Goal: Task Accomplishment & Management: Manage account settings

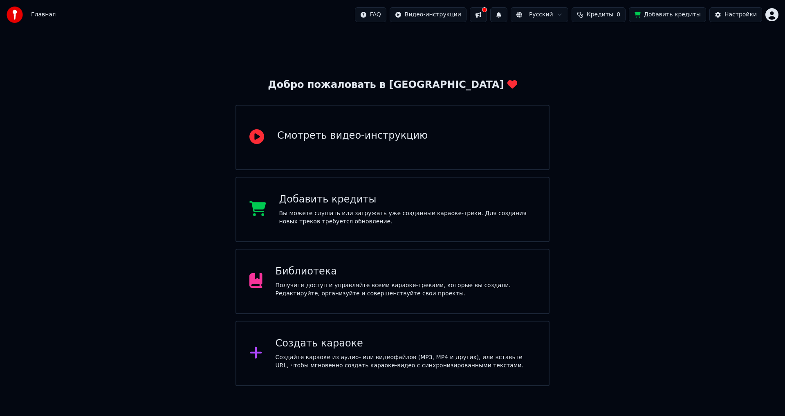
click at [397, 276] on div "Библиотека" at bounding box center [405, 271] width 260 height 13
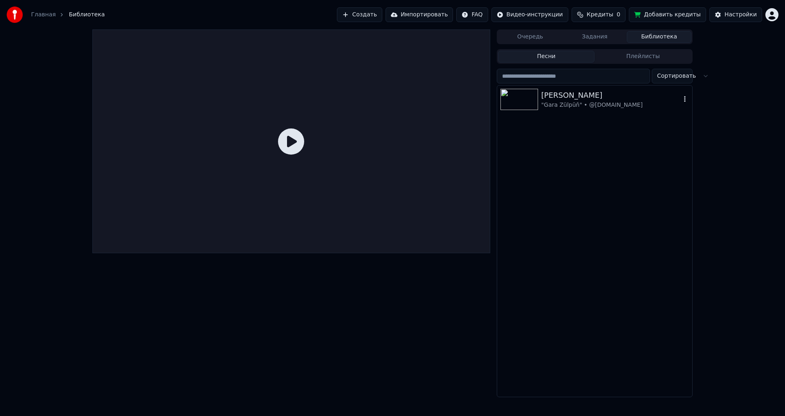
click at [517, 99] on img at bounding box center [519, 99] width 38 height 21
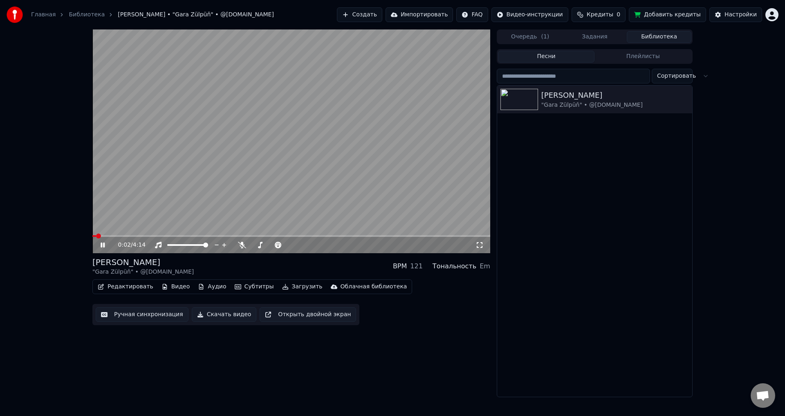
click at [103, 245] on icon at bounding box center [108, 245] width 19 height 7
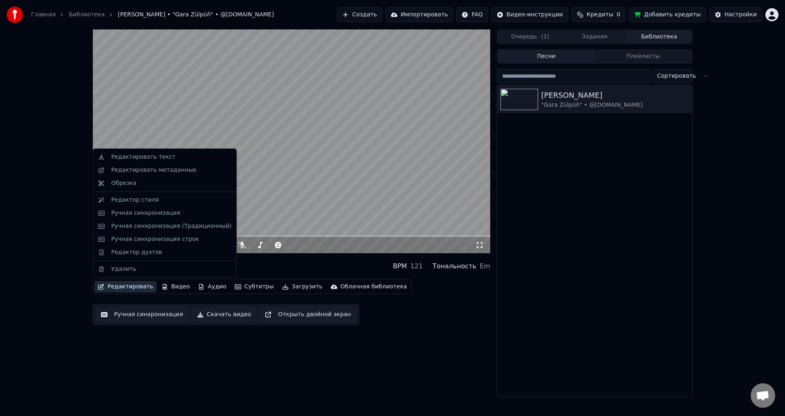
click at [132, 287] on button "Редактировать" at bounding box center [125, 286] width 62 height 11
click at [166, 166] on div "Редактировать метаданные" at bounding box center [153, 170] width 85 height 8
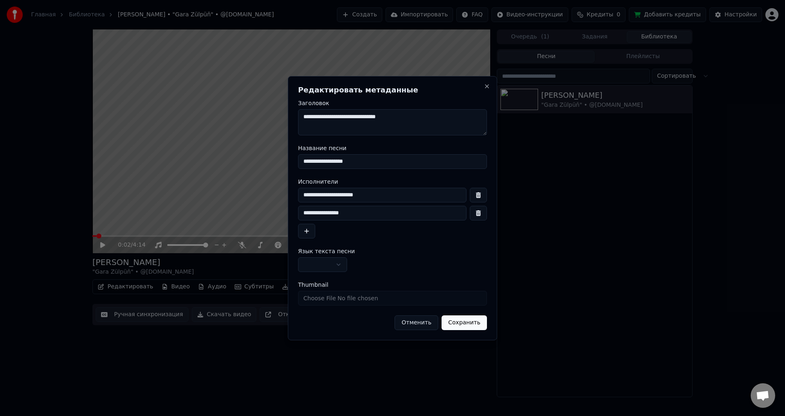
click at [434, 322] on button "Отменить" at bounding box center [416, 322] width 44 height 15
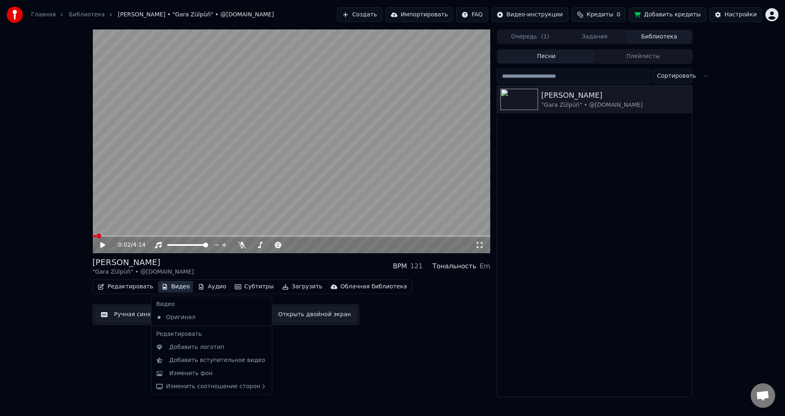
click at [173, 287] on button "Видео" at bounding box center [175, 286] width 35 height 11
click at [208, 374] on div "Изменить фон" at bounding box center [218, 373] width 98 height 8
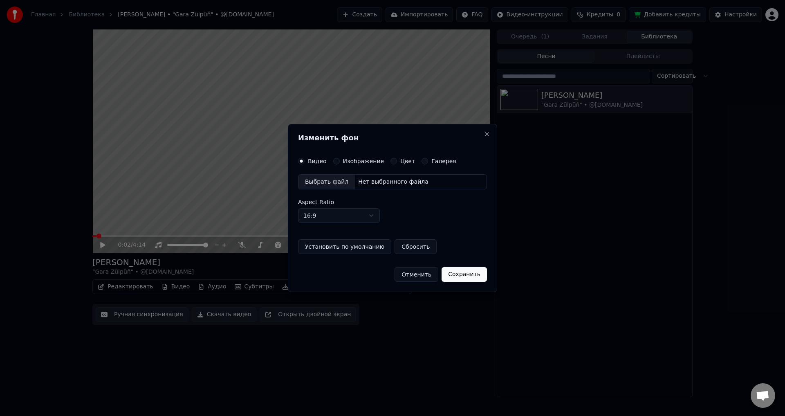
click at [327, 178] on div "Выбрать файл" at bounding box center [326, 182] width 56 height 15
click at [339, 161] on div "Изображение" at bounding box center [358, 161] width 51 height 7
click at [333, 159] on button "Изображение" at bounding box center [336, 161] width 7 height 7
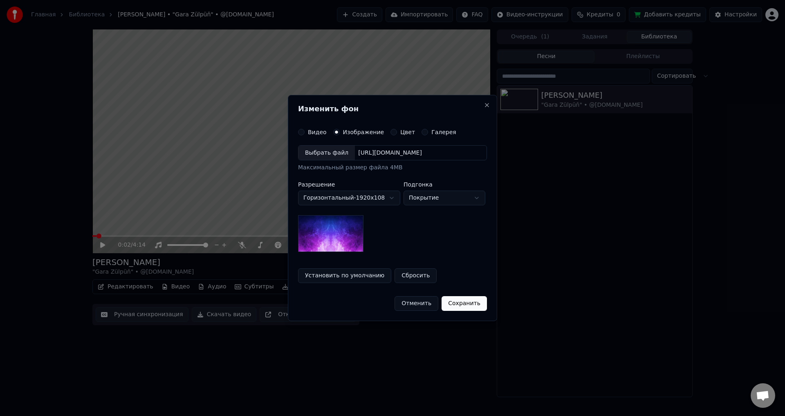
click at [330, 155] on div "Выбрать файл" at bounding box center [326, 153] width 56 height 15
click at [468, 301] on button "Сохранить" at bounding box center [463, 303] width 45 height 15
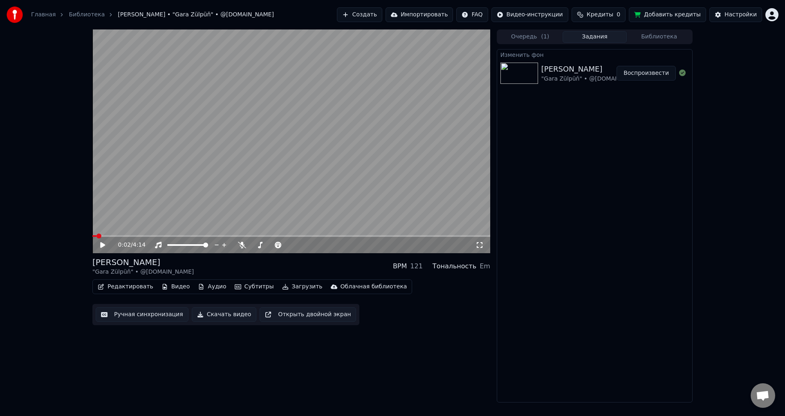
click at [645, 74] on button "Воспроизвести" at bounding box center [645, 73] width 59 height 15
click at [103, 243] on icon at bounding box center [108, 245] width 19 height 7
click at [738, 15] on div "Настройки" at bounding box center [740, 15] width 32 height 8
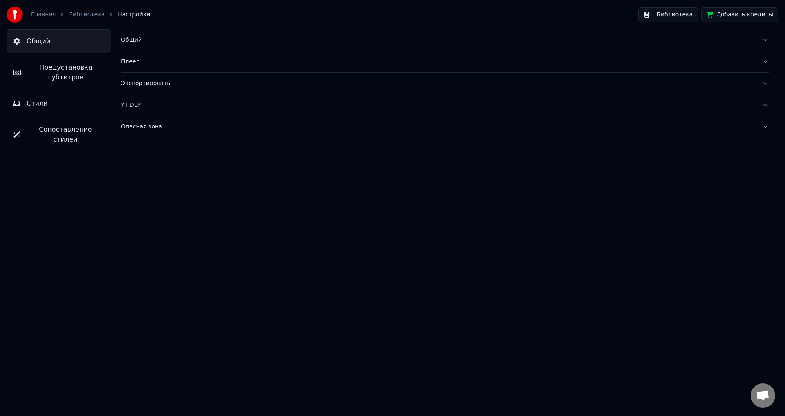
click at [46, 64] on span "Предустановка субтитров" at bounding box center [65, 73] width 77 height 20
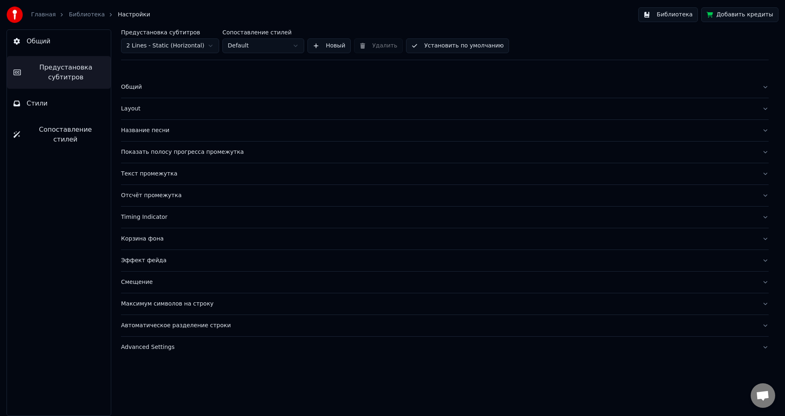
click at [150, 131] on div "Название песни" at bounding box center [438, 130] width 634 height 8
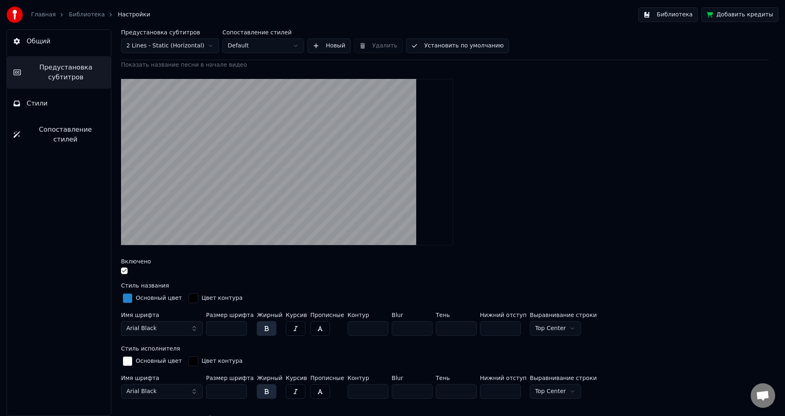
scroll to position [82, 0]
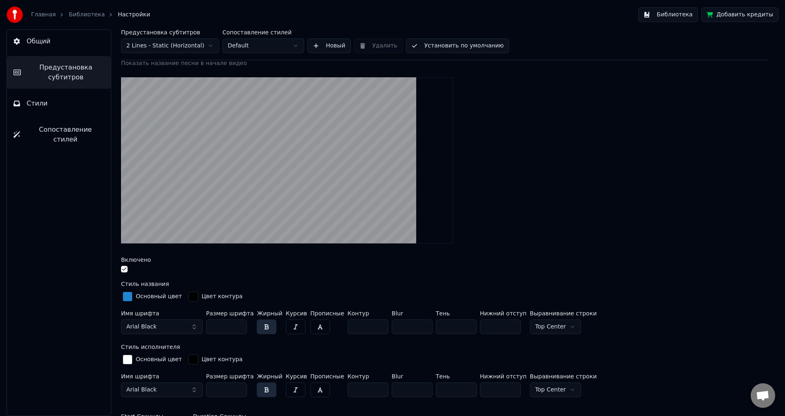
click at [122, 269] on button "button" at bounding box center [124, 269] width 7 height 7
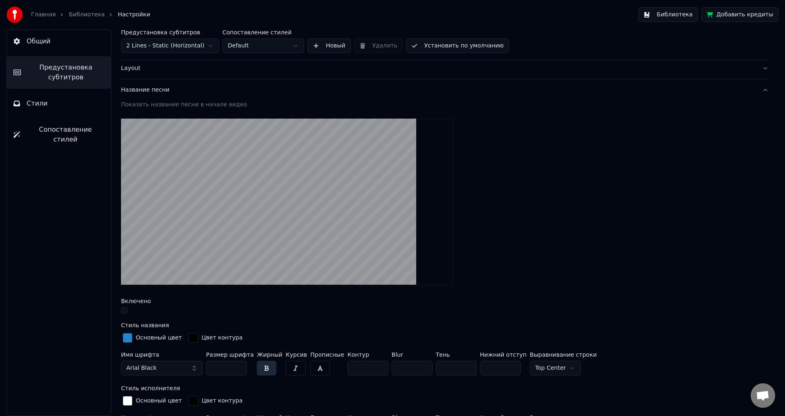
scroll to position [0, 0]
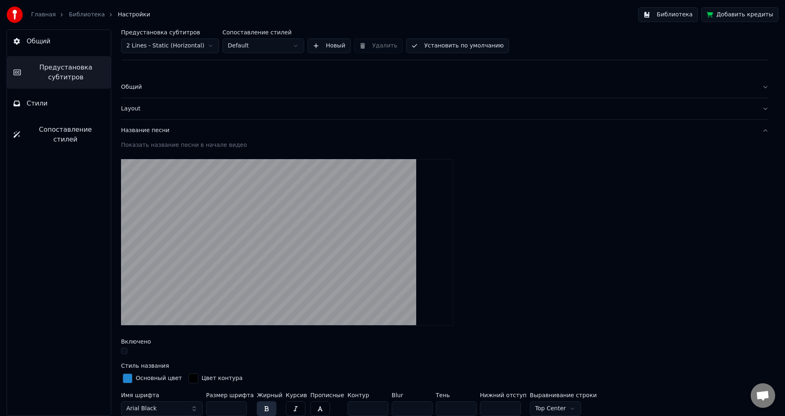
click at [82, 12] on link "Библиотека" at bounding box center [87, 15] width 36 height 8
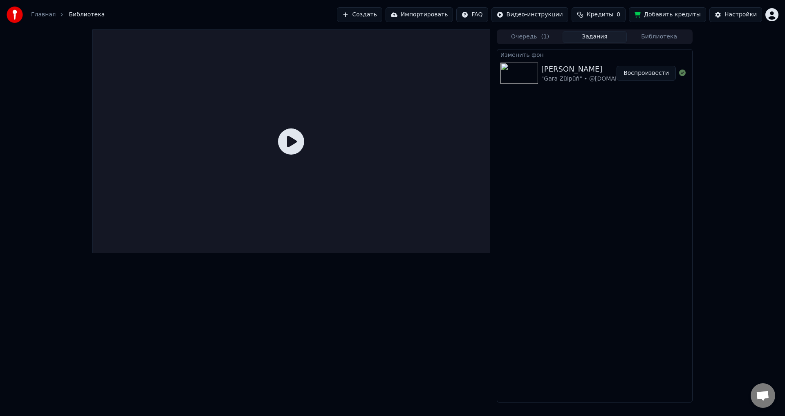
click at [649, 75] on button "Воспроизвести" at bounding box center [645, 73] width 59 height 15
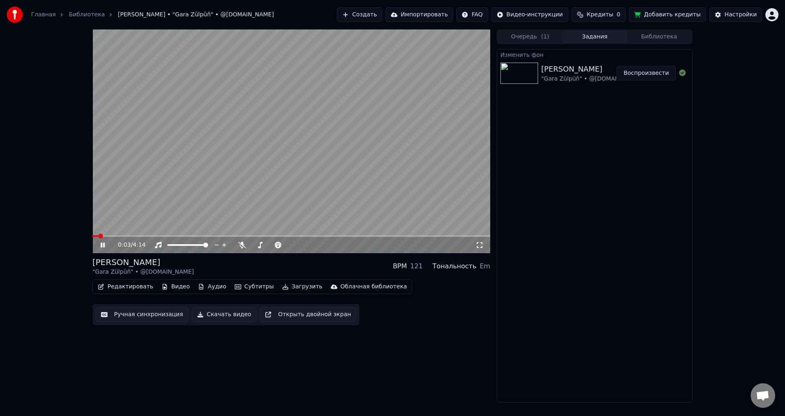
click at [119, 236] on span at bounding box center [291, 236] width 398 height 2
click at [148, 235] on span at bounding box center [291, 236] width 398 height 2
click at [148, 235] on span at bounding box center [120, 236] width 56 height 2
click at [136, 236] on span at bounding box center [114, 236] width 44 height 2
click at [103, 244] on icon at bounding box center [108, 245] width 19 height 7
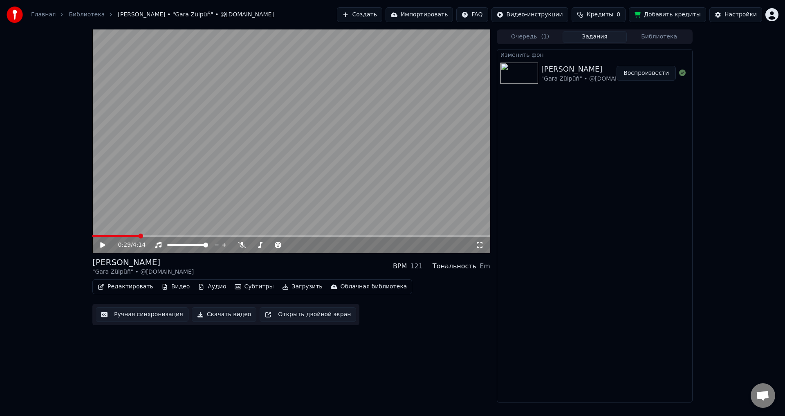
click at [103, 244] on icon at bounding box center [102, 245] width 5 height 6
click at [104, 245] on icon at bounding box center [103, 244] width 4 height 5
click at [734, 15] on div "Настройки" at bounding box center [740, 15] width 32 height 8
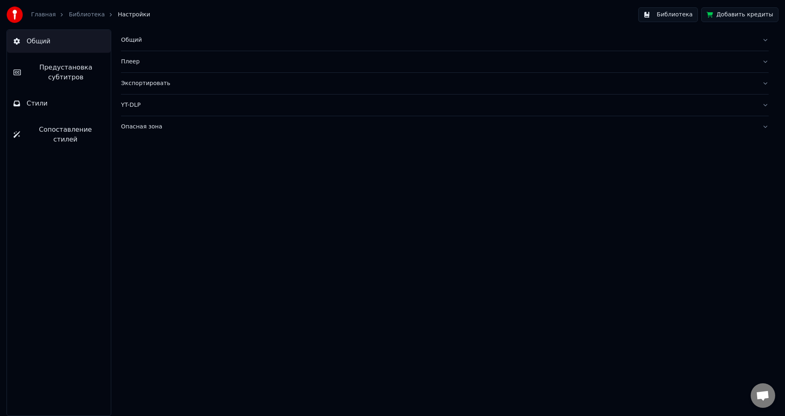
click at [71, 69] on span "Предустановка субтитров" at bounding box center [65, 73] width 77 height 20
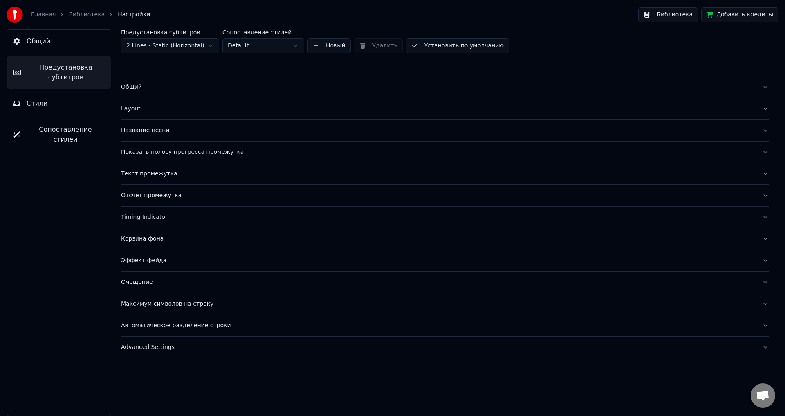
click at [134, 86] on div "Общий" at bounding box center [438, 87] width 634 height 8
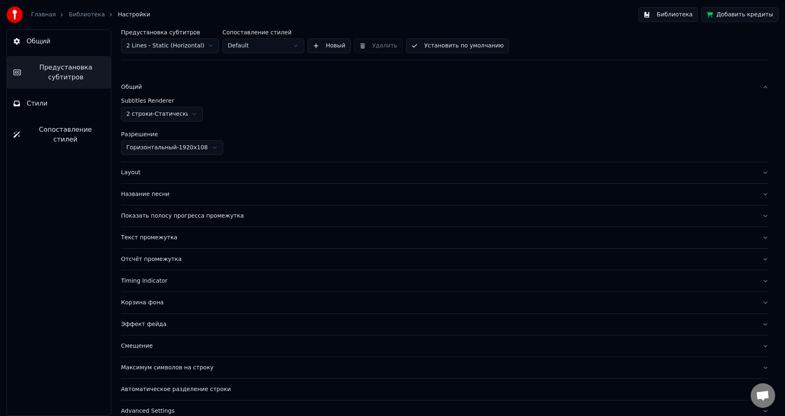
click at [134, 170] on div "Layout" at bounding box center [438, 172] width 634 height 8
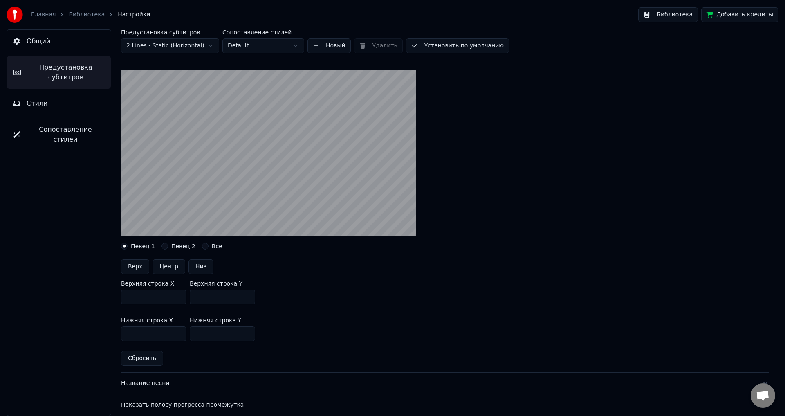
scroll to position [82, 0]
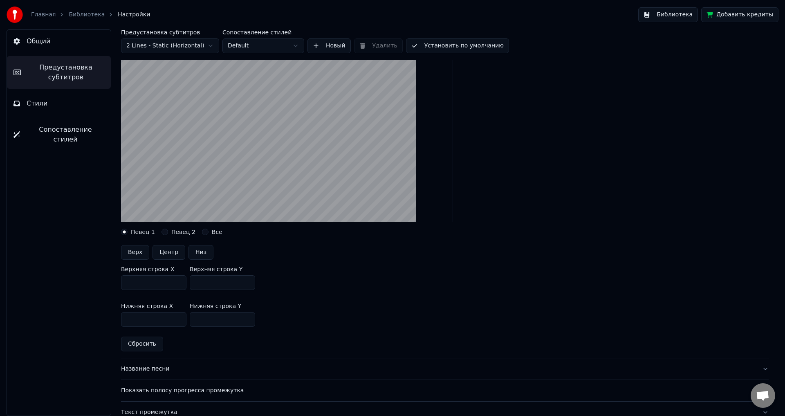
click at [202, 231] on button "Все" at bounding box center [205, 231] width 7 height 7
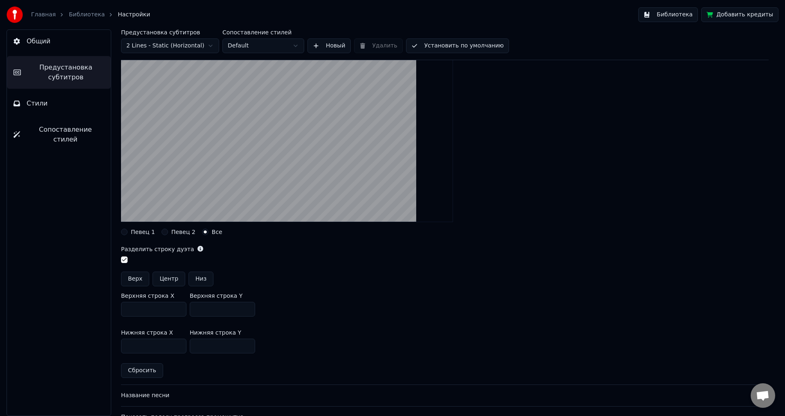
click at [162, 231] on button "Певец 2" at bounding box center [164, 231] width 7 height 7
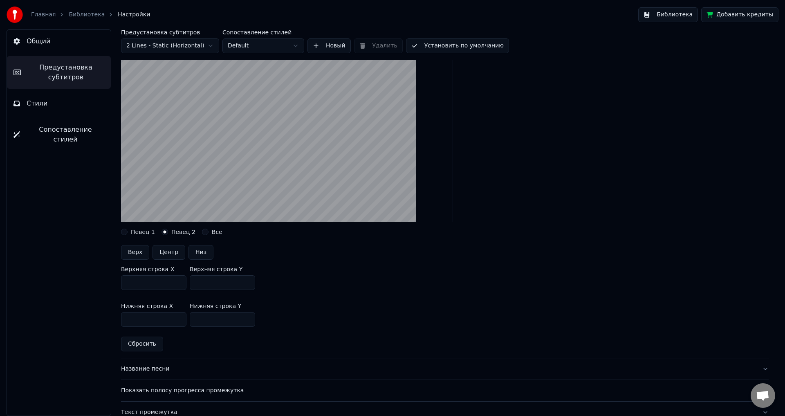
click at [125, 230] on button "Певец 1" at bounding box center [124, 231] width 7 height 7
click at [202, 233] on button "Все" at bounding box center [205, 231] width 7 height 7
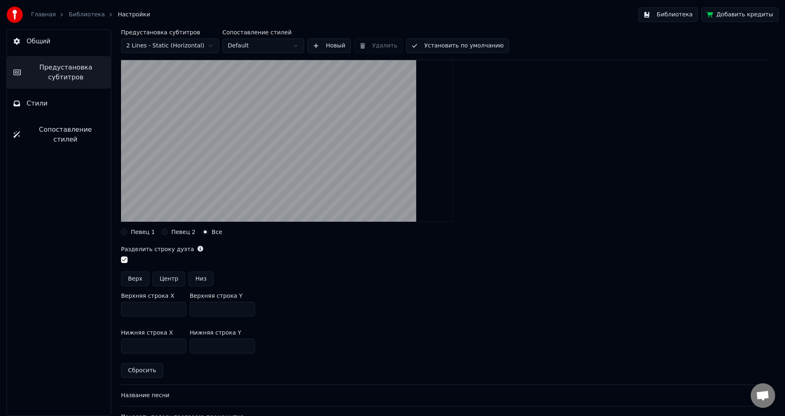
click at [87, 15] on link "Библиотека" at bounding box center [87, 15] width 36 height 8
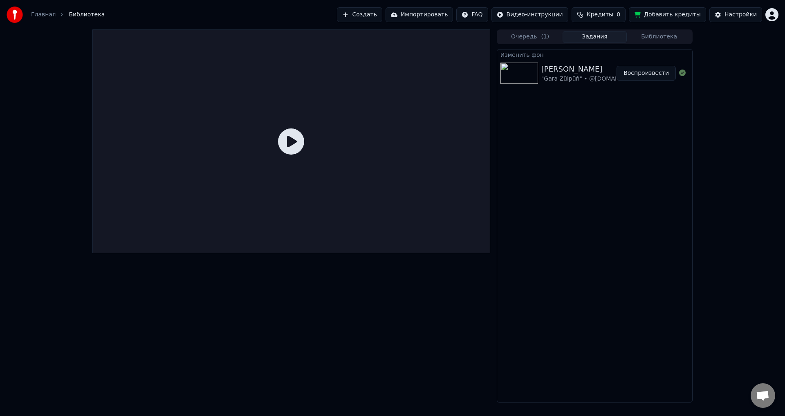
click at [294, 142] on icon at bounding box center [291, 141] width 26 height 26
click at [637, 69] on button "Воспроизвести" at bounding box center [645, 73] width 59 height 15
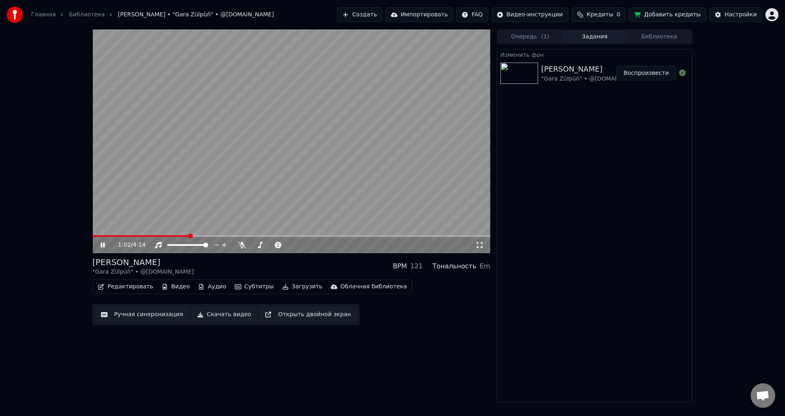
click at [190, 236] on span at bounding box center [291, 236] width 398 height 2
click at [326, 235] on span at bounding box center [291, 236] width 398 height 2
click at [104, 244] on icon at bounding box center [103, 244] width 4 height 5
click at [743, 13] on div "Настройки" at bounding box center [740, 15] width 32 height 8
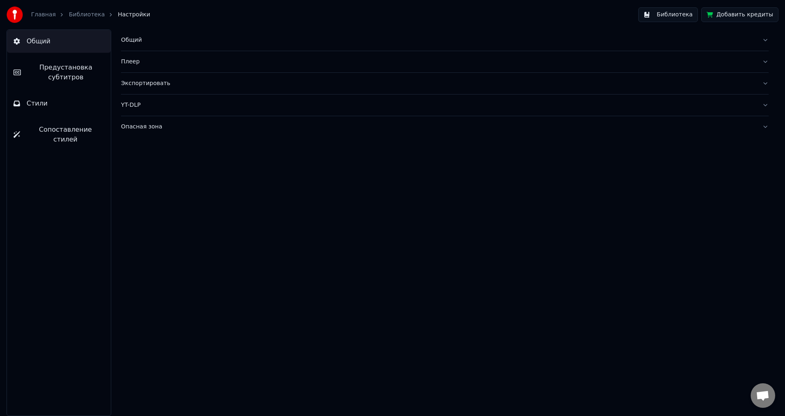
click at [38, 59] on button "Предустановка субтитров" at bounding box center [59, 72] width 104 height 33
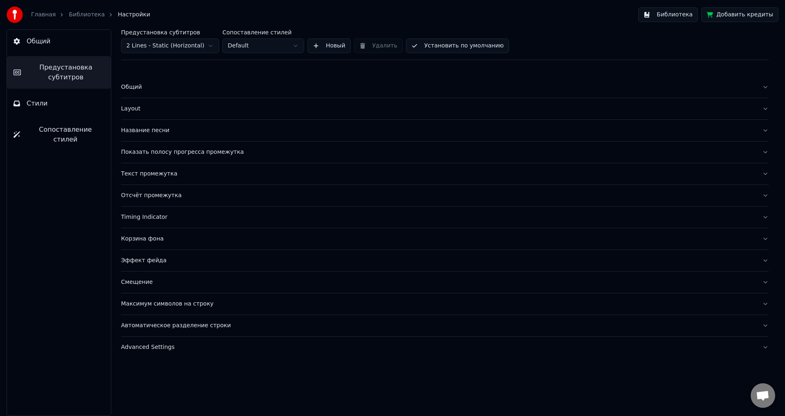
click at [139, 89] on div "Общий" at bounding box center [438, 87] width 634 height 8
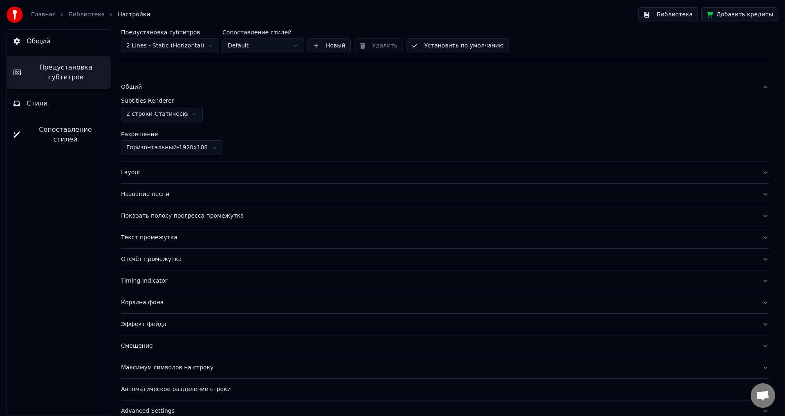
click at [130, 170] on div "Layout" at bounding box center [438, 172] width 634 height 8
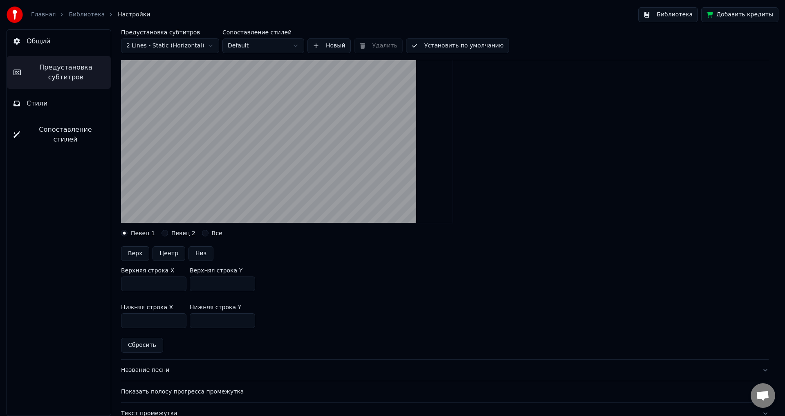
scroll to position [82, 0]
click at [202, 232] on button "Все" at bounding box center [205, 231] width 7 height 7
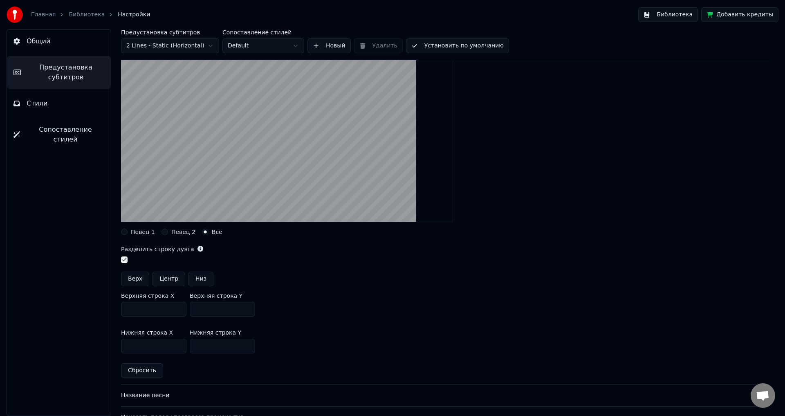
drag, startPoint x: 125, startPoint y: 231, endPoint x: 132, endPoint y: 234, distance: 7.1
click at [125, 231] on button "Певец 1" at bounding box center [124, 231] width 7 height 7
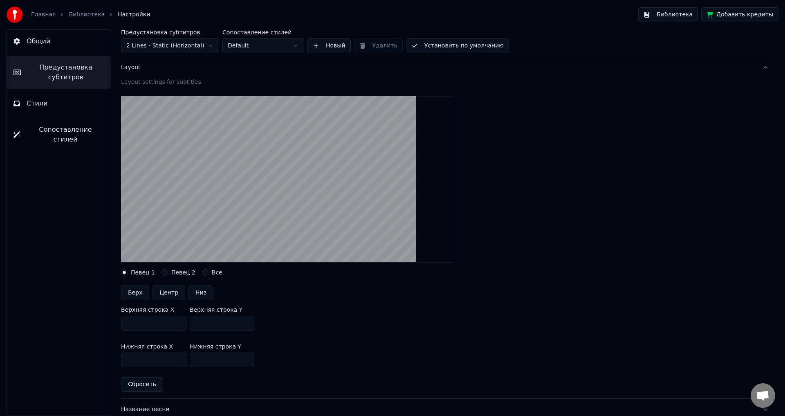
scroll to position [41, 0]
click at [198, 293] on button "Низ" at bounding box center [200, 293] width 25 height 15
click at [167, 294] on button "Центр" at bounding box center [168, 293] width 33 height 15
type input "***"
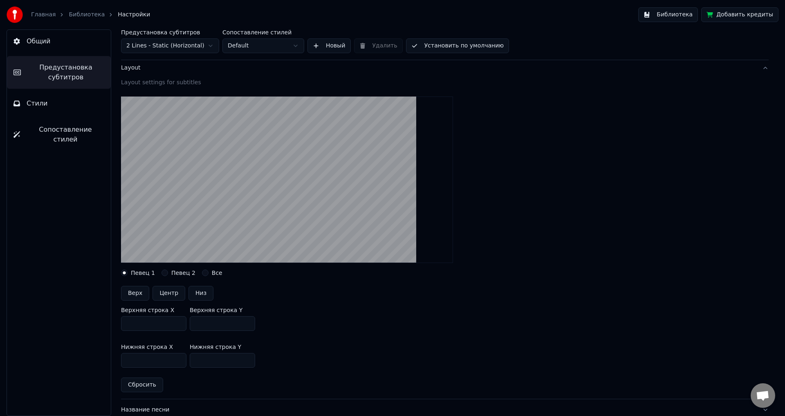
type input "***"
click at [139, 292] on button "Верх" at bounding box center [135, 293] width 28 height 15
type input "***"
click at [194, 292] on button "Низ" at bounding box center [200, 293] width 25 height 15
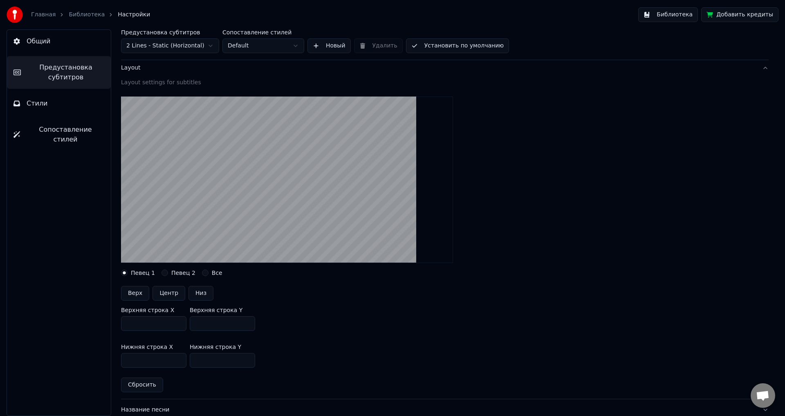
type input "***"
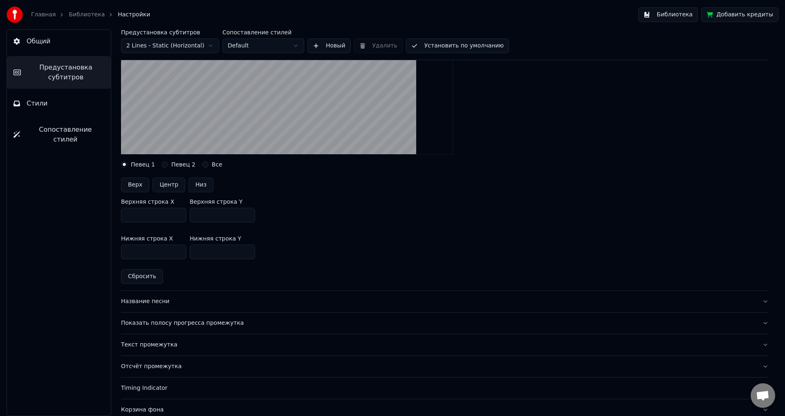
scroll to position [163, 0]
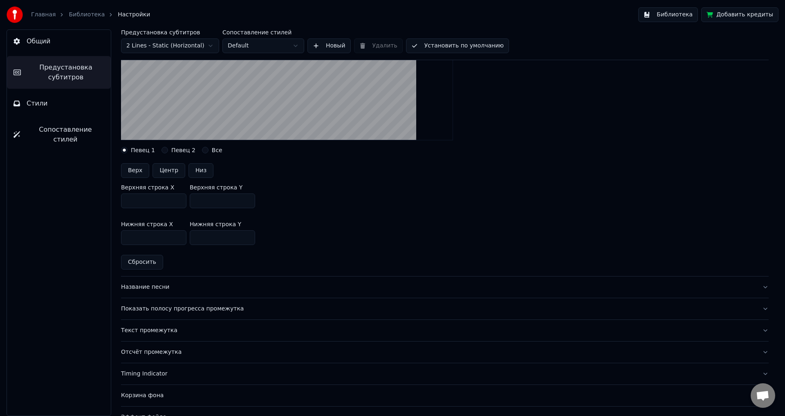
click at [161, 151] on button "Певец 2" at bounding box center [164, 150] width 7 height 7
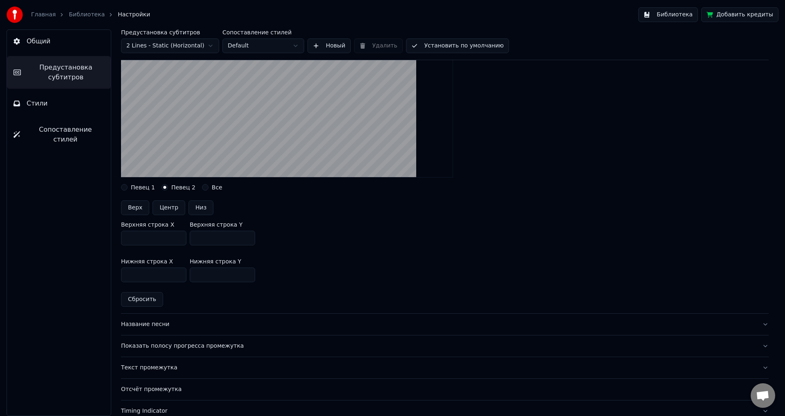
scroll to position [82, 0]
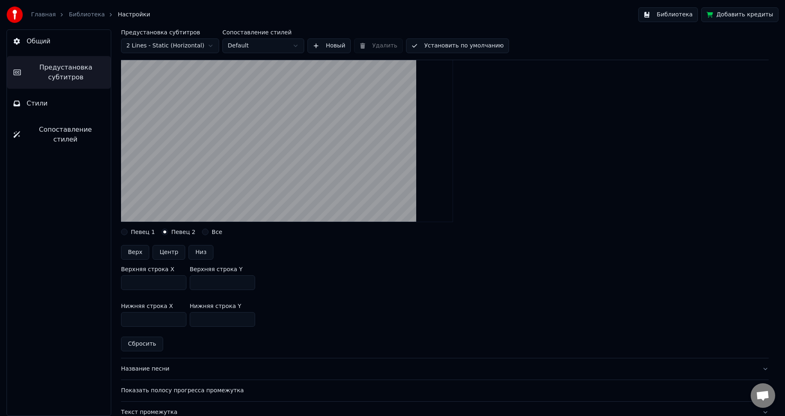
click at [125, 230] on button "Певец 1" at bounding box center [124, 231] width 7 height 7
click at [199, 250] on button "Низ" at bounding box center [200, 252] width 25 height 15
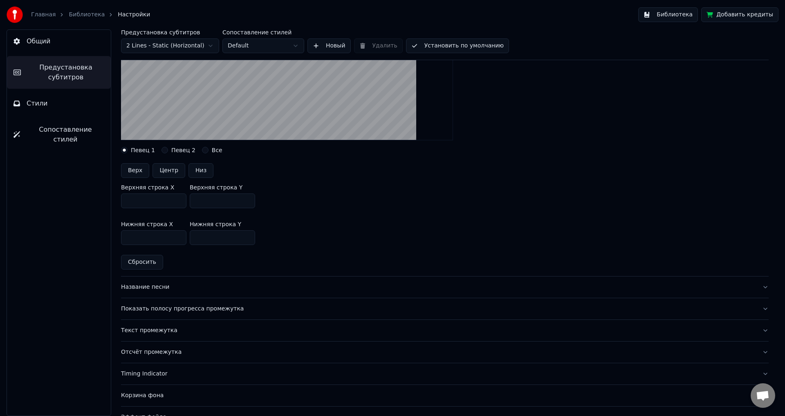
scroll to position [123, 0]
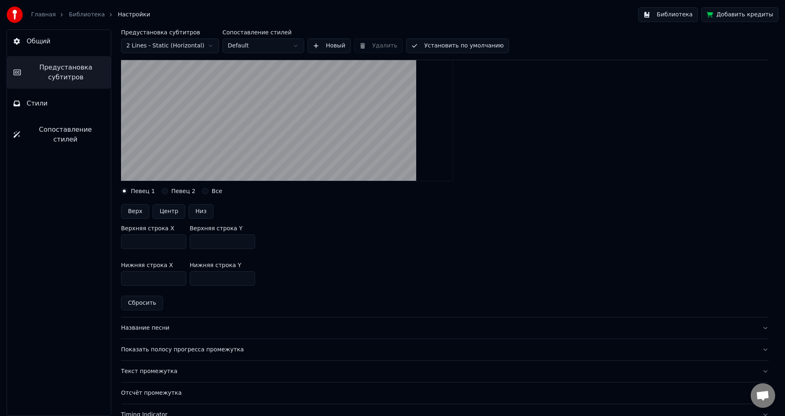
click at [165, 190] on div "Певец 2" at bounding box center [178, 191] width 34 height 7
click at [163, 192] on button "Певец 2" at bounding box center [164, 191] width 7 height 7
click at [125, 190] on button "Певец 1" at bounding box center [124, 191] width 7 height 7
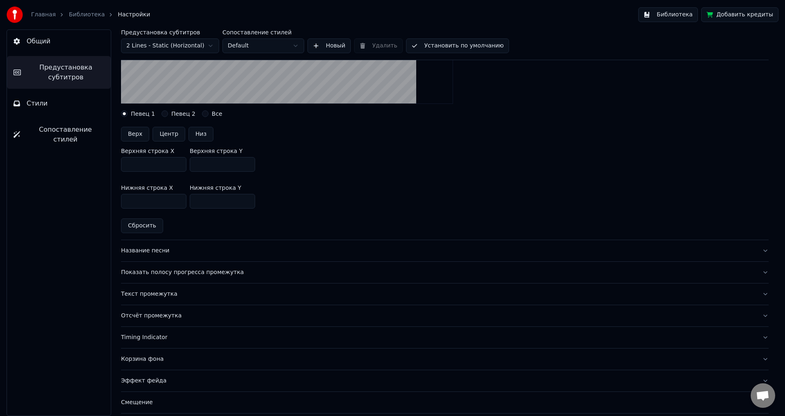
scroll to position [204, 0]
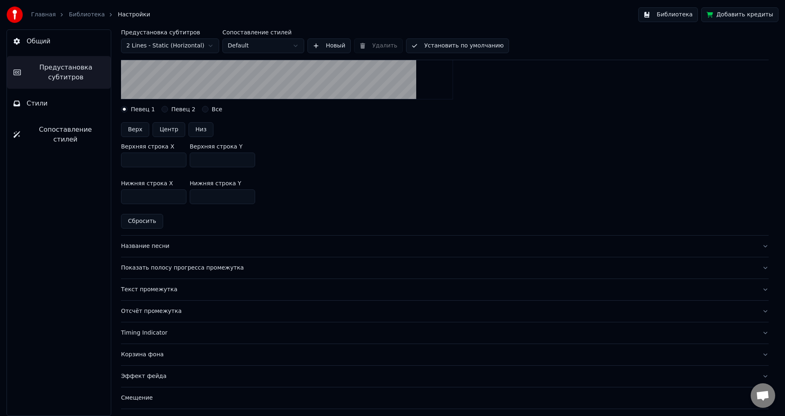
click at [145, 247] on div "Название песни" at bounding box center [438, 246] width 634 height 8
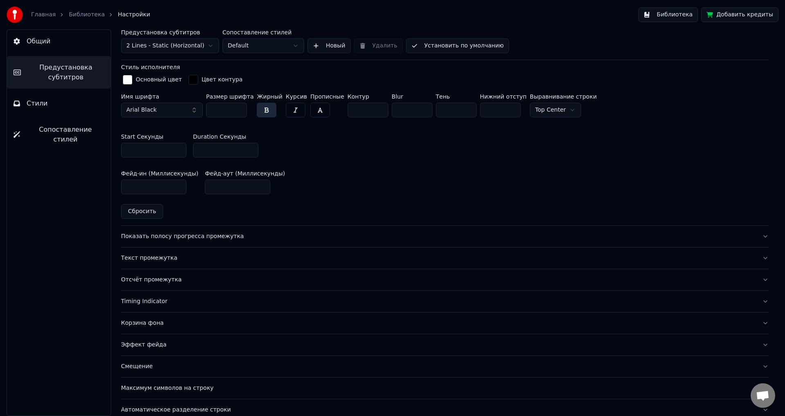
scroll to position [393, 0]
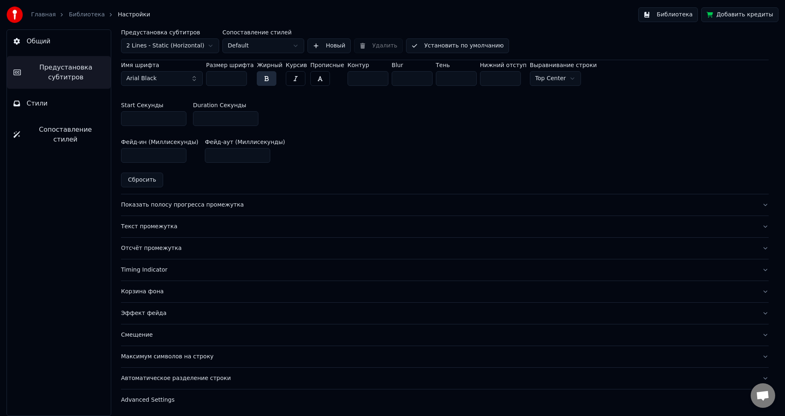
click at [171, 204] on div "Показать полосу прогресса промежутка" at bounding box center [438, 205] width 634 height 8
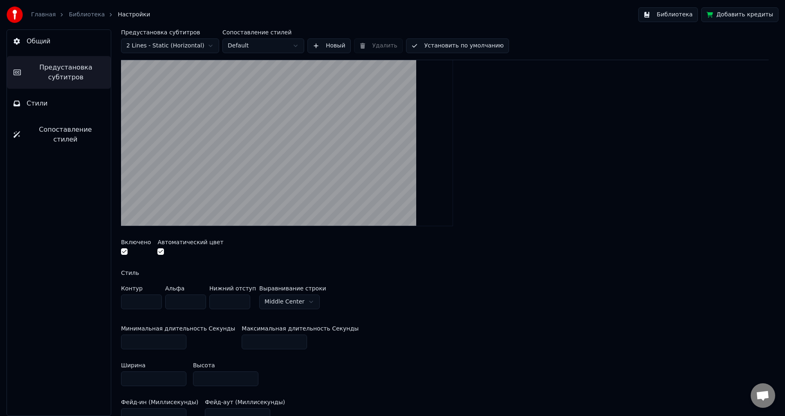
scroll to position [107, 0]
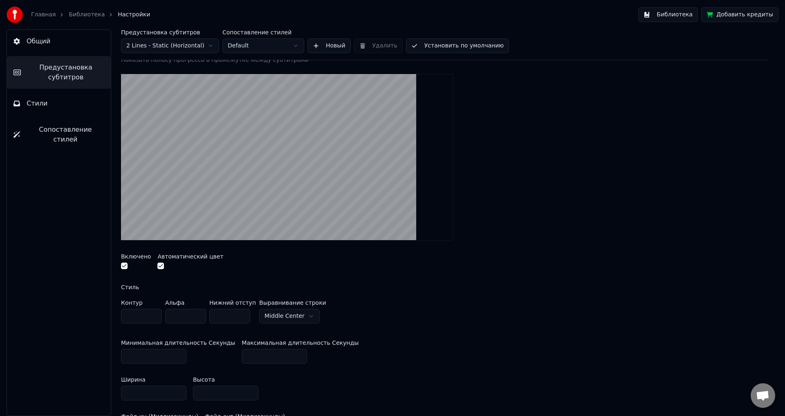
click at [243, 312] on input "*" at bounding box center [229, 316] width 41 height 15
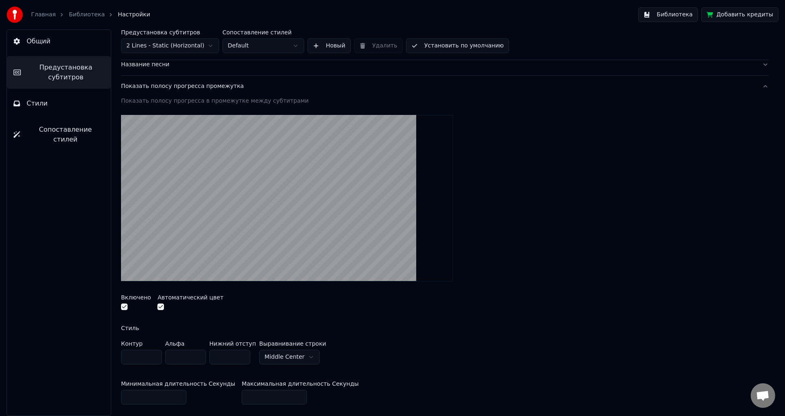
click at [269, 211] on video at bounding box center [287, 198] width 332 height 166
click at [242, 352] on input "*" at bounding box center [229, 356] width 41 height 15
click at [242, 353] on input "*" at bounding box center [229, 356] width 41 height 15
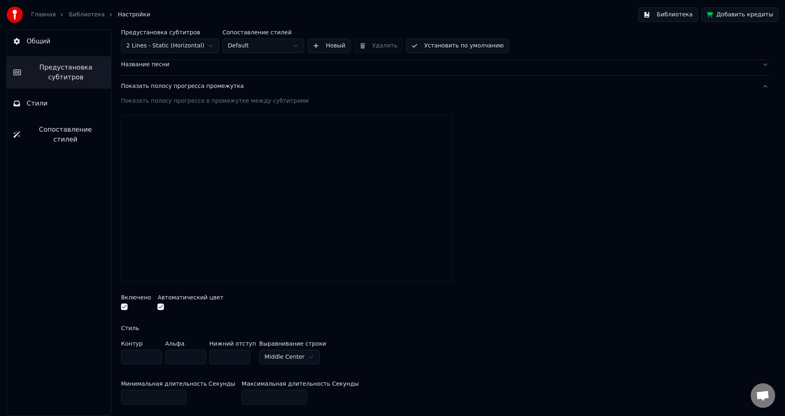
click at [242, 353] on input "*" at bounding box center [229, 356] width 41 height 15
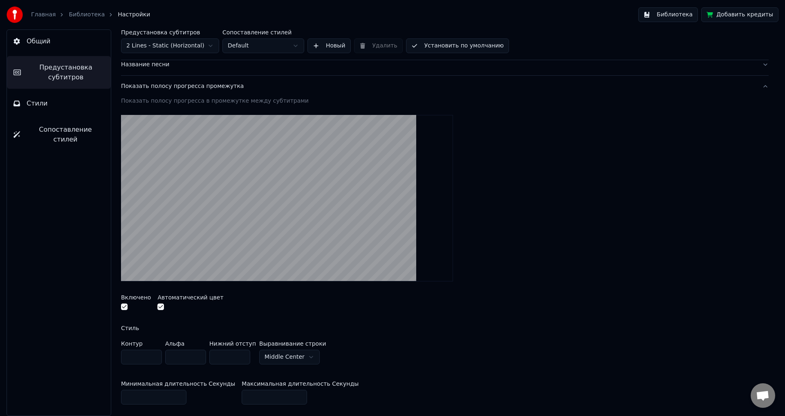
click at [262, 222] on video at bounding box center [287, 198] width 332 height 166
click at [242, 354] on input "*" at bounding box center [229, 356] width 41 height 15
click at [242, 354] on input "**" at bounding box center [229, 356] width 41 height 15
click at [242, 357] on input "*" at bounding box center [229, 356] width 41 height 15
type input "*"
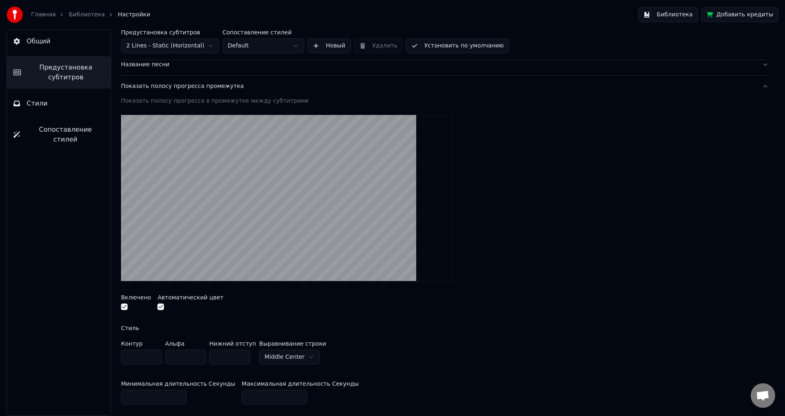
click at [242, 357] on input "*" at bounding box center [229, 356] width 41 height 15
click at [277, 217] on video at bounding box center [287, 198] width 332 height 166
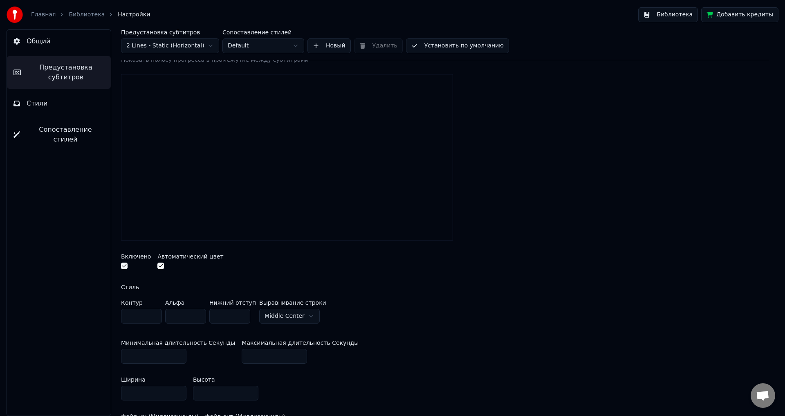
click at [198, 313] on input "**" at bounding box center [185, 316] width 41 height 15
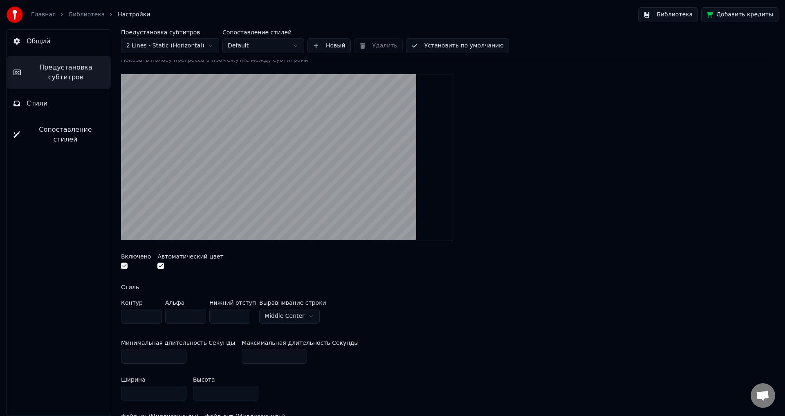
click at [199, 318] on input "*" at bounding box center [185, 316] width 41 height 15
click at [198, 313] on input "**" at bounding box center [185, 316] width 41 height 15
drag, startPoint x: 291, startPoint y: 150, endPoint x: 293, endPoint y: 154, distance: 4.2
click at [292, 152] on video at bounding box center [287, 157] width 332 height 166
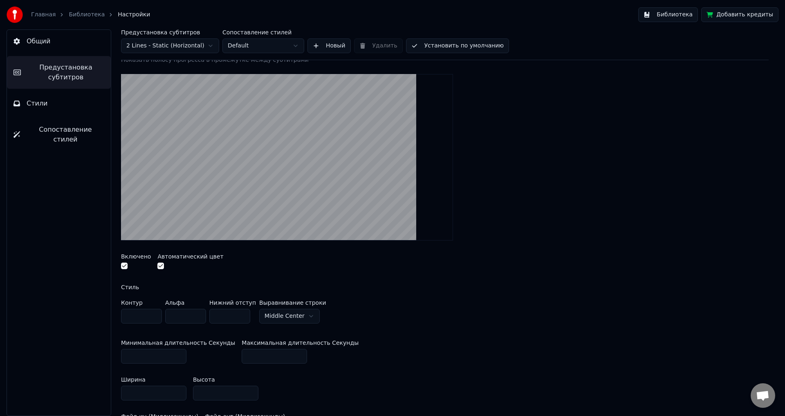
click at [197, 317] on input "**" at bounding box center [185, 316] width 41 height 15
type input "*"
click at [197, 317] on input "*" at bounding box center [185, 316] width 41 height 15
click at [293, 316] on html "Главная Библиотека Настройки Библиотека Добавить кредиты Общий Предустановка су…" at bounding box center [392, 208] width 785 height 416
click at [293, 193] on video at bounding box center [287, 157] width 332 height 166
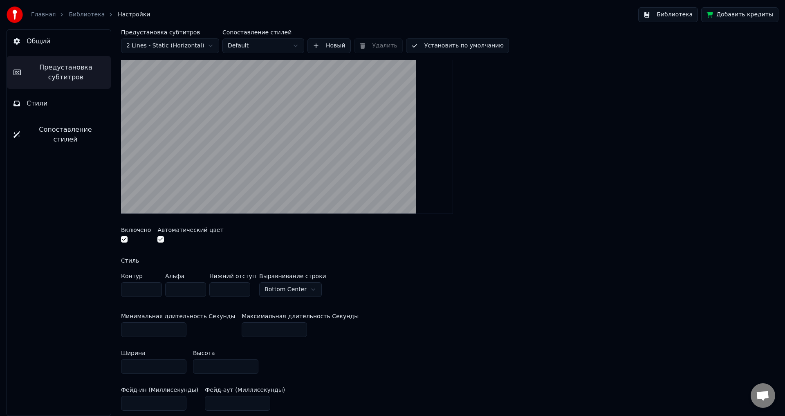
scroll to position [148, 0]
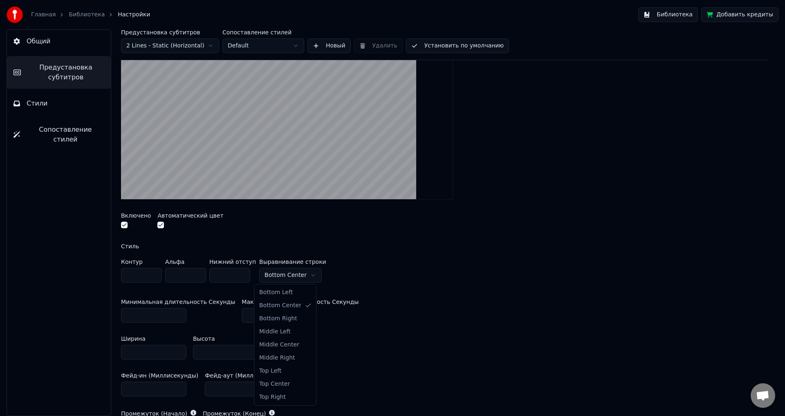
click at [297, 273] on html "Главная Библиотека Настройки Библиотека Добавить кредиты Общий Предустановка су…" at bounding box center [392, 208] width 785 height 416
click at [296, 135] on video at bounding box center [287, 116] width 332 height 166
click at [160, 224] on button "button" at bounding box center [160, 225] width 7 height 7
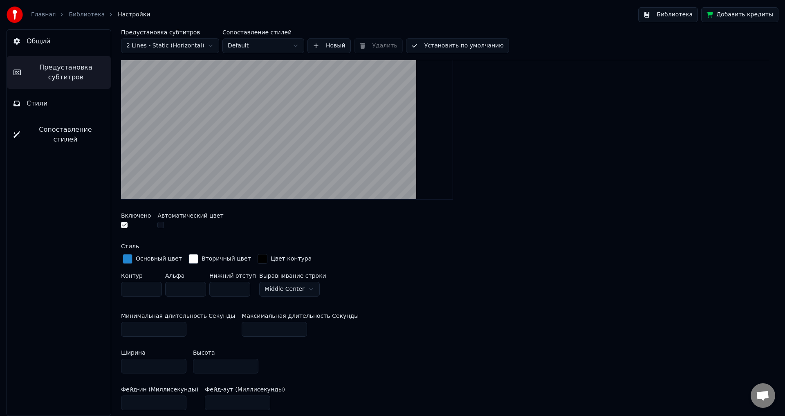
click at [317, 166] on video at bounding box center [287, 116] width 332 height 166
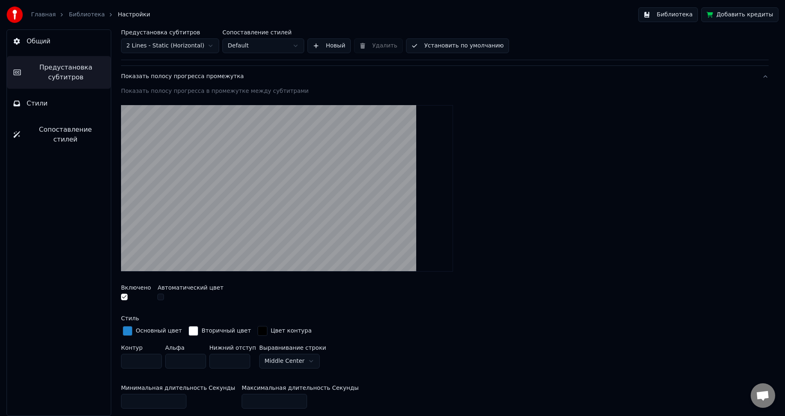
scroll to position [66, 0]
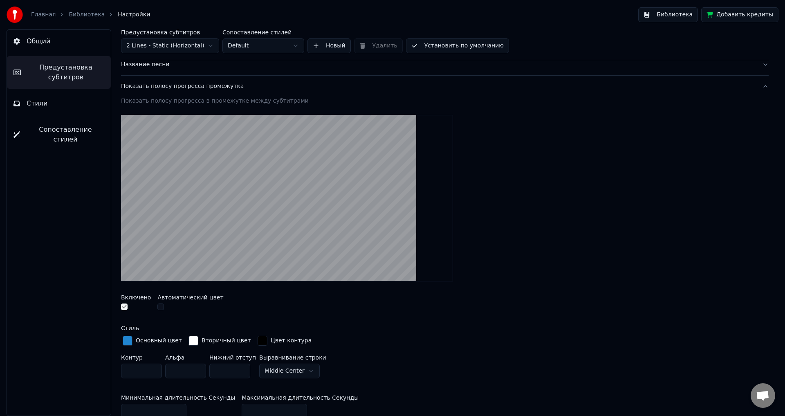
click at [161, 307] on button "button" at bounding box center [160, 306] width 7 height 7
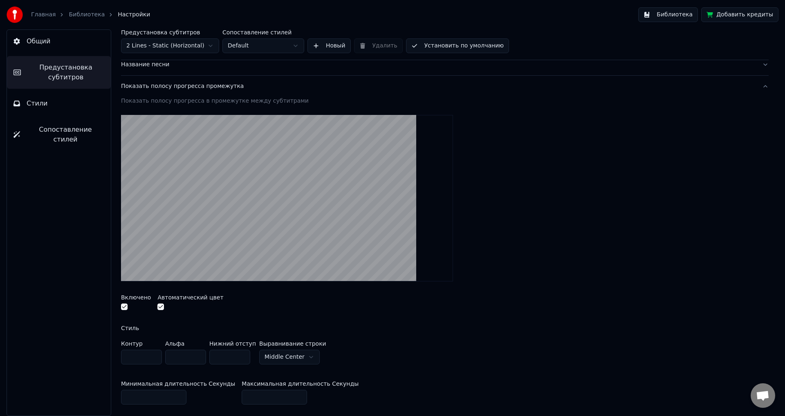
click at [279, 233] on video at bounding box center [287, 198] width 332 height 166
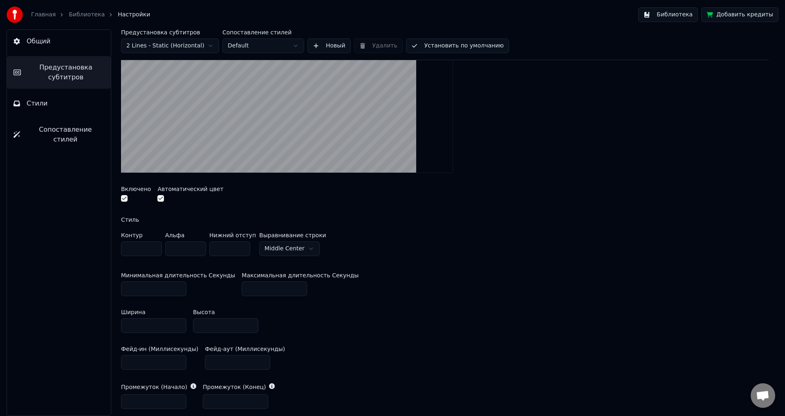
scroll to position [188, 0]
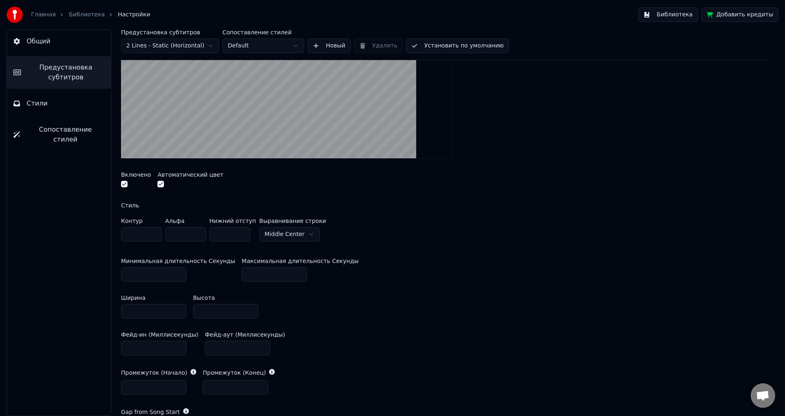
click at [153, 231] on input "**" at bounding box center [141, 234] width 41 height 15
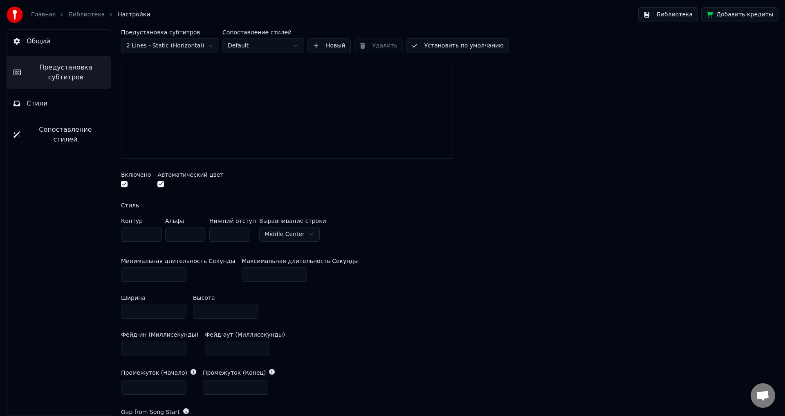
click at [153, 231] on input "**" at bounding box center [141, 234] width 41 height 15
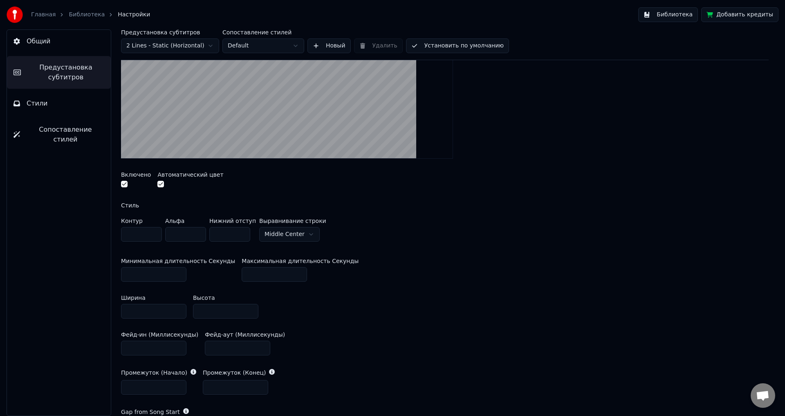
scroll to position [107, 0]
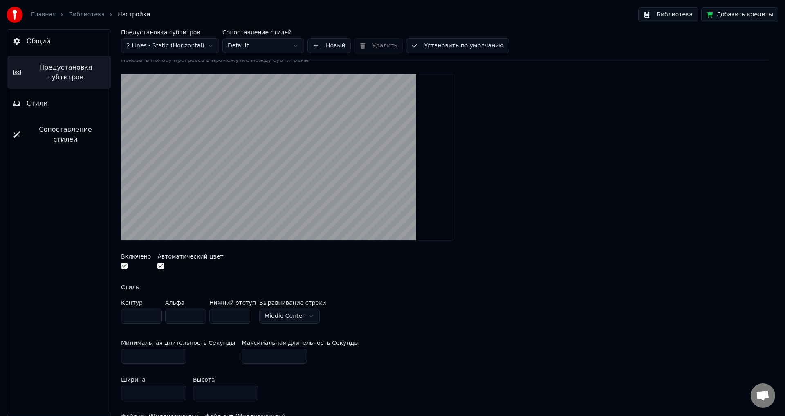
click at [302, 202] on video at bounding box center [287, 157] width 332 height 166
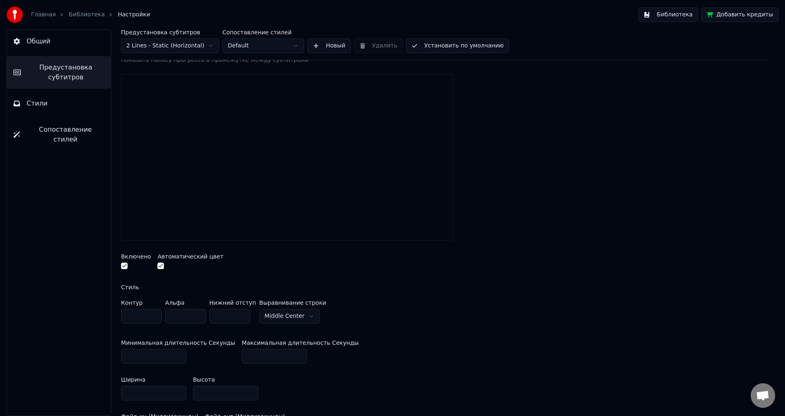
click at [154, 317] on input "*" at bounding box center [141, 316] width 41 height 15
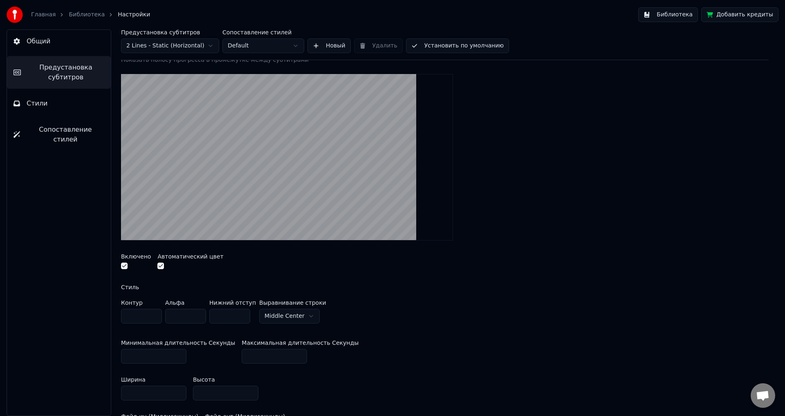
click at [154, 317] on input "*" at bounding box center [141, 316] width 41 height 15
type input "*"
click at [154, 312] on input "*" at bounding box center [141, 316] width 41 height 15
click at [424, 317] on div "Контур * Альфа * Нижний отступ * Выравнивание [GEOGRAPHIC_DATA]" at bounding box center [444, 313] width 647 height 27
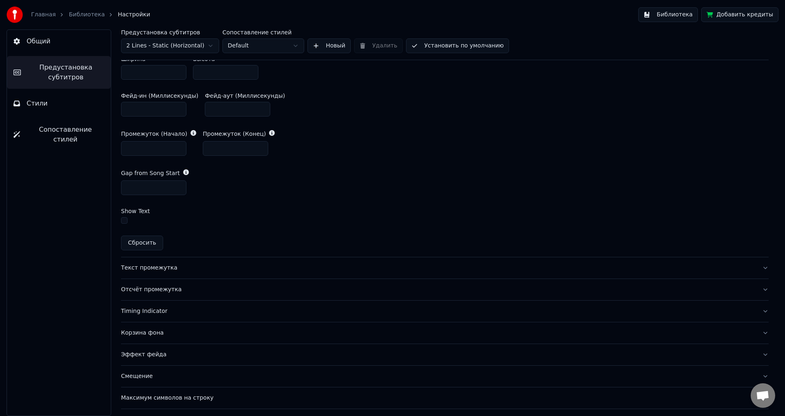
scroll to position [434, 0]
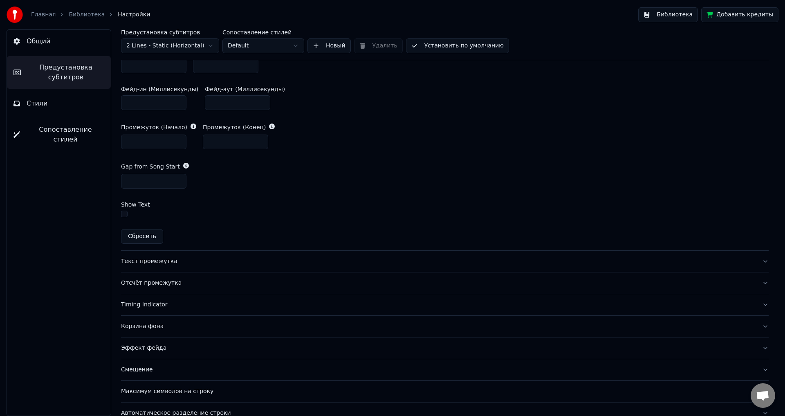
click at [143, 237] on button "Сбросить" at bounding box center [142, 236] width 42 height 15
type input "***"
type input "**"
click at [150, 262] on div "Текст промежутка" at bounding box center [438, 261] width 634 height 8
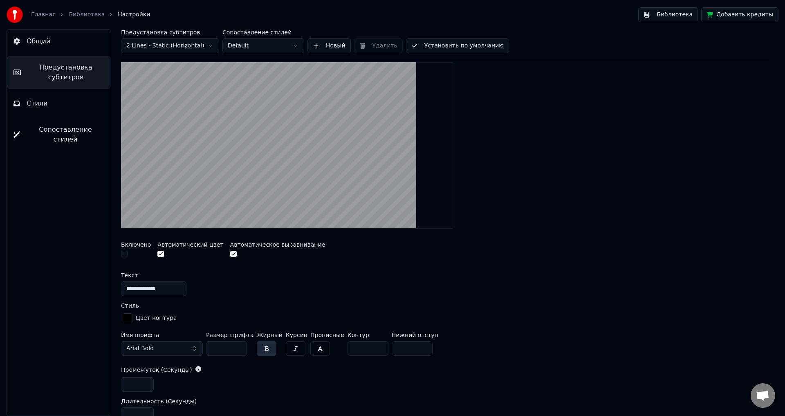
scroll to position [181, 0]
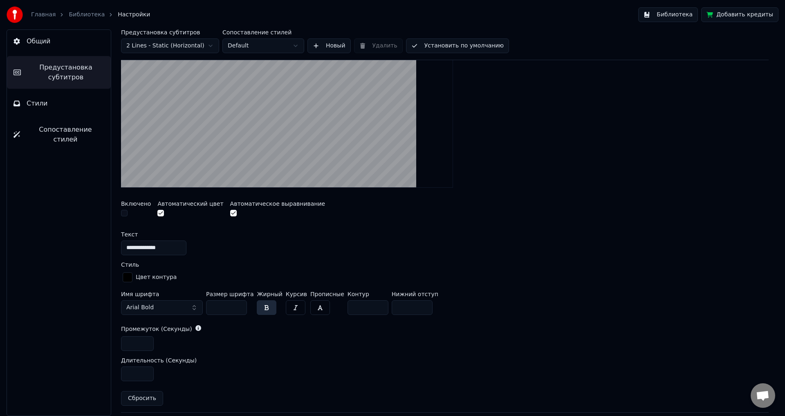
click at [126, 213] on button "button" at bounding box center [124, 213] width 7 height 7
click at [246, 243] on div "**********" at bounding box center [444, 247] width 647 height 15
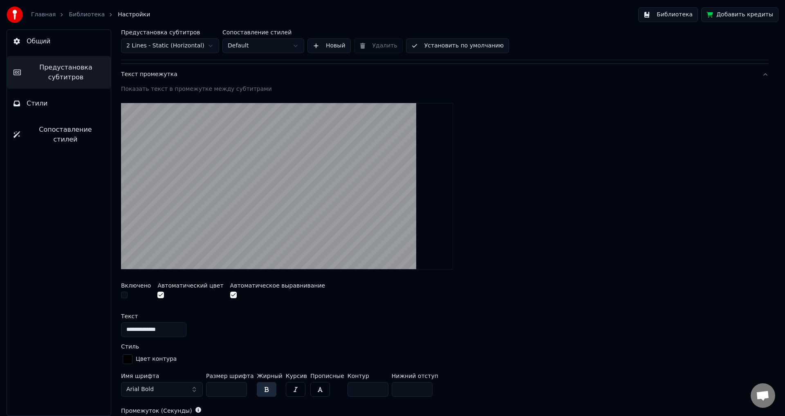
click at [253, 207] on video at bounding box center [287, 186] width 332 height 166
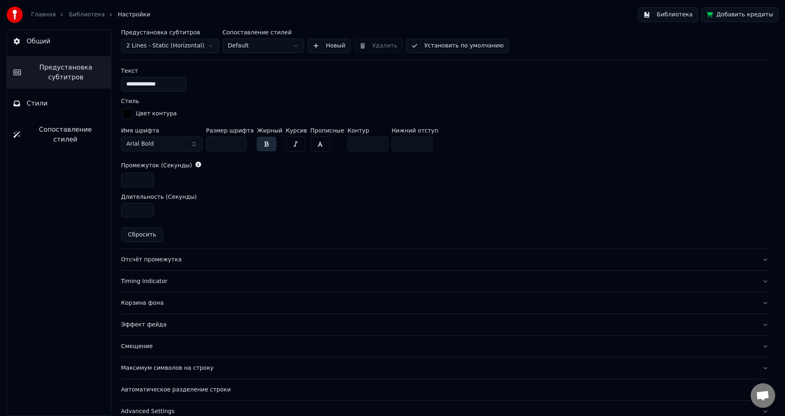
scroll to position [356, 0]
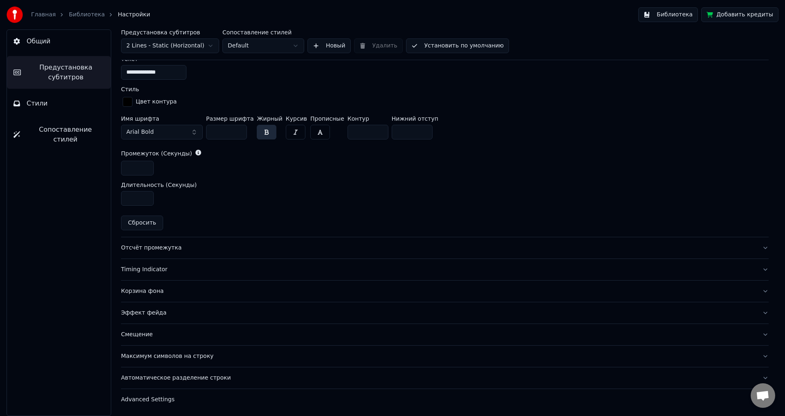
click at [145, 219] on button "Сбросить" at bounding box center [142, 222] width 42 height 15
click at [154, 250] on div "Отсчёт промежутка" at bounding box center [438, 248] width 634 height 8
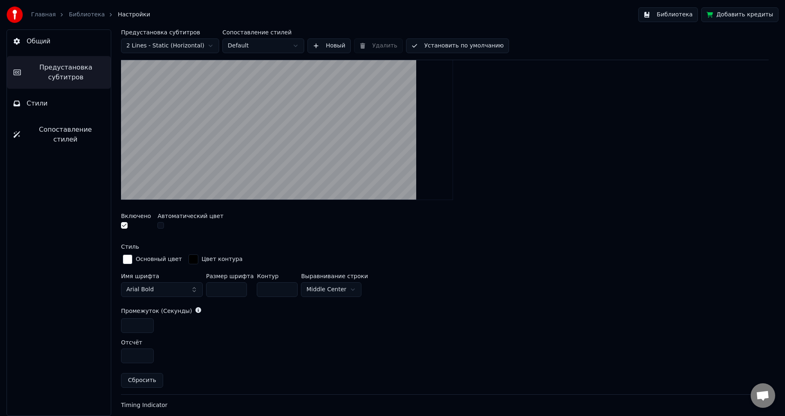
scroll to position [231, 0]
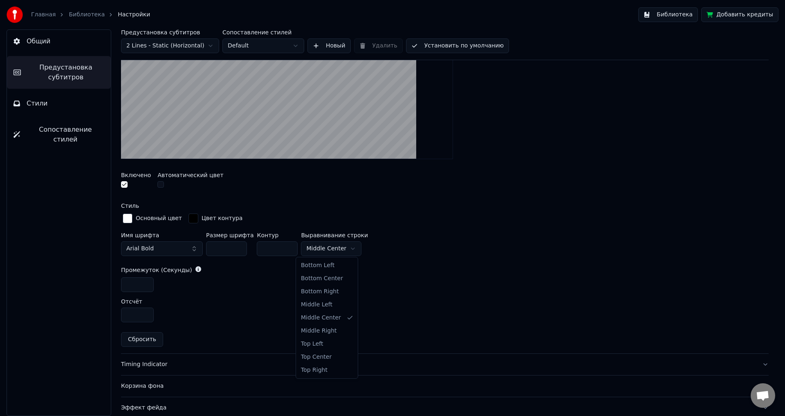
click at [320, 246] on html "Главная Библиотека Настройки Библиотека Добавить кредиты Общий Предустановка су…" at bounding box center [392, 208] width 785 height 416
click at [329, 244] on html "Главная Библиотека Настройки Библиотека Добавить кредиты Общий Предустановка су…" at bounding box center [392, 208] width 785 height 416
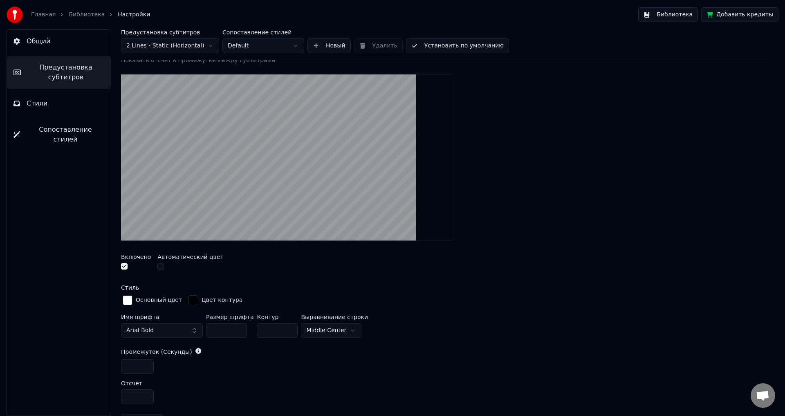
scroll to position [190, 0]
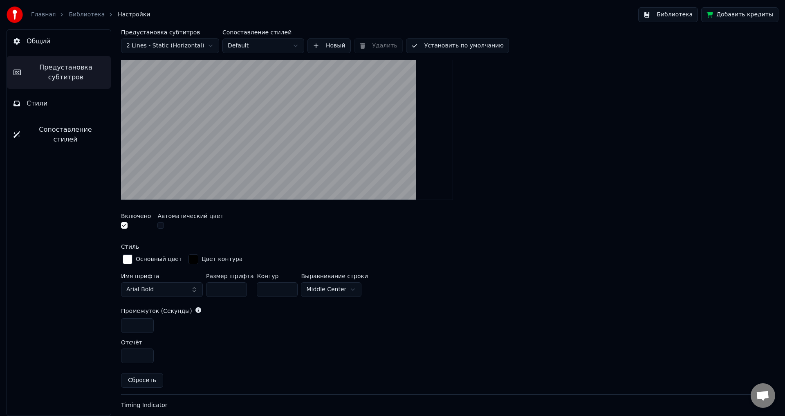
click at [320, 288] on html "Главная Библиотека Настройки Библиотека Добавить кредиты Общий Предустановка су…" at bounding box center [392, 208] width 785 height 416
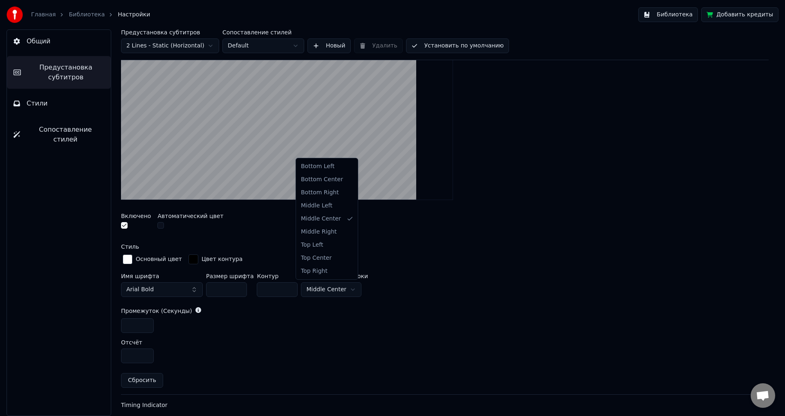
drag, startPoint x: 319, startPoint y: 226, endPoint x: 325, endPoint y: 258, distance: 32.5
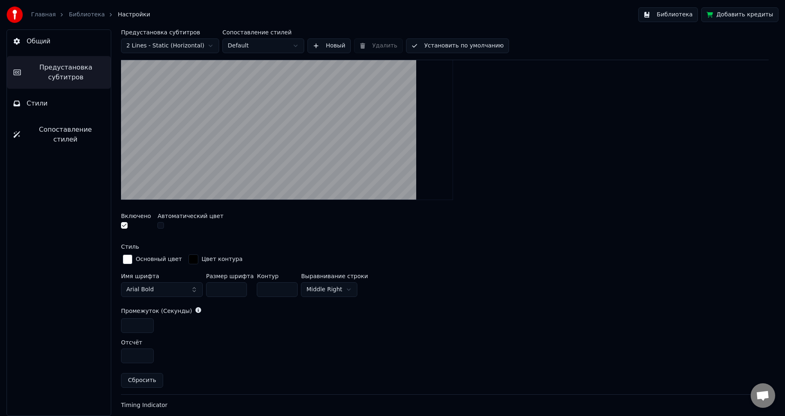
click at [330, 290] on html "Главная Библиотека Настройки Библиотека Добавить кредиты Общий Предустановка су…" at bounding box center [392, 208] width 785 height 416
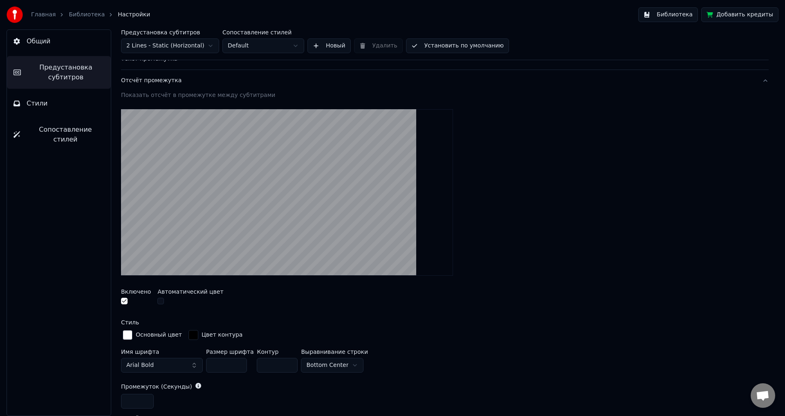
scroll to position [109, 0]
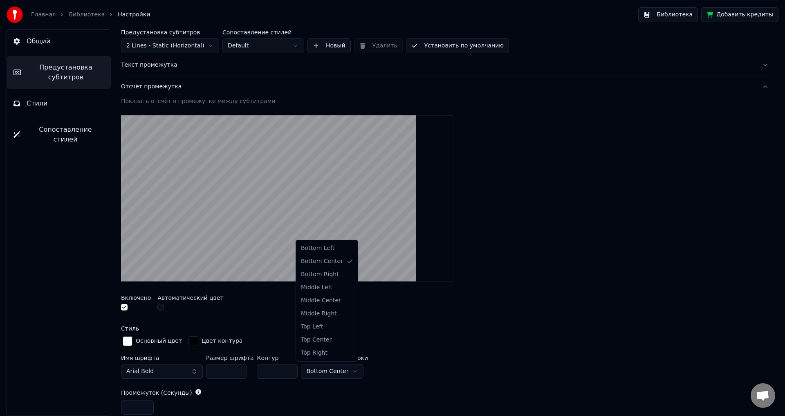
click at [336, 372] on html "Главная Библиотека Настройки Библиотека Добавить кредиты Общий Предустановка су…" at bounding box center [392, 208] width 785 height 416
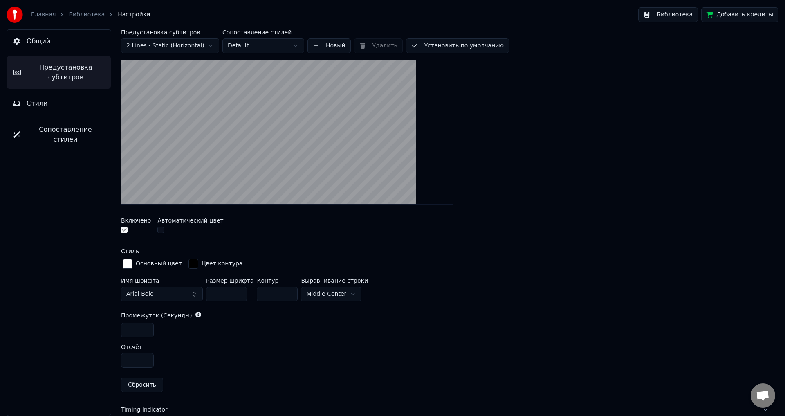
scroll to position [190, 0]
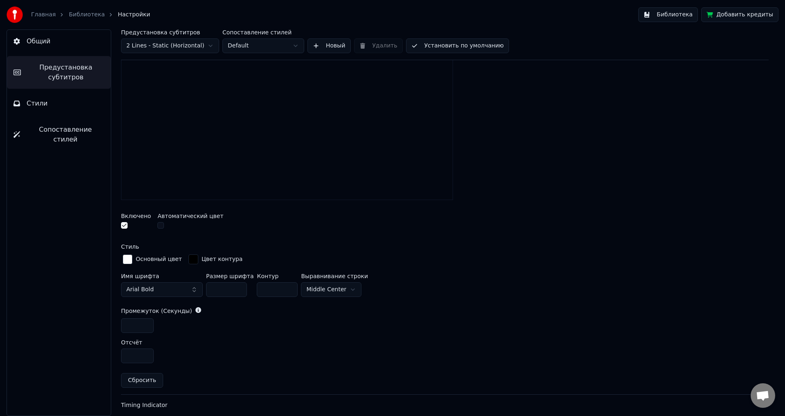
click at [285, 286] on input "**" at bounding box center [277, 289] width 41 height 15
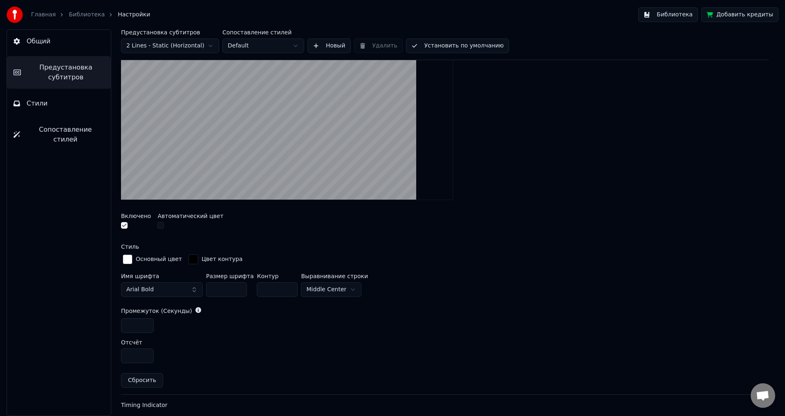
click at [282, 290] on input "**" at bounding box center [277, 289] width 41 height 15
click at [283, 290] on input "***" at bounding box center [277, 289] width 41 height 15
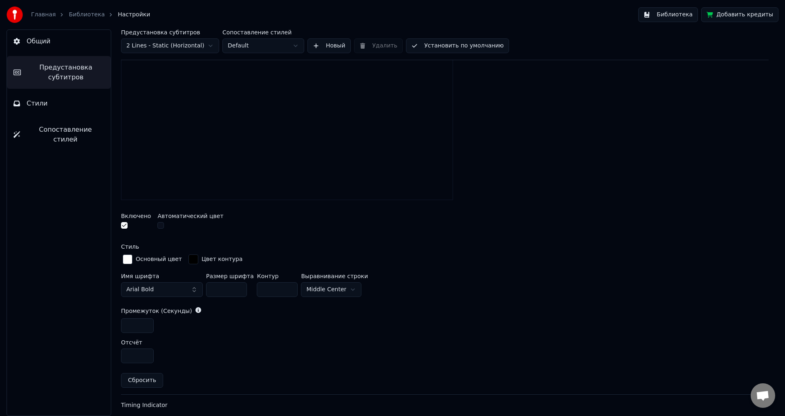
click at [282, 290] on input "***" at bounding box center [277, 289] width 41 height 15
click at [283, 290] on input "***" at bounding box center [277, 289] width 41 height 15
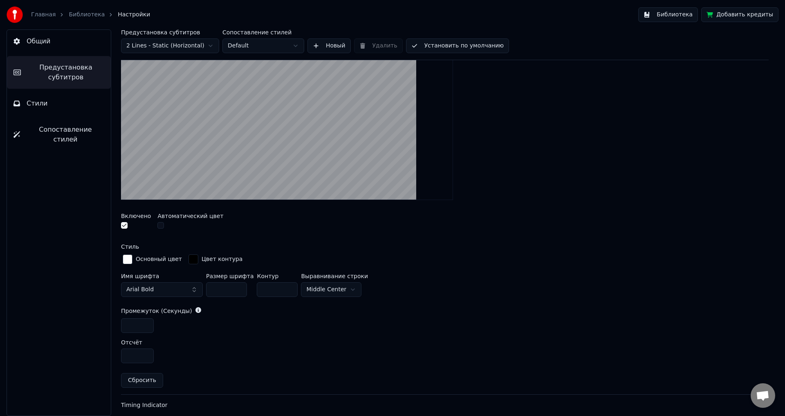
click at [308, 203] on div at bounding box center [444, 116] width 647 height 179
click at [148, 379] on button "Сбросить" at bounding box center [142, 380] width 42 height 15
type input "*"
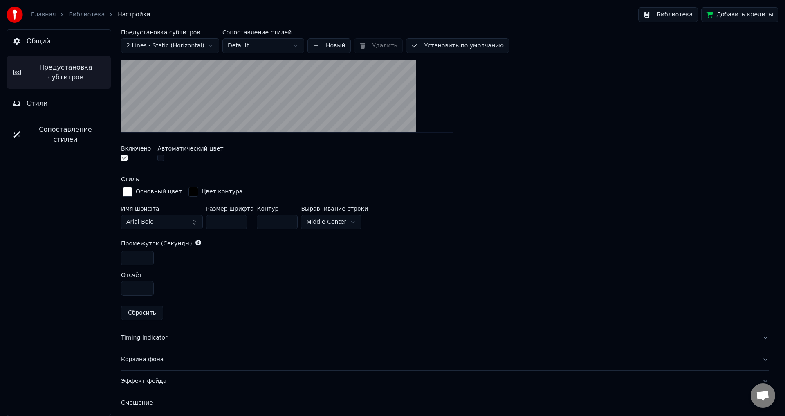
scroll to position [272, 0]
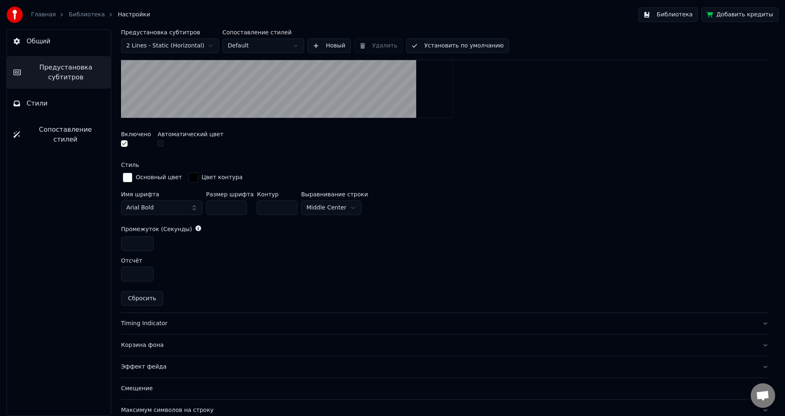
click at [143, 296] on button "Сбросить" at bounding box center [142, 298] width 42 height 15
click at [146, 322] on div "Timing Indicator" at bounding box center [438, 323] width 634 height 8
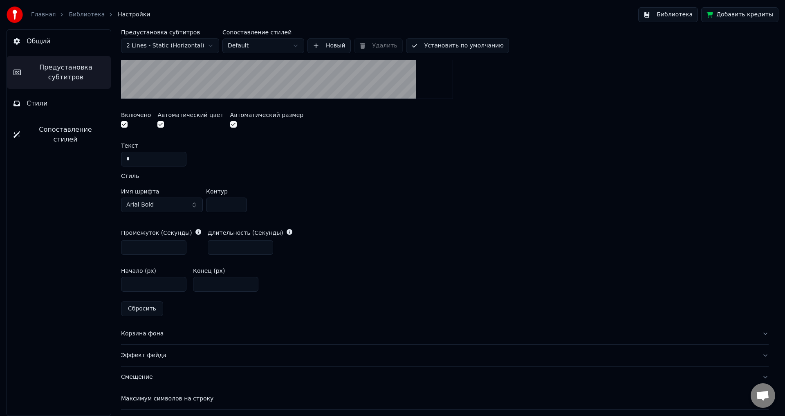
scroll to position [354, 0]
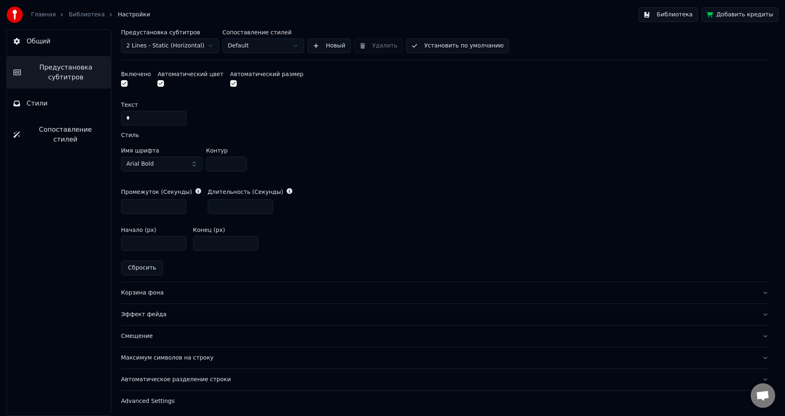
click at [152, 293] on div "Корзина фона" at bounding box center [438, 293] width 634 height 8
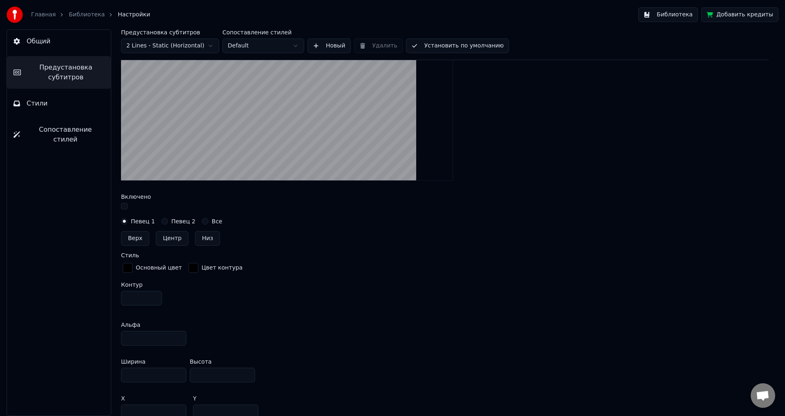
scroll to position [261, 0]
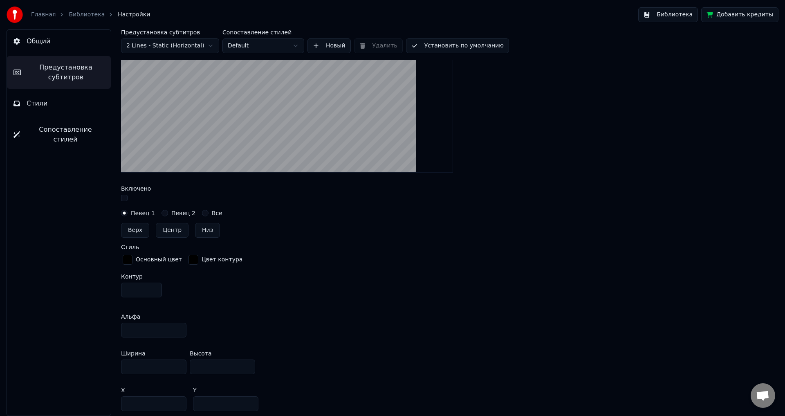
click at [125, 199] on button "button" at bounding box center [124, 198] width 7 height 7
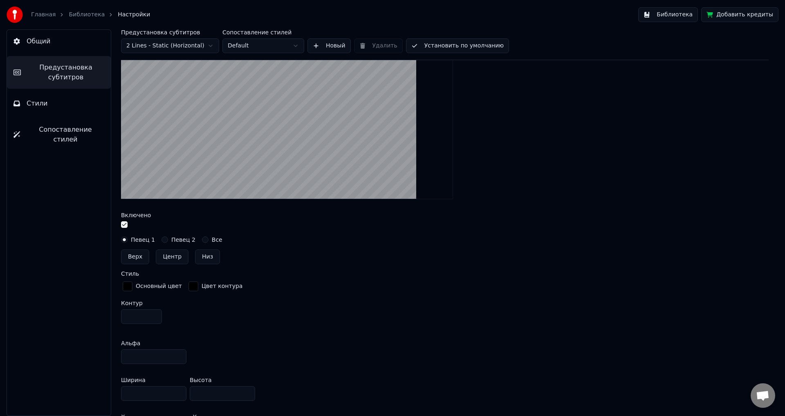
scroll to position [220, 0]
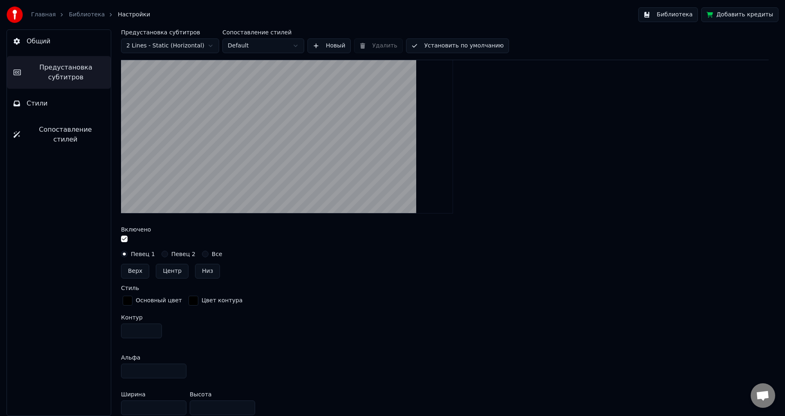
click at [125, 238] on button "button" at bounding box center [124, 238] width 7 height 7
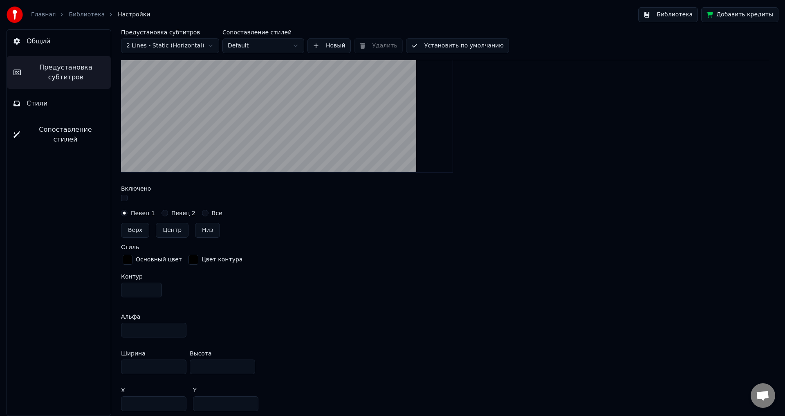
click at [124, 196] on button "button" at bounding box center [124, 198] width 7 height 7
click at [125, 198] on button "button" at bounding box center [124, 198] width 7 height 7
click at [121, 196] on button "button" at bounding box center [124, 198] width 7 height 7
click at [161, 213] on button "Певец 2" at bounding box center [164, 213] width 7 height 7
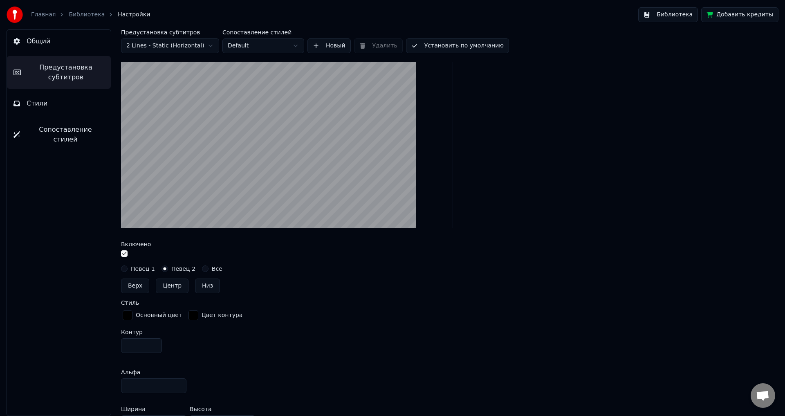
scroll to position [220, 0]
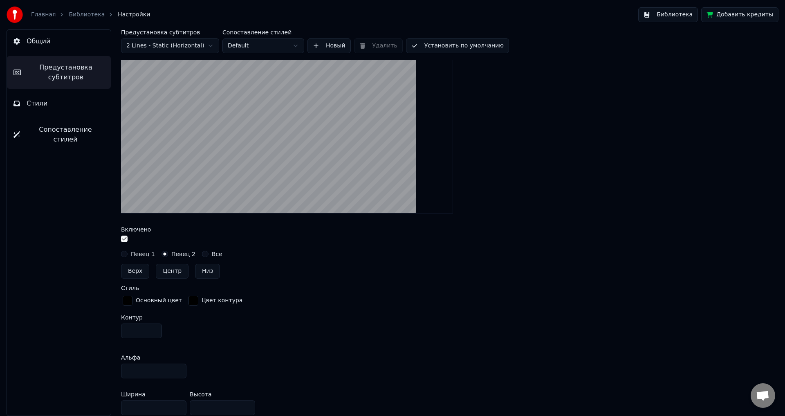
drag, startPoint x: 127, startPoint y: 256, endPoint x: 132, endPoint y: 256, distance: 4.9
click at [126, 256] on div "Певец 1" at bounding box center [138, 254] width 34 height 7
click at [202, 254] on button "Все" at bounding box center [205, 254] width 7 height 7
click at [123, 251] on button "Певец 1" at bounding box center [124, 254] width 7 height 7
click at [124, 238] on button "button" at bounding box center [124, 238] width 7 height 7
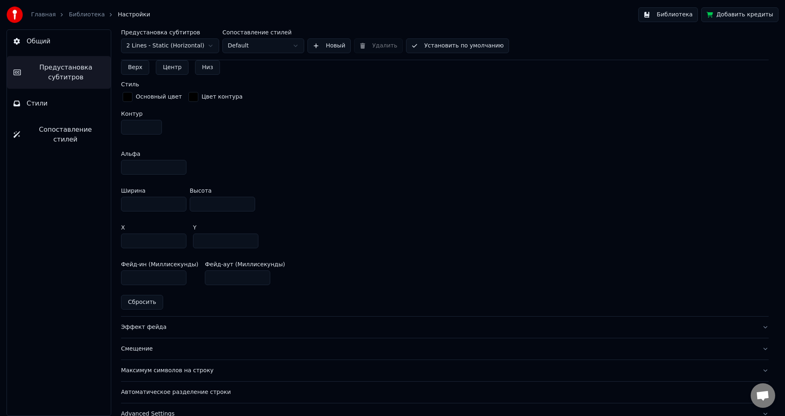
scroll to position [438, 0]
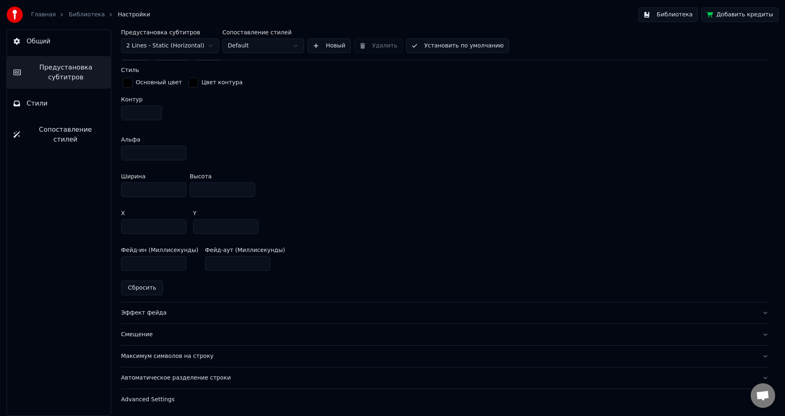
click at [144, 289] on button "Сбросить" at bounding box center [142, 287] width 42 height 15
click at [145, 310] on div "Эффект фейда" at bounding box center [438, 313] width 634 height 8
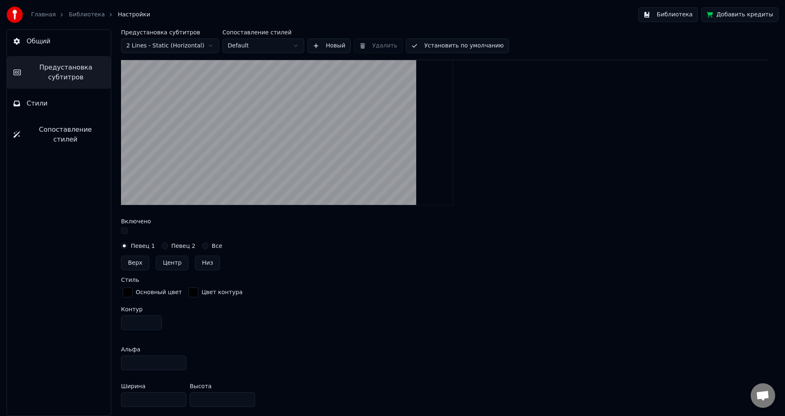
scroll to position [228, 0]
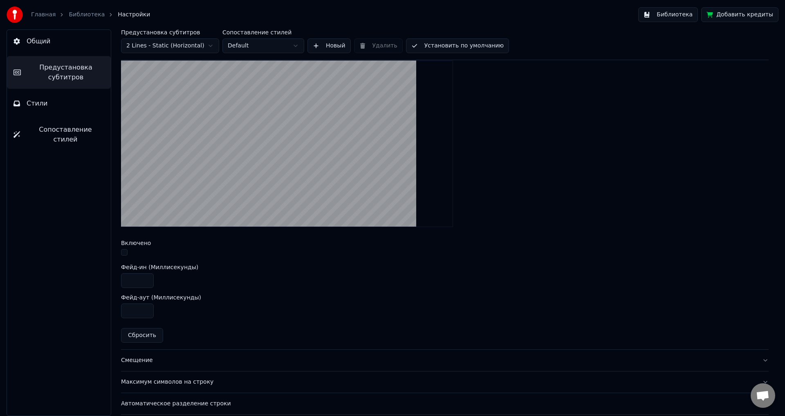
click at [125, 253] on button "button" at bounding box center [124, 252] width 7 height 7
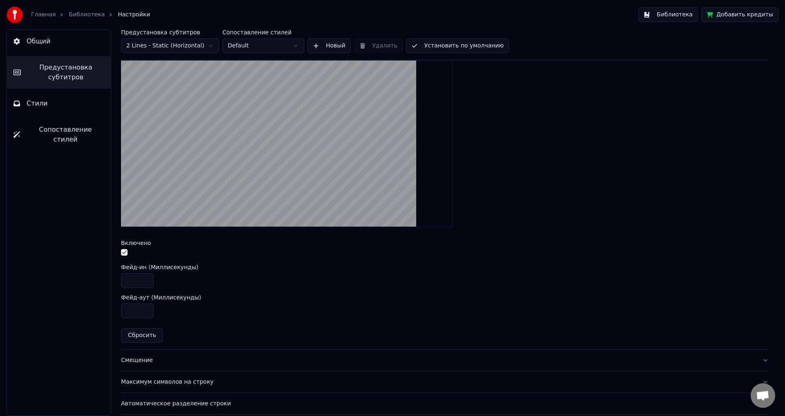
click at [125, 253] on button "button" at bounding box center [124, 252] width 7 height 7
click at [124, 251] on button "button" at bounding box center [124, 252] width 7 height 7
type input "****"
click at [146, 277] on input "****" at bounding box center [137, 280] width 33 height 15
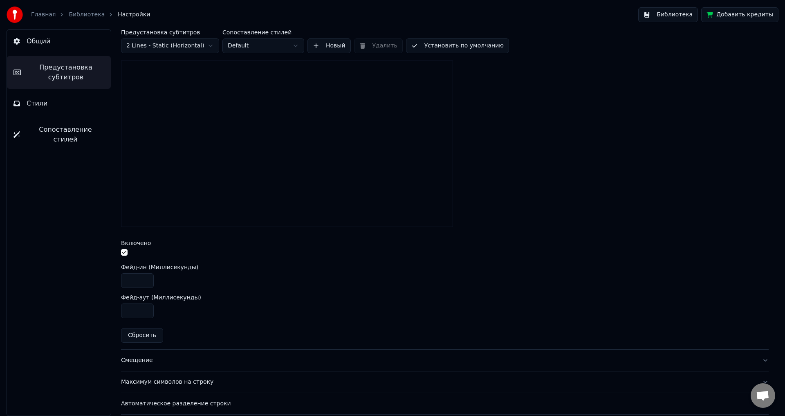
type input "****"
click at [144, 307] on input "****" at bounding box center [137, 310] width 33 height 15
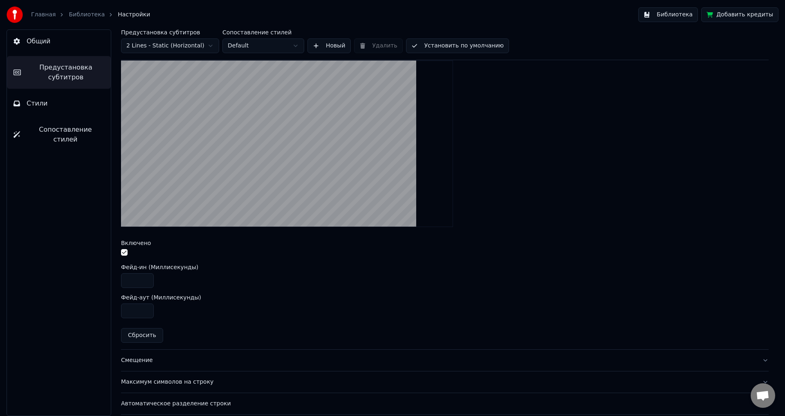
click at [125, 250] on button "button" at bounding box center [124, 252] width 7 height 7
click at [142, 333] on button "Сбросить" at bounding box center [142, 335] width 42 height 15
type input "****"
type input "***"
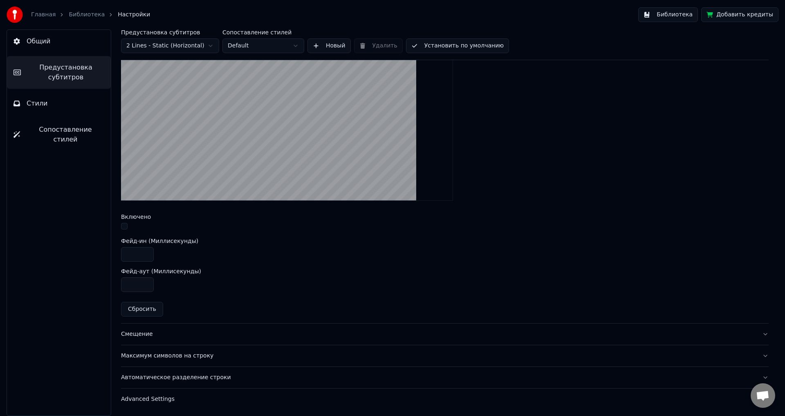
click at [135, 336] on div "Смещение" at bounding box center [438, 334] width 634 height 8
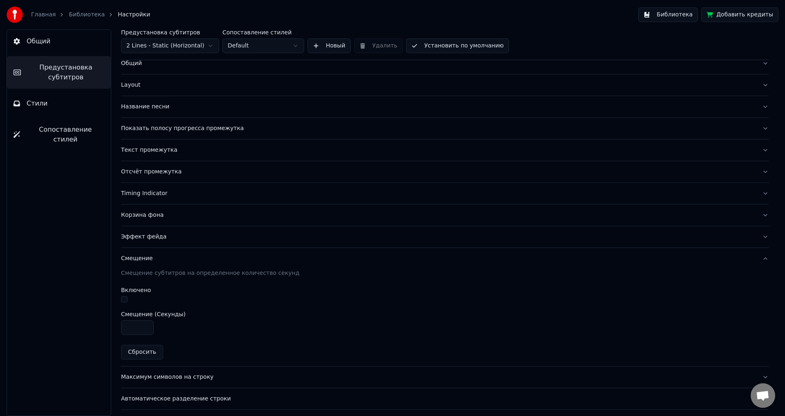
scroll to position [45, 0]
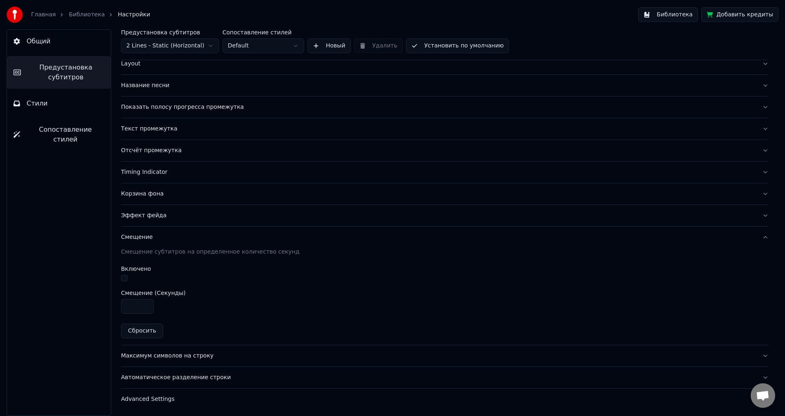
click at [147, 327] on button "Сбросить" at bounding box center [142, 330] width 42 height 15
click at [142, 330] on button "Сбросить" at bounding box center [142, 330] width 42 height 15
click at [126, 280] on button "button" at bounding box center [124, 278] width 7 height 7
click at [126, 277] on button "button" at bounding box center [124, 278] width 7 height 7
click at [168, 355] on div "Максимум символов на строку" at bounding box center [438, 356] width 634 height 8
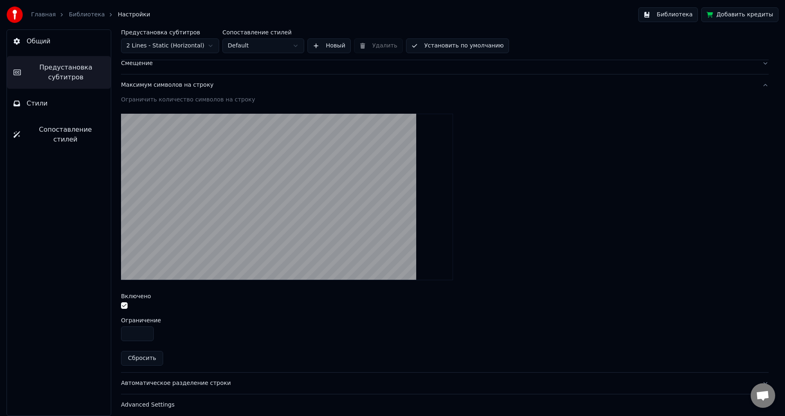
scroll to position [224, 0]
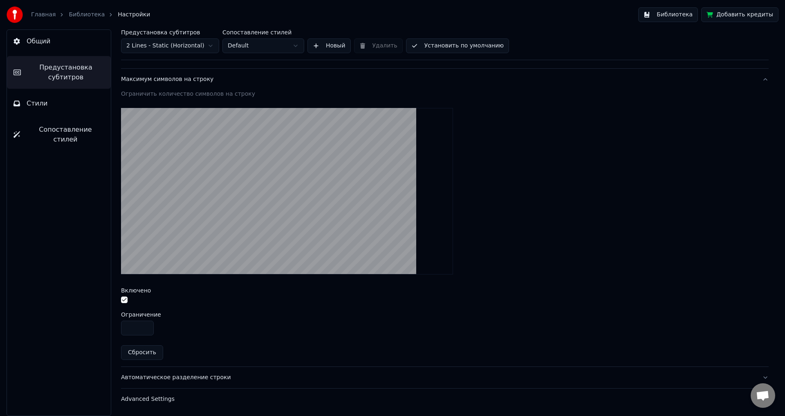
click at [125, 300] on button "button" at bounding box center [124, 299] width 7 height 7
drag, startPoint x: 139, startPoint y: 326, endPoint x: 100, endPoint y: 326, distance: 39.2
click at [100, 326] on div "Общий Предустановка субтитров Стили Сопоставление стилей Предустановка субтитро…" at bounding box center [392, 222] width 785 height 386
click at [123, 298] on button "button" at bounding box center [124, 299] width 7 height 7
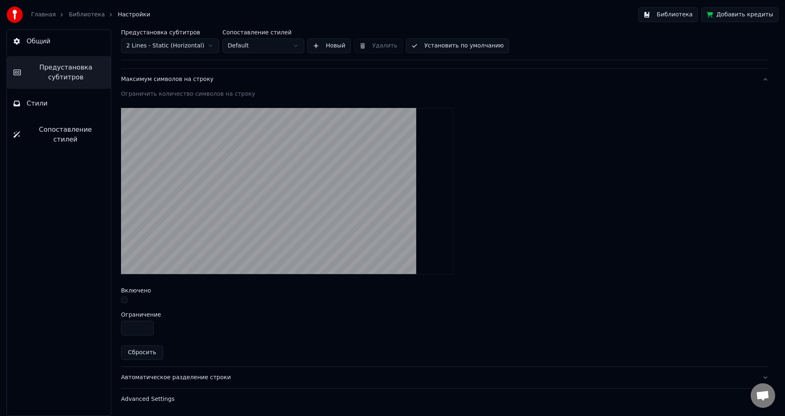
click at [142, 352] on button "Сбросить" at bounding box center [142, 352] width 42 height 15
type input "**"
click at [186, 377] on div "Автоматическое разделение строки" at bounding box center [438, 377] width 634 height 8
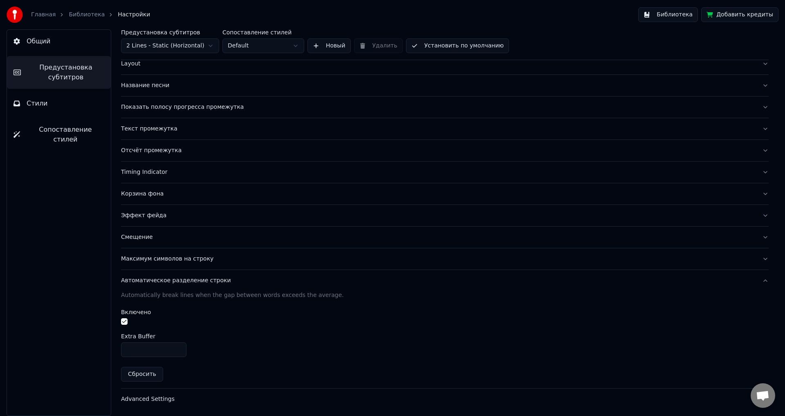
scroll to position [45, 0]
click at [141, 378] on button "Сбросить" at bounding box center [142, 374] width 42 height 15
click at [142, 377] on button "Сбросить" at bounding box center [142, 374] width 42 height 15
click at [142, 397] on div "Advanced Settings" at bounding box center [438, 399] width 634 height 8
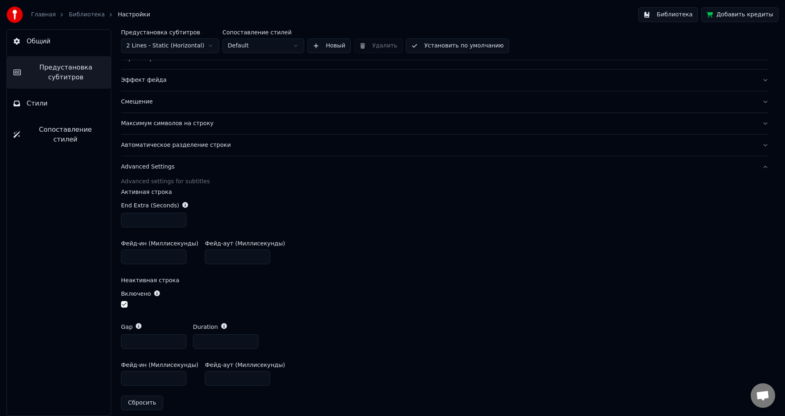
scroll to position [187, 0]
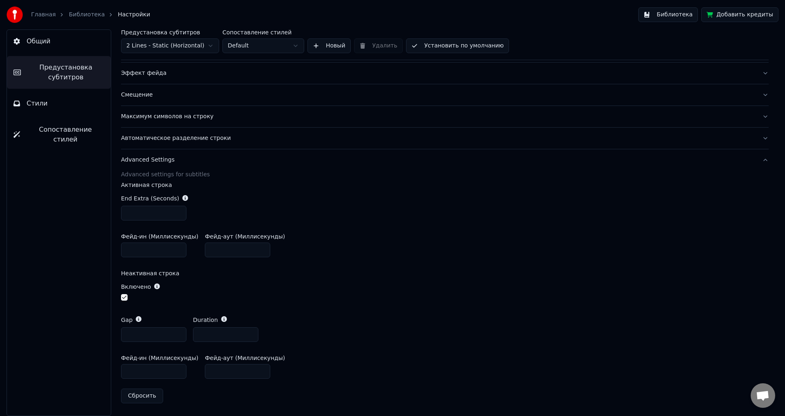
drag, startPoint x: 142, startPoint y: 393, endPoint x: 143, endPoint y: 388, distance: 5.0
click at [142, 392] on button "Сбросить" at bounding box center [142, 395] width 42 height 15
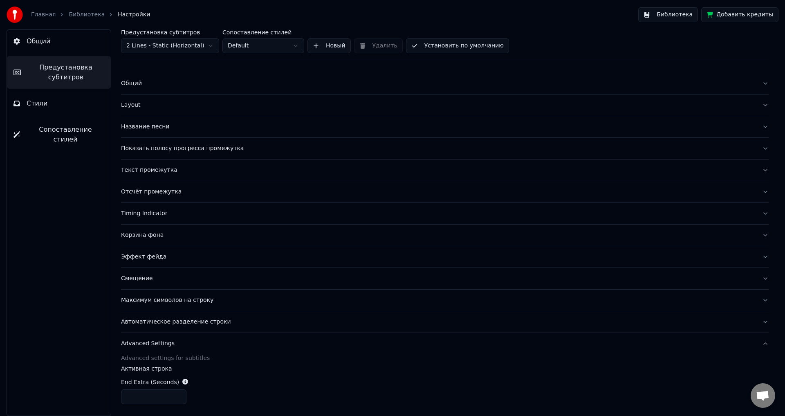
scroll to position [0, 0]
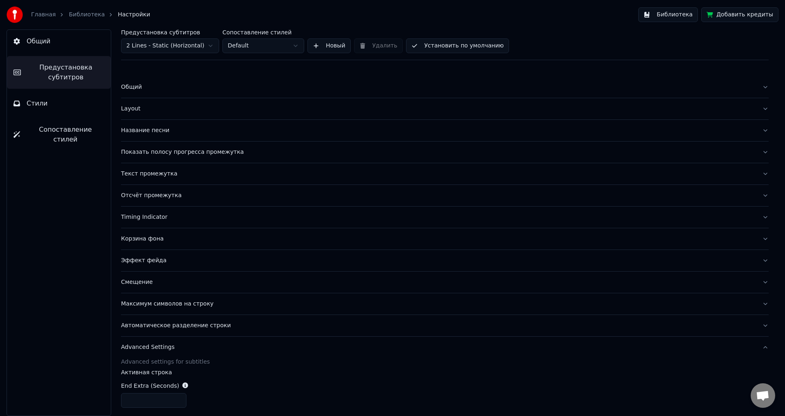
click at [61, 128] on span "Сопоставление стилей" at bounding box center [66, 135] width 78 height 20
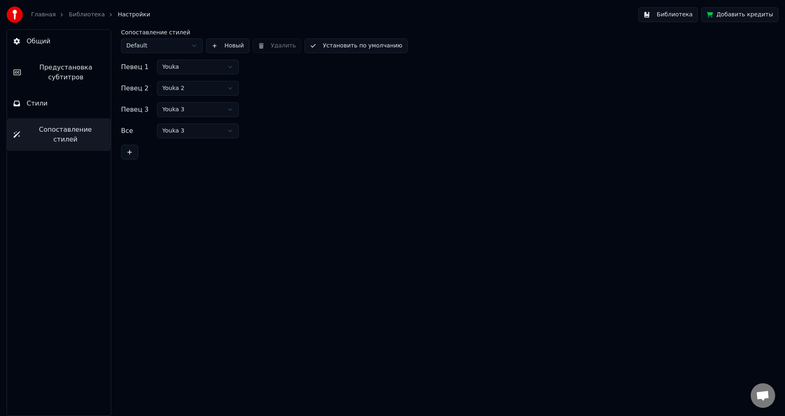
click at [50, 104] on button "Стили" at bounding box center [59, 103] width 104 height 23
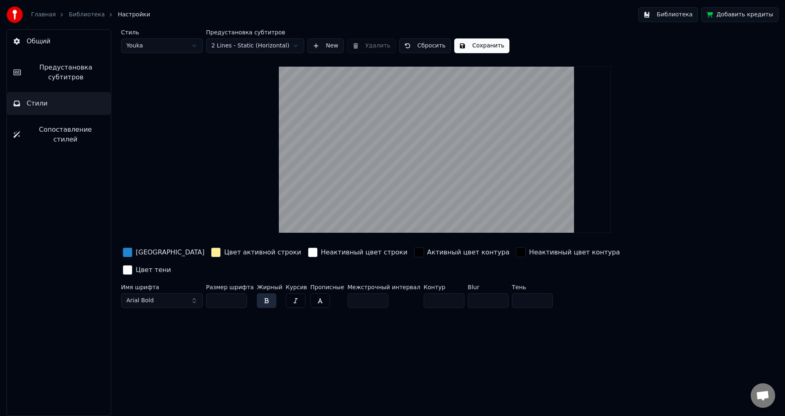
click at [368, 293] on input "*" at bounding box center [367, 300] width 41 height 15
click at [368, 293] on input "**" at bounding box center [367, 300] width 41 height 15
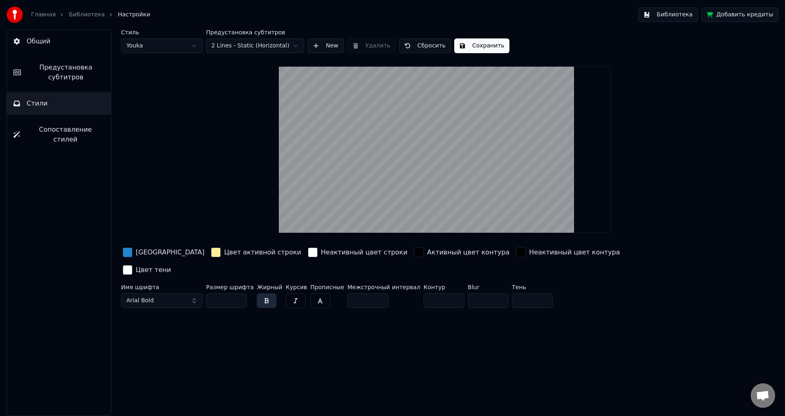
click at [369, 293] on input "*" at bounding box center [367, 300] width 41 height 15
click at [369, 293] on input "**" at bounding box center [367, 300] width 41 height 15
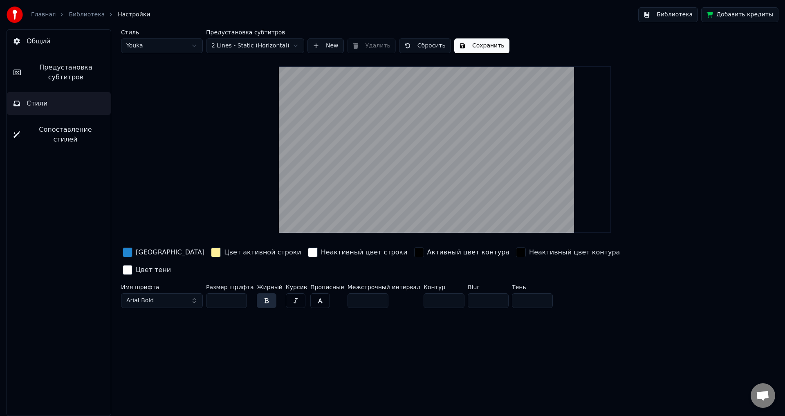
click at [369, 293] on input "***" at bounding box center [367, 300] width 41 height 15
click at [367, 293] on input "***" at bounding box center [367, 300] width 41 height 15
click at [367, 293] on input "*" at bounding box center [367, 300] width 41 height 15
click at [367, 293] on input "**" at bounding box center [367, 300] width 41 height 15
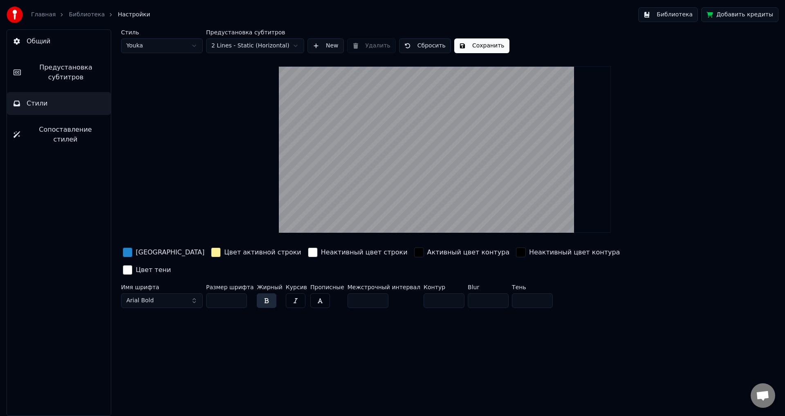
click at [367, 293] on input "**" at bounding box center [367, 300] width 41 height 15
click at [368, 293] on input "*" at bounding box center [367, 300] width 41 height 15
click at [369, 293] on input "*" at bounding box center [367, 300] width 41 height 15
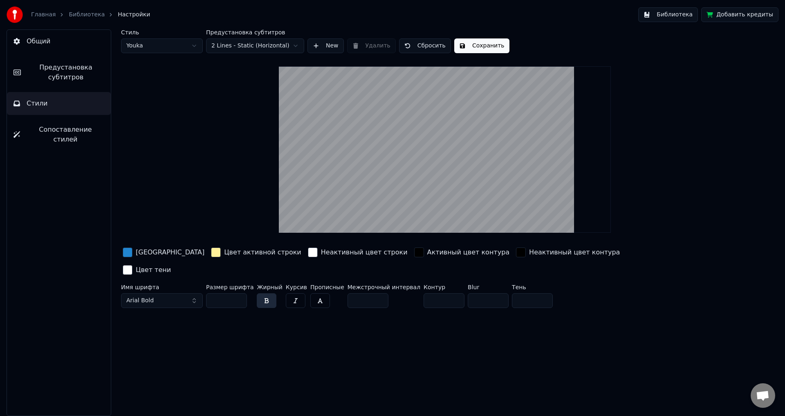
click at [369, 293] on input "*" at bounding box center [367, 300] width 41 height 15
click at [367, 293] on input "*" at bounding box center [367, 300] width 41 height 15
click at [368, 293] on input "*" at bounding box center [367, 300] width 41 height 15
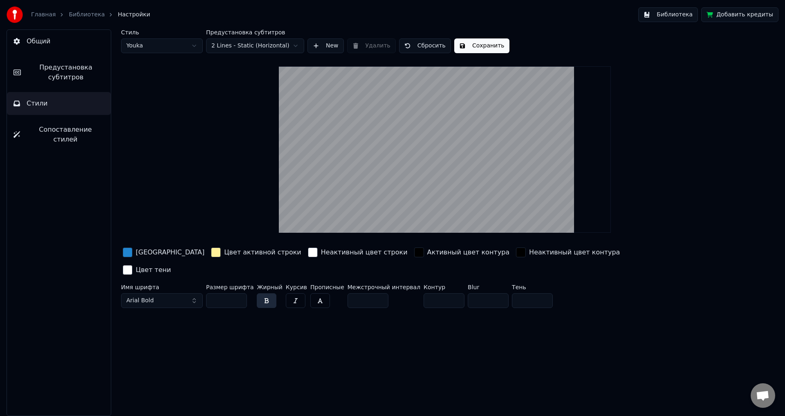
type input "*"
click at [368, 293] on input "*" at bounding box center [367, 300] width 41 height 15
click at [437, 293] on input "**" at bounding box center [443, 300] width 41 height 15
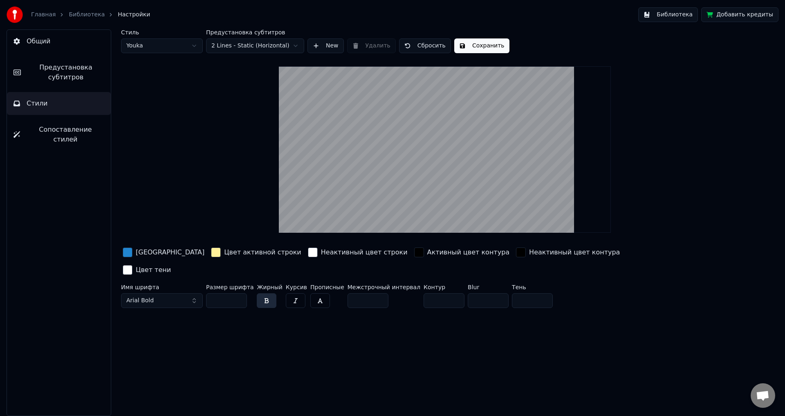
click at [437, 293] on input "**" at bounding box center [443, 300] width 41 height 15
click at [437, 293] on input "*" at bounding box center [443, 300] width 41 height 15
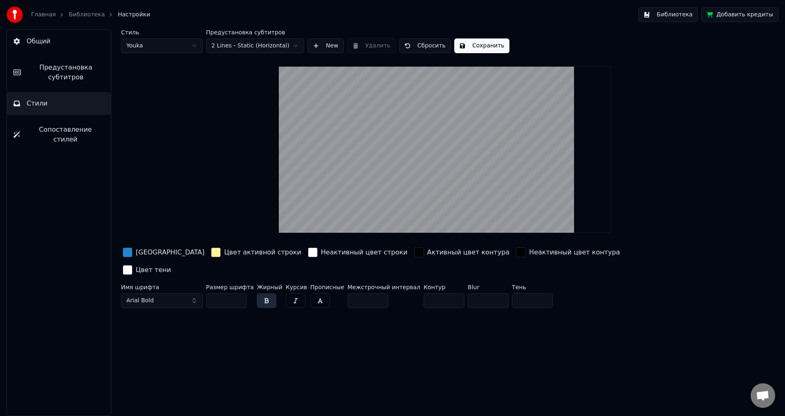
click at [437, 293] on input "**" at bounding box center [443, 300] width 41 height 15
type input "*"
click at [437, 293] on input "*" at bounding box center [443, 300] width 41 height 15
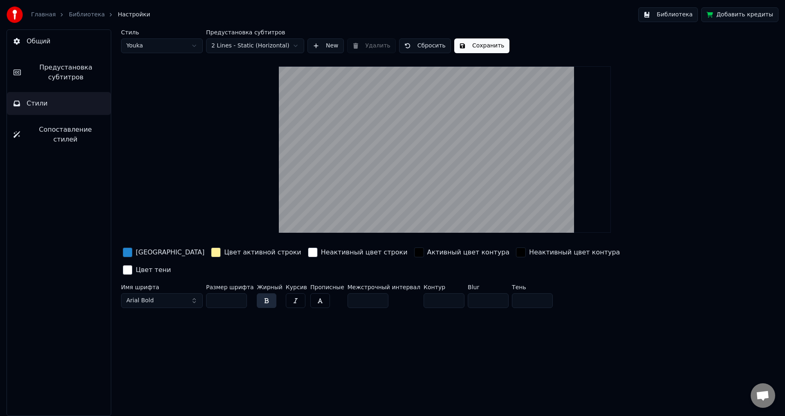
click at [422, 47] on button "Сбросить" at bounding box center [425, 45] width 52 height 15
click at [58, 129] on span "Сопоставление стилей" at bounding box center [66, 135] width 78 height 20
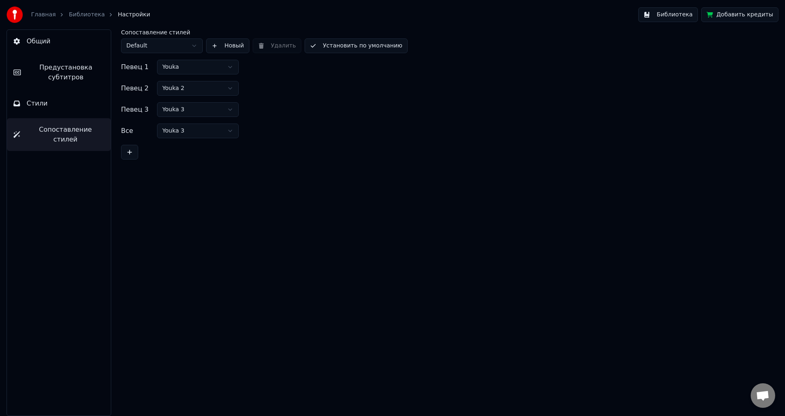
click at [67, 65] on span "Предустановка субтитров" at bounding box center [65, 73] width 77 height 20
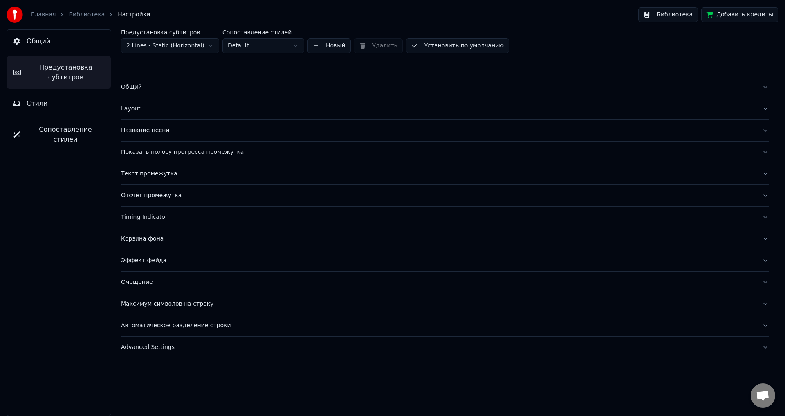
click at [51, 46] on button "Общий" at bounding box center [59, 41] width 104 height 23
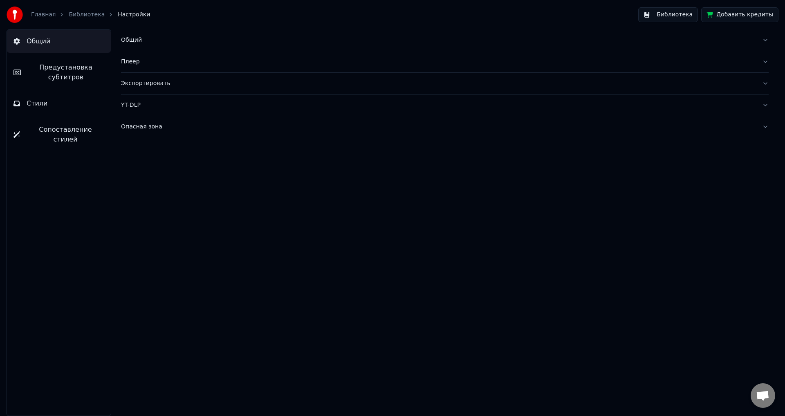
click at [131, 40] on div "Общий" at bounding box center [438, 40] width 634 height 8
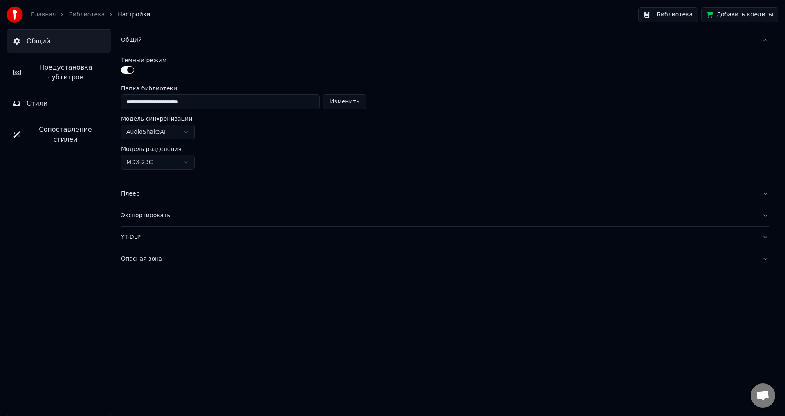
click at [127, 195] on div "Плеер" at bounding box center [438, 194] width 634 height 8
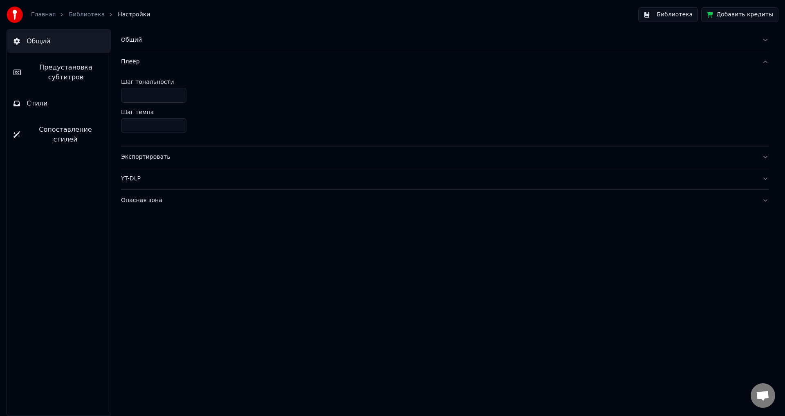
click at [143, 157] on div "Экспортировать" at bounding box center [438, 157] width 634 height 8
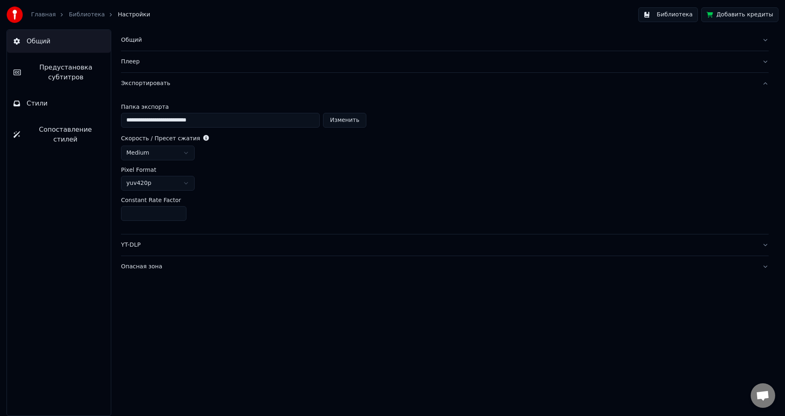
click at [183, 182] on html "**********" at bounding box center [392, 208] width 785 height 416
click at [134, 245] on div "YT-DLP" at bounding box center [438, 245] width 634 height 8
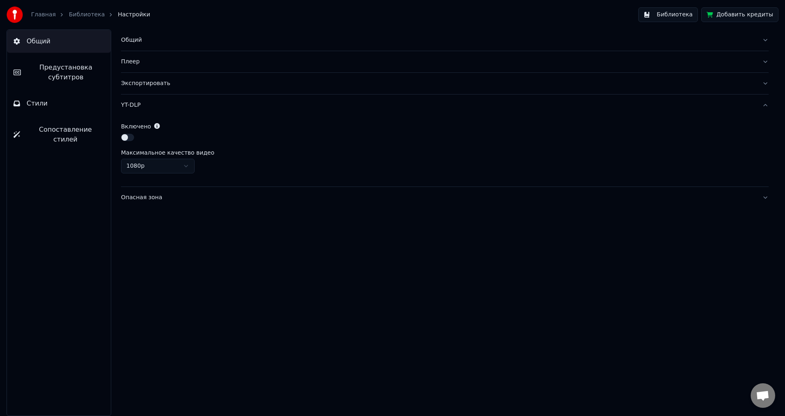
click at [145, 197] on div "Опасная зона" at bounding box center [438, 197] width 634 height 8
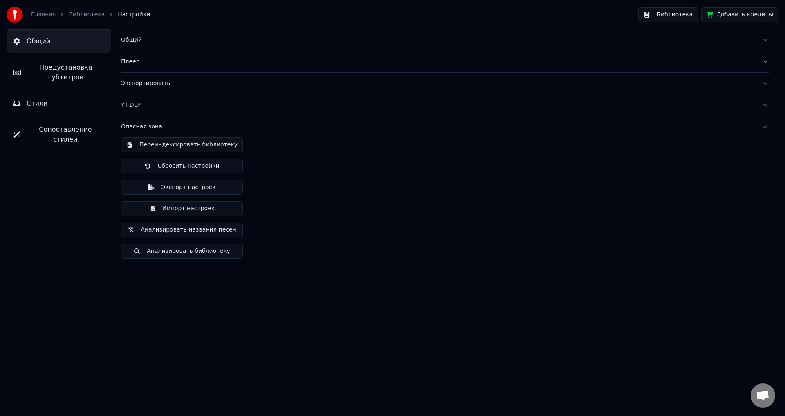
click at [50, 104] on button "Стили" at bounding box center [59, 103] width 104 height 23
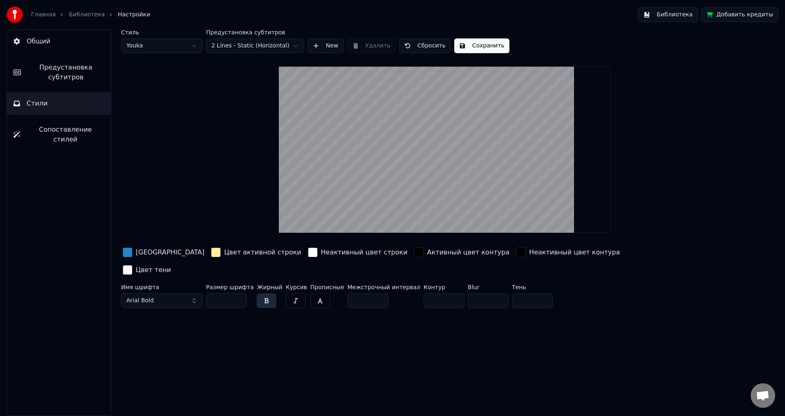
click at [62, 74] on span "Предустановка субтитров" at bounding box center [65, 73] width 77 height 20
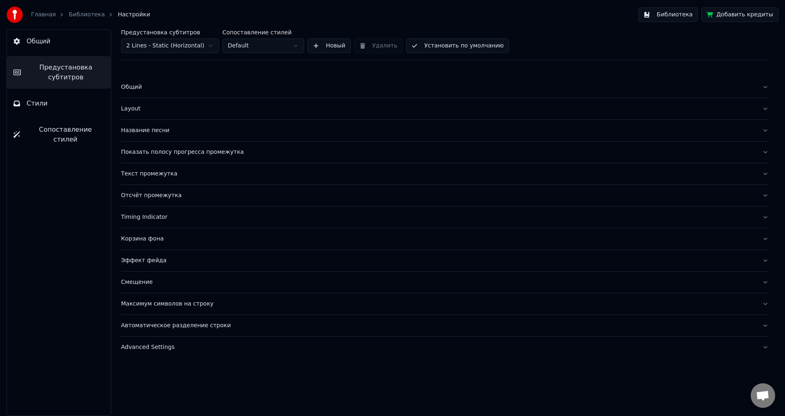
click at [138, 86] on div "Общий" at bounding box center [438, 87] width 634 height 8
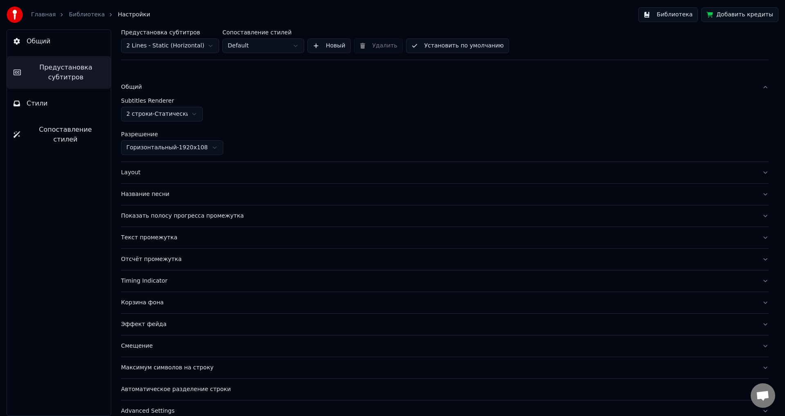
click at [186, 118] on html "Главная Библиотека Настройки Библиотека Добавить кредиты Общий Предустановка су…" at bounding box center [392, 208] width 785 height 416
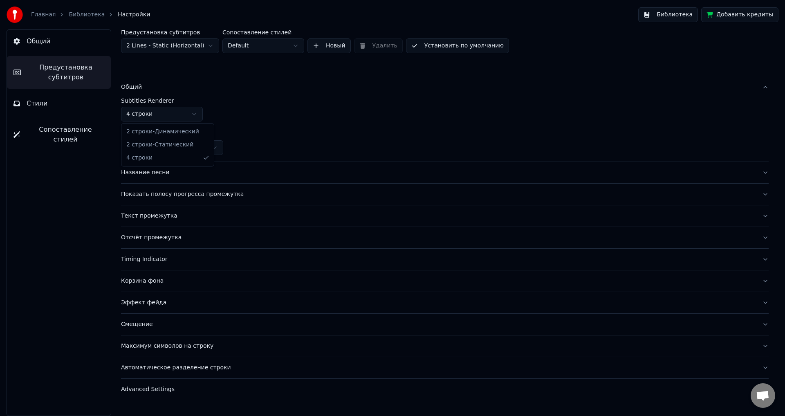
click at [174, 112] on html "Главная Библиотека Настройки Библиотека Добавить кредиты Общий Предустановка су…" at bounding box center [392, 208] width 785 height 416
click at [81, 15] on link "Библиотека" at bounding box center [87, 15] width 36 height 8
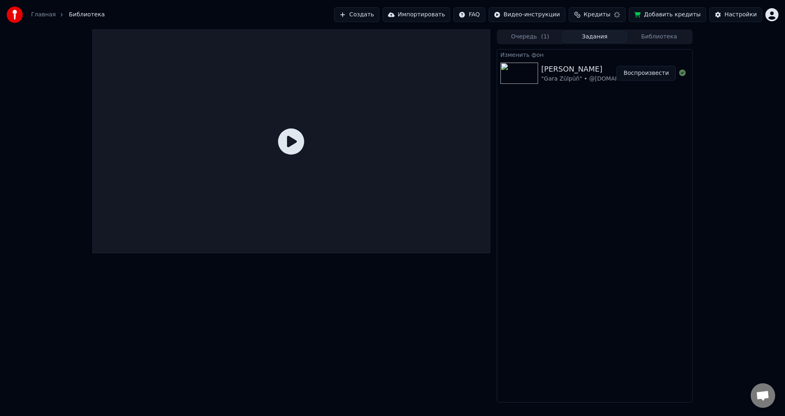
click at [304, 150] on icon at bounding box center [291, 141] width 26 height 26
click at [294, 141] on icon at bounding box center [291, 141] width 26 height 26
click at [650, 73] on button "Воспроизвести" at bounding box center [645, 73] width 59 height 15
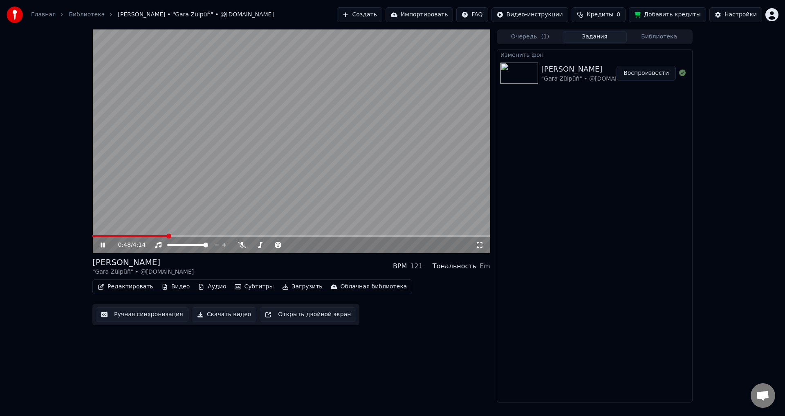
click at [168, 235] on span at bounding box center [291, 236] width 398 height 2
click at [750, 11] on div "Настройки" at bounding box center [740, 15] width 32 height 8
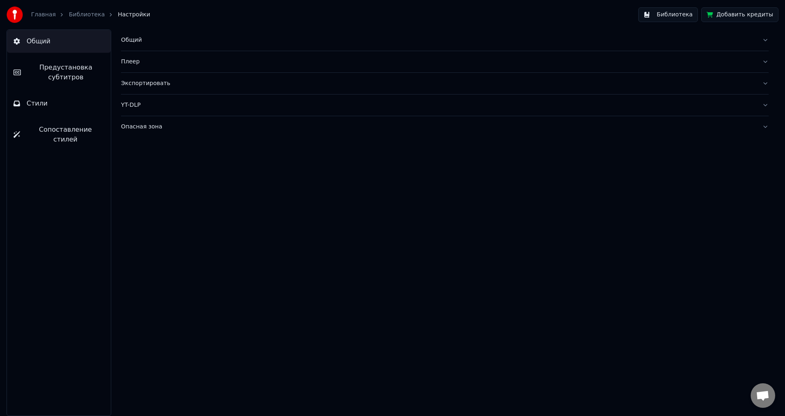
click at [68, 73] on span "Предустановка субтитров" at bounding box center [65, 73] width 77 height 20
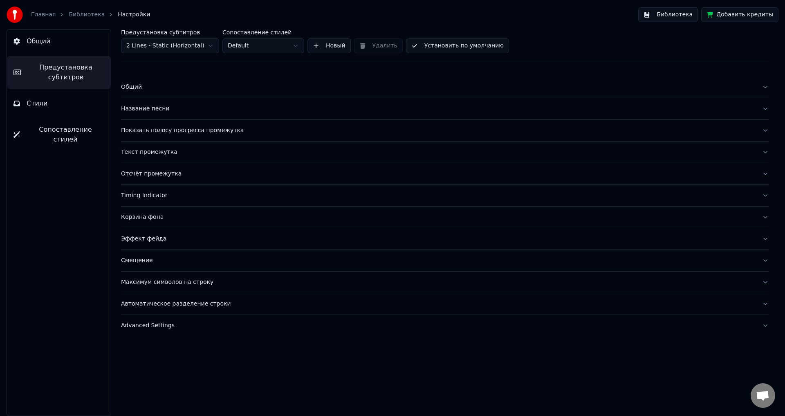
click at [134, 88] on div "Общий" at bounding box center [438, 87] width 634 height 8
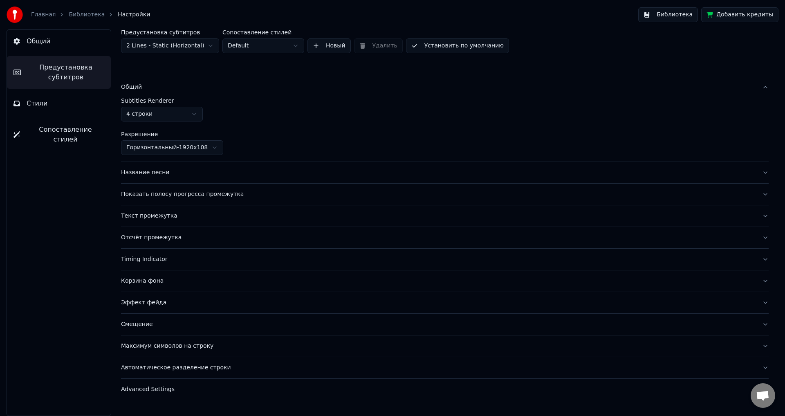
click at [168, 112] on html "Главная Библиотека Настройки Библиотека Добавить кредиты Общий Предустановка су…" at bounding box center [392, 208] width 785 height 416
click at [176, 110] on html "Главная Библиотека Настройки Библиотека Добавить кредиты Общий Предустановка су…" at bounding box center [392, 208] width 785 height 416
drag, startPoint x: 172, startPoint y: 148, endPoint x: 170, endPoint y: 153, distance: 5.5
click at [165, 114] on html "Главная Библиотека Настройки Библиотека Добавить кредиты Общий Предустановка су…" at bounding box center [392, 208] width 785 height 416
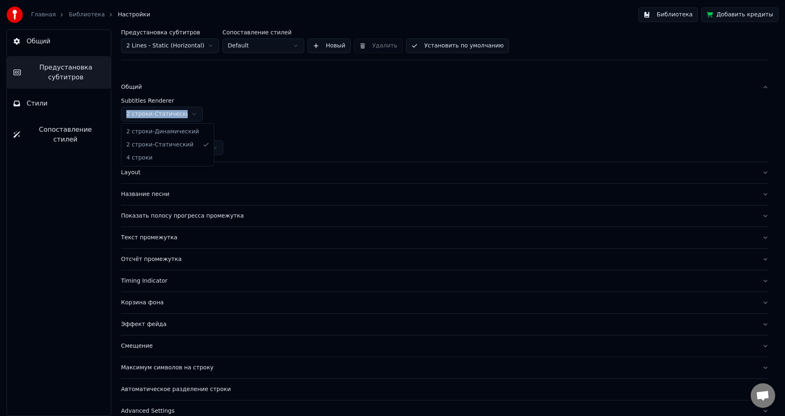
click at [169, 111] on html "Главная Библиотека Настройки Библиотека Добавить кредиты Общий Предустановка су…" at bounding box center [392, 208] width 785 height 416
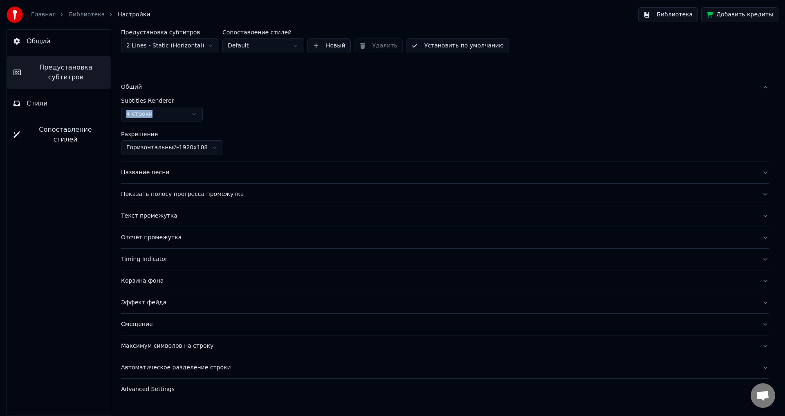
click at [143, 258] on div "Timing Indicator" at bounding box center [438, 259] width 634 height 8
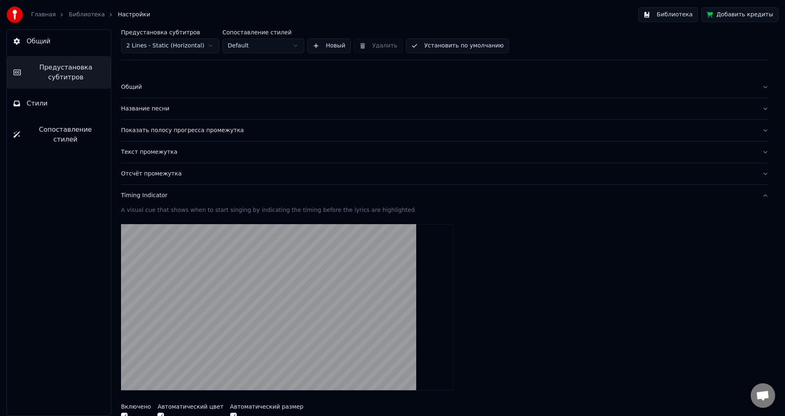
click at [151, 112] on div "Название песни" at bounding box center [438, 109] width 634 height 8
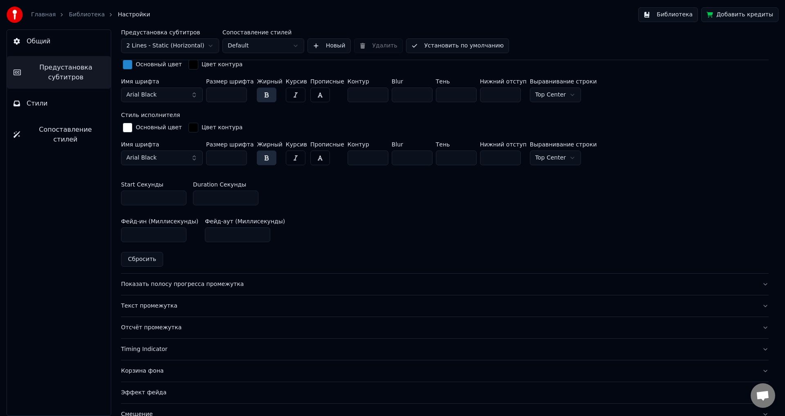
scroll to position [327, 0]
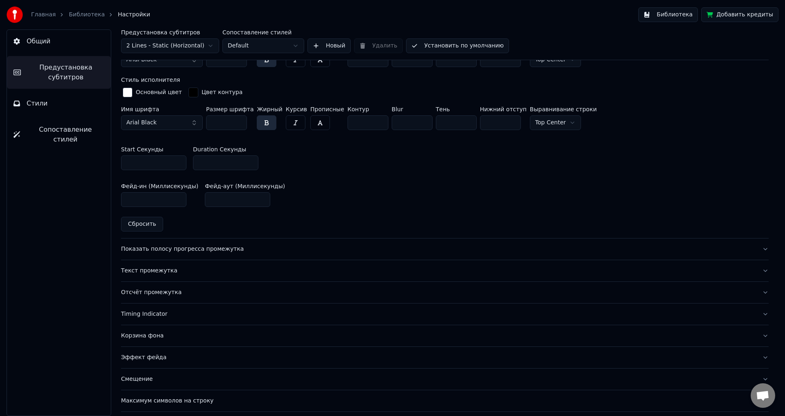
click at [150, 247] on div "Показать полосу прогресса промежутка" at bounding box center [438, 249] width 634 height 8
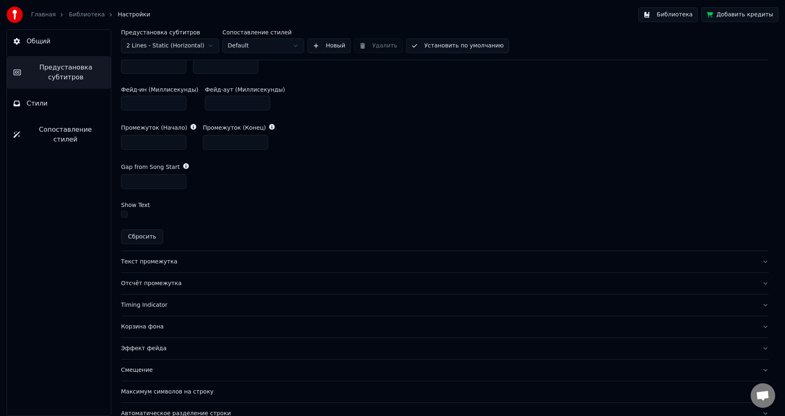
scroll to position [447, 0]
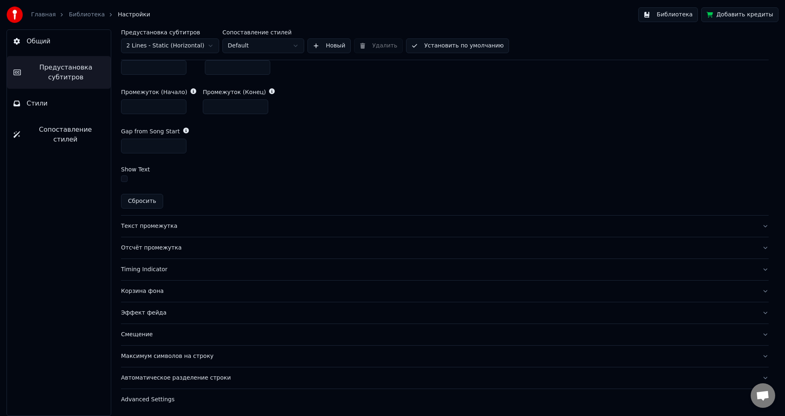
click at [146, 227] on div "Текст промежутка" at bounding box center [438, 226] width 634 height 8
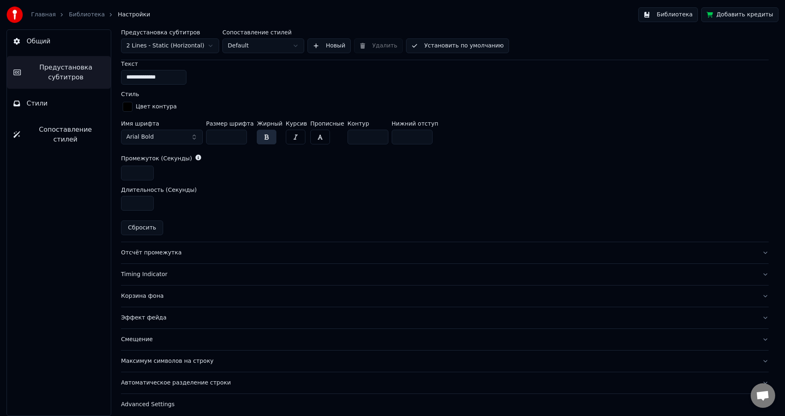
scroll to position [335, 0]
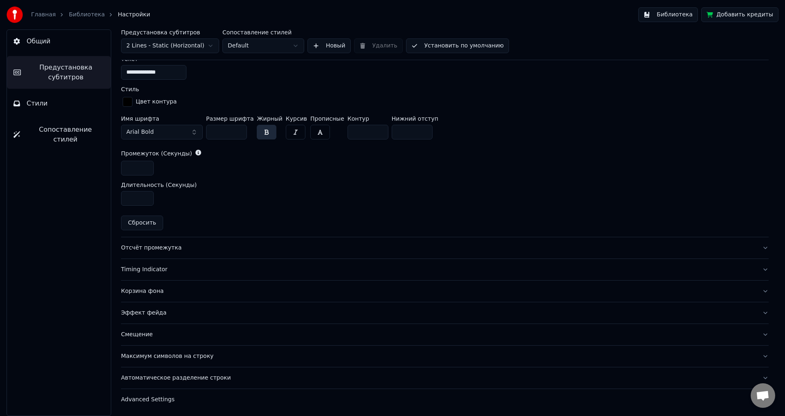
click at [150, 248] on div "Отсчёт промежутка" at bounding box center [438, 248] width 634 height 8
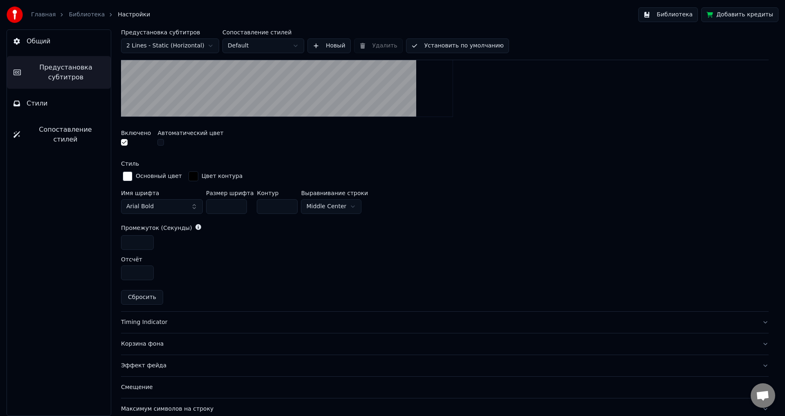
scroll to position [305, 0]
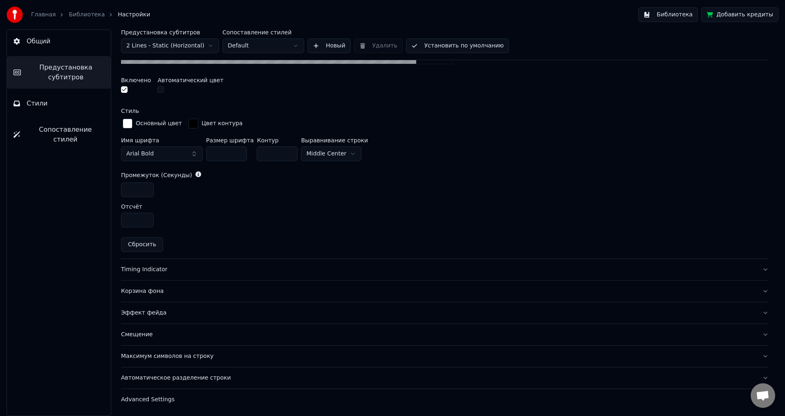
click at [147, 290] on div "Корзина фона" at bounding box center [438, 291] width 634 height 8
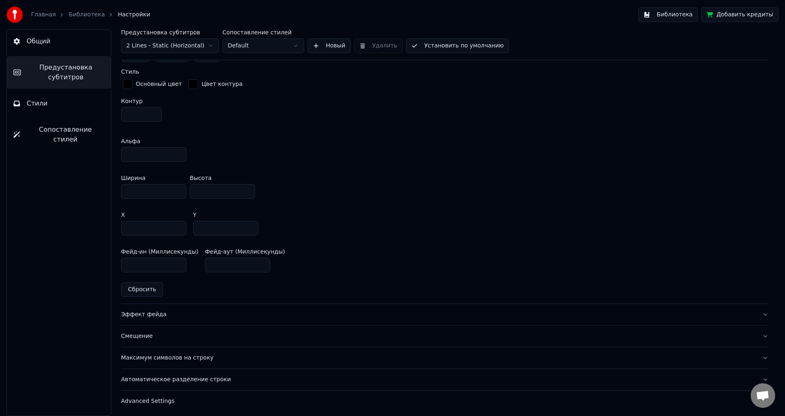
scroll to position [417, 0]
click at [150, 312] on div "Эффект фейда" at bounding box center [438, 313] width 634 height 8
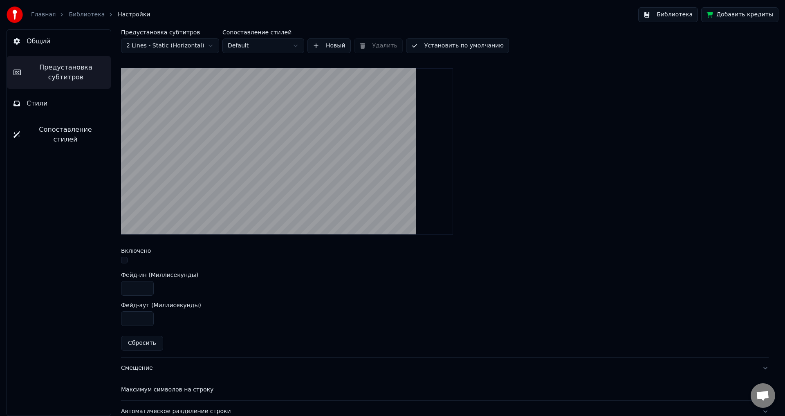
scroll to position [233, 0]
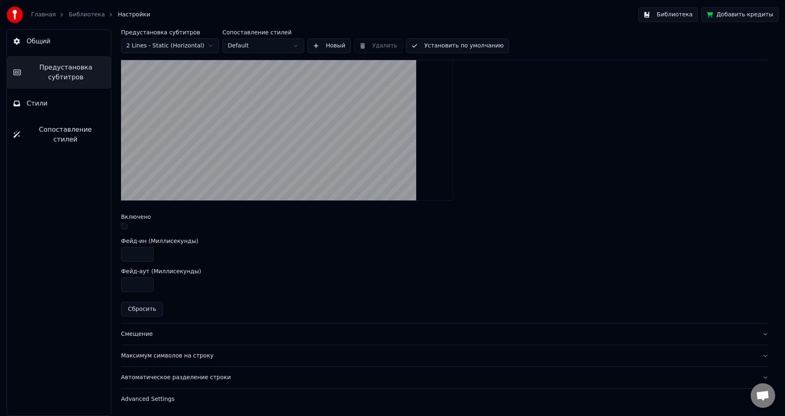
click at [134, 331] on div "Смещение" at bounding box center [438, 334] width 634 height 8
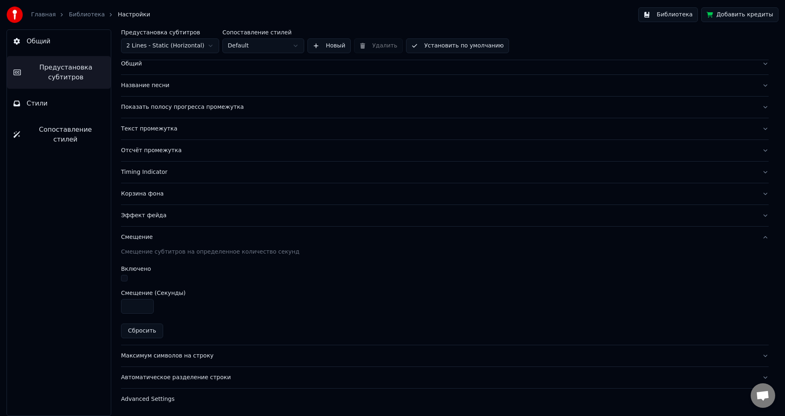
click at [166, 357] on div "Максимум символов на строку" at bounding box center [438, 356] width 634 height 8
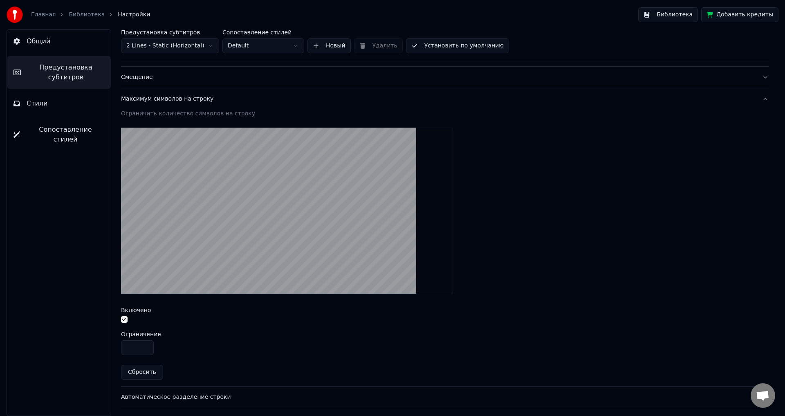
scroll to position [203, 0]
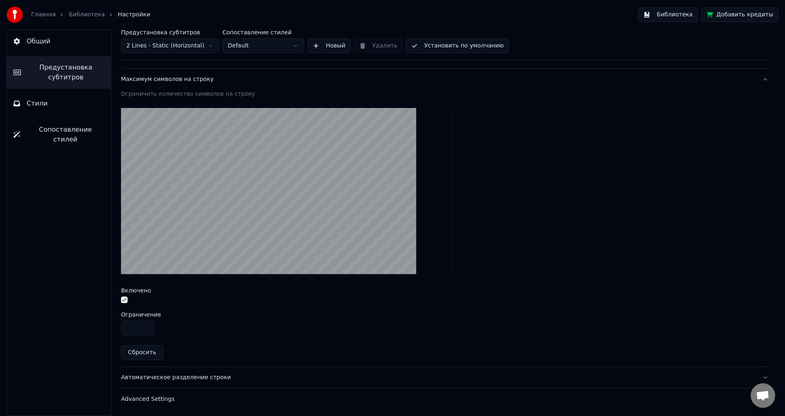
click at [177, 376] on div "Автоматическое разделение строки" at bounding box center [438, 377] width 634 height 8
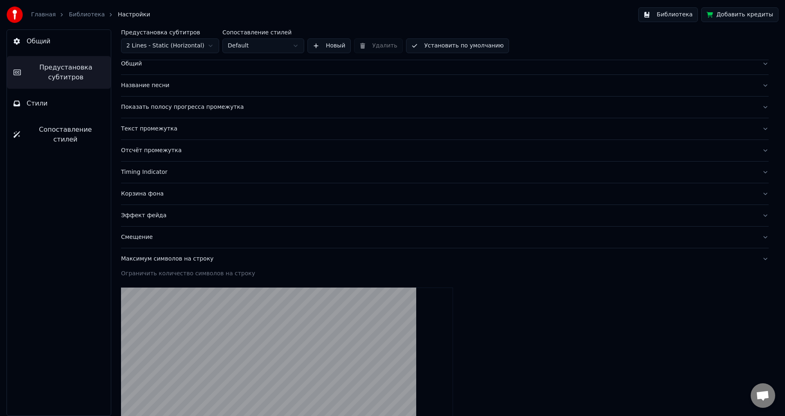
scroll to position [23, 0]
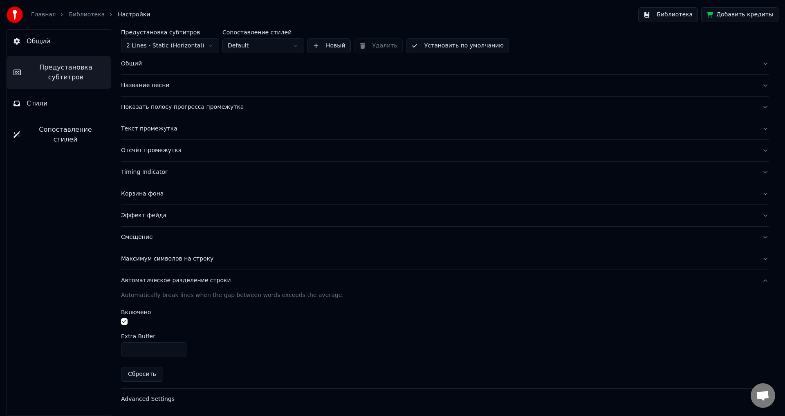
click at [145, 399] on div "Advanced Settings" at bounding box center [438, 399] width 634 height 8
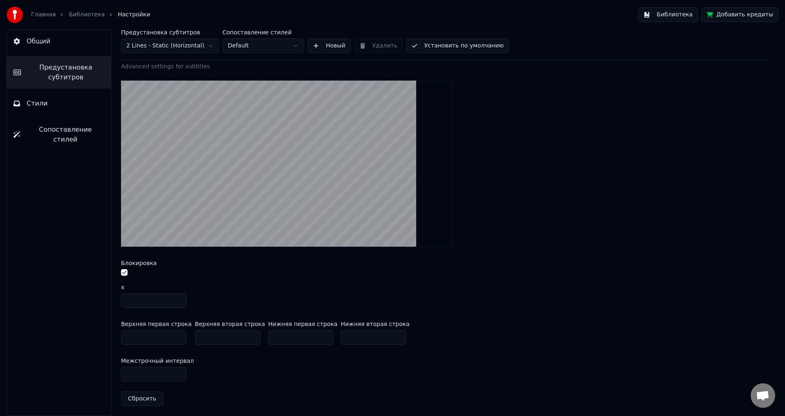
scroll to position [276, 0]
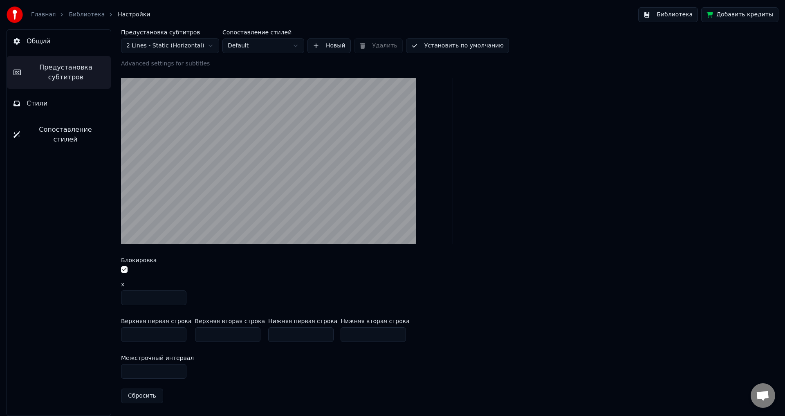
type input "***"
click at [178, 372] on input "***" at bounding box center [153, 371] width 65 height 15
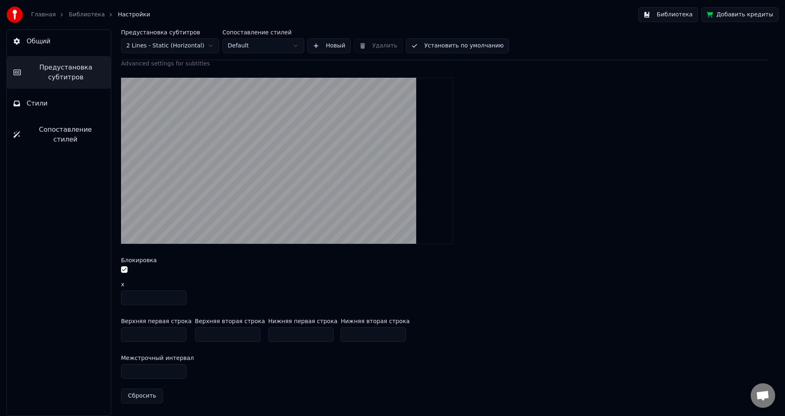
type input "***"
click at [178, 372] on input "***" at bounding box center [153, 371] width 65 height 15
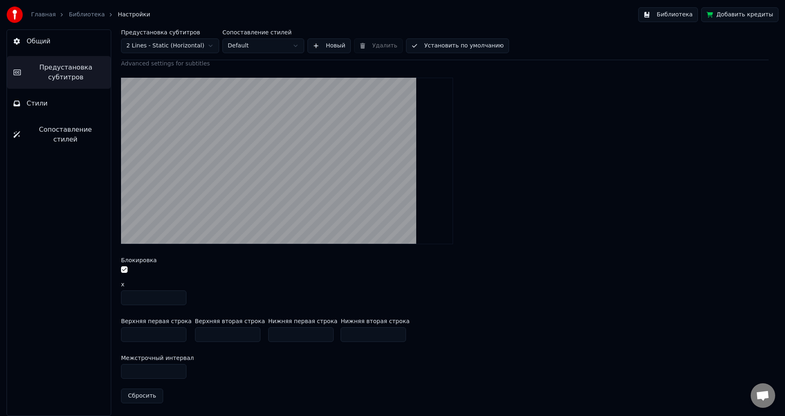
type input "***"
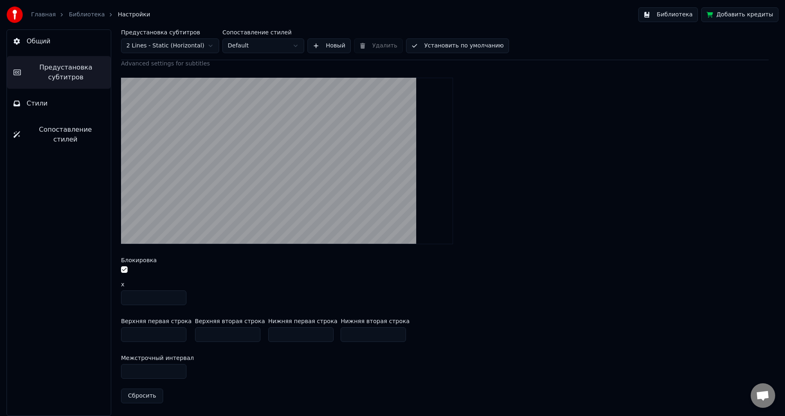
type input "***"
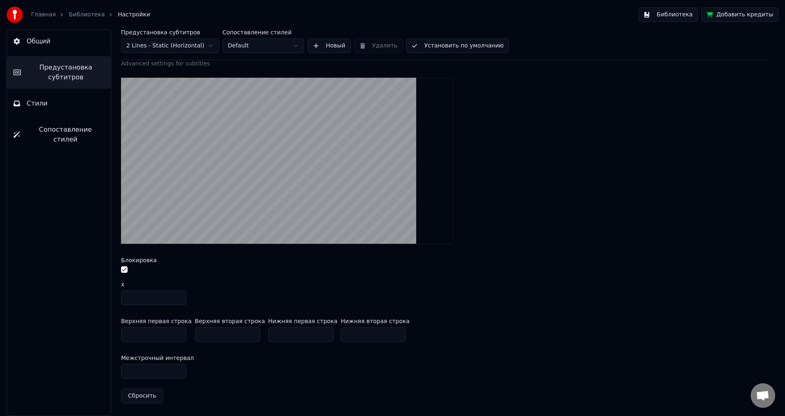
type input "***"
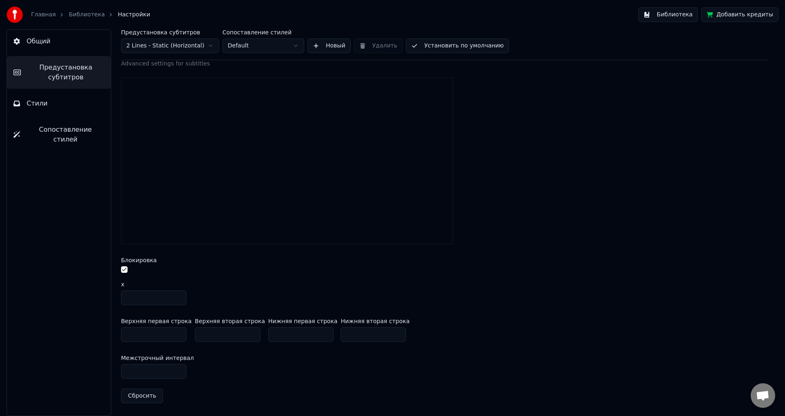
type input "***"
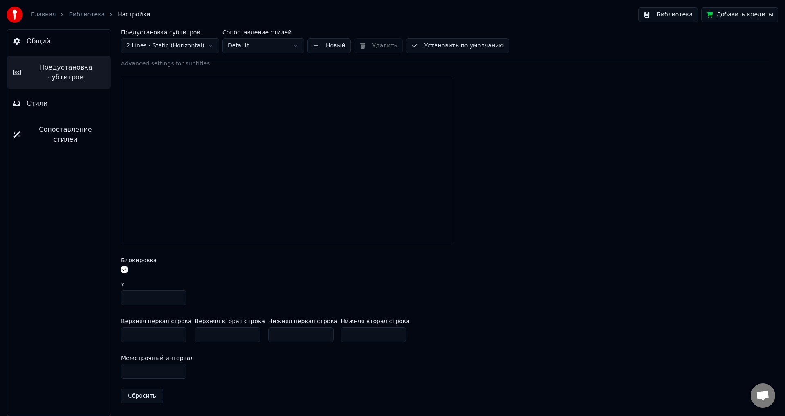
type input "***"
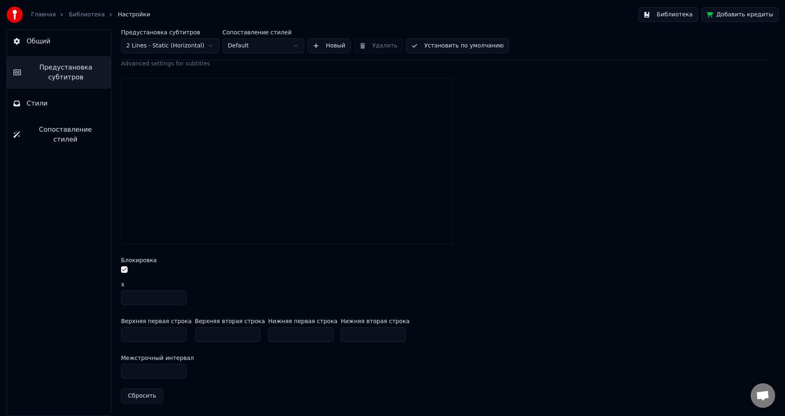
type input "***"
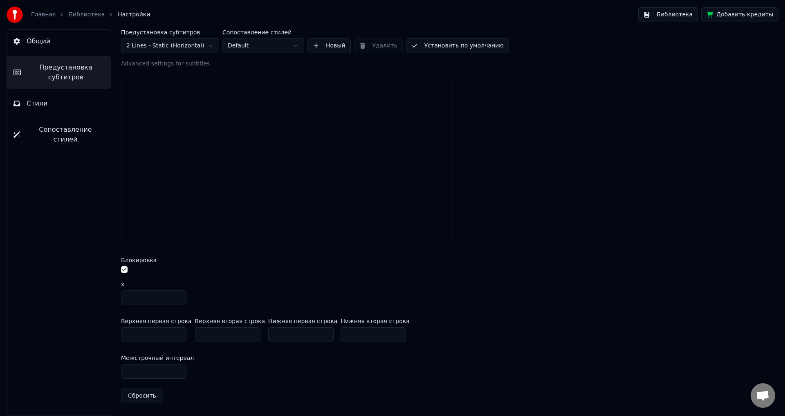
type input "***"
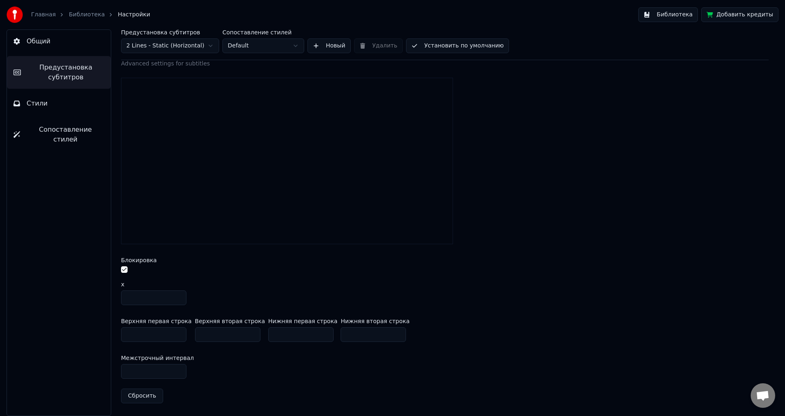
type input "***"
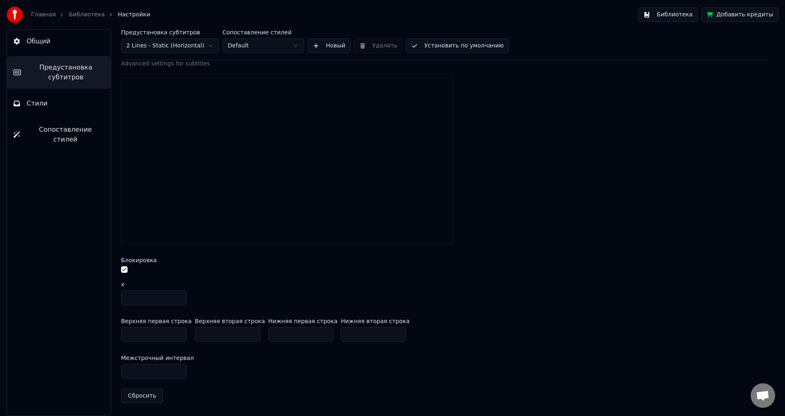
type input "***"
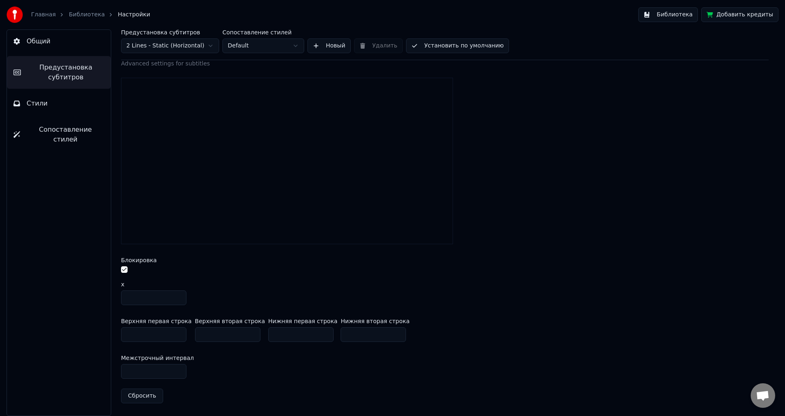
type input "***"
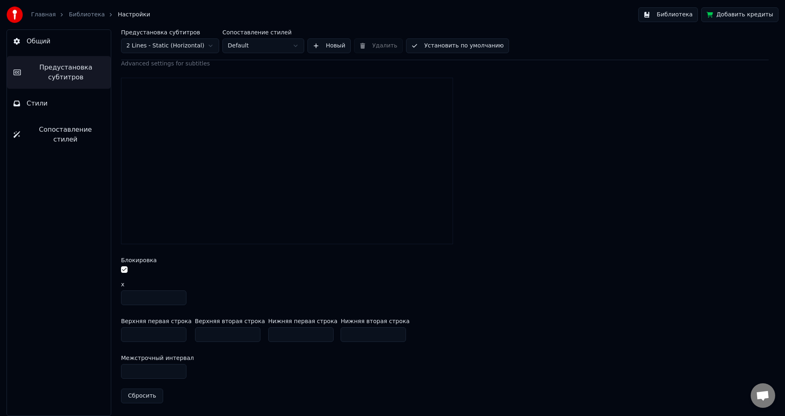
type input "***"
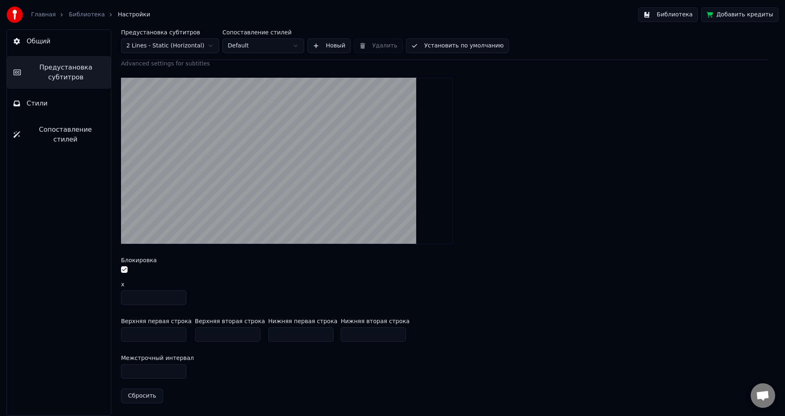
type input "***"
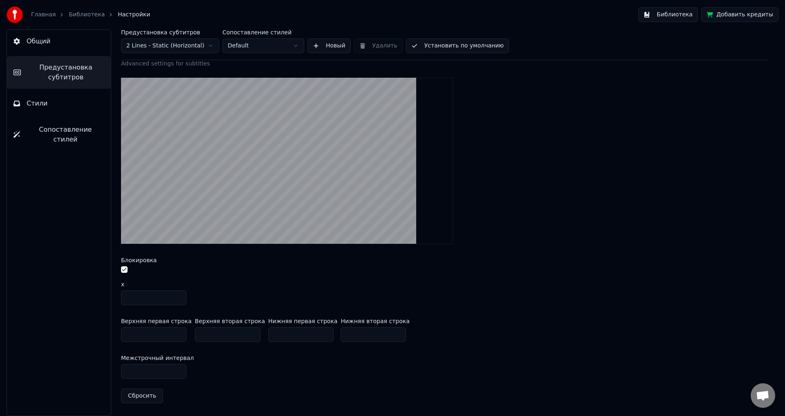
type input "***"
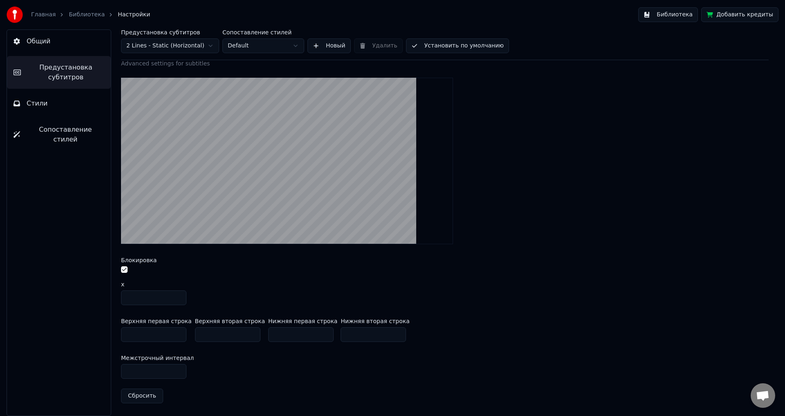
type input "***"
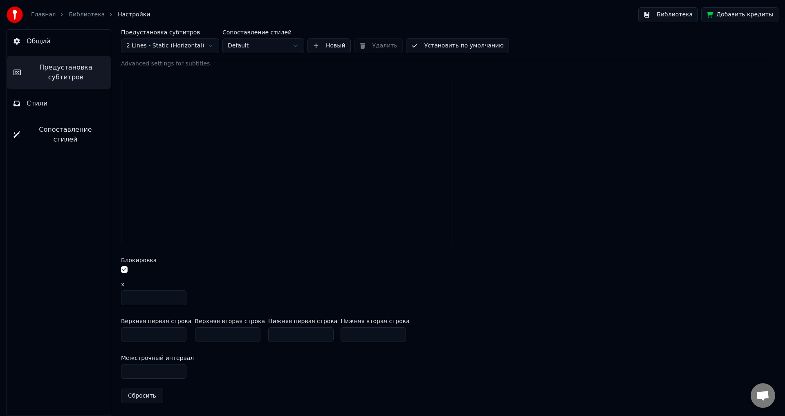
type input "***"
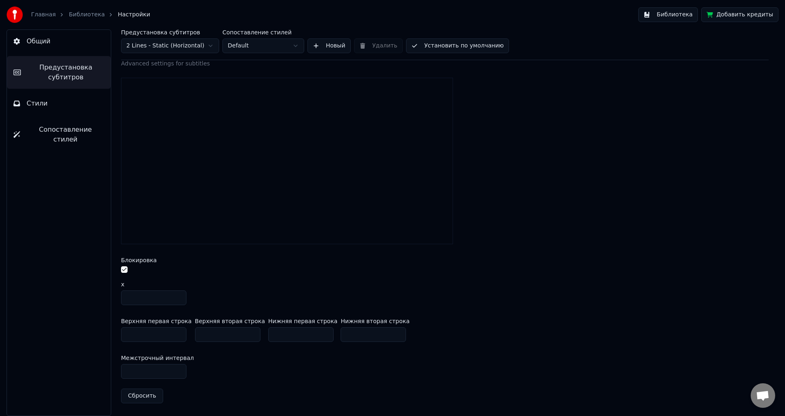
type input "***"
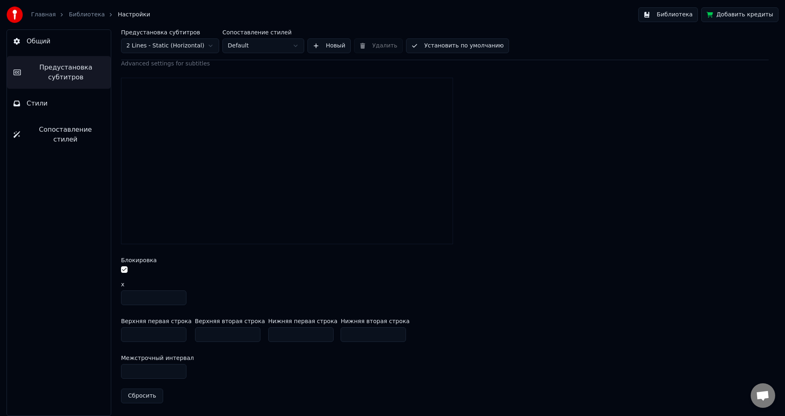
type input "***"
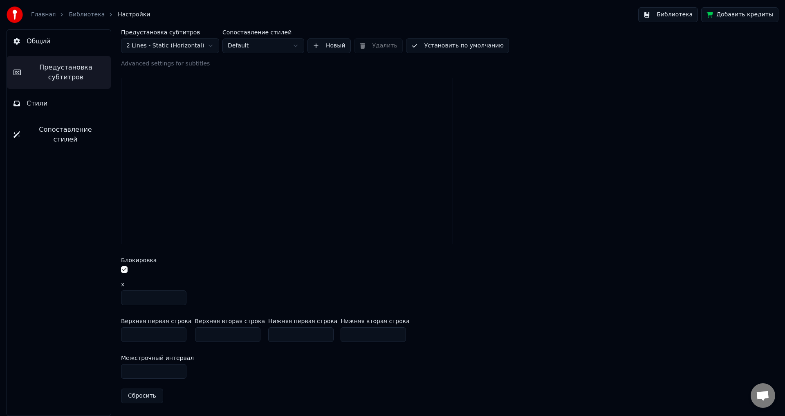
type input "***"
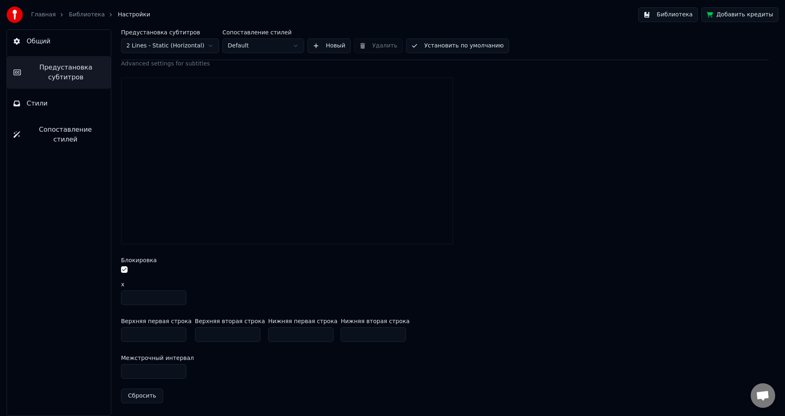
click at [178, 372] on input "***" at bounding box center [153, 371] width 65 height 15
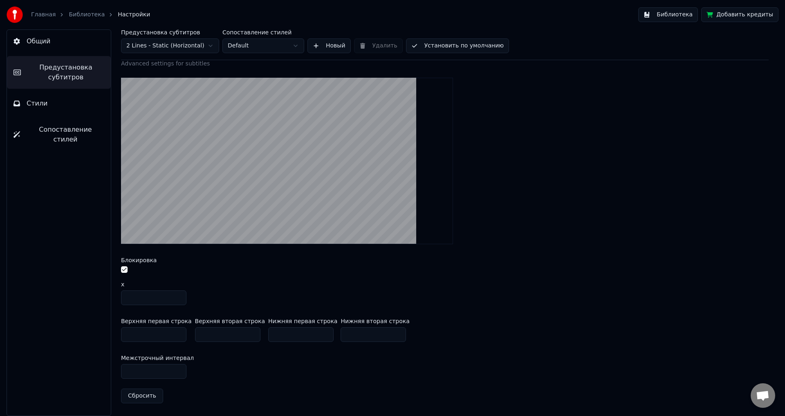
type input "***"
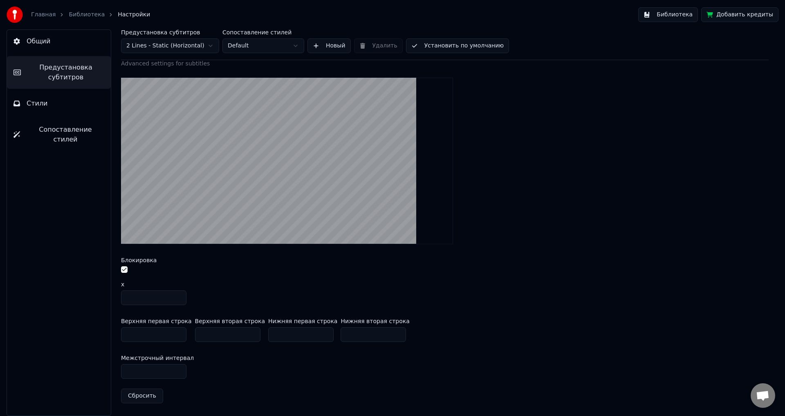
type input "***"
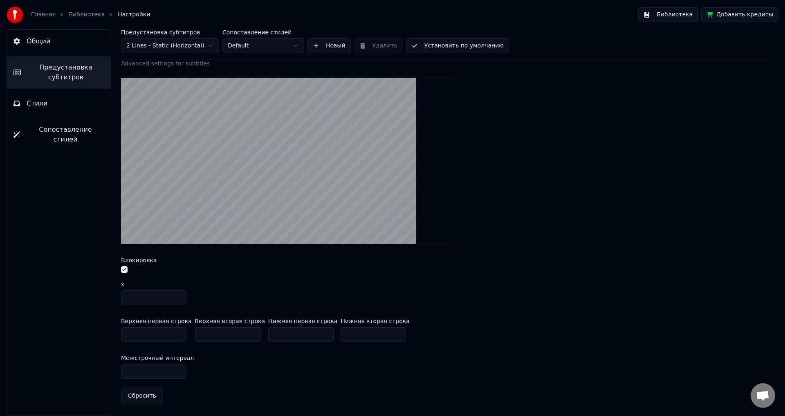
type input "***"
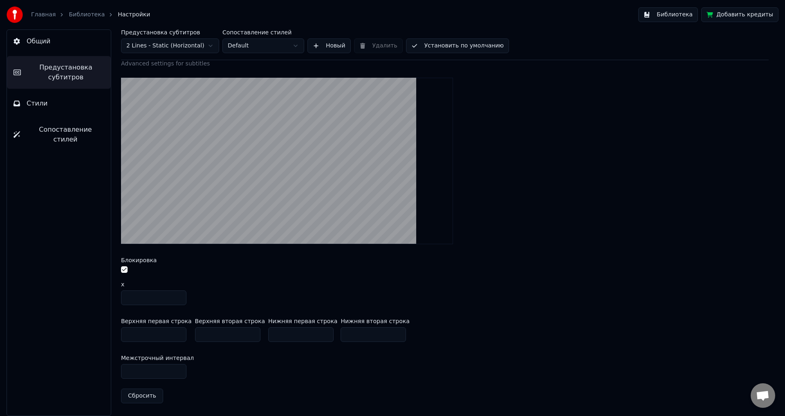
type input "***"
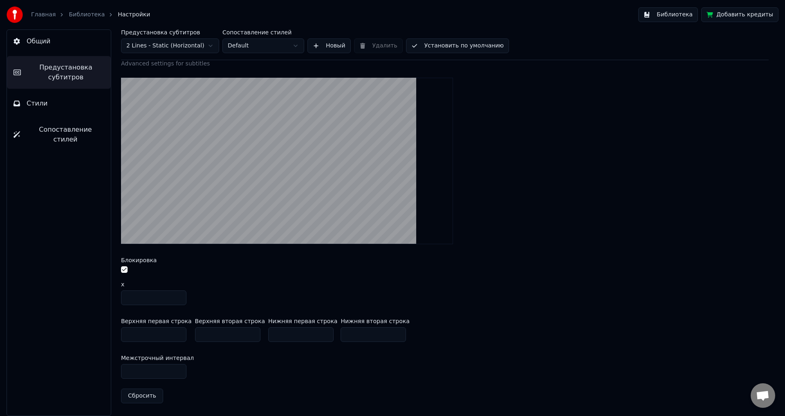
type input "***"
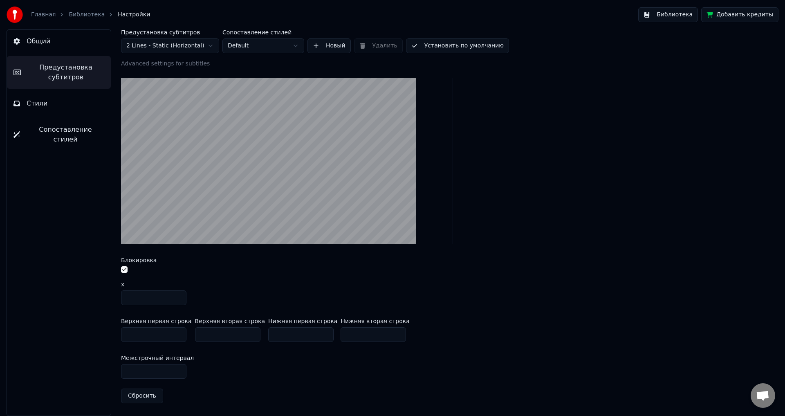
type input "***"
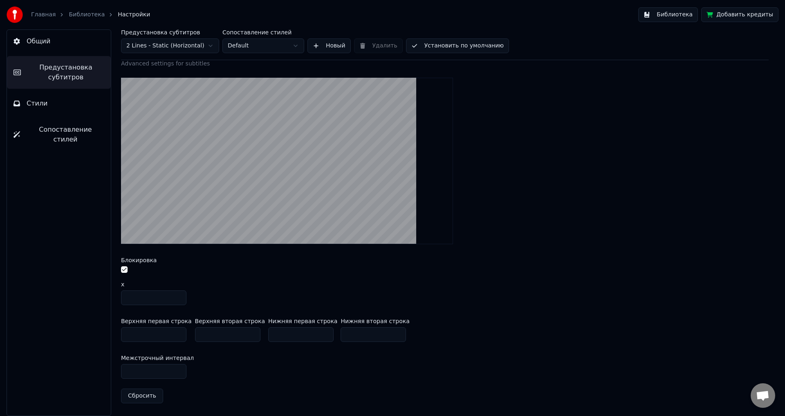
type input "***"
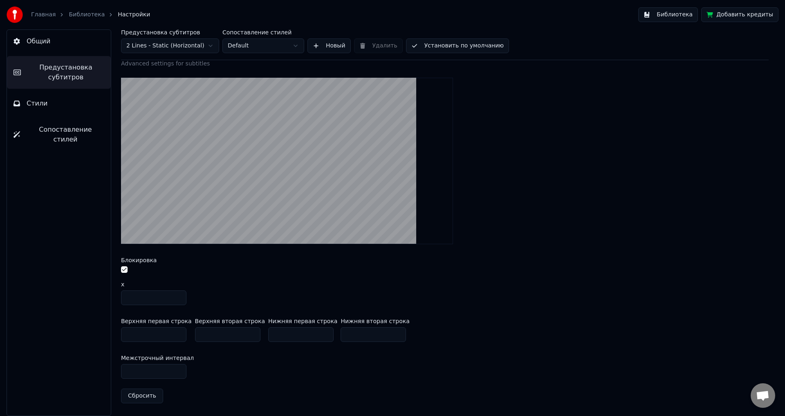
type input "***"
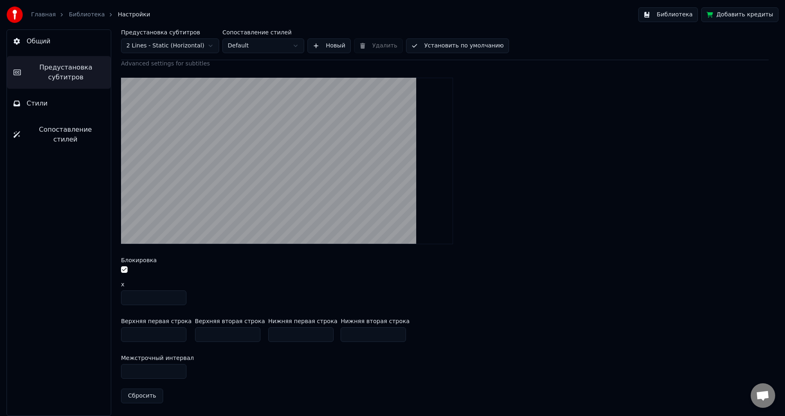
type input "***"
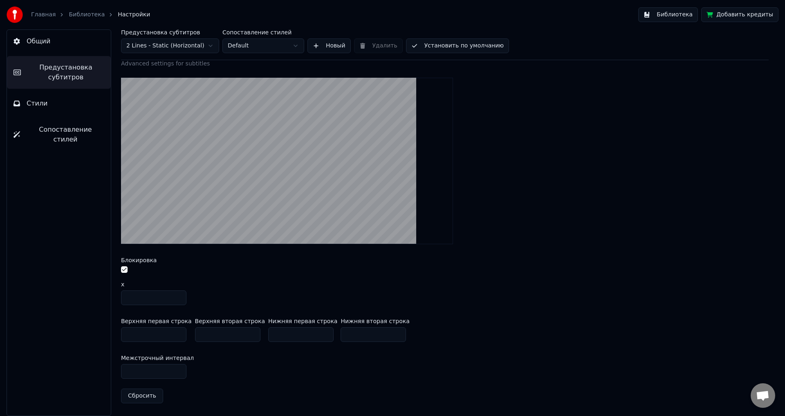
type input "***"
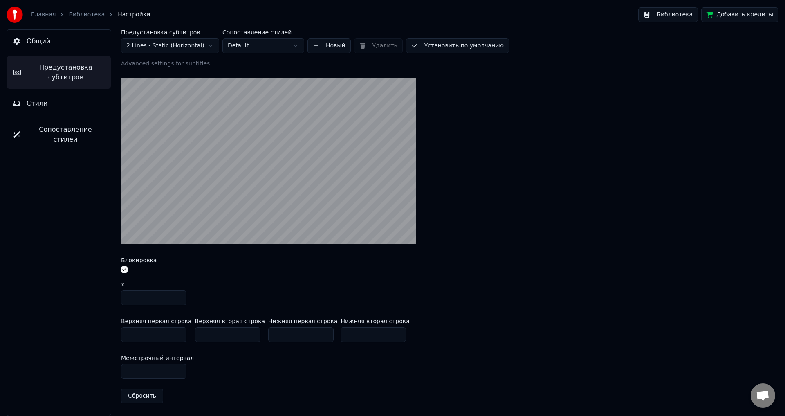
type input "***"
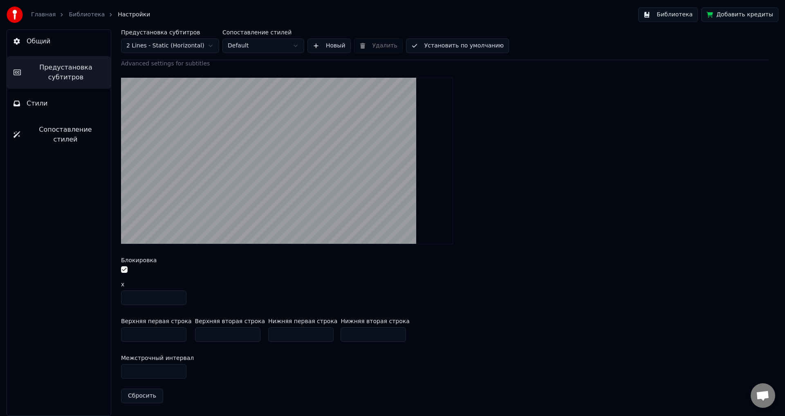
type input "***"
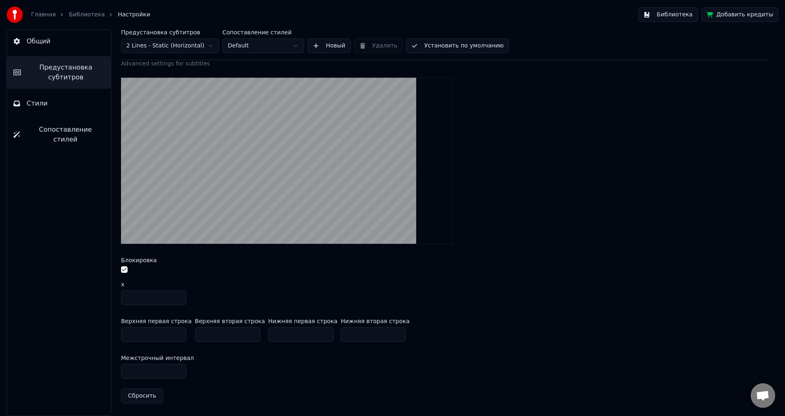
type input "***"
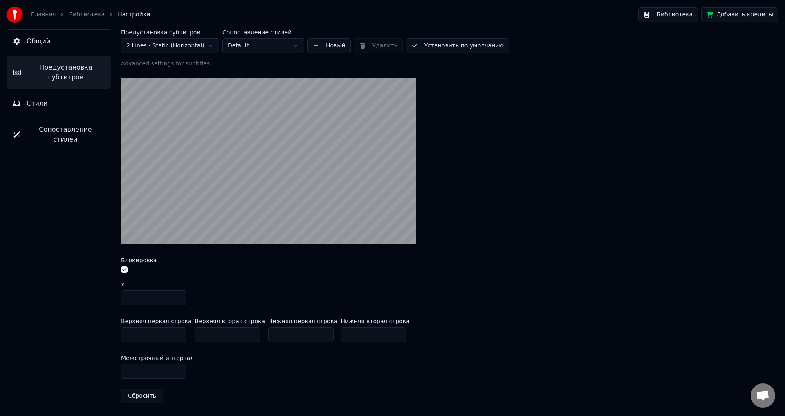
type input "***"
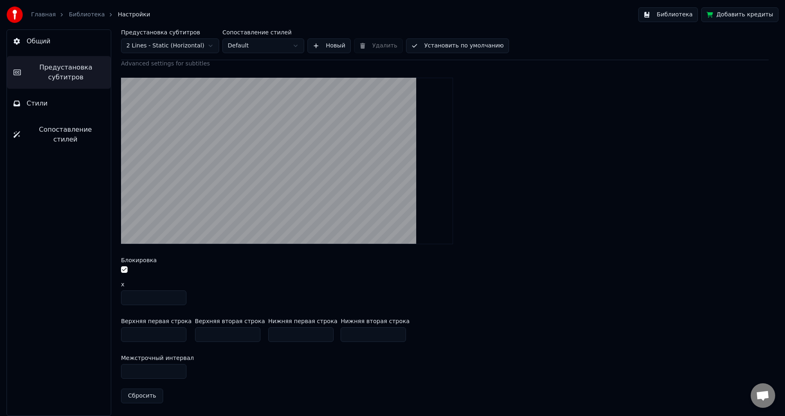
type input "***"
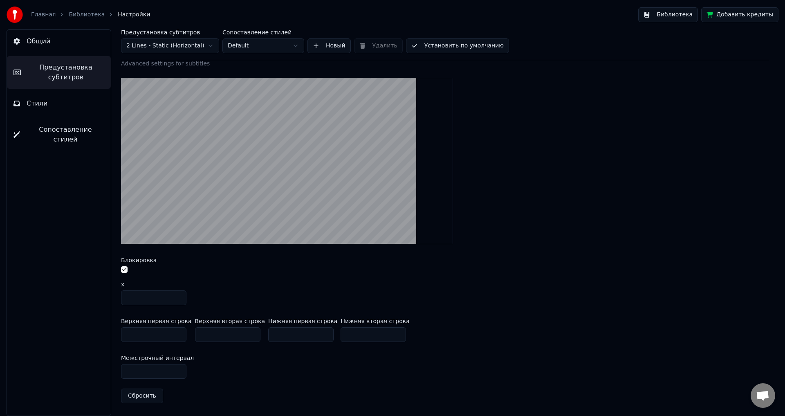
type input "***"
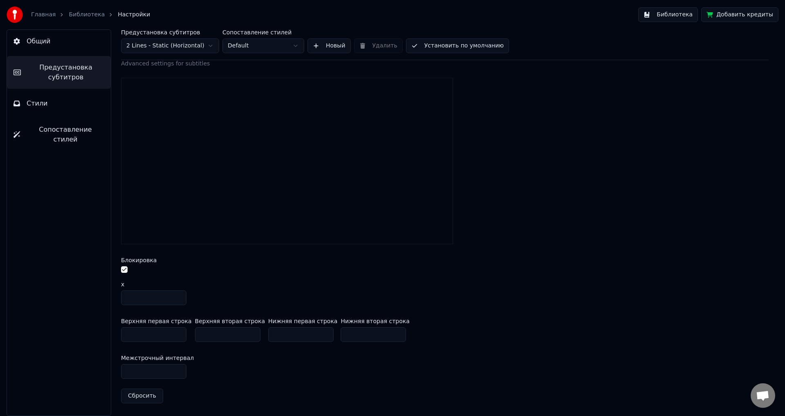
type input "***"
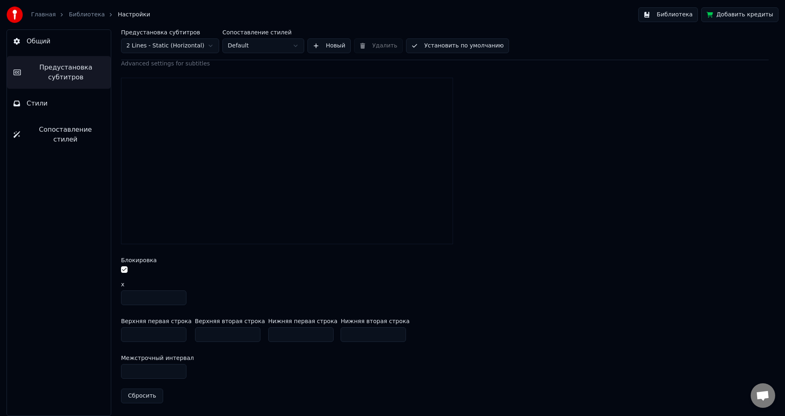
type input "***"
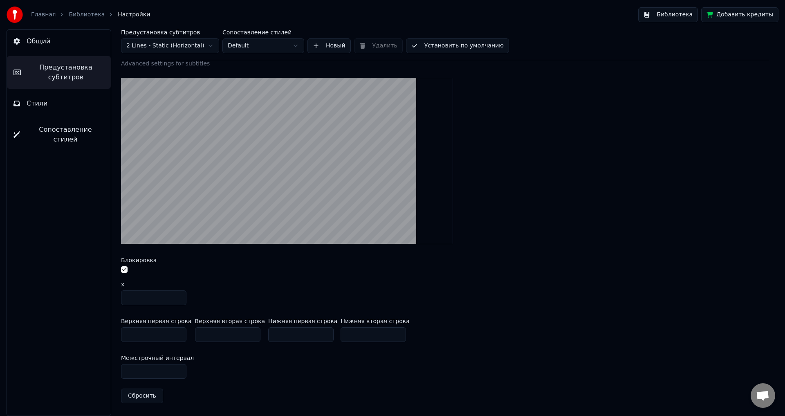
click at [178, 372] on input "***" at bounding box center [153, 371] width 65 height 15
drag, startPoint x: 150, startPoint y: 368, endPoint x: 113, endPoint y: 368, distance: 36.4
click at [113, 369] on div "Предустановка субтитров 2 Lines - Static (Horizontal) Сопоставление стилей Defa…" at bounding box center [445, 222] width 680 height 386
click at [177, 368] on input "**" at bounding box center [153, 371] width 65 height 15
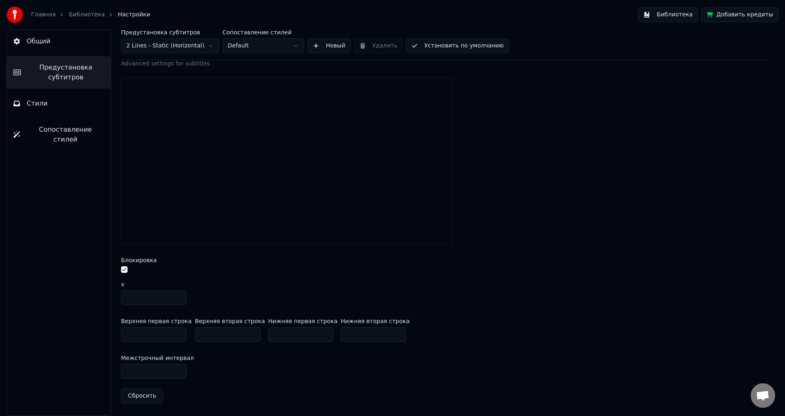
click at [177, 368] on input "**" at bounding box center [153, 371] width 65 height 15
click at [177, 367] on input "**" at bounding box center [153, 371] width 65 height 15
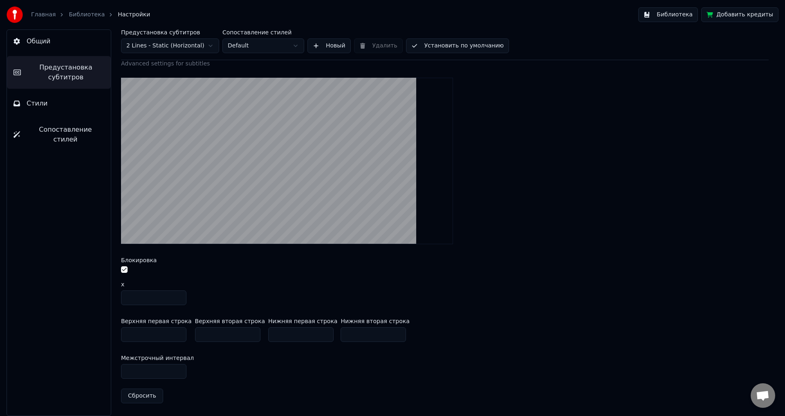
click at [177, 367] on input "**" at bounding box center [153, 371] width 65 height 15
click at [178, 368] on input "**" at bounding box center [153, 371] width 65 height 15
click at [178, 368] on input "***" at bounding box center [153, 371] width 65 height 15
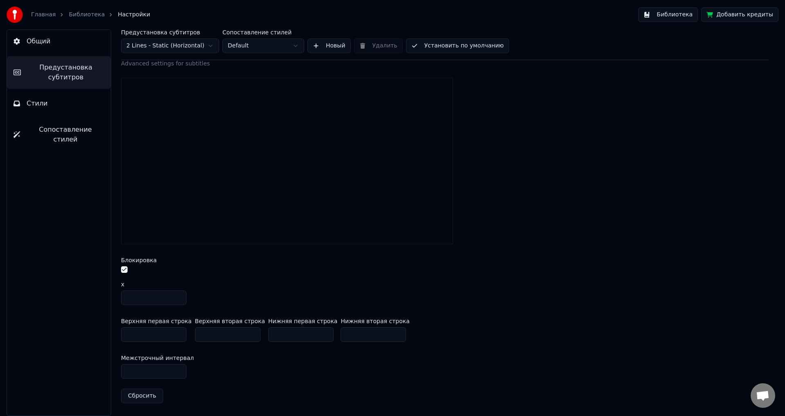
click at [179, 331] on input "***" at bounding box center [153, 334] width 65 height 15
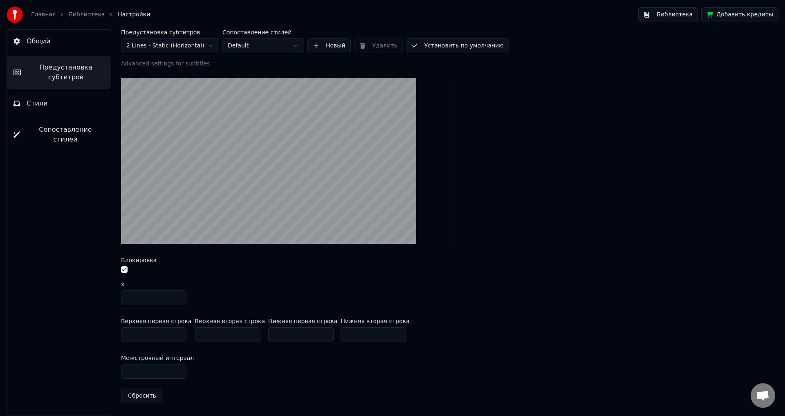
click at [179, 331] on input "***" at bounding box center [153, 334] width 65 height 15
drag, startPoint x: 139, startPoint y: 334, endPoint x: 108, endPoint y: 332, distance: 30.7
click at [108, 332] on div "Предустановка субтитров 2 Lines - Static (Horizontal) Сопоставление стилей Defa…" at bounding box center [445, 222] width 680 height 386
drag, startPoint x: 155, startPoint y: 332, endPoint x: 98, endPoint y: 332, distance: 57.2
click at [98, 332] on div "Общий Предустановка субтитров Стили Сопоставление стилей Предустановка субтитро…" at bounding box center [392, 222] width 785 height 386
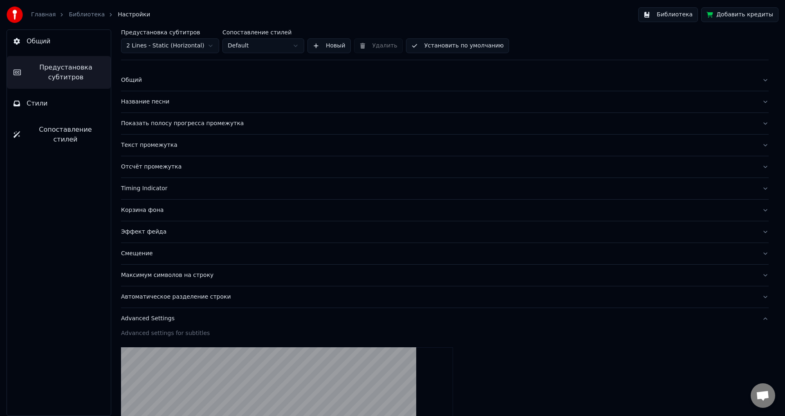
scroll to position [0, 0]
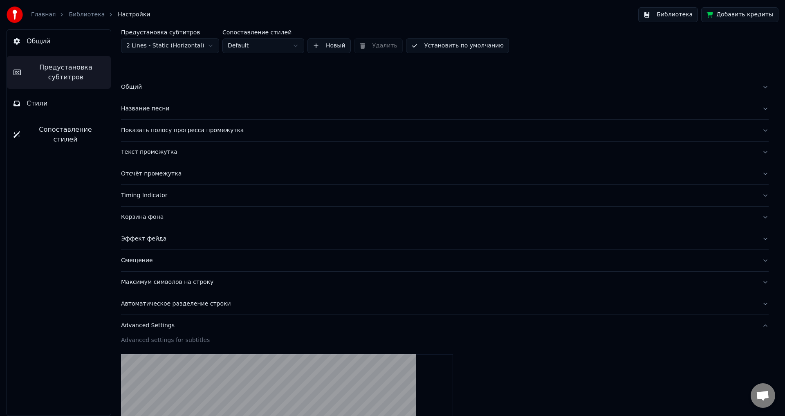
click at [127, 82] on button "Общий" at bounding box center [444, 86] width 647 height 21
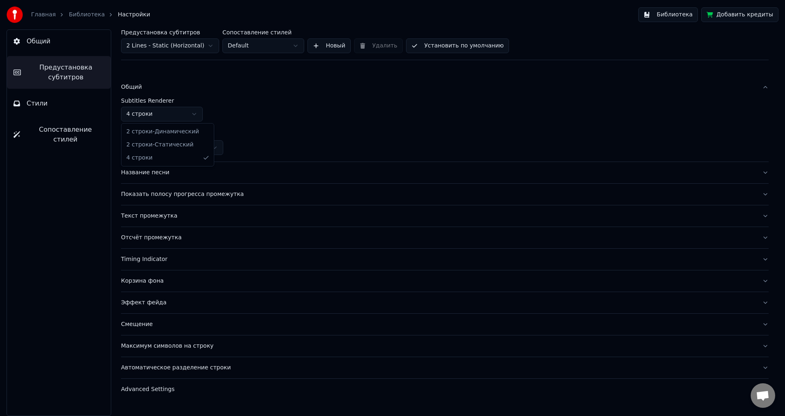
click at [153, 115] on html "Главная Библиотека Настройки Библиотека Добавить кредиты Общий Предустановка су…" at bounding box center [392, 208] width 785 height 416
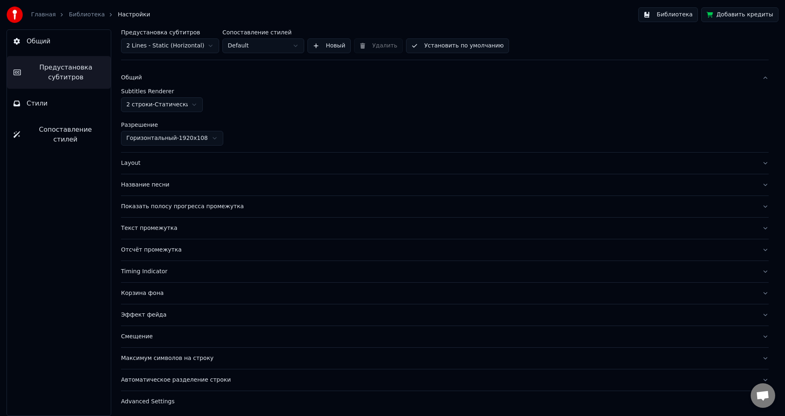
scroll to position [12, 0]
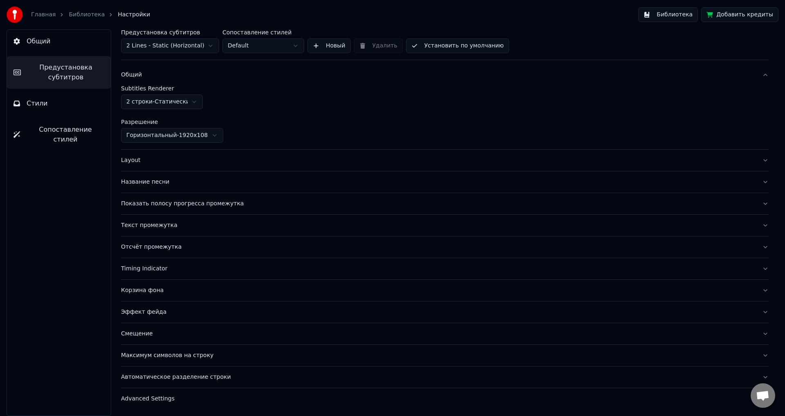
click at [157, 395] on div "Advanced Settings" at bounding box center [438, 398] width 634 height 8
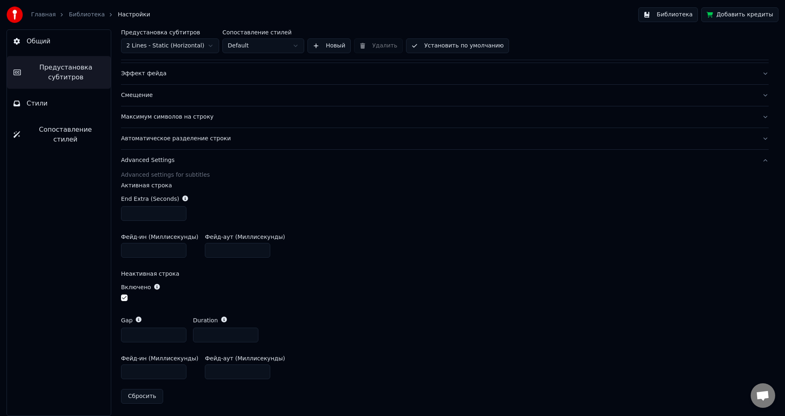
scroll to position [187, 0]
click at [143, 397] on button "Сбросить" at bounding box center [142, 395] width 42 height 15
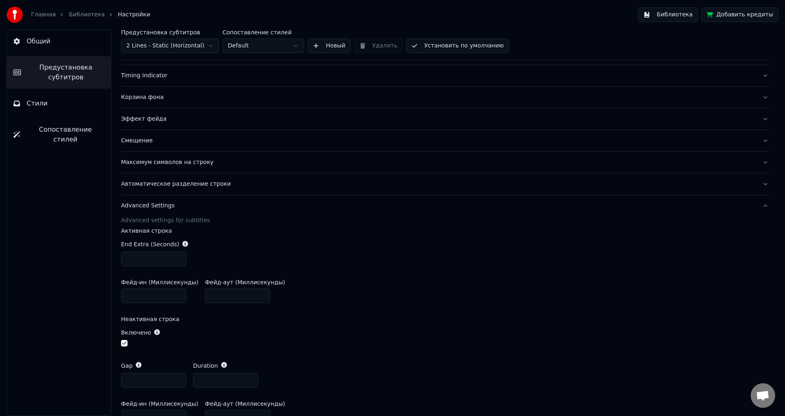
scroll to position [65, 0]
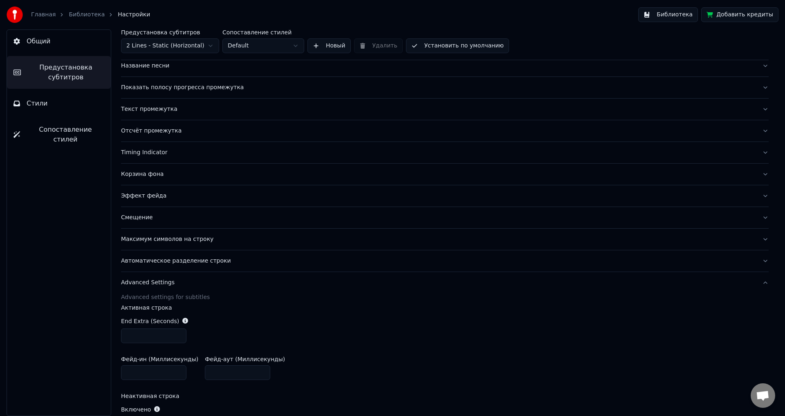
click at [164, 296] on div "Advanced settings for subtitles" at bounding box center [444, 297] width 647 height 8
click at [146, 307] on label "Активная строка" at bounding box center [444, 308] width 647 height 6
click at [148, 279] on div "Advanced Settings" at bounding box center [438, 282] width 634 height 8
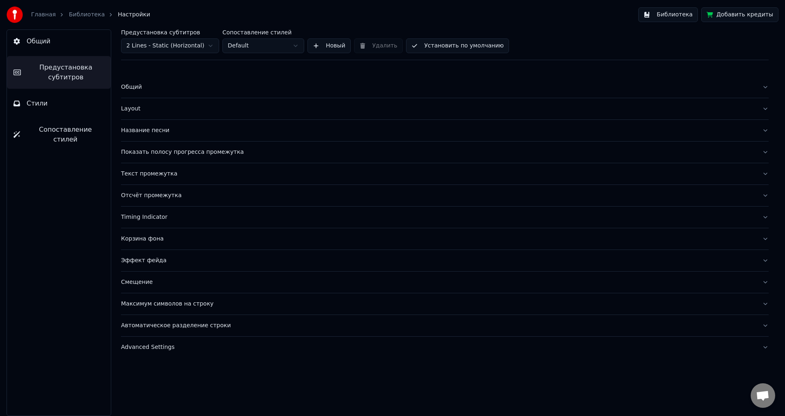
click at [164, 323] on div "Автоматическое разделение строки" at bounding box center [438, 325] width 634 height 8
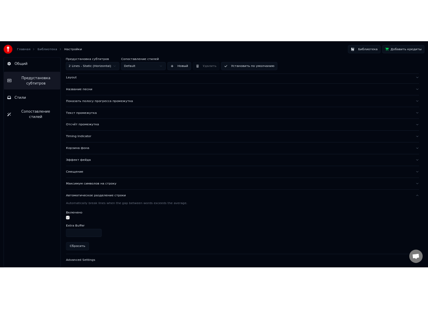
scroll to position [45, 0]
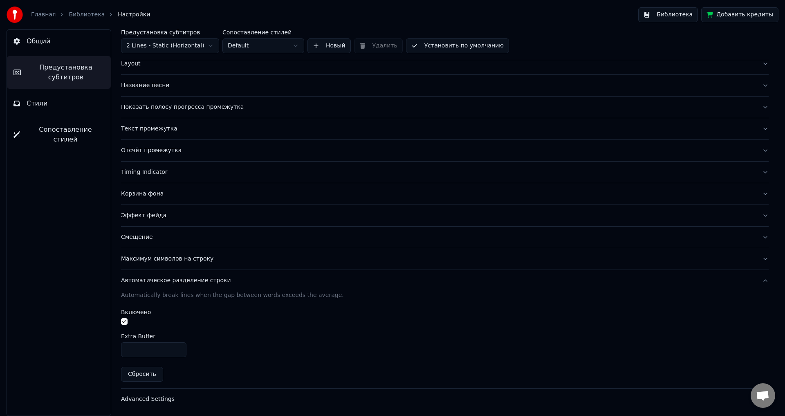
click at [679, 16] on button "Библиотека" at bounding box center [668, 14] width 60 height 15
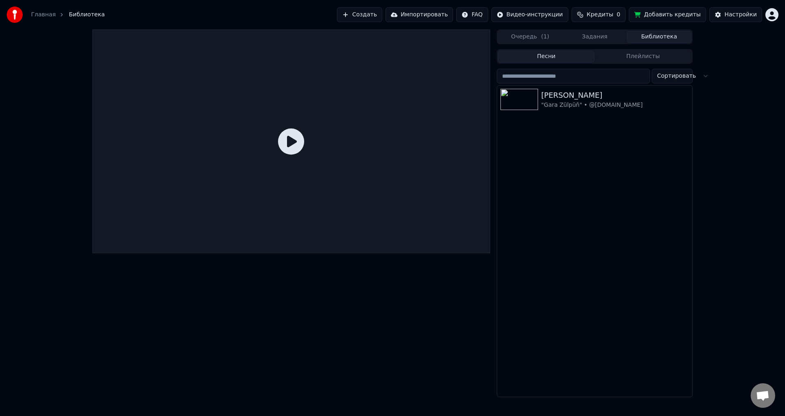
click at [284, 139] on icon at bounding box center [291, 141] width 26 height 26
click at [529, 112] on div "[PERSON_NAME] "Gara Zülpüň" • @[DOMAIN_NAME]" at bounding box center [594, 99] width 195 height 28
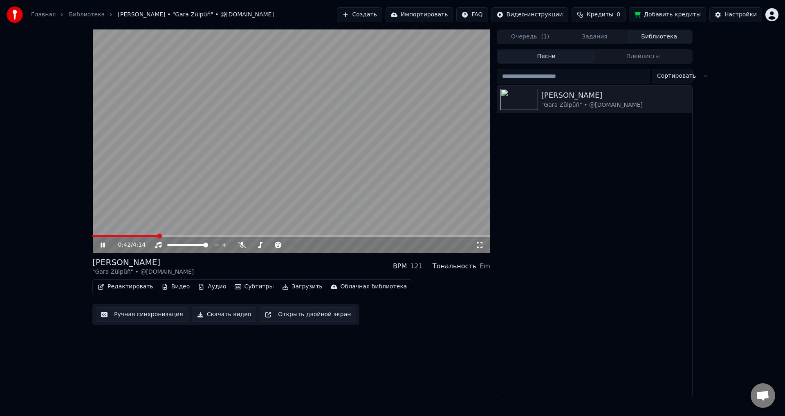
click at [157, 236] on span at bounding box center [291, 236] width 398 height 2
click at [101, 244] on icon at bounding box center [108, 245] width 19 height 7
click at [734, 14] on div "Настройки" at bounding box center [740, 15] width 32 height 8
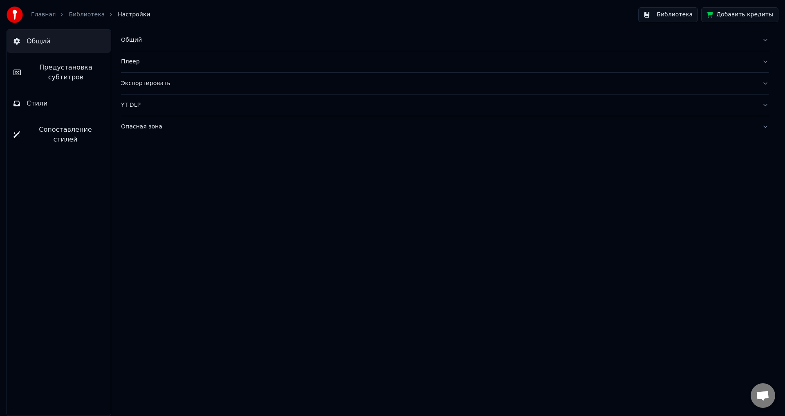
click at [60, 68] on span "Предустановка субтитров" at bounding box center [65, 73] width 77 height 20
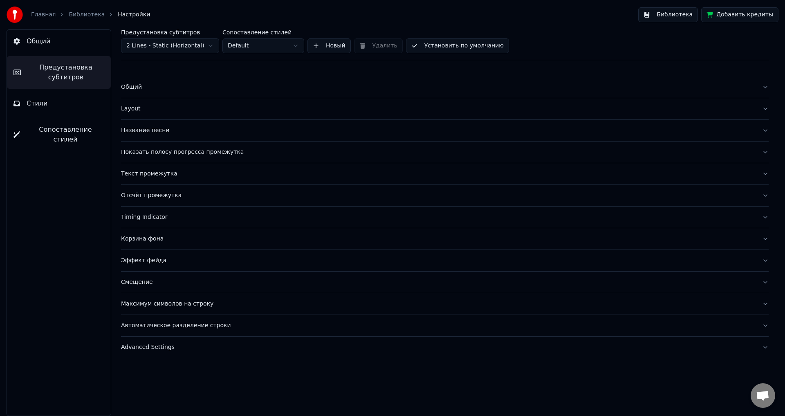
click at [50, 103] on button "Стили" at bounding box center [59, 103] width 104 height 23
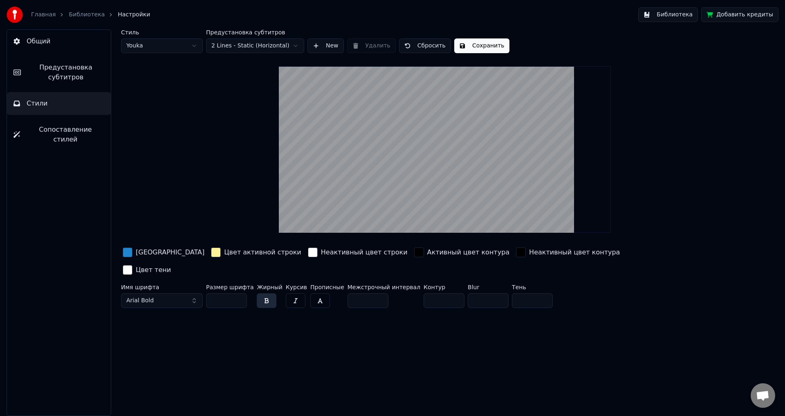
click at [128, 251] on div "button" at bounding box center [128, 252] width 10 height 10
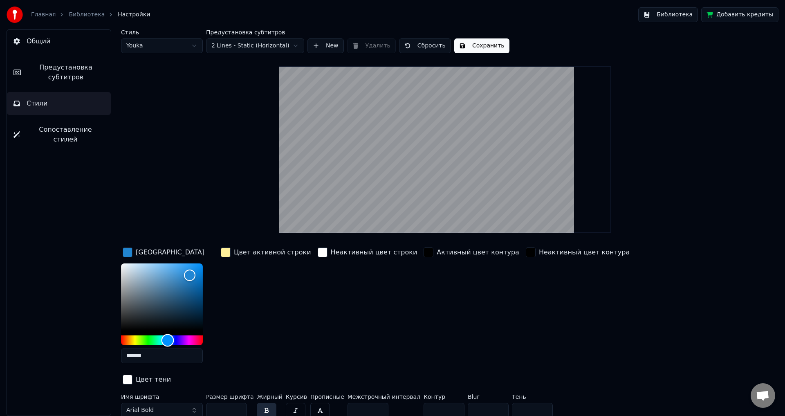
click at [123, 337] on div "Hue" at bounding box center [162, 340] width 82 height 10
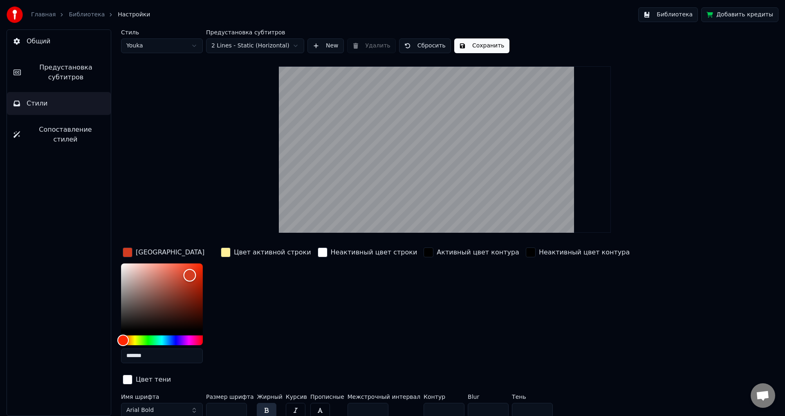
click at [186, 272] on div "Color" at bounding box center [190, 275] width 13 height 13
click at [177, 271] on div "Color" at bounding box center [162, 296] width 82 height 67
click at [186, 278] on div "Color" at bounding box center [162, 296] width 82 height 67
click at [199, 290] on div "Color" at bounding box center [162, 296] width 82 height 67
click at [191, 280] on div "Color" at bounding box center [162, 296] width 82 height 67
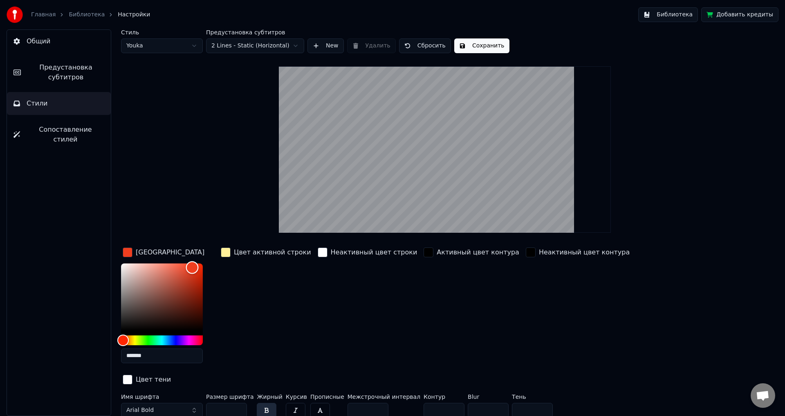
click at [192, 267] on div "Color" at bounding box center [162, 296] width 82 height 67
click at [180, 267] on div "Color" at bounding box center [162, 296] width 82 height 67
click at [185, 267] on div "Color" at bounding box center [185, 267] width 13 height 13
click at [192, 270] on div "Color" at bounding box center [162, 296] width 82 height 67
click at [199, 266] on div "Color" at bounding box center [162, 296] width 82 height 67
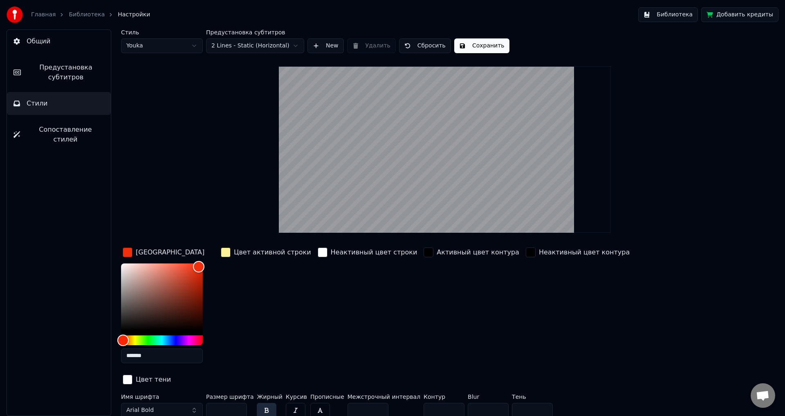
click at [363, 305] on div "Неактивный цвет строки" at bounding box center [367, 308] width 103 height 124
click at [129, 250] on div "button" at bounding box center [128, 252] width 10 height 10
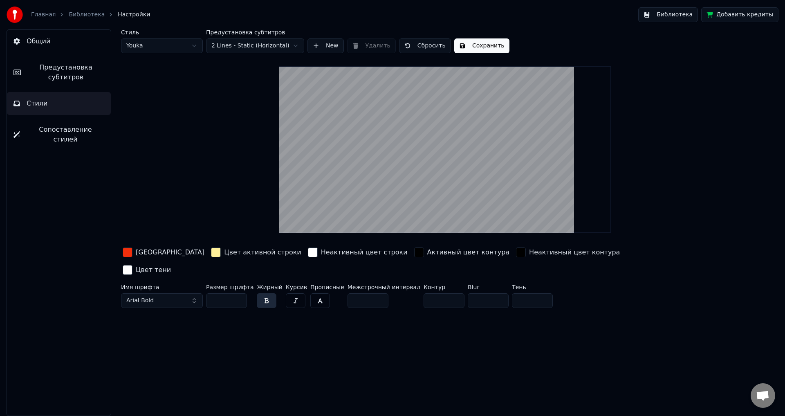
click at [470, 46] on button "Сохранить" at bounding box center [481, 45] width 55 height 15
click at [475, 49] on button "Готово" at bounding box center [476, 45] width 44 height 15
click at [684, 13] on button "Библиотека" at bounding box center [668, 14] width 60 height 15
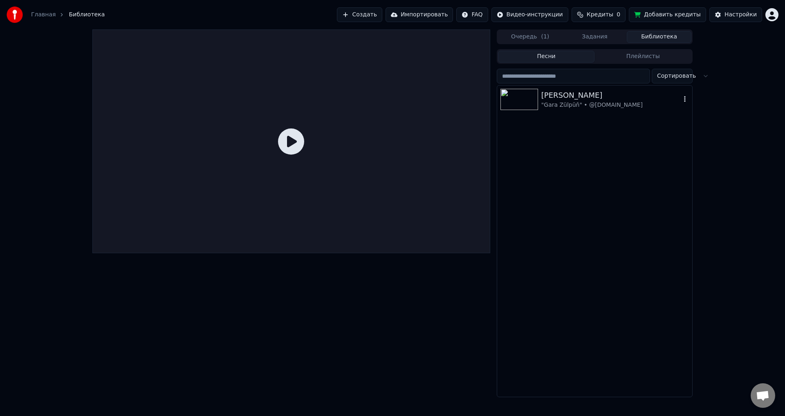
click at [515, 98] on img at bounding box center [519, 99] width 38 height 21
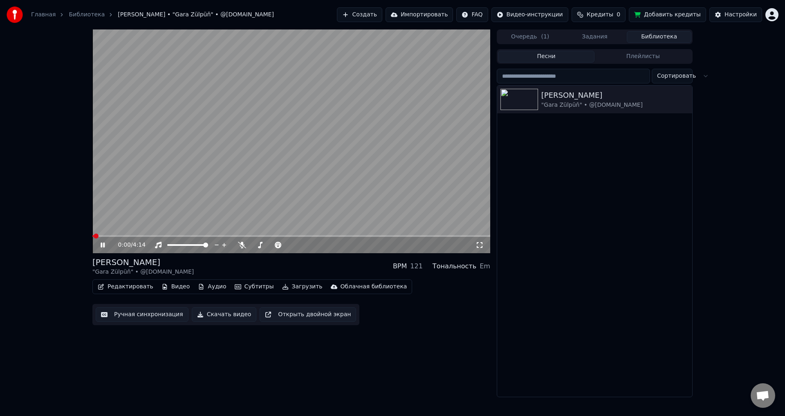
click at [168, 236] on span at bounding box center [291, 236] width 398 height 2
click at [748, 17] on div "Настройки" at bounding box center [740, 15] width 32 height 8
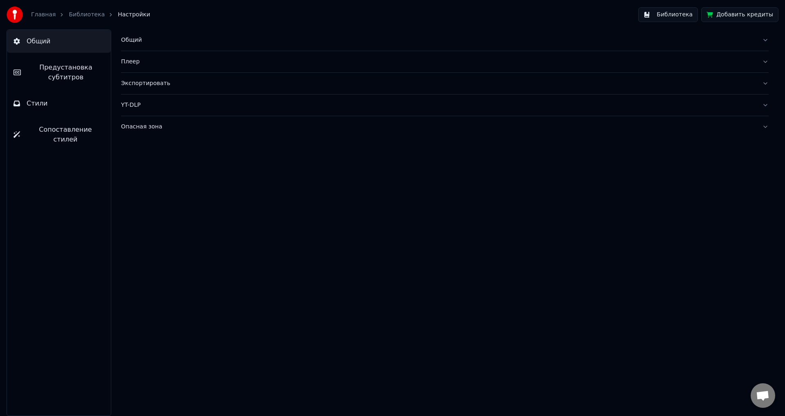
click at [57, 72] on span "Предустановка субтитров" at bounding box center [65, 73] width 77 height 20
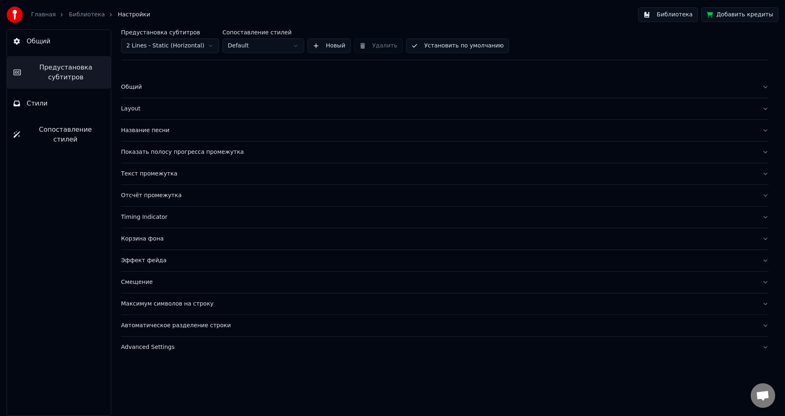
click at [40, 105] on span "Стили" at bounding box center [37, 104] width 21 height 10
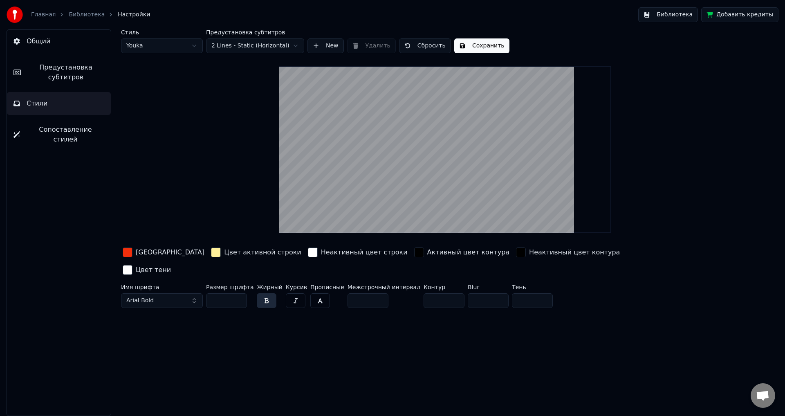
click at [126, 248] on div "button" at bounding box center [128, 252] width 10 height 10
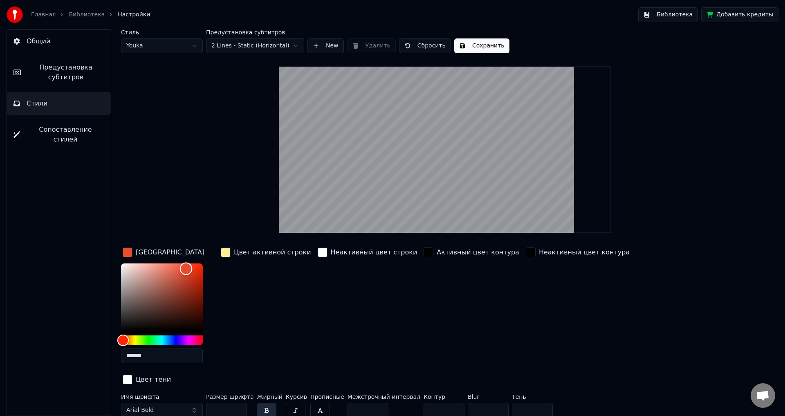
click at [186, 268] on div "Color" at bounding box center [162, 296] width 82 height 67
click at [179, 280] on div "Color" at bounding box center [162, 296] width 82 height 67
click at [194, 281] on div "Color" at bounding box center [162, 296] width 82 height 67
click at [199, 304] on div "Color" at bounding box center [162, 296] width 82 height 67
click at [199, 264] on div "Color" at bounding box center [162, 296] width 82 height 67
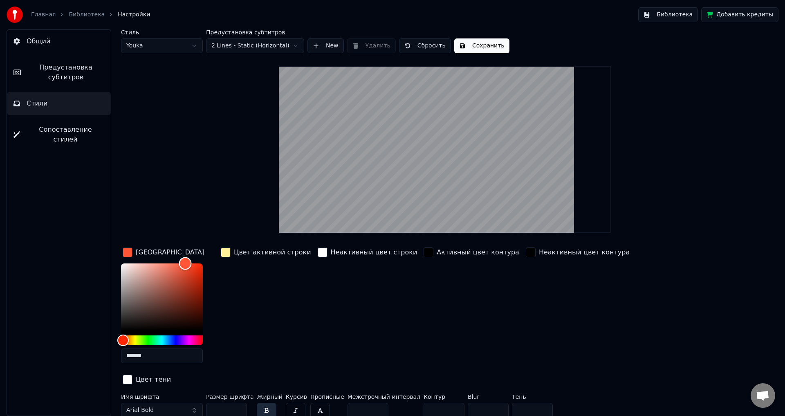
click at [185, 263] on div "Color" at bounding box center [162, 296] width 82 height 67
click at [170, 265] on div "Color" at bounding box center [162, 296] width 82 height 67
click at [179, 267] on div "Color" at bounding box center [162, 296] width 82 height 67
click at [187, 268] on div "Color" at bounding box center [162, 296] width 82 height 67
click at [176, 276] on div "Color" at bounding box center [162, 296] width 82 height 67
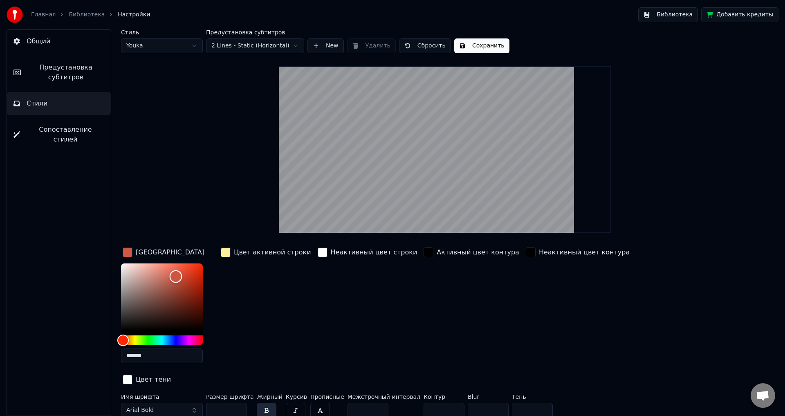
click at [167, 302] on div "Color" at bounding box center [162, 296] width 82 height 67
click at [160, 287] on div "Color" at bounding box center [162, 296] width 82 height 67
click at [142, 281] on div "Color" at bounding box center [162, 296] width 82 height 67
click at [174, 274] on div "Color" at bounding box center [162, 296] width 82 height 67
click at [187, 271] on div "Color" at bounding box center [162, 296] width 82 height 67
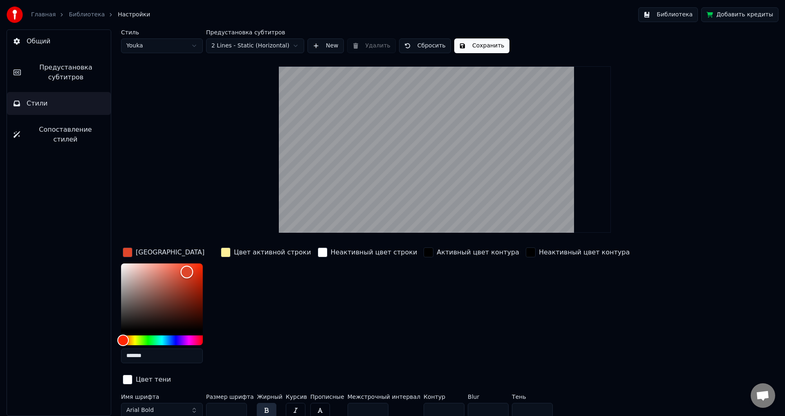
click at [193, 266] on div "Color" at bounding box center [162, 296] width 82 height 67
click at [208, 266] on div "*******" at bounding box center [168, 314] width 95 height 103
click at [197, 264] on div "Color" at bounding box center [193, 266] width 13 height 13
drag, startPoint x: 198, startPoint y: 264, endPoint x: 209, endPoint y: 263, distance: 11.5
click at [209, 263] on div "*******" at bounding box center [168, 314] width 95 height 103
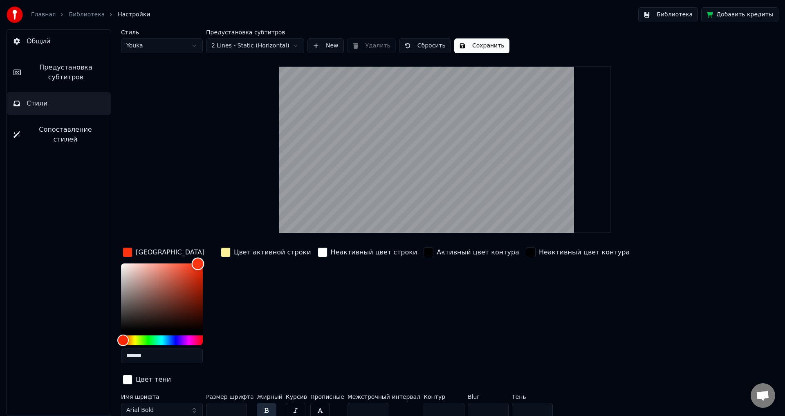
drag, startPoint x: 196, startPoint y: 263, endPoint x: 189, endPoint y: 262, distance: 7.1
click at [192, 262] on div "Color" at bounding box center [198, 264] width 13 height 13
click at [189, 262] on div "Color" at bounding box center [189, 263] width 13 height 13
click at [191, 264] on div "Color" at bounding box center [191, 265] width 13 height 13
click at [183, 262] on div "Цвет заливки *******" at bounding box center [168, 308] width 95 height 124
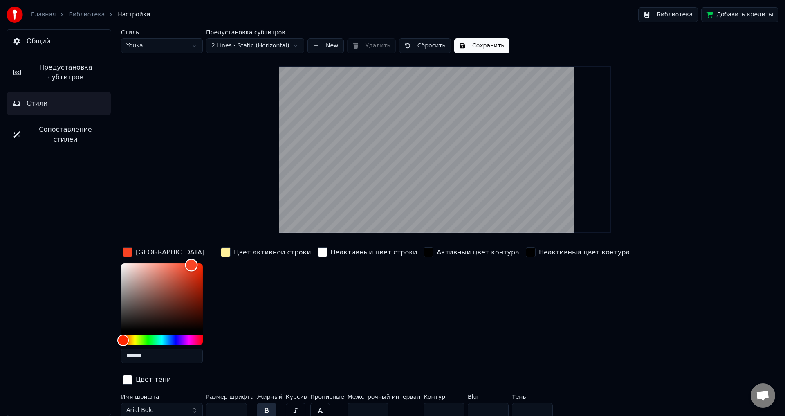
click at [186, 263] on div "Color" at bounding box center [191, 265] width 13 height 13
click at [177, 266] on div "Color" at bounding box center [162, 296] width 82 height 67
click at [183, 269] on div "Color" at bounding box center [183, 269] width 13 height 13
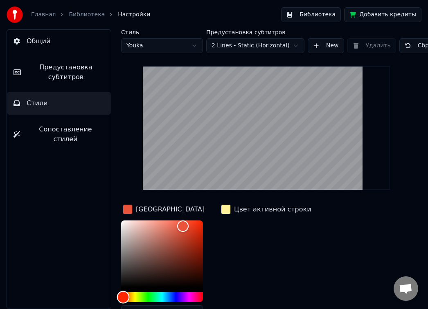
click at [129, 296] on div "Hue" at bounding box center [162, 298] width 82 height 10
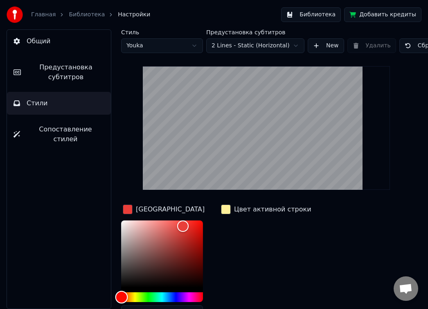
drag, startPoint x: 128, startPoint y: 297, endPoint x: 121, endPoint y: 298, distance: 6.1
click at [121, 298] on div "Hue" at bounding box center [121, 297] width 13 height 13
click at [190, 227] on div "Color" at bounding box center [162, 254] width 82 height 67
click at [196, 225] on div "Color" at bounding box center [190, 227] width 13 height 13
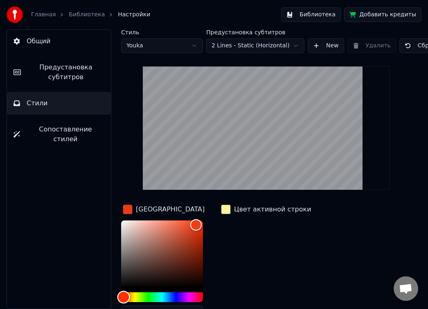
click at [123, 296] on div "Hue" at bounding box center [123, 297] width 13 height 13
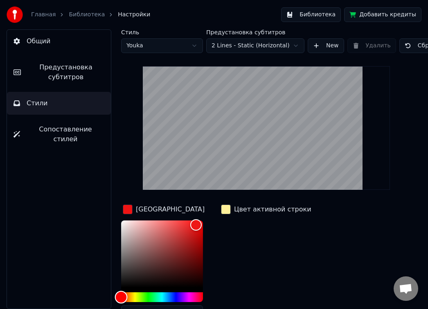
drag, startPoint x: 123, startPoint y: 296, endPoint x: 114, endPoint y: 296, distance: 9.4
click at [114, 296] on div "Стиль Youka Предустановка субтитров 2 Lines - Static (Horizontal) New Удалить С…" at bounding box center [266, 169] width 323 height 280
click at [191, 229] on div "Color" at bounding box center [162, 254] width 82 height 67
click at [194, 244] on div "Color" at bounding box center [162, 254] width 82 height 67
click at [178, 235] on div "Color" at bounding box center [162, 254] width 82 height 67
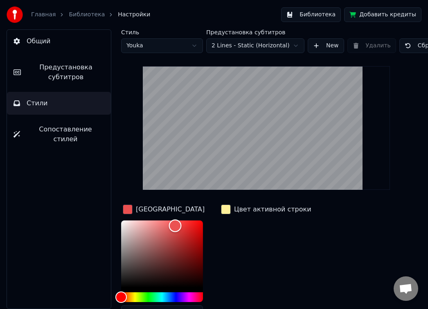
click at [175, 226] on div "Color" at bounding box center [162, 254] width 82 height 67
click at [191, 224] on div "Color" at bounding box center [162, 254] width 82 height 67
click at [196, 222] on div "Color" at bounding box center [196, 223] width 13 height 13
click at [186, 221] on div "Color" at bounding box center [162, 254] width 82 height 67
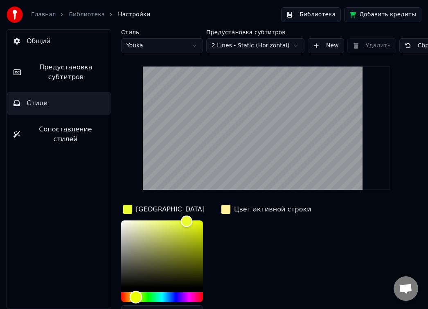
click at [136, 296] on div "Hue" at bounding box center [162, 298] width 82 height 10
click at [149, 297] on div "Hue" at bounding box center [162, 298] width 82 height 10
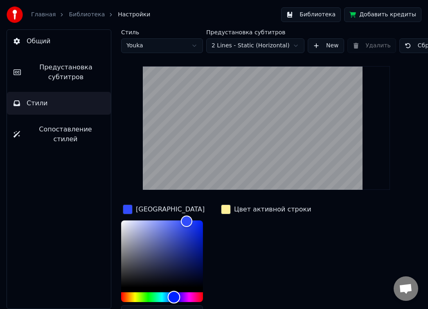
click at [174, 297] on div "Hue" at bounding box center [162, 298] width 82 height 10
click at [194, 298] on div "Hue" at bounding box center [162, 298] width 82 height 10
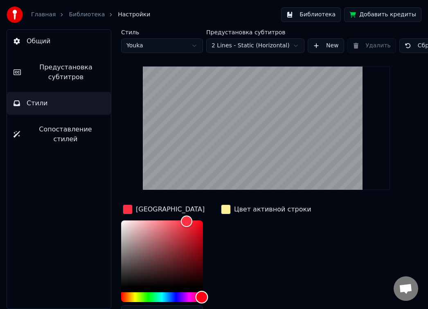
click at [202, 296] on div "Hue" at bounding box center [162, 298] width 82 height 10
drag, startPoint x: 200, startPoint y: 295, endPoint x: 209, endPoint y: 296, distance: 9.4
click at [209, 296] on div "*******" at bounding box center [168, 272] width 95 height 103
click at [195, 224] on div "Color" at bounding box center [162, 254] width 82 height 67
click at [191, 222] on div "Color" at bounding box center [191, 222] width 13 height 13
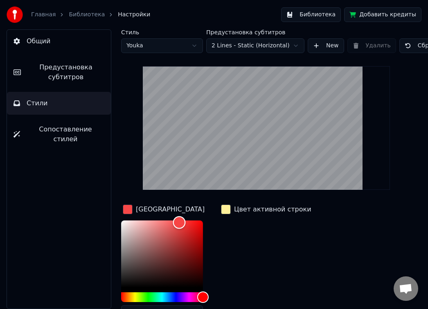
click at [179, 222] on div "Color" at bounding box center [162, 254] width 82 height 67
click at [191, 224] on div "Color" at bounding box center [162, 254] width 82 height 67
click at [197, 243] on div "Color" at bounding box center [162, 254] width 82 height 67
click at [196, 231] on div "Color" at bounding box center [162, 254] width 82 height 67
click at [191, 221] on div "Color" at bounding box center [162, 254] width 82 height 67
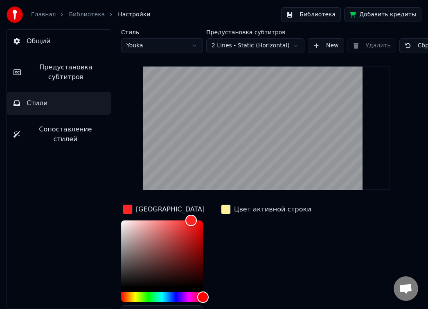
click at [240, 249] on div "Цвет активной строки" at bounding box center [266, 265] width 94 height 124
click at [240, 243] on div "Цвет активной строки" at bounding box center [266, 265] width 94 height 124
drag, startPoint x: 247, startPoint y: 238, endPoint x: 240, endPoint y: 233, distance: 8.3
click at [248, 237] on div "Цвет активной строки" at bounding box center [266, 265] width 94 height 124
click at [123, 208] on div "button" at bounding box center [128, 210] width 10 height 10
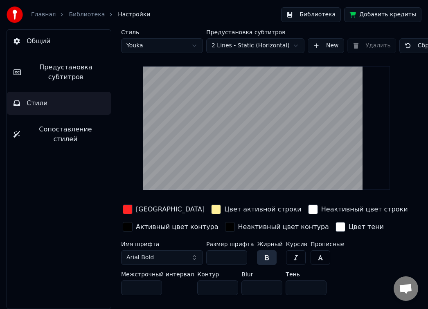
click at [130, 227] on div "button" at bounding box center [128, 227] width 10 height 10
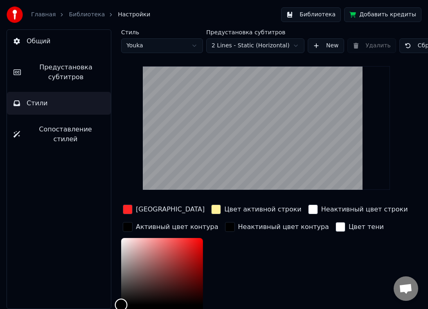
scroll to position [2, 0]
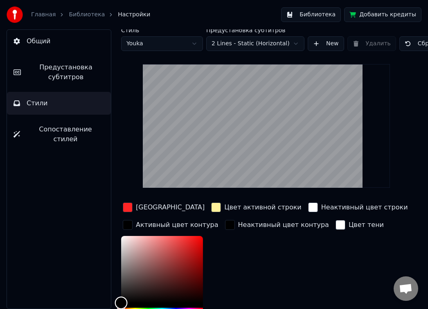
click at [123, 238] on div "Color" at bounding box center [162, 269] width 82 height 67
drag, startPoint x: 124, startPoint y: 239, endPoint x: 121, endPoint y: 235, distance: 4.3
click at [121, 235] on div "Color" at bounding box center [121, 236] width 13 height 13
drag, startPoint x: 157, startPoint y: 242, endPoint x: 202, endPoint y: 240, distance: 44.6
click at [202, 240] on div "Color" at bounding box center [201, 241] width 13 height 13
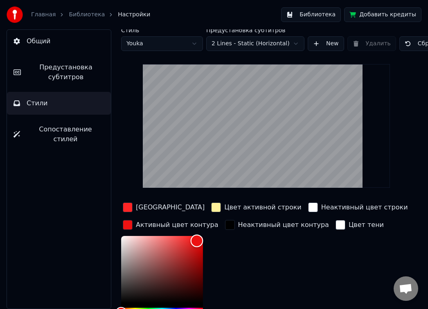
click at [197, 240] on div "Color" at bounding box center [196, 241] width 13 height 13
click at [126, 222] on div "button" at bounding box center [128, 225] width 10 height 10
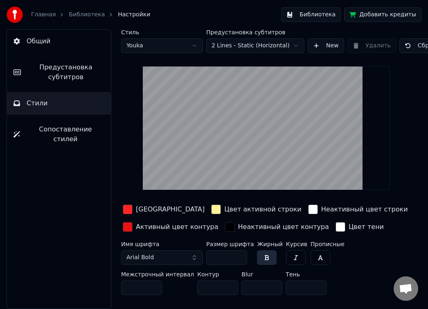
click at [129, 208] on div "button" at bounding box center [128, 210] width 10 height 10
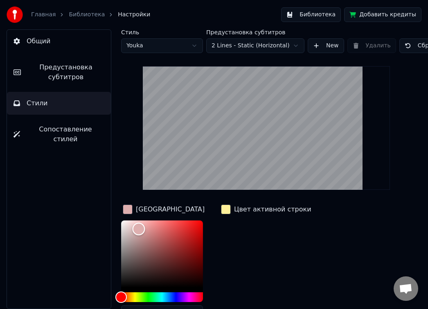
click at [139, 229] on div "Color" at bounding box center [162, 254] width 82 height 67
click at [123, 224] on div "Color" at bounding box center [162, 254] width 82 height 67
click at [120, 220] on div "Color" at bounding box center [122, 223] width 13 height 13
drag, startPoint x: 120, startPoint y: 221, endPoint x: 116, endPoint y: 217, distance: 5.2
click at [116, 217] on div "Color" at bounding box center [121, 220] width 13 height 13
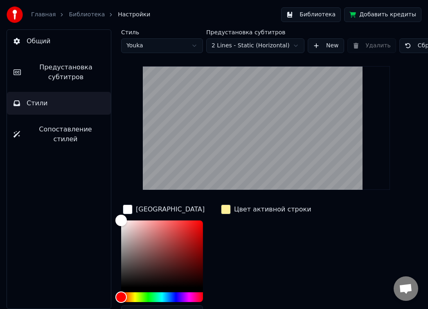
click at [266, 259] on div "Цвет активной строки" at bounding box center [266, 265] width 94 height 124
click at [128, 208] on div "button" at bounding box center [128, 210] width 10 height 10
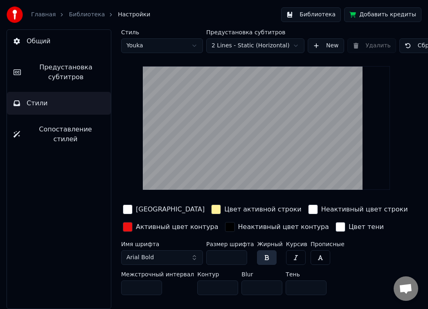
click at [127, 224] on div "button" at bounding box center [128, 227] width 10 height 10
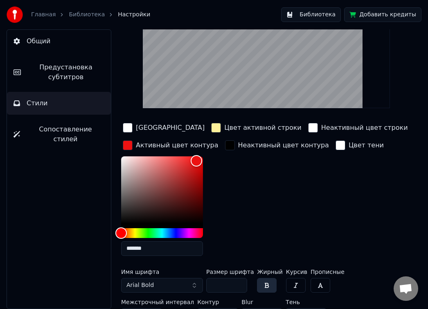
scroll to position [41, 0]
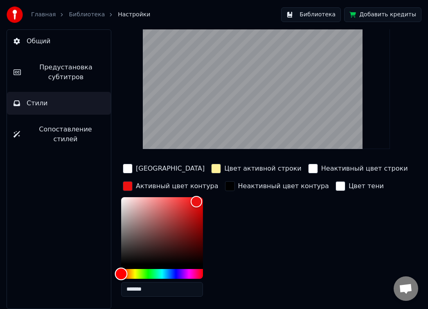
click at [199, 271] on div "Hue" at bounding box center [162, 274] width 82 height 10
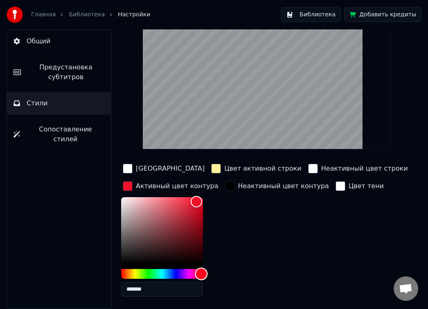
click at [204, 271] on div "Hue" at bounding box center [201, 274] width 13 height 13
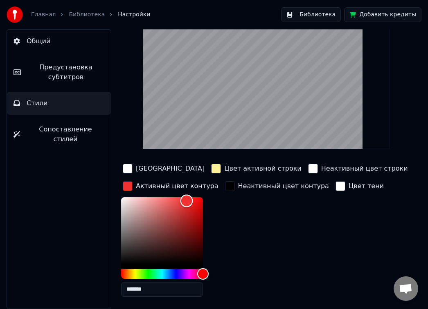
click at [186, 200] on div "Color" at bounding box center [162, 230] width 82 height 67
click at [195, 219] on div "Color" at bounding box center [162, 230] width 82 height 67
click at [197, 212] on div "Color" at bounding box center [162, 230] width 82 height 67
click at [197, 202] on div "Color" at bounding box center [162, 230] width 82 height 67
drag, startPoint x: 199, startPoint y: 199, endPoint x: 205, endPoint y: 193, distance: 9.0
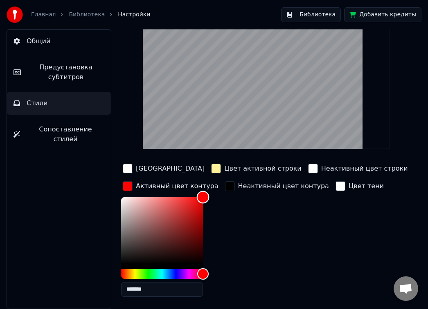
click at [205, 193] on div "Color" at bounding box center [203, 197] width 13 height 13
click at [126, 273] on div "Hue" at bounding box center [162, 274] width 82 height 10
drag, startPoint x: 123, startPoint y: 273, endPoint x: 103, endPoint y: 268, distance: 20.5
click at [103, 269] on div "Общий Предустановка субтитров Стили Сопоставление стилей Стиль Youka Предустано…" at bounding box center [214, 169] width 428 height 280
click at [191, 200] on div "Color" at bounding box center [162, 230] width 82 height 67
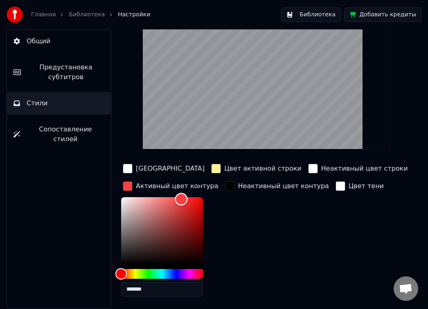
click at [181, 199] on div "Color" at bounding box center [162, 230] width 82 height 67
click at [193, 199] on div "Color" at bounding box center [162, 230] width 82 height 67
drag, startPoint x: 199, startPoint y: 200, endPoint x: 206, endPoint y: 200, distance: 6.9
click at [206, 200] on div "Color" at bounding box center [203, 201] width 13 height 13
click at [200, 226] on div "Color" at bounding box center [162, 230] width 82 height 67
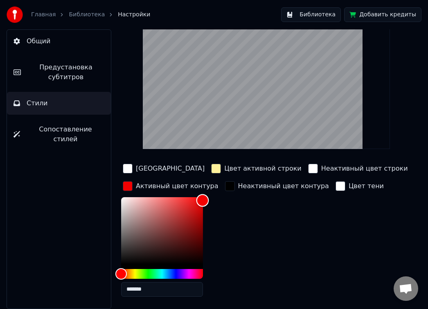
click at [202, 199] on div "Color" at bounding box center [162, 230] width 82 height 67
drag, startPoint x: 202, startPoint y: 197, endPoint x: 207, endPoint y: 187, distance: 11.2
click at [207, 187] on div "Активный цвет контура *******" at bounding box center [170, 242] width 99 height 124
click at [199, 202] on div "Color" at bounding box center [162, 230] width 82 height 67
click at [190, 200] on div "Color" at bounding box center [162, 230] width 82 height 67
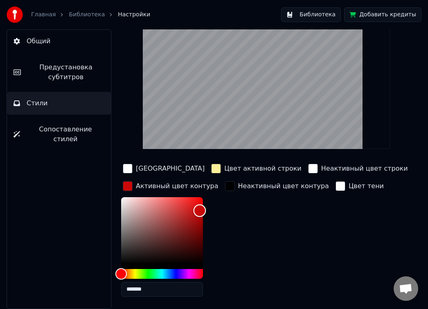
click at [199, 210] on div "Color" at bounding box center [162, 230] width 82 height 67
click at [199, 218] on div "Color" at bounding box center [162, 230] width 82 height 67
click at [200, 201] on div "Color" at bounding box center [162, 230] width 82 height 67
drag, startPoint x: 200, startPoint y: 199, endPoint x: 208, endPoint y: 190, distance: 11.9
click at [208, 190] on div "Активный цвет контура *******" at bounding box center [170, 242] width 99 height 124
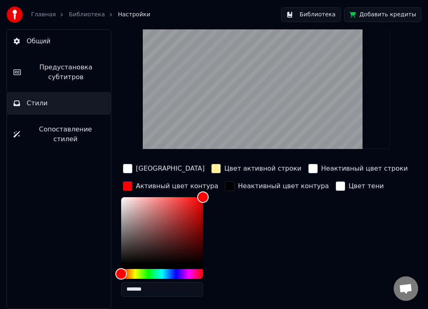
click at [243, 224] on div "Неактивный цвет контура" at bounding box center [276, 242] width 107 height 124
click at [129, 185] on div "button" at bounding box center [128, 186] width 10 height 10
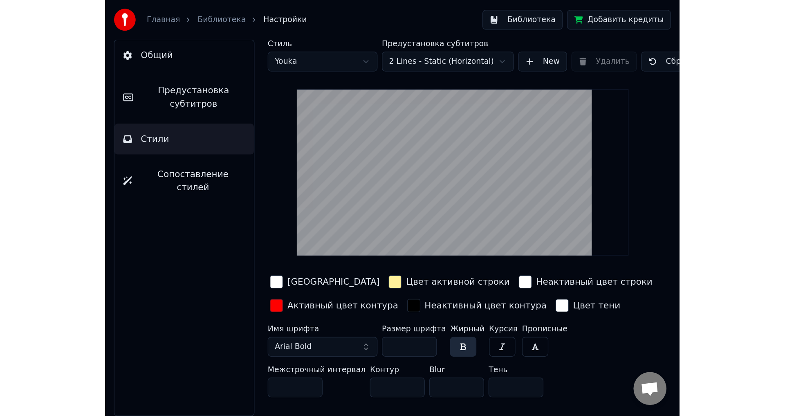
scroll to position [0, 0]
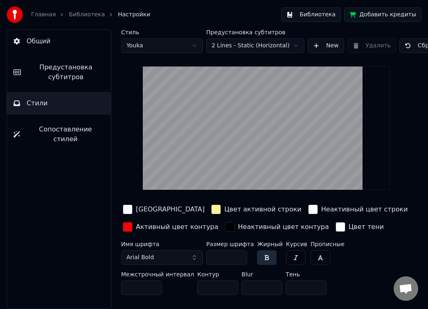
click at [211, 210] on div "button" at bounding box center [216, 210] width 10 height 10
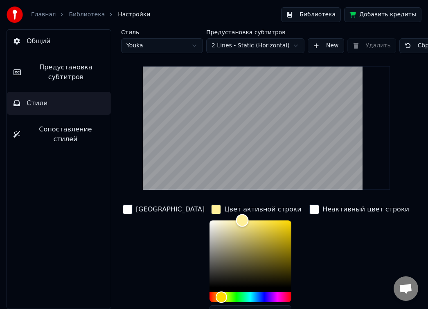
click at [257, 223] on div "Color" at bounding box center [250, 254] width 82 height 67
click at [209, 295] on div "Hue" at bounding box center [250, 298] width 82 height 10
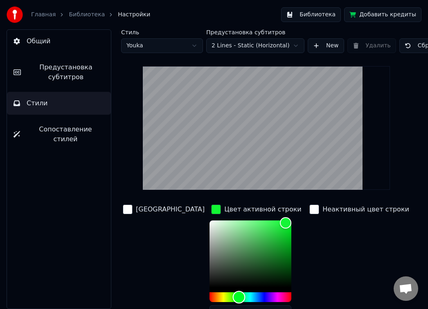
click at [210, 297] on div "Hue" at bounding box center [250, 298] width 82 height 10
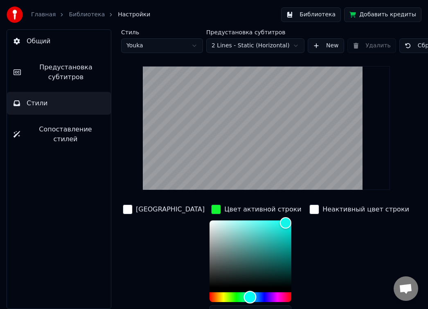
click at [221, 297] on div "Hue" at bounding box center [250, 298] width 82 height 10
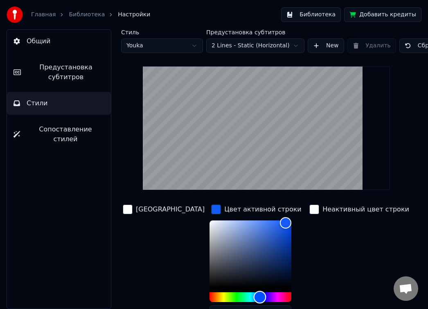
click at [231, 295] on div "Hue" at bounding box center [250, 298] width 82 height 10
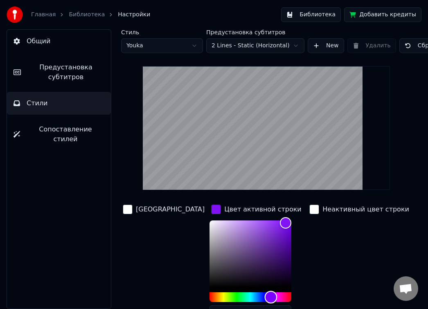
click at [242, 294] on div "Hue" at bounding box center [250, 298] width 82 height 10
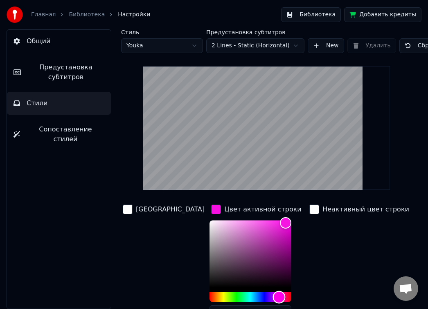
click at [250, 295] on div "Hue" at bounding box center [250, 298] width 82 height 10
click at [272, 295] on div "Hue" at bounding box center [278, 297] width 13 height 13
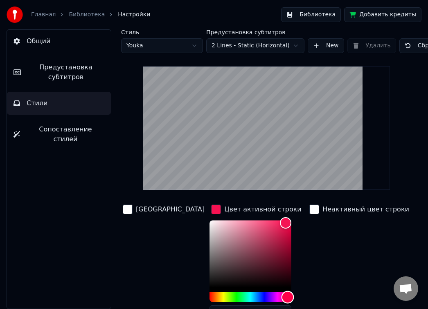
click at [281, 294] on div "Hue" at bounding box center [287, 297] width 13 height 13
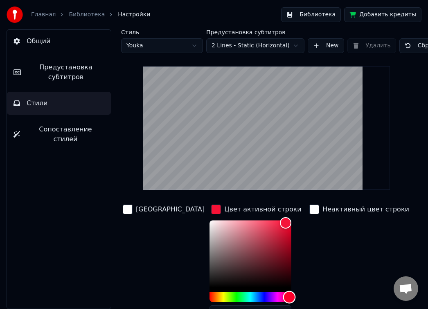
drag, startPoint x: 260, startPoint y: 296, endPoint x: 260, endPoint y: 291, distance: 5.4
click at [282, 291] on div "Hue" at bounding box center [288, 297] width 13 height 13
click at [209, 294] on div "Hue" at bounding box center [250, 298] width 82 height 10
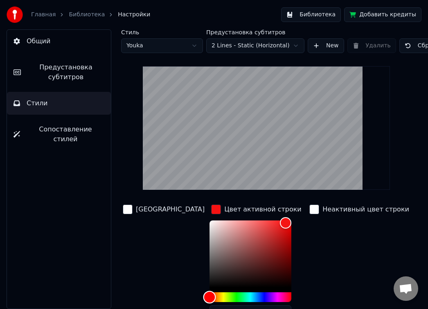
drag, startPoint x: 186, startPoint y: 295, endPoint x: 175, endPoint y: 293, distance: 10.3
click at [203, 293] on div "Hue" at bounding box center [209, 297] width 13 height 13
click at [226, 239] on div "Color" at bounding box center [250, 254] width 82 height 67
click at [211, 233] on div "Color" at bounding box center [250, 254] width 82 height 67
click at [217, 248] on div "Color" at bounding box center [250, 254] width 82 height 67
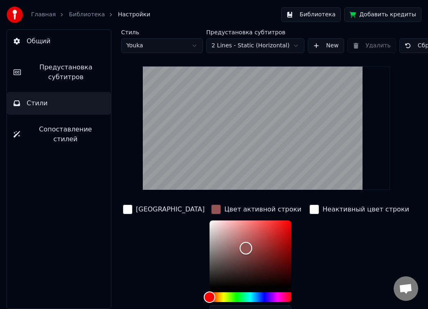
click at [209, 222] on div "Color" at bounding box center [250, 254] width 82 height 67
click at [223, 230] on div "Color" at bounding box center [250, 254] width 82 height 67
click at [235, 224] on div "Color" at bounding box center [250, 254] width 82 height 67
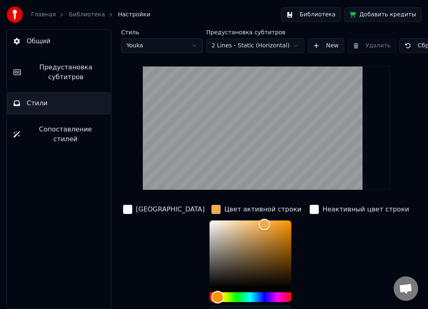
click at [209, 298] on div "Hue" at bounding box center [250, 298] width 82 height 10
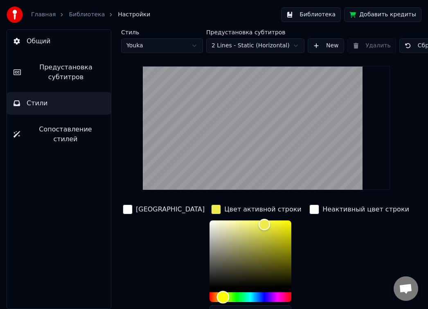
click at [216, 298] on div "Hue" at bounding box center [222, 297] width 13 height 13
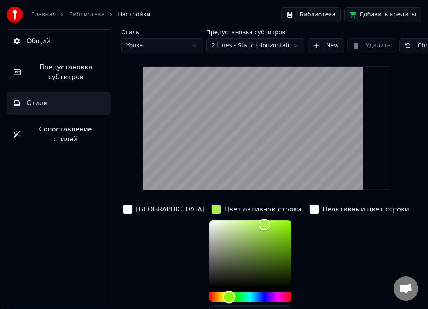
click at [222, 298] on div "Hue" at bounding box center [228, 297] width 13 height 13
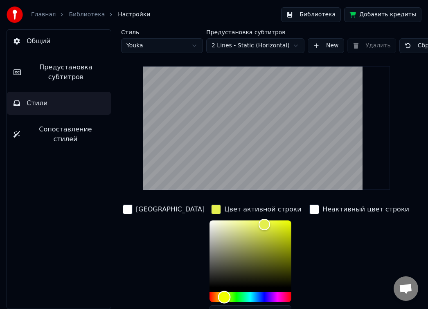
click at [217, 297] on div "Hue" at bounding box center [223, 297] width 13 height 13
click at [253, 269] on div "Color" at bounding box center [250, 254] width 82 height 67
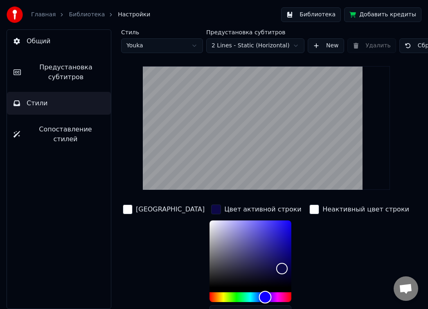
click at [236, 294] on div "Hue" at bounding box center [250, 298] width 82 height 10
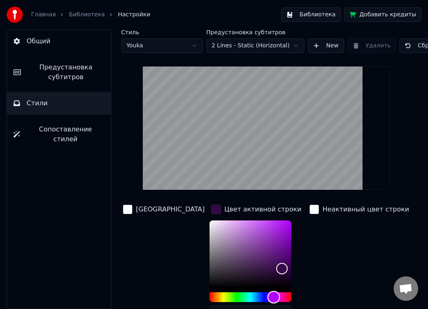
click at [245, 294] on div "Hue" at bounding box center [250, 298] width 82 height 10
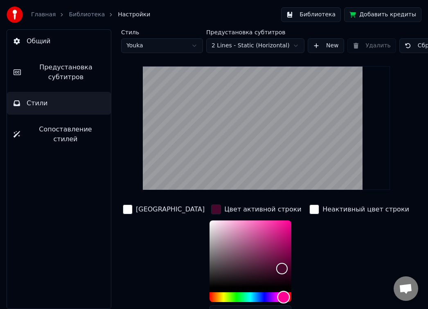
click at [255, 296] on div "Hue" at bounding box center [250, 298] width 82 height 10
click at [251, 242] on div "Color" at bounding box center [250, 254] width 82 height 67
click at [253, 226] on div "Color" at bounding box center [250, 254] width 82 height 67
drag, startPoint x: 257, startPoint y: 221, endPoint x: 272, endPoint y: 214, distance: 16.6
click at [272, 214] on div "Цвет активной строки *******" at bounding box center [256, 265] width 95 height 124
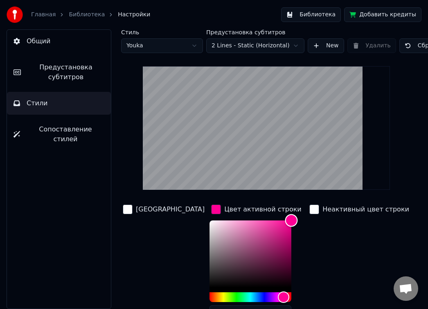
click at [246, 235] on div "Color" at bounding box center [250, 254] width 82 height 67
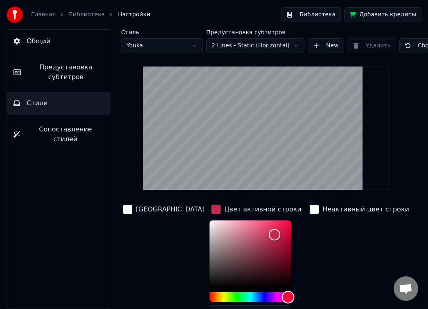
drag, startPoint x: 251, startPoint y: 297, endPoint x: 259, endPoint y: 296, distance: 8.7
click at [281, 296] on div "Hue" at bounding box center [287, 297] width 13 height 13
click at [280, 296] on div "Hue" at bounding box center [286, 297] width 13 height 13
click at [229, 235] on div "Color" at bounding box center [250, 254] width 82 height 67
click at [219, 228] on div "Color" at bounding box center [250, 254] width 82 height 67
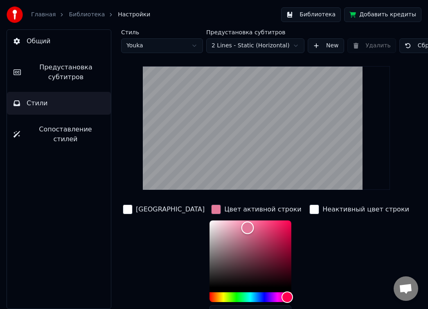
click at [214, 246] on div "Color" at bounding box center [250, 254] width 82 height 67
click at [220, 227] on div "Color" at bounding box center [250, 254] width 82 height 67
click at [244, 220] on div "Color" at bounding box center [250, 222] width 13 height 13
click at [246, 226] on div "Color" at bounding box center [252, 221] width 13 height 13
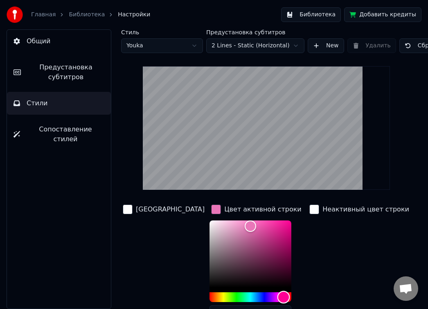
click at [277, 295] on div "Hue" at bounding box center [283, 297] width 13 height 13
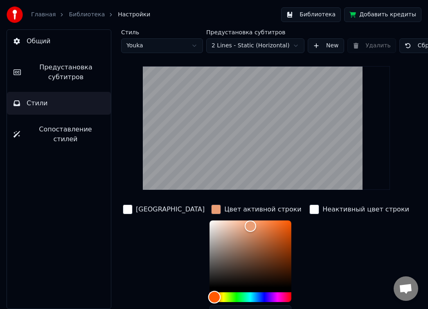
click at [209, 295] on div "Hue" at bounding box center [250, 298] width 82 height 10
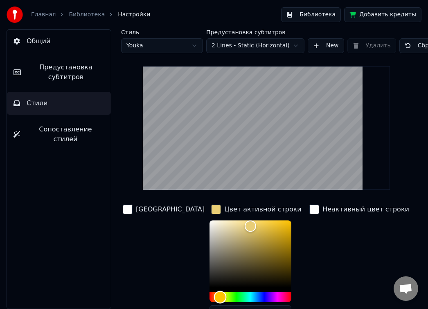
click at [213, 296] on div "Hue" at bounding box center [219, 297] width 13 height 13
click at [209, 295] on div "Hue" at bounding box center [250, 298] width 82 height 10
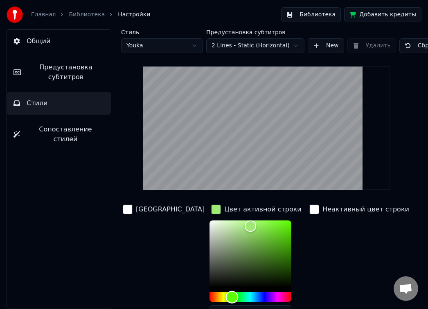
click at [225, 297] on div "Hue" at bounding box center [231, 297] width 13 height 13
click at [211, 296] on div "Hue" at bounding box center [250, 298] width 82 height 10
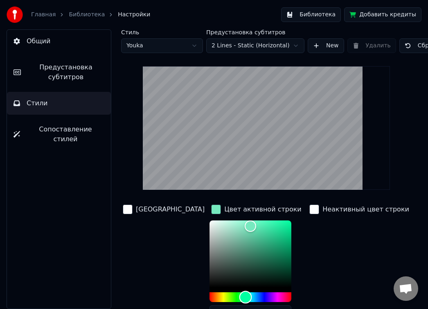
click at [239, 296] on div "Hue" at bounding box center [245, 297] width 13 height 13
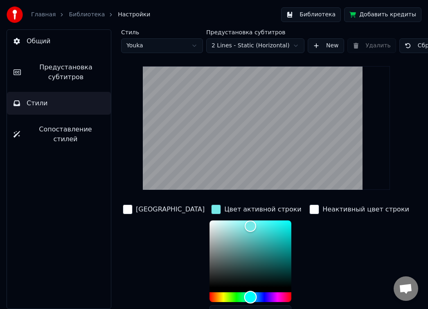
click at [244, 296] on div "Hue" at bounding box center [250, 297] width 13 height 13
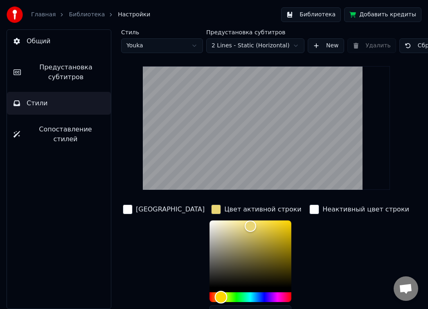
click at [209, 295] on div "Hue" at bounding box center [250, 298] width 82 height 10
click at [214, 296] on div "Hue" at bounding box center [220, 297] width 13 height 13
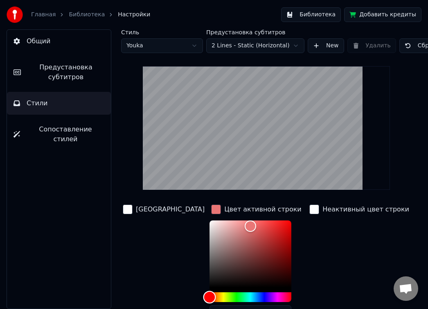
drag, startPoint x: 186, startPoint y: 296, endPoint x: 178, endPoint y: 296, distance: 8.2
click at [203, 296] on div "Hue" at bounding box center [209, 297] width 13 height 13
click at [209, 228] on div "Color" at bounding box center [250, 254] width 82 height 67
click at [225, 224] on div "Color" at bounding box center [250, 254] width 82 height 67
click at [242, 222] on div "Color" at bounding box center [250, 254] width 82 height 67
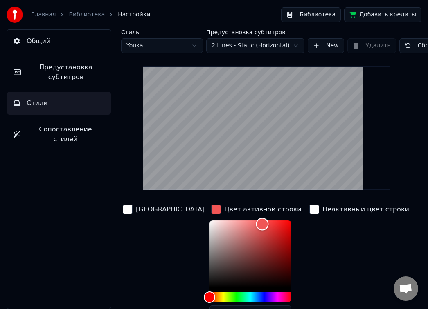
click at [233, 224] on div "Color" at bounding box center [250, 254] width 82 height 67
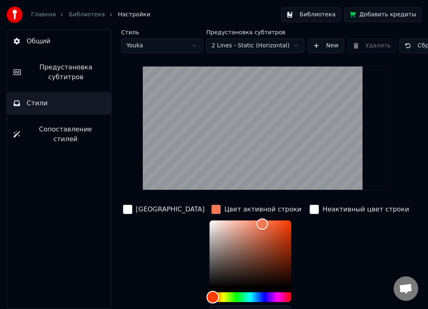
drag, startPoint x: 179, startPoint y: 297, endPoint x: 184, endPoint y: 296, distance: 5.4
click at [206, 296] on div "Hue" at bounding box center [212, 297] width 13 height 13
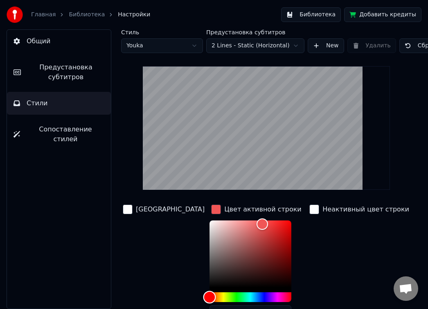
drag, startPoint x: 184, startPoint y: 298, endPoint x: 179, endPoint y: 298, distance: 5.7
click at [203, 298] on div "Hue" at bounding box center [209, 297] width 13 height 13
click at [241, 222] on div "Color" at bounding box center [250, 254] width 82 height 67
click at [231, 222] on div "Color" at bounding box center [250, 254] width 82 height 67
click at [220, 222] on div "Color" at bounding box center [250, 254] width 82 height 67
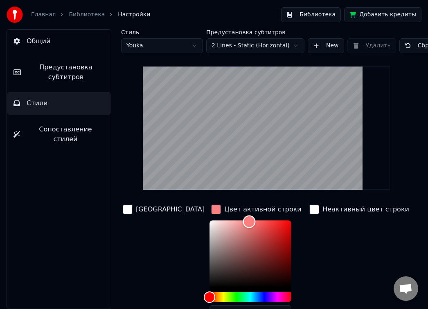
click at [242, 224] on div "Color" at bounding box center [248, 222] width 13 height 13
click at [243, 223] on div "Color" at bounding box center [249, 223] width 13 height 13
click at [237, 223] on div "Color" at bounding box center [243, 223] width 13 height 13
click at [237, 224] on div "Color" at bounding box center [243, 223] width 13 height 13
click at [239, 224] on div "Color" at bounding box center [245, 224] width 13 height 13
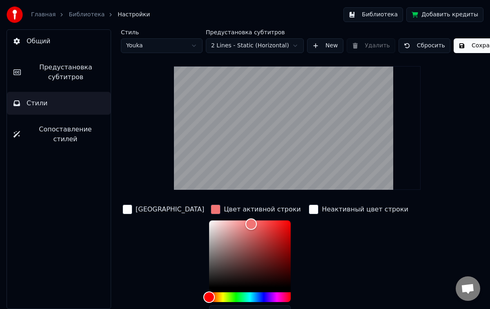
click at [464, 43] on button "Сохранить" at bounding box center [481, 45] width 55 height 15
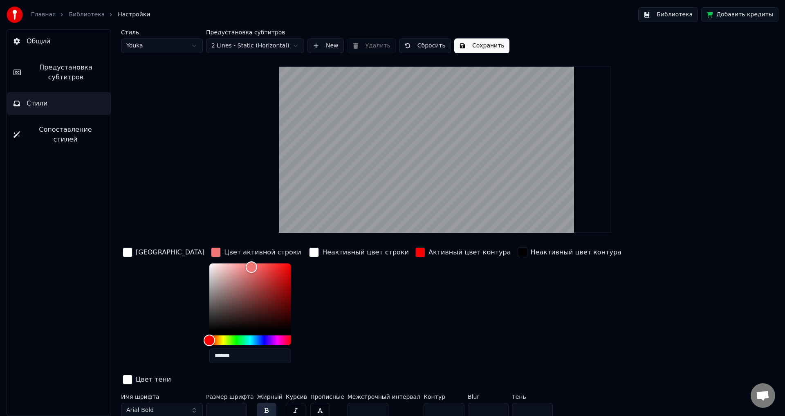
click at [78, 11] on link "Библиотека" at bounding box center [87, 15] width 36 height 8
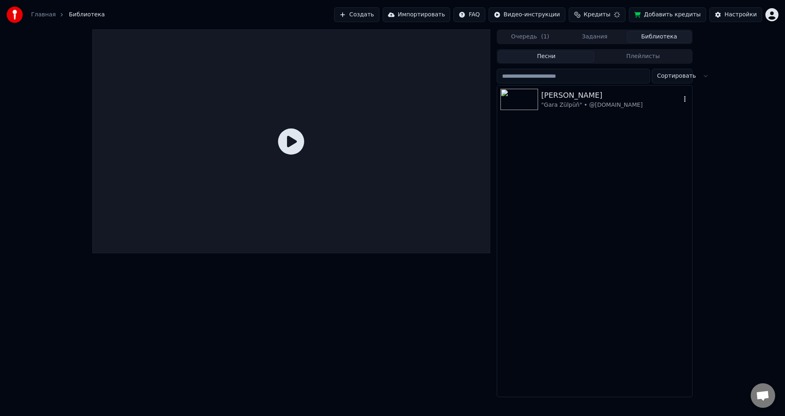
click at [529, 93] on img at bounding box center [519, 99] width 38 height 21
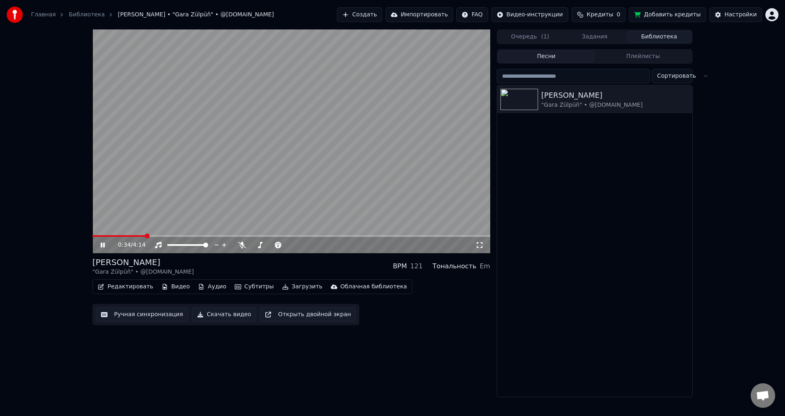
click at [146, 235] on span at bounding box center [291, 236] width 398 height 2
click at [754, 12] on div "Настройки" at bounding box center [740, 15] width 32 height 8
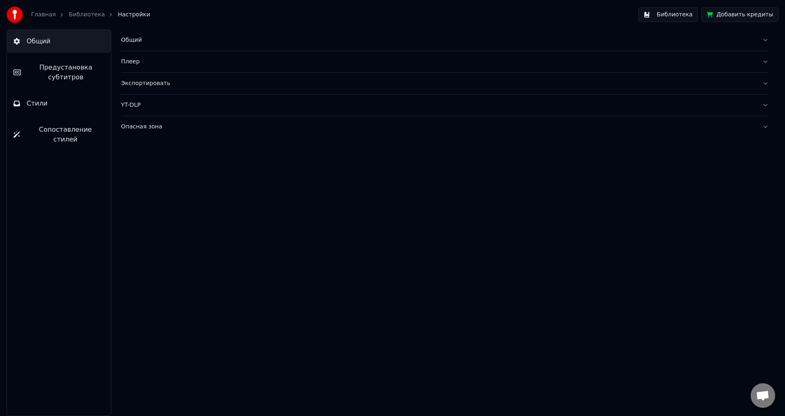
click at [39, 105] on span "Стили" at bounding box center [37, 104] width 21 height 10
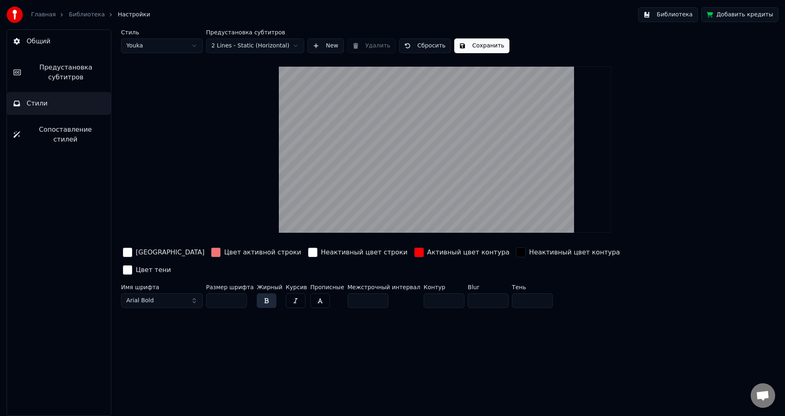
click at [414, 252] on div "button" at bounding box center [419, 252] width 10 height 10
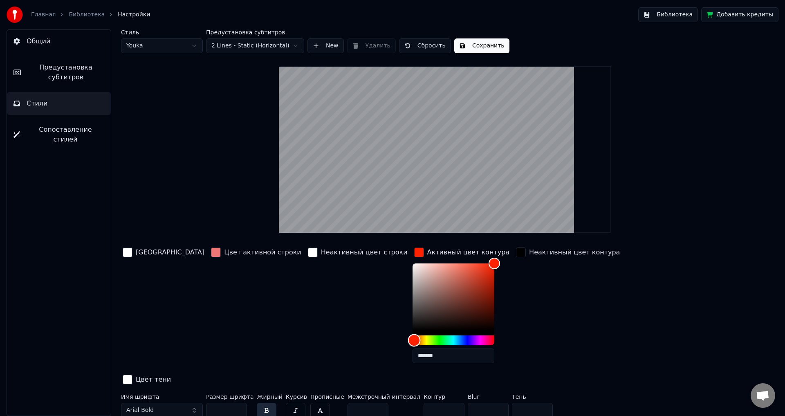
click at [408, 340] on div "Hue" at bounding box center [414, 340] width 13 height 13
click at [411, 340] on div "Hue" at bounding box center [417, 340] width 13 height 13
click at [412, 340] on div "Hue" at bounding box center [418, 340] width 13 height 13
drag, startPoint x: 367, startPoint y: 340, endPoint x: 361, endPoint y: 340, distance: 5.7
click at [407, 340] on div "Hue" at bounding box center [413, 340] width 13 height 13
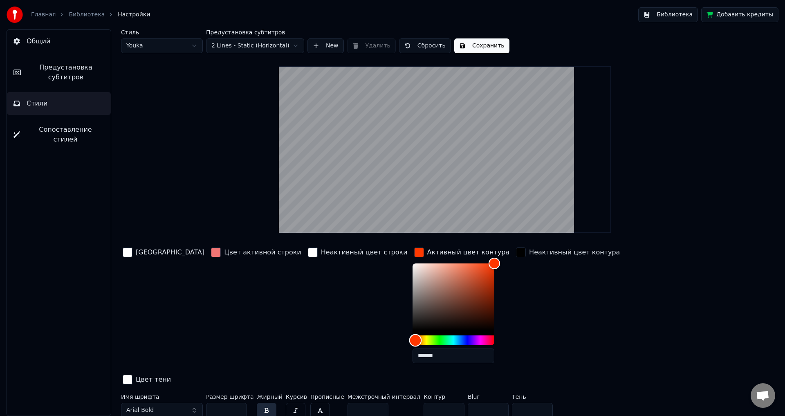
click at [409, 341] on div "Hue" at bounding box center [415, 340] width 13 height 13
drag, startPoint x: 365, startPoint y: 341, endPoint x: 449, endPoint y: 336, distance: 84.4
click at [449, 336] on div "*******" at bounding box center [461, 314] width 99 height 103
drag, startPoint x: 441, startPoint y: 339, endPoint x: 337, endPoint y: 333, distance: 104.8
click at [337, 333] on div "Цвет заливки Цвет активной строки Неактивный цвет строки Активный цвет контура …" at bounding box center [395, 316] width 549 height 141
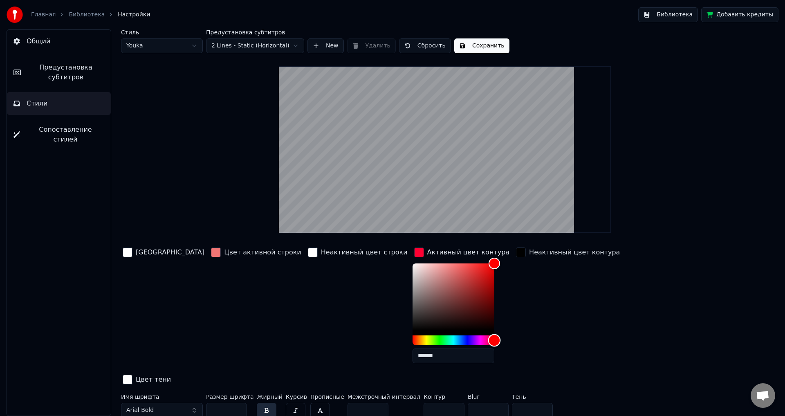
drag, startPoint x: 361, startPoint y: 338, endPoint x: 493, endPoint y: 335, distance: 132.5
click at [493, 335] on div "Цвет заливки Цвет активной строки Неактивный цвет строки Активный цвет контура …" at bounding box center [395, 316] width 549 height 141
click at [466, 47] on button "Сохранить" at bounding box center [481, 45] width 55 height 15
click at [44, 6] on div "Главная Библиотека Настройки Библиотека Добавить кредиты" at bounding box center [392, 14] width 785 height 29
click at [74, 13] on link "Библиотека" at bounding box center [87, 15] width 36 height 8
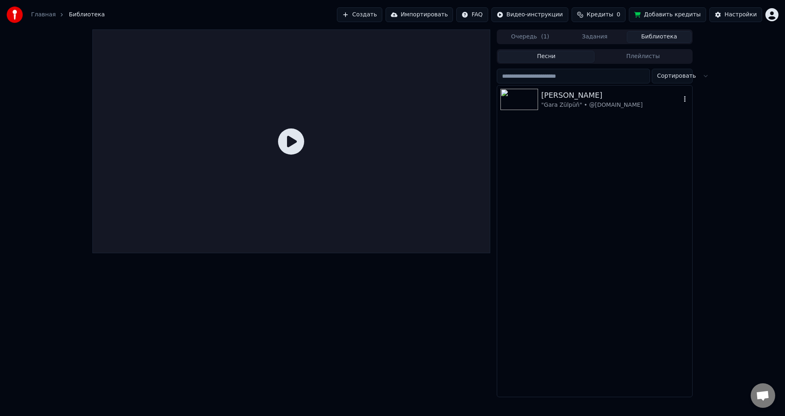
drag, startPoint x: 525, startPoint y: 100, endPoint x: 541, endPoint y: 105, distance: 16.8
click at [524, 100] on img at bounding box center [519, 99] width 38 height 21
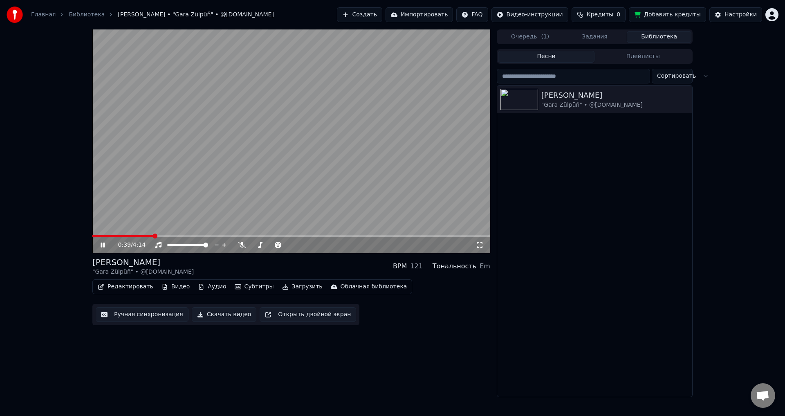
click at [153, 235] on span at bounding box center [291, 236] width 398 height 2
click at [103, 244] on icon at bounding box center [103, 244] width 4 height 5
click at [103, 244] on icon at bounding box center [102, 245] width 5 height 6
click at [104, 244] on icon at bounding box center [103, 244] width 4 height 5
click at [104, 244] on icon at bounding box center [102, 245] width 5 height 6
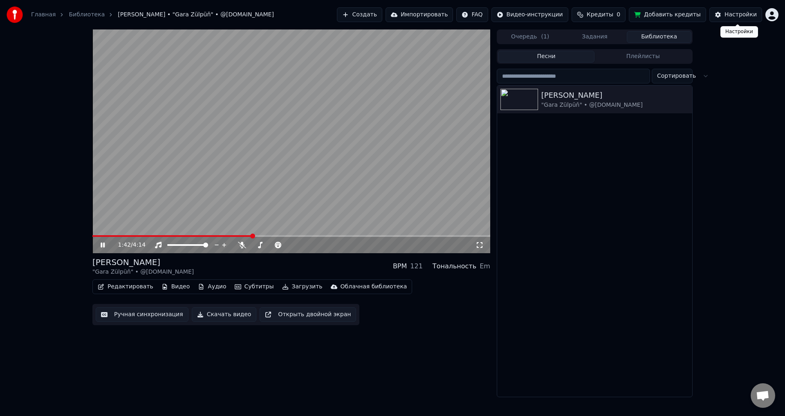
click at [730, 14] on div "Настройки" at bounding box center [740, 15] width 32 height 8
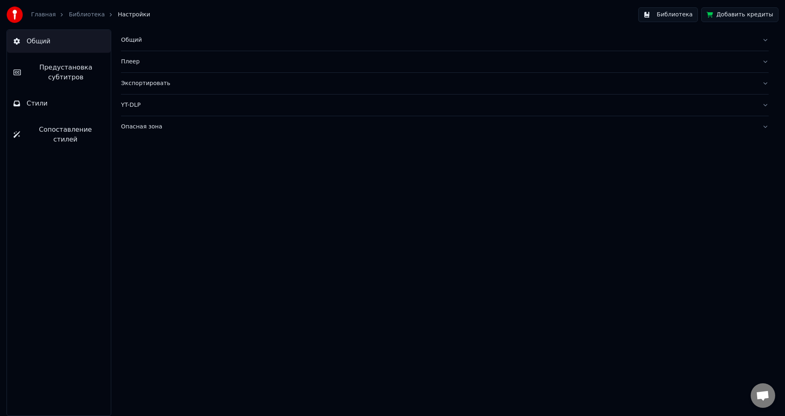
click at [34, 99] on span "Стили" at bounding box center [37, 104] width 21 height 10
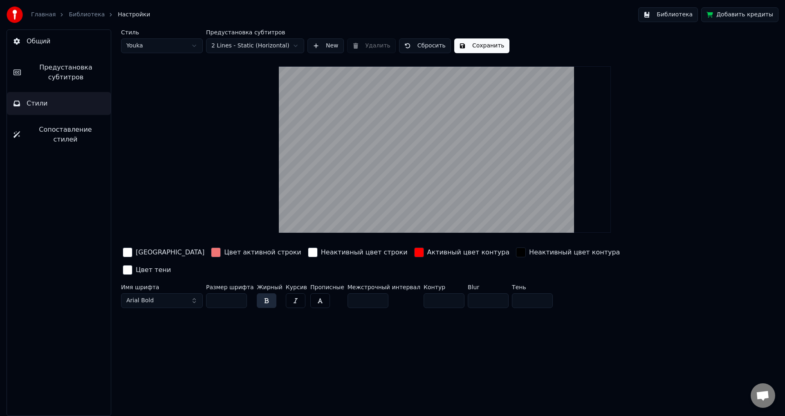
click at [190, 293] on button "Arial Bold" at bounding box center [162, 300] width 82 height 15
click at [168, 365] on div "Arial Bold Italic" at bounding box center [168, 367] width 58 height 8
click at [192, 293] on button "Arial Bold Italic" at bounding box center [162, 300] width 82 height 15
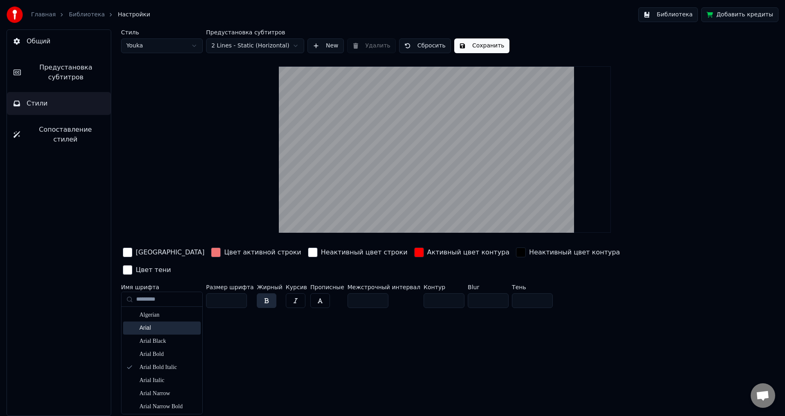
click at [164, 329] on div "Arial" at bounding box center [168, 328] width 58 height 8
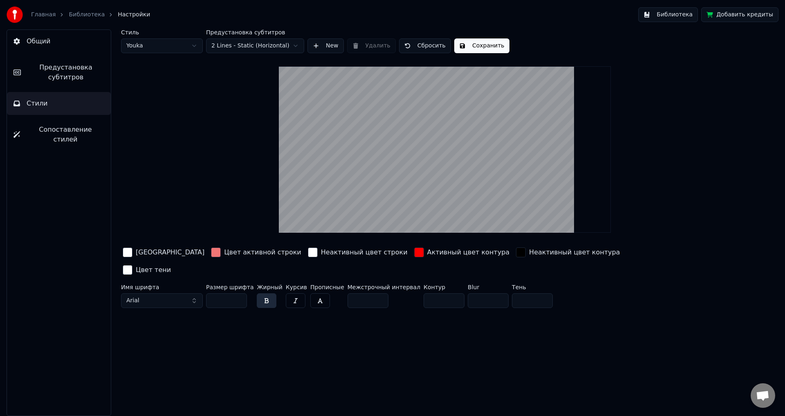
click at [194, 293] on button "Arial" at bounding box center [162, 300] width 82 height 15
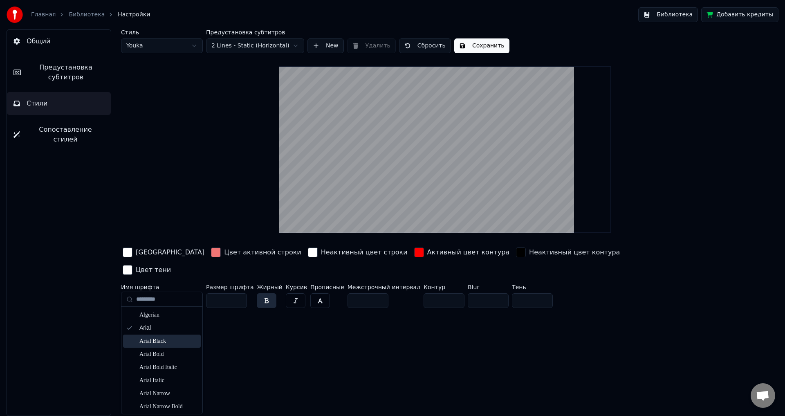
scroll to position [41, 0]
click at [166, 341] on div "Arial Italic" at bounding box center [168, 339] width 58 height 8
click at [194, 293] on button "Arial Italic" at bounding box center [162, 300] width 82 height 15
click at [163, 352] on div "Arial Narrow" at bounding box center [168, 352] width 58 height 8
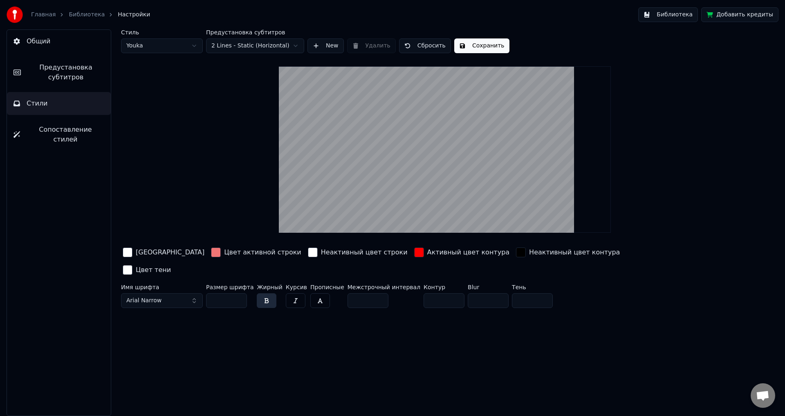
click at [188, 293] on button "Arial Narrow" at bounding box center [162, 300] width 82 height 15
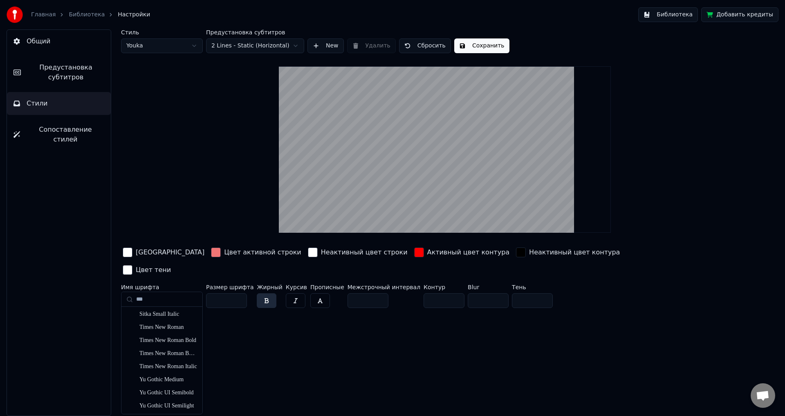
scroll to position [132, 0]
click at [173, 351] on div "Times New Roman Bold Italic" at bounding box center [168, 353] width 58 height 8
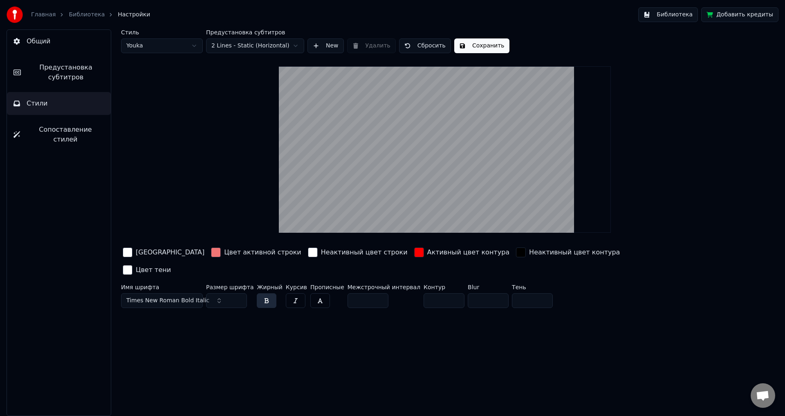
click at [187, 296] on span "Times New Roman Bold Italic" at bounding box center [167, 300] width 83 height 8
click at [179, 314] on div "Times New Roman" at bounding box center [168, 315] width 58 height 8
click at [189, 293] on button "Times New Roman" at bounding box center [162, 300] width 82 height 15
click at [177, 326] on div "Times New Roman Bold" at bounding box center [168, 328] width 58 height 8
click at [263, 293] on button "button" at bounding box center [267, 300] width 20 height 15
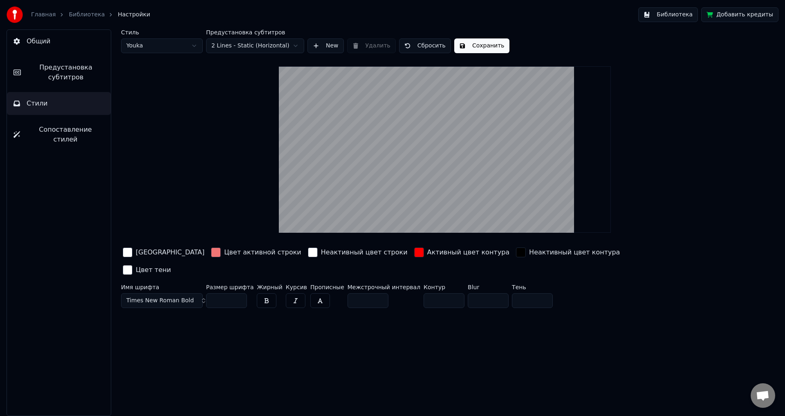
click at [264, 293] on button "button" at bounding box center [267, 300] width 20 height 15
click at [239, 293] on input "**" at bounding box center [226, 300] width 41 height 15
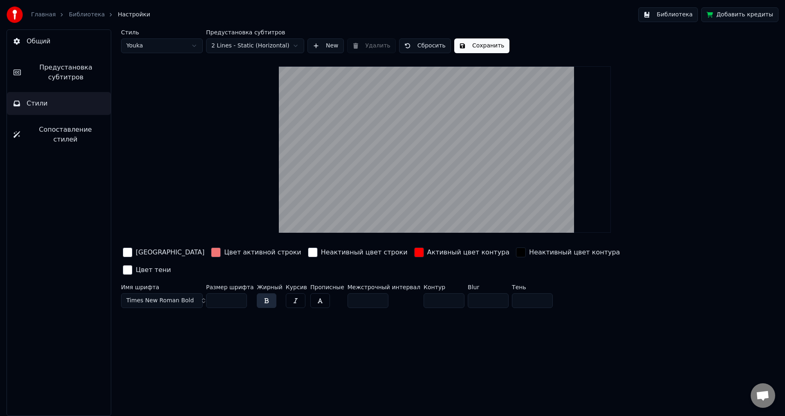
click at [239, 293] on input "**" at bounding box center [226, 300] width 41 height 15
click at [239, 293] on input "***" at bounding box center [226, 300] width 41 height 15
click at [238, 293] on input "**" at bounding box center [226, 300] width 41 height 15
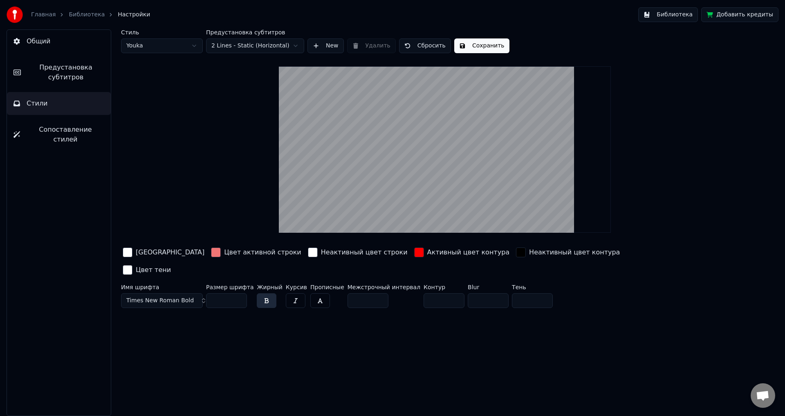
click at [238, 293] on input "**" at bounding box center [226, 300] width 41 height 15
click at [311, 293] on button "button" at bounding box center [320, 300] width 20 height 15
click at [313, 293] on button "button" at bounding box center [320, 300] width 20 height 15
click at [292, 293] on button "button" at bounding box center [296, 300] width 20 height 15
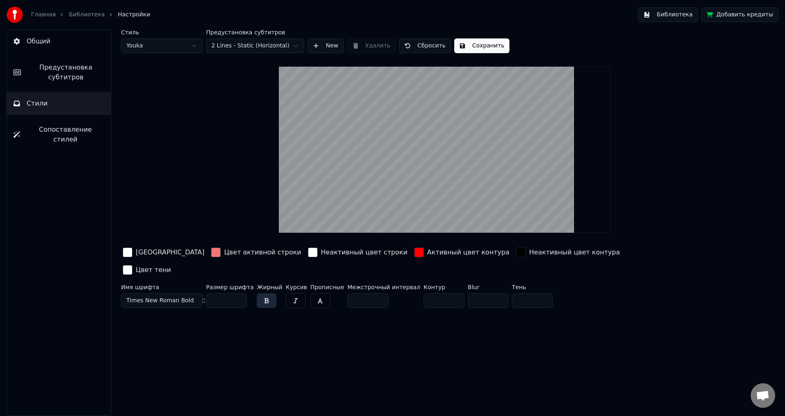
click at [290, 293] on button "button" at bounding box center [296, 300] width 20 height 15
click at [476, 43] on button "Сохранить" at bounding box center [481, 45] width 55 height 15
click at [85, 13] on link "Библиотека" at bounding box center [87, 15] width 36 height 8
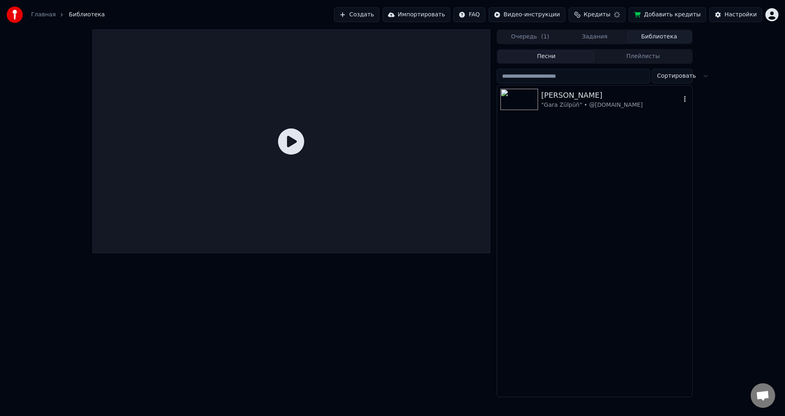
click at [591, 96] on div "[PERSON_NAME]" at bounding box center [610, 95] width 139 height 11
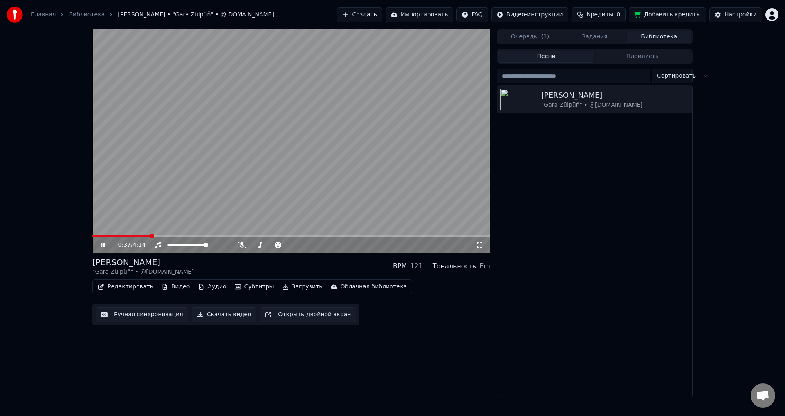
click at [151, 236] on span at bounding box center [291, 236] width 398 height 2
click at [103, 245] on icon at bounding box center [103, 244] width 4 height 5
click at [103, 245] on icon at bounding box center [102, 245] width 5 height 6
click at [755, 15] on div "Настройки" at bounding box center [740, 15] width 32 height 8
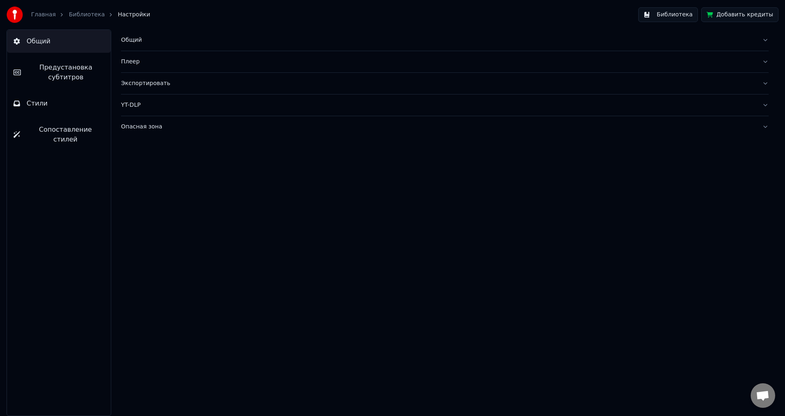
click at [47, 66] on span "Предустановка субтитров" at bounding box center [65, 73] width 77 height 20
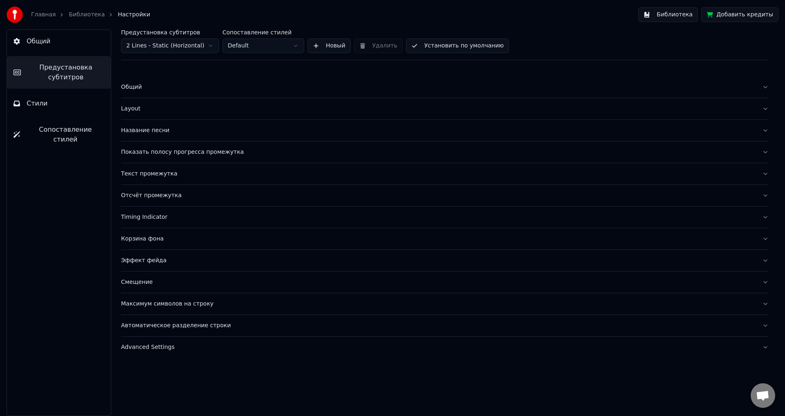
click at [55, 105] on button "Стили" at bounding box center [59, 103] width 104 height 23
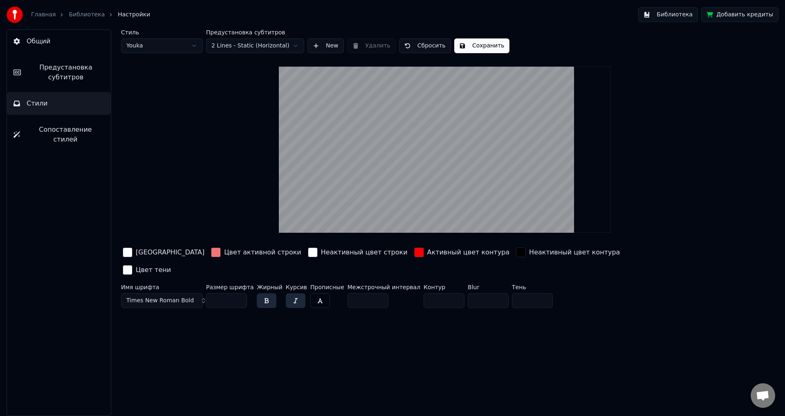
click at [293, 293] on button "button" at bounding box center [296, 300] width 20 height 15
click at [482, 48] on button "Сохранить" at bounding box center [481, 45] width 55 height 15
click at [77, 13] on link "Библиотека" at bounding box center [87, 15] width 36 height 8
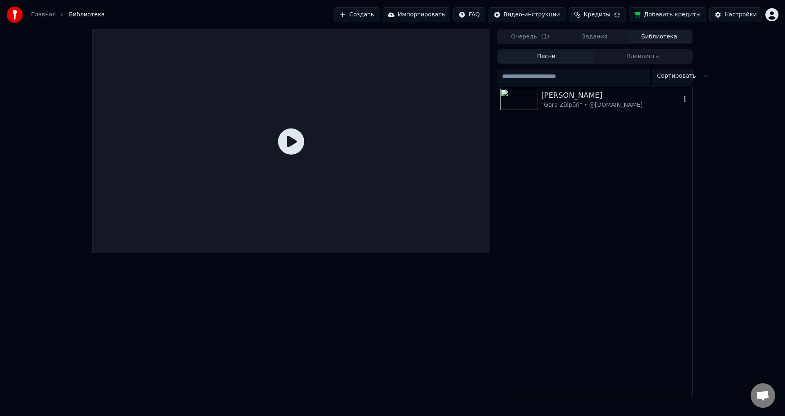
click at [533, 97] on img at bounding box center [519, 99] width 38 height 21
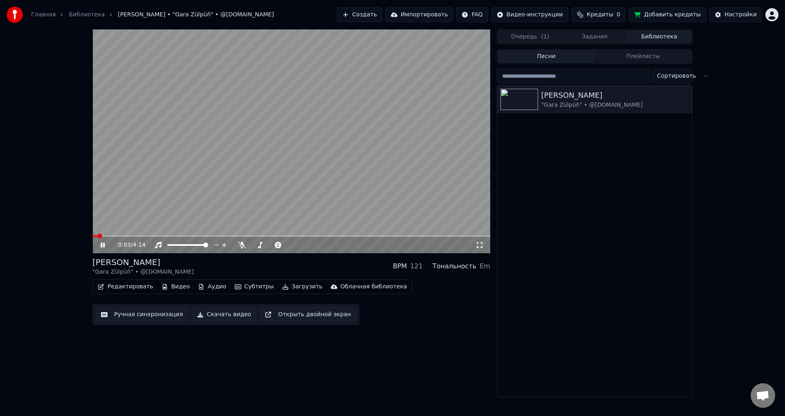
click at [177, 234] on video at bounding box center [291, 141] width 398 height 224
click at [161, 235] on span at bounding box center [291, 236] width 398 height 2
click at [104, 245] on icon at bounding box center [102, 245] width 5 height 6
click at [103, 245] on icon at bounding box center [108, 245] width 19 height 7
click at [103, 245] on icon at bounding box center [102, 245] width 5 height 6
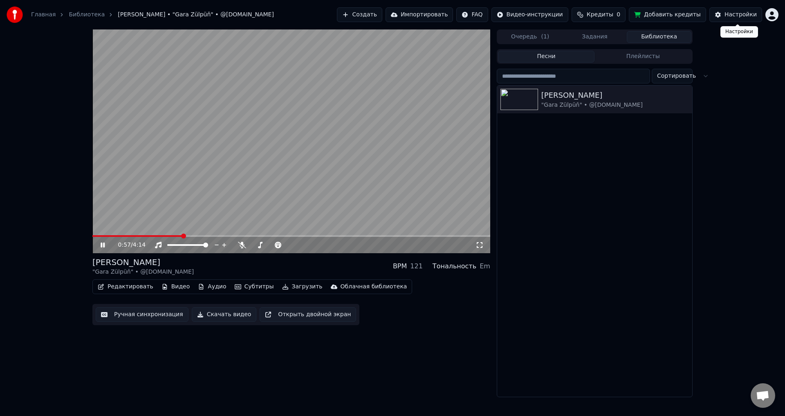
click at [755, 15] on div "Настройки" at bounding box center [740, 15] width 32 height 8
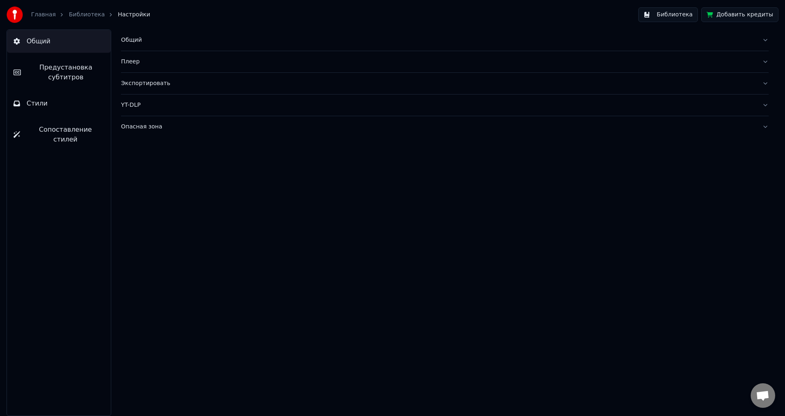
click at [38, 102] on span "Стили" at bounding box center [37, 104] width 21 height 10
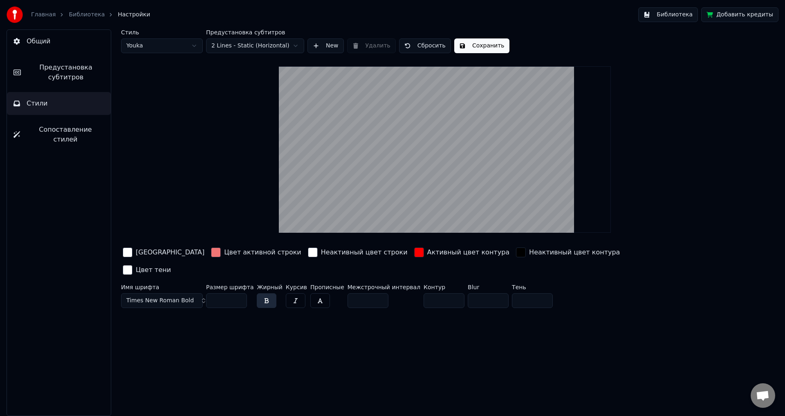
click at [179, 296] on span "Times New Roman Bold" at bounding box center [159, 300] width 67 height 8
click at [173, 365] on div "Arial Bold Italic" at bounding box center [168, 367] width 58 height 8
click at [179, 293] on button "Arial Bold Italic" at bounding box center [162, 300] width 82 height 15
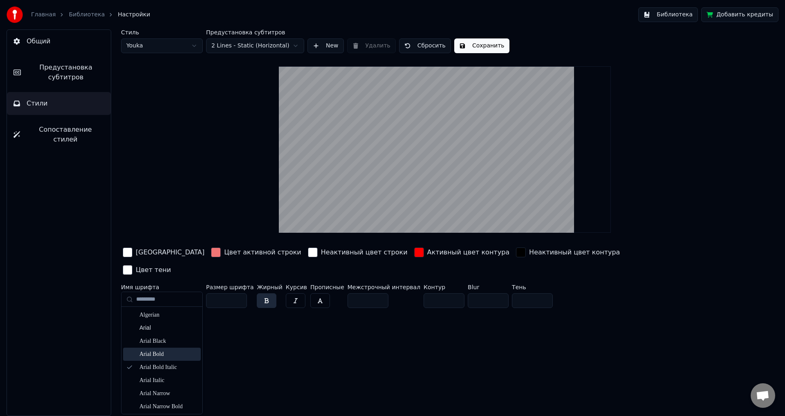
click at [164, 352] on div "Arial Bold" at bounding box center [168, 354] width 58 height 8
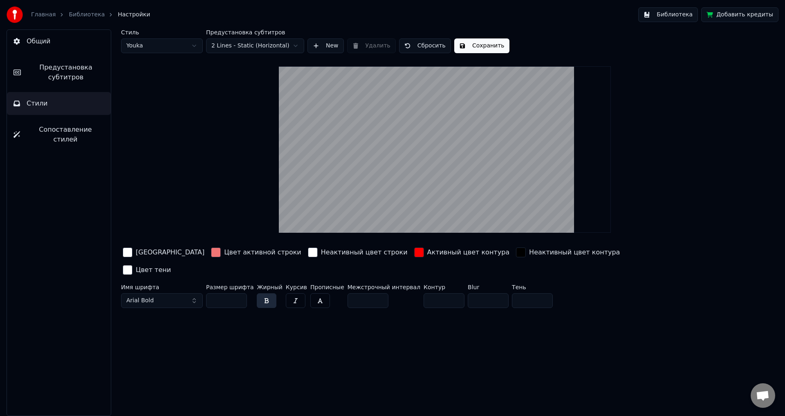
click at [472, 50] on button "Сохранить" at bounding box center [481, 45] width 55 height 15
click at [80, 13] on link "Библиотека" at bounding box center [87, 15] width 36 height 8
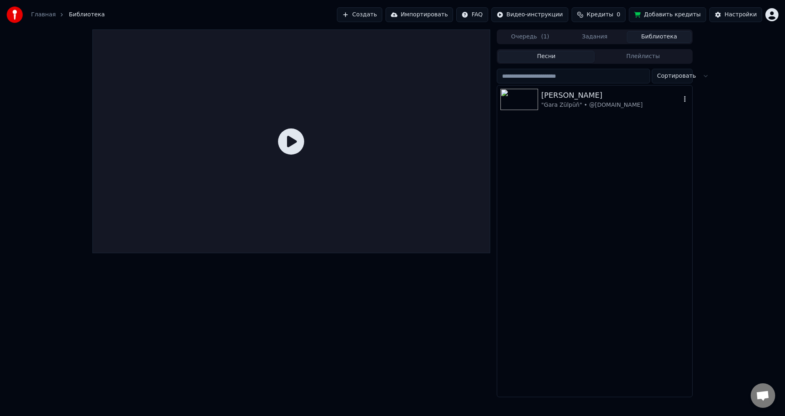
click at [524, 98] on img at bounding box center [519, 99] width 38 height 21
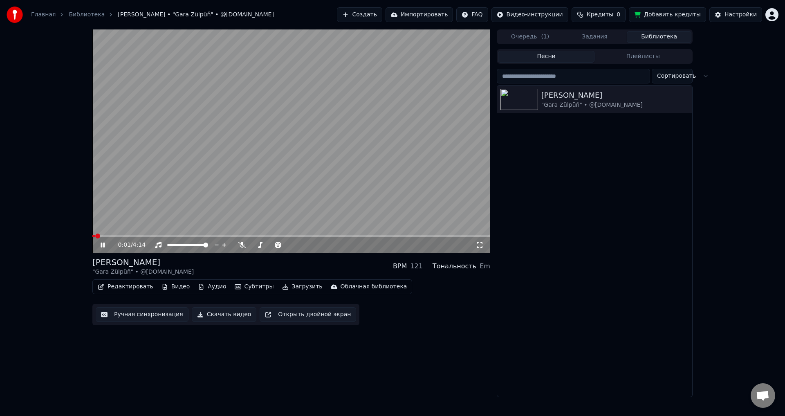
click at [143, 235] on span at bounding box center [291, 236] width 398 height 2
click at [101, 243] on icon at bounding box center [108, 245] width 19 height 7
click at [101, 243] on icon at bounding box center [102, 245] width 5 height 6
click at [740, 11] on div "Настройки" at bounding box center [740, 15] width 32 height 8
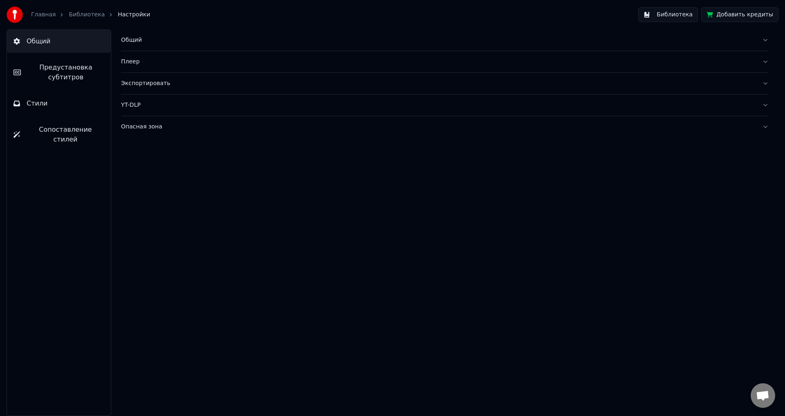
click at [34, 112] on button "Стили" at bounding box center [59, 103] width 104 height 23
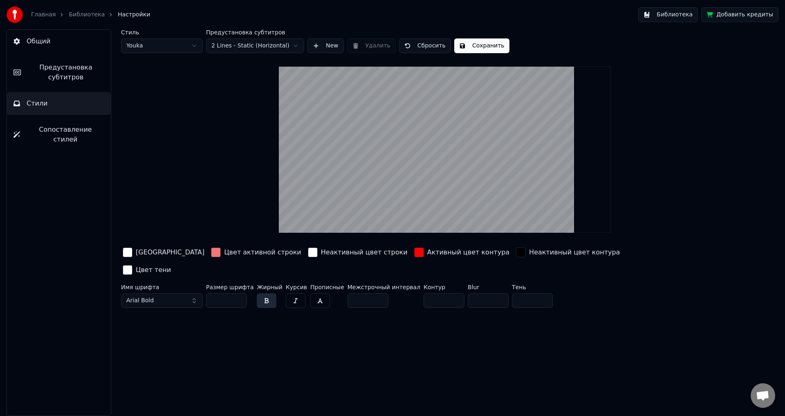
click at [177, 47] on html "Главная Библиотека Настройки Библиотека Добавить кредиты Общий Предустановка су…" at bounding box center [392, 208] width 785 height 416
click at [173, 46] on html "Главная Библиотека Настройки Библиотека Добавить кредиты Общий Предустановка су…" at bounding box center [392, 208] width 785 height 416
click at [164, 49] on html "Главная Библиотека Настройки Библиотека Добавить кредиты Общий Предустановка су…" at bounding box center [392, 208] width 785 height 416
click at [423, 41] on button "Сбросить" at bounding box center [425, 45] width 52 height 15
click at [474, 44] on button "Сохранить" at bounding box center [481, 45] width 55 height 15
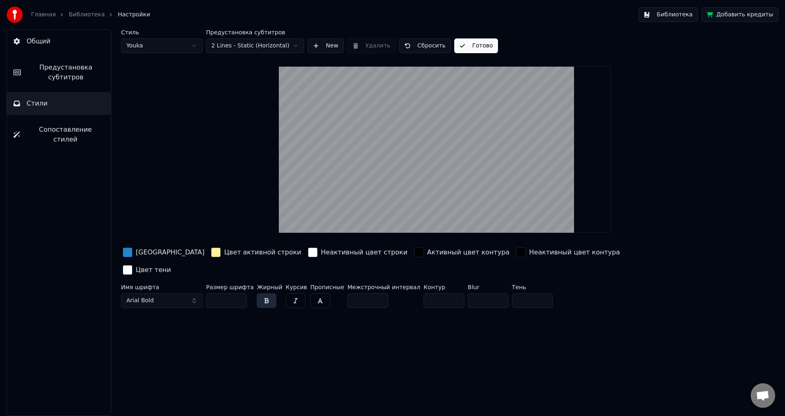
click at [667, 17] on button "Библиотека" at bounding box center [668, 14] width 60 height 15
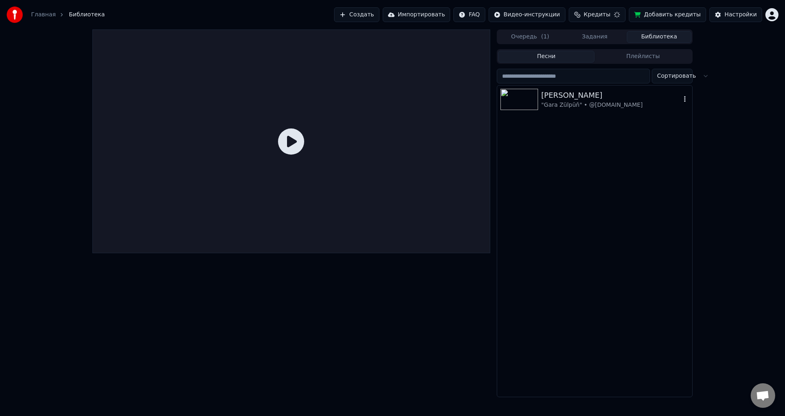
click at [527, 99] on img at bounding box center [519, 99] width 38 height 21
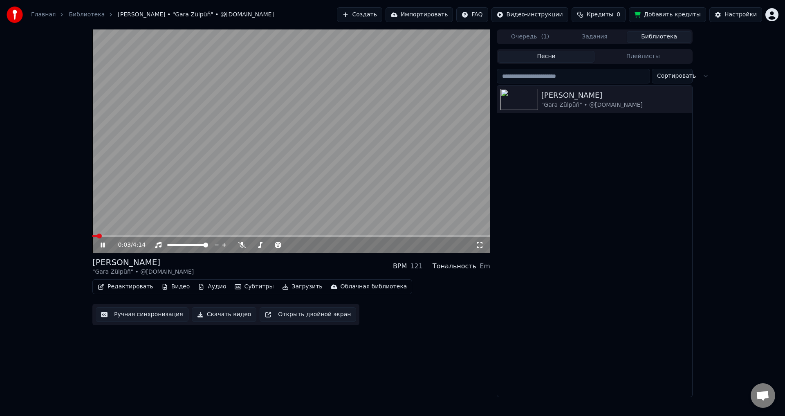
click at [160, 235] on span at bounding box center [291, 236] width 398 height 2
click at [107, 246] on icon at bounding box center [108, 245] width 19 height 7
click at [729, 17] on div "Настройки" at bounding box center [740, 15] width 32 height 8
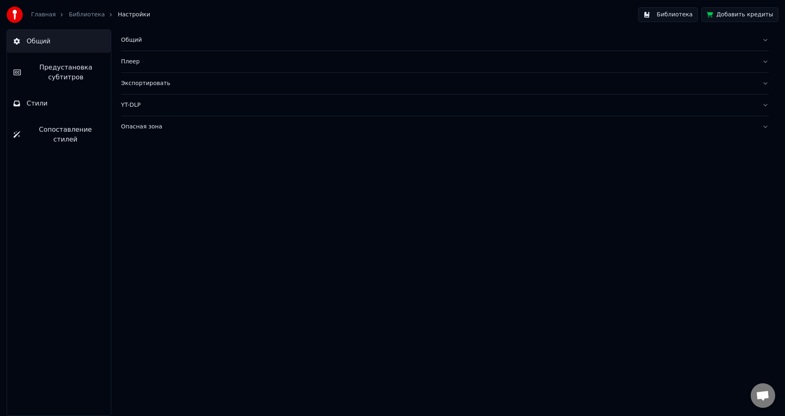
click at [49, 104] on button "Стили" at bounding box center [59, 103] width 104 height 23
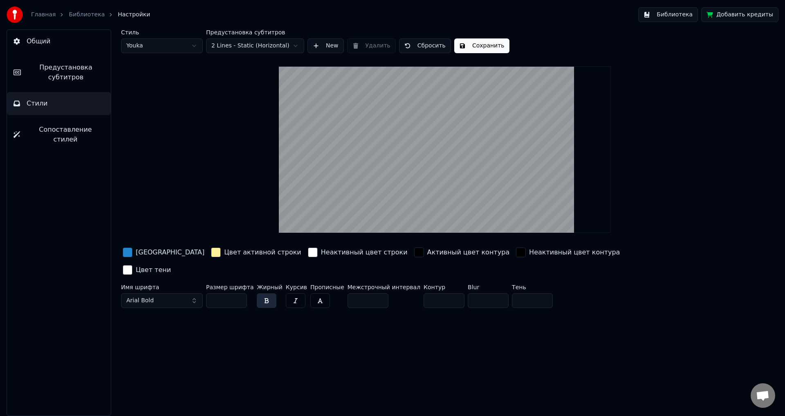
click at [127, 251] on div "button" at bounding box center [128, 252] width 10 height 10
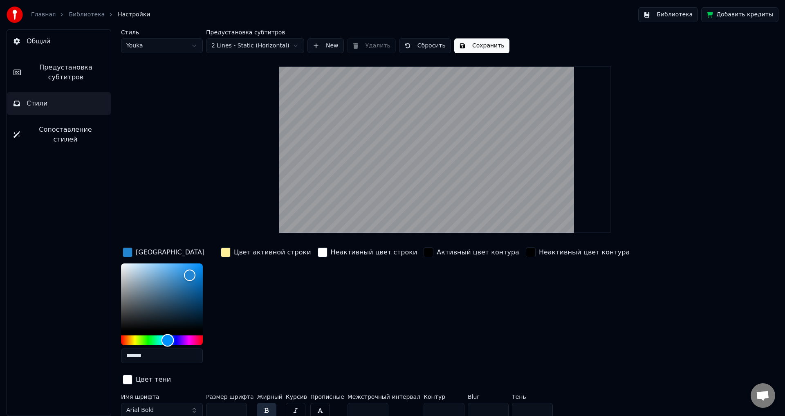
click at [124, 338] on div "Hue" at bounding box center [162, 340] width 82 height 10
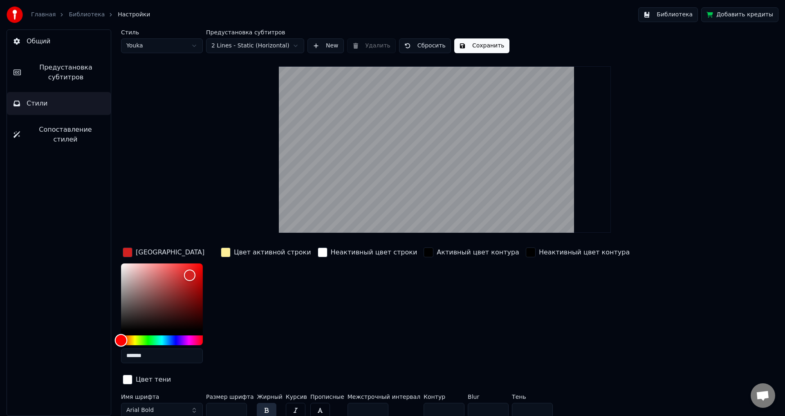
click at [121, 338] on div "Hue" at bounding box center [121, 340] width 13 height 13
click at [199, 267] on div "Color" at bounding box center [162, 296] width 82 height 67
click at [208, 258] on div "Цвет заливки *******" at bounding box center [168, 308] width 95 height 124
drag, startPoint x: 202, startPoint y: 261, endPoint x: 206, endPoint y: 253, distance: 8.4
click at [206, 253] on div "Цвет заливки *******" at bounding box center [168, 308] width 95 height 124
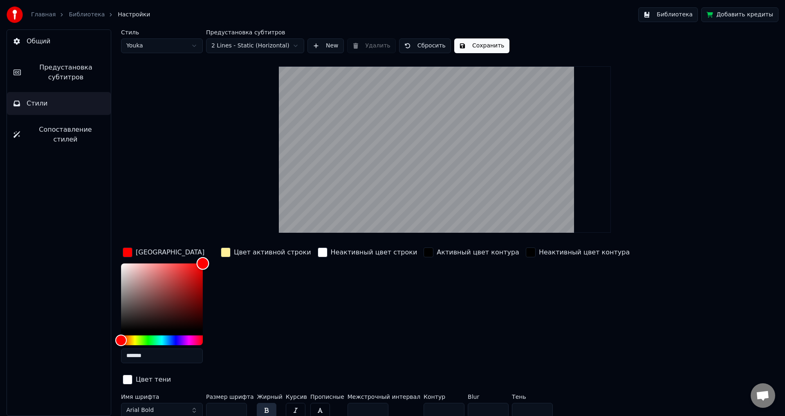
drag, startPoint x: 203, startPoint y: 262, endPoint x: 207, endPoint y: 260, distance: 5.0
click at [207, 260] on div "Color" at bounding box center [203, 263] width 13 height 13
drag, startPoint x: 121, startPoint y: 340, endPoint x: 125, endPoint y: 339, distance: 4.4
click at [125, 339] on div "Hue" at bounding box center [125, 340] width 13 height 13
drag, startPoint x: 125, startPoint y: 339, endPoint x: 114, endPoint y: 339, distance: 10.6
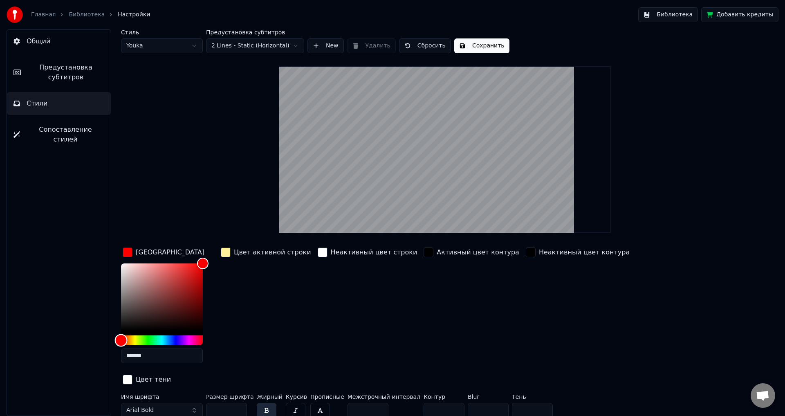
click at [114, 339] on div "Стиль Youka Предустановка субтитров 2 Lines - Static (Horizontal) New Удалить С…" at bounding box center [445, 222] width 680 height 386
click at [180, 289] on div "Color" at bounding box center [162, 296] width 82 height 67
click at [184, 278] on div "Color" at bounding box center [162, 296] width 82 height 67
drag, startPoint x: 195, startPoint y: 271, endPoint x: 216, endPoint y: 251, distance: 29.2
click at [216, 251] on div "Цвет заливки ******* Цвет активной строки Неактивный цвет строки Активный цвет …" at bounding box center [395, 316] width 549 height 141
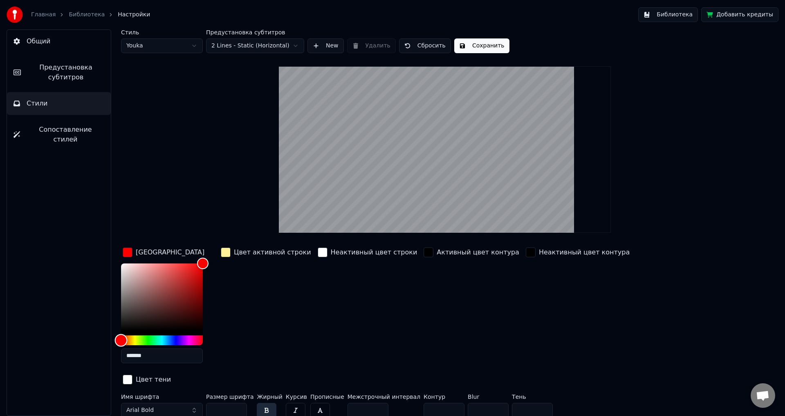
drag, startPoint x: 119, startPoint y: 338, endPoint x: 104, endPoint y: 335, distance: 15.6
click at [104, 335] on div "Общий Предустановка субтитров Стили Сопоставление стилей Стиль Youka Предустано…" at bounding box center [392, 222] width 785 height 386
click at [122, 336] on div "Hue" at bounding box center [122, 340] width 13 height 13
click at [128, 338] on div "Hue" at bounding box center [122, 340] width 13 height 13
drag, startPoint x: 127, startPoint y: 339, endPoint x: 113, endPoint y: 339, distance: 13.9
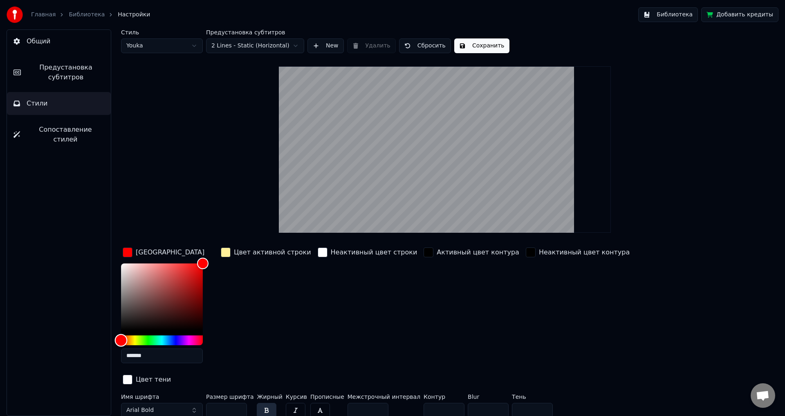
click at [113, 339] on div "Стиль Youka Предустановка субтитров 2 Lines - Static (Horizontal) New Удалить С…" at bounding box center [445, 222] width 680 height 386
click at [200, 338] on div "Hue" at bounding box center [162, 340] width 82 height 10
drag, startPoint x: 199, startPoint y: 338, endPoint x: 219, endPoint y: 334, distance: 20.4
click at [219, 334] on div "Цвет заливки ******* Цвет активной строки Неактивный цвет строки Активный цвет …" at bounding box center [395, 316] width 549 height 141
drag, startPoint x: 202, startPoint y: 340, endPoint x: 70, endPoint y: 328, distance: 132.5
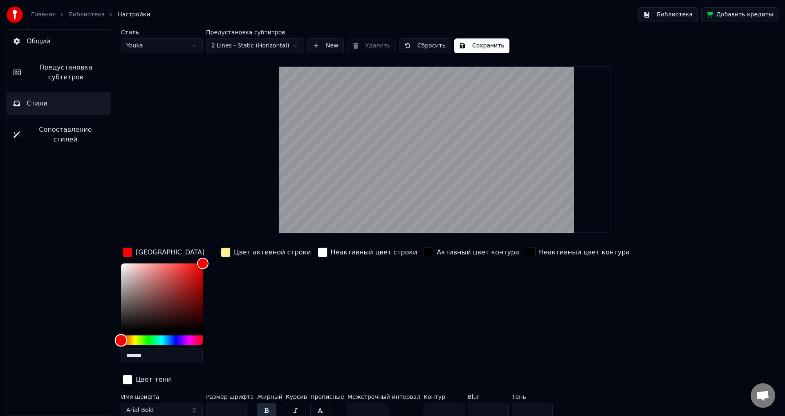
click at [70, 328] on div "Общий Предустановка субтитров Стили Сопоставление стилей Стиль Youka Предустано…" at bounding box center [392, 222] width 785 height 386
drag, startPoint x: 203, startPoint y: 261, endPoint x: 208, endPoint y: 258, distance: 6.0
click at [208, 258] on div "Цвет заливки *******" at bounding box center [168, 308] width 95 height 124
click at [441, 311] on div "Активный цвет контура" at bounding box center [471, 308] width 99 height 124
click at [244, 193] on div "Стиль Youka Предустановка субтитров 2 Lines - Static (Horizontal) New Удалить С…" at bounding box center [444, 224] width 647 height 391
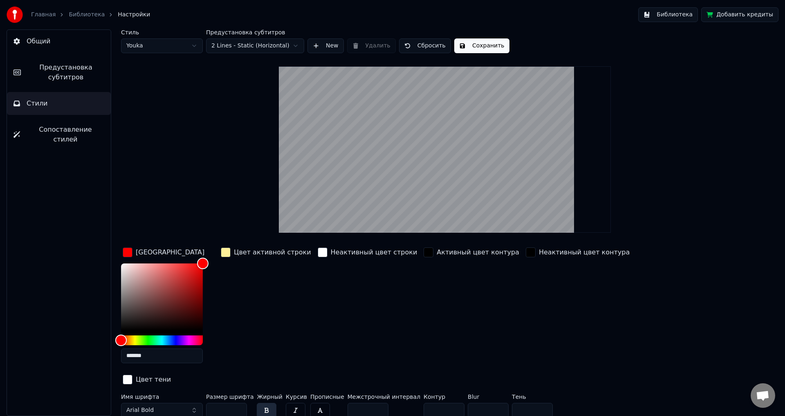
click at [477, 39] on button "Сохранить" at bounding box center [481, 45] width 55 height 15
click at [387, 337] on div "Неактивный цвет строки" at bounding box center [367, 308] width 103 height 124
click at [732, 319] on div "Стиль Youka Предустановка субтитров 2 Lines - Static (Horizontal) New Удалить С…" at bounding box center [444, 224] width 647 height 391
click at [423, 251] on div "button" at bounding box center [428, 252] width 10 height 10
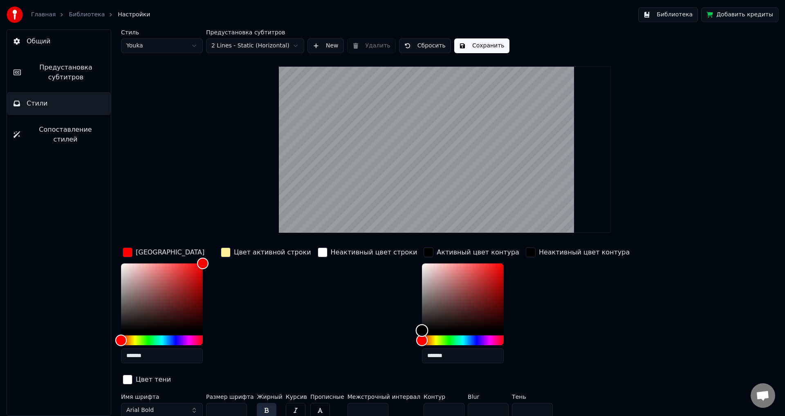
click at [475, 267] on div "Color" at bounding box center [463, 296] width 82 height 67
click at [470, 277] on div "Color" at bounding box center [463, 296] width 82 height 67
click at [425, 275] on div "Color" at bounding box center [463, 296] width 82 height 67
drag, startPoint x: 414, startPoint y: 271, endPoint x: 373, endPoint y: 251, distance: 46.2
click at [373, 251] on div "Цвет заливки ******* Цвет активной строки Неактивный цвет строки Активный цвет …" at bounding box center [395, 316] width 549 height 141
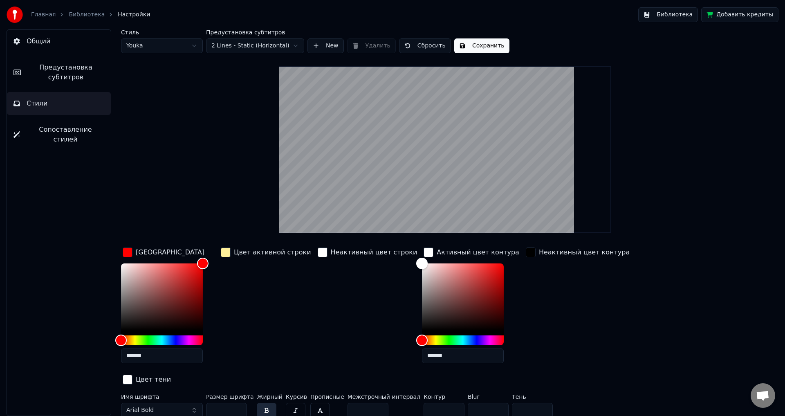
click at [536, 290] on div "Неактивный цвет контура" at bounding box center [577, 308] width 107 height 124
click at [470, 45] on button "Сохранить" at bounding box center [481, 45] width 55 height 15
click at [679, 15] on button "Библиотека" at bounding box center [668, 14] width 60 height 15
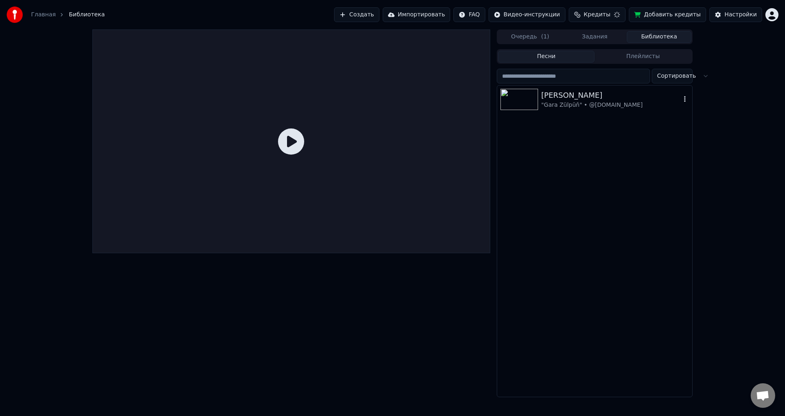
click at [535, 103] on img at bounding box center [519, 99] width 38 height 21
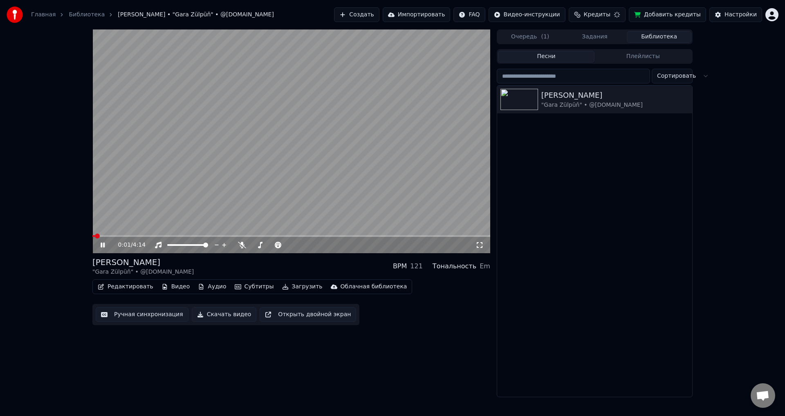
click at [161, 236] on span at bounding box center [291, 236] width 398 height 2
click at [741, 13] on div "Настройки" at bounding box center [740, 15] width 32 height 8
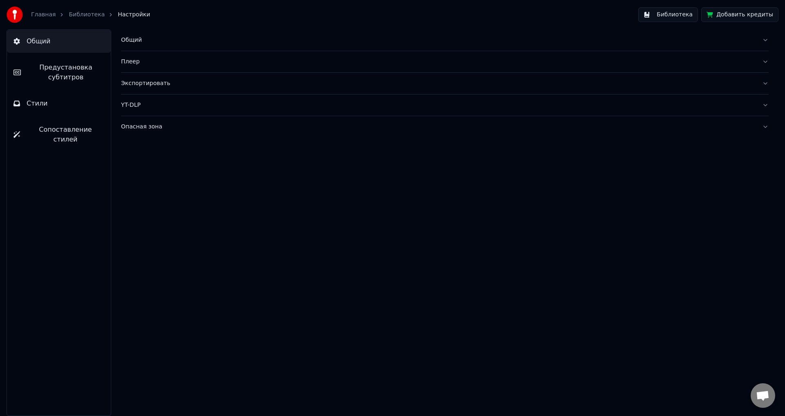
click at [41, 98] on button "Стили" at bounding box center [59, 103] width 104 height 23
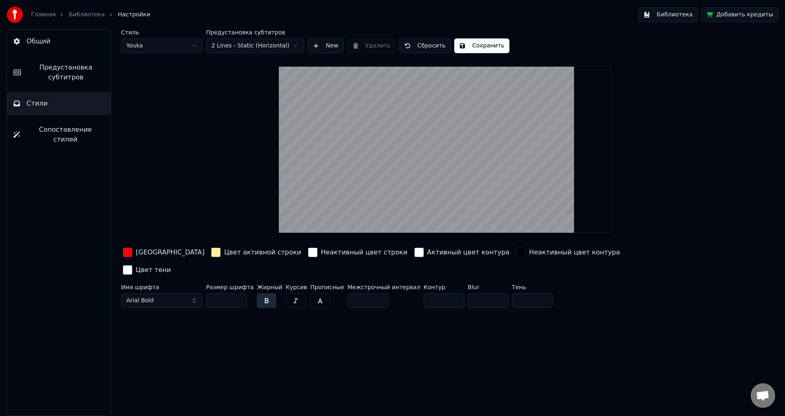
click at [414, 251] on div "button" at bounding box center [419, 252] width 10 height 10
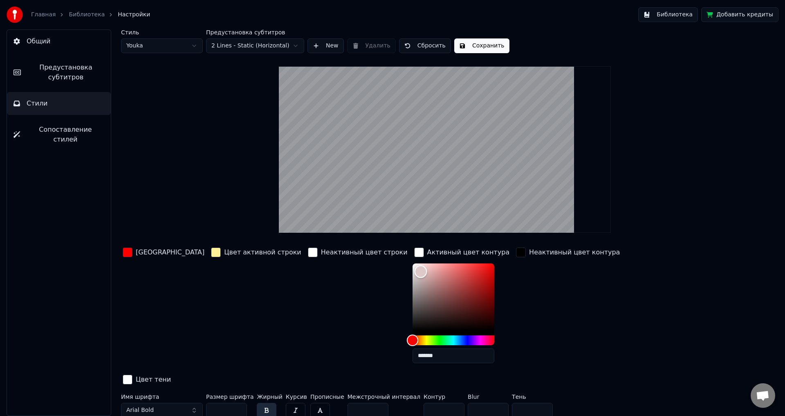
click at [412, 271] on div "Color" at bounding box center [453, 296] width 82 height 67
click at [437, 267] on div "Color" at bounding box center [453, 296] width 82 height 67
drag, startPoint x: 437, startPoint y: 267, endPoint x: 442, endPoint y: 259, distance: 9.4
click at [488, 259] on div "Color" at bounding box center [494, 263] width 13 height 13
click at [433, 274] on div "Color" at bounding box center [453, 296] width 82 height 67
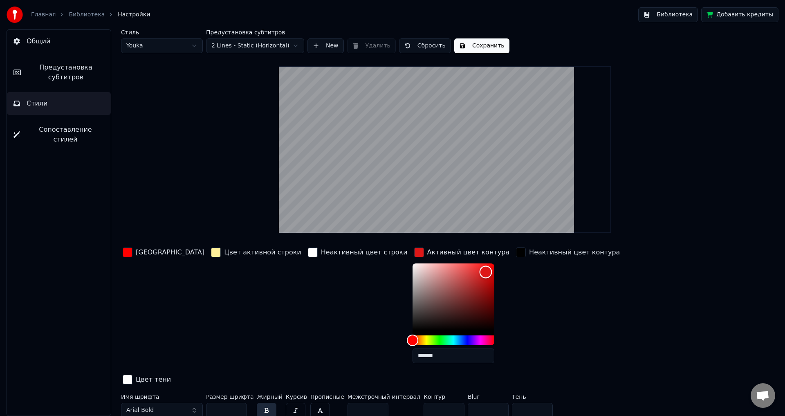
click at [479, 271] on div "Color" at bounding box center [485, 272] width 13 height 13
click at [430, 288] on div "Color" at bounding box center [453, 296] width 82 height 67
click at [428, 281] on div "Color" at bounding box center [453, 296] width 82 height 67
click at [473, 278] on div "Color" at bounding box center [479, 281] width 13 height 13
click at [429, 284] on div "Color" at bounding box center [453, 296] width 82 height 67
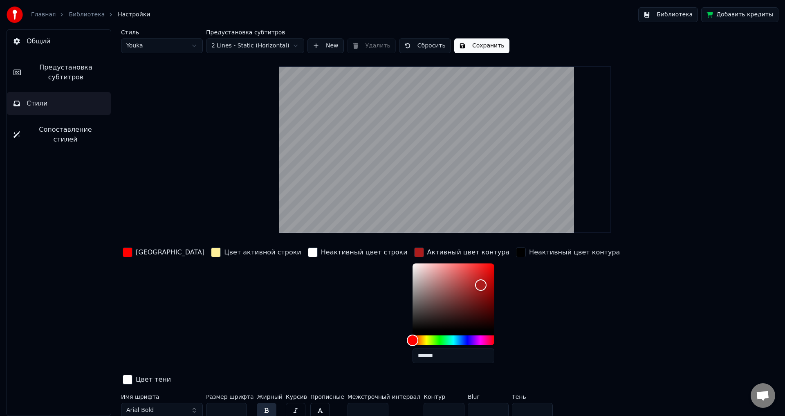
click at [514, 318] on div "Неактивный цвет контура" at bounding box center [567, 308] width 107 height 124
click at [414, 251] on div "button" at bounding box center [419, 252] width 10 height 10
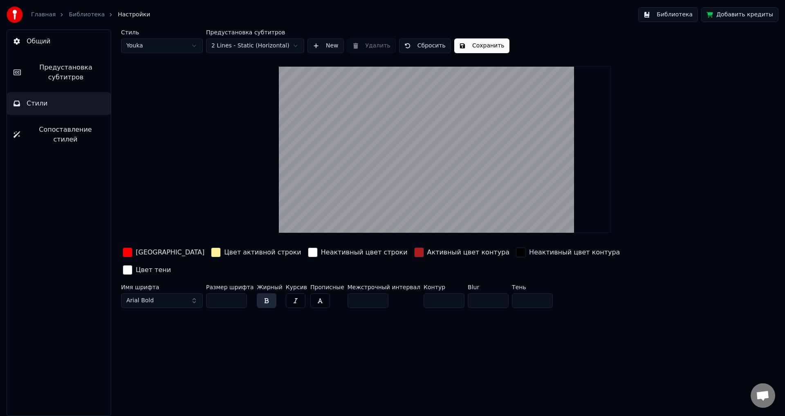
click at [127, 252] on div "button" at bounding box center [128, 252] width 10 height 10
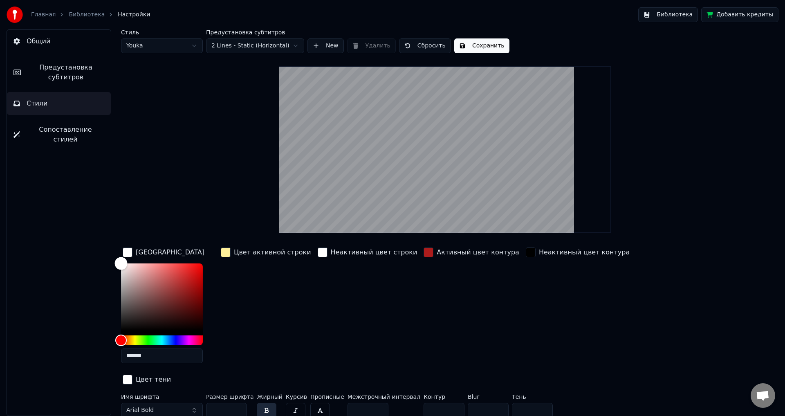
drag, startPoint x: 104, startPoint y: 261, endPoint x: 82, endPoint y: 244, distance: 27.8
click at [82, 244] on div "Общий Предустановка субтитров Стили Сопоставление стилей Стиль Youka Предустано…" at bounding box center [392, 222] width 785 height 386
click at [318, 251] on div "button" at bounding box center [323, 252] width 10 height 10
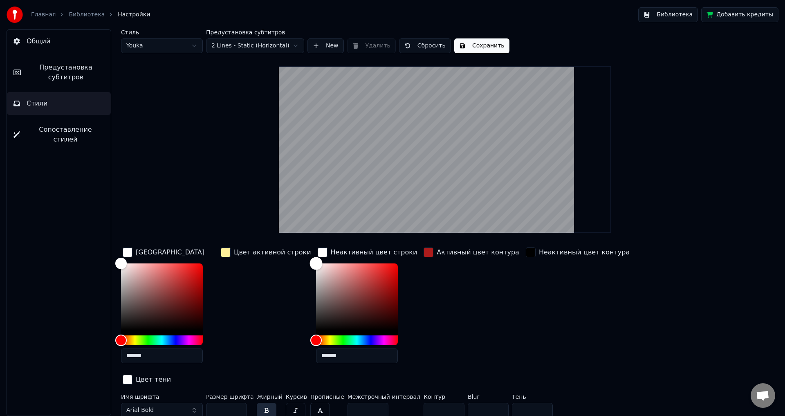
click at [379, 272] on div "Color" at bounding box center [357, 296] width 82 height 67
click at [365, 286] on div "Color" at bounding box center [357, 296] width 82 height 67
click at [316, 269] on div "Color" at bounding box center [357, 296] width 82 height 67
drag, startPoint x: 303, startPoint y: 263, endPoint x: 301, endPoint y: 258, distance: 6.1
click at [309, 260] on div "Color" at bounding box center [315, 266] width 13 height 13
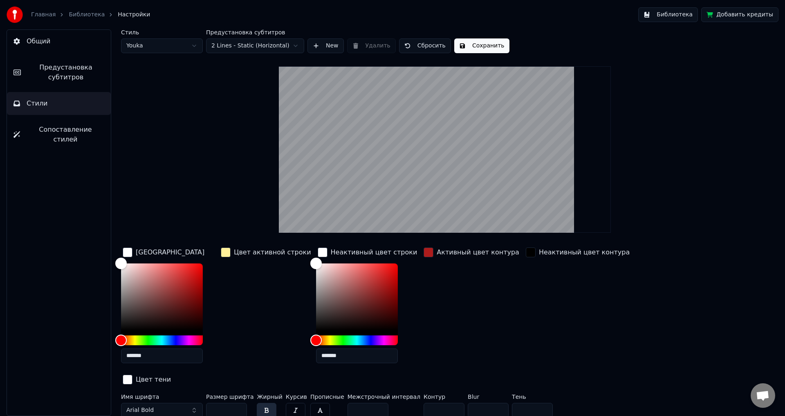
click at [451, 287] on div "Активный цвет контура" at bounding box center [471, 308] width 99 height 124
drag, startPoint x: 268, startPoint y: 289, endPoint x: 276, endPoint y: 285, distance: 9.2
click at [268, 288] on div "Цвет активной строки" at bounding box center [266, 308] width 94 height 124
click at [318, 251] on div "button" at bounding box center [323, 252] width 10 height 10
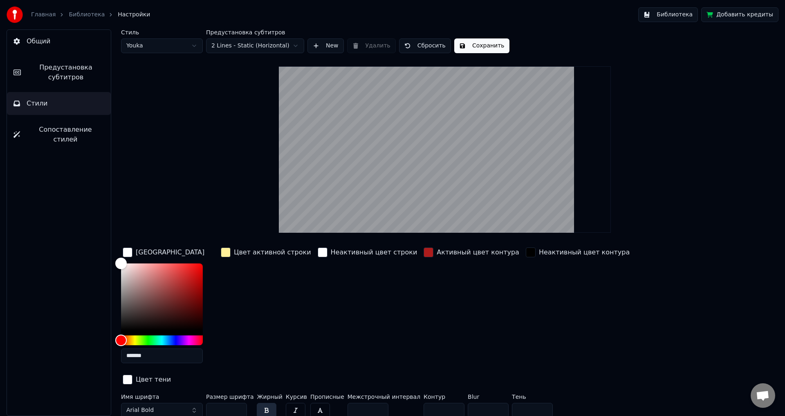
click at [226, 251] on div "button" at bounding box center [226, 252] width 10 height 10
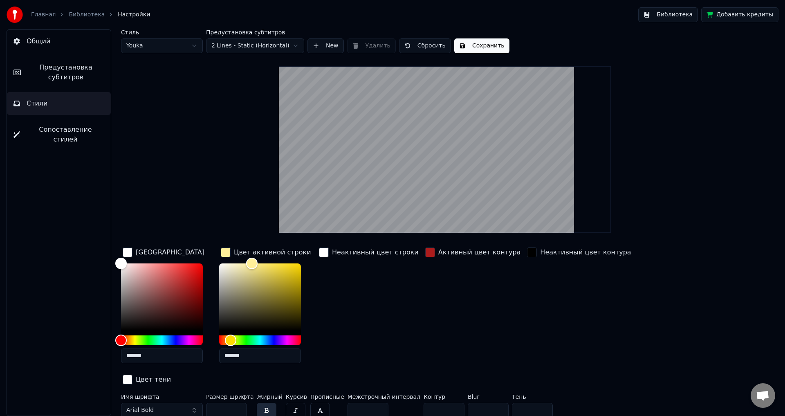
click at [321, 251] on div "button" at bounding box center [324, 252] width 10 height 10
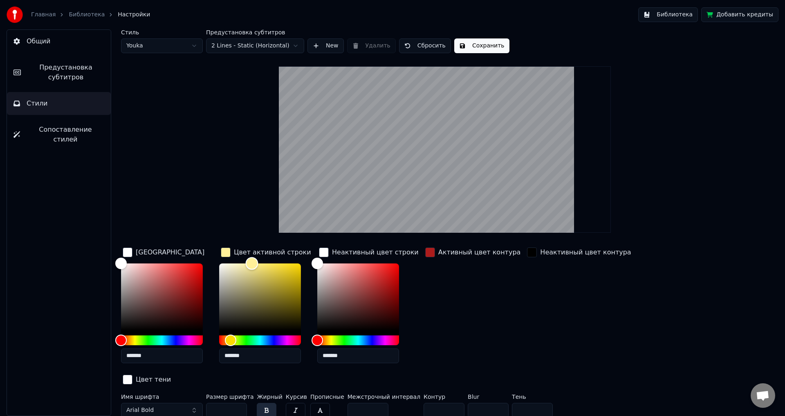
click at [269, 275] on div "Color" at bounding box center [260, 296] width 82 height 67
click at [284, 274] on div "Color" at bounding box center [260, 296] width 82 height 67
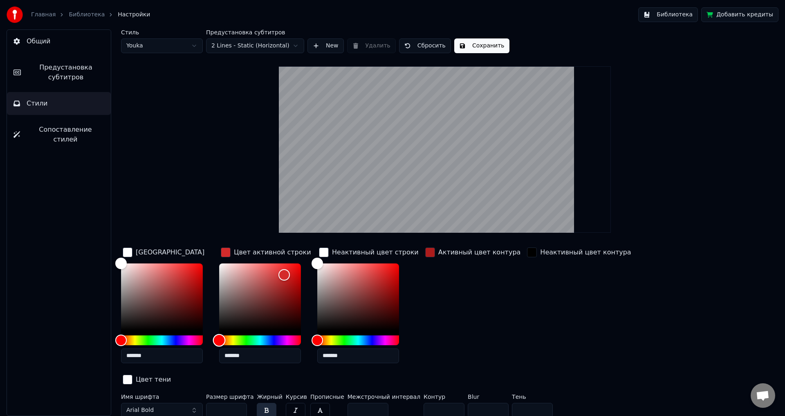
drag, startPoint x: 224, startPoint y: 338, endPoint x: 210, endPoint y: 337, distance: 14.8
click at [210, 337] on div "Цвет заливки ******* Цвет активной строки ******* Неактивный цвет строки ******…" at bounding box center [395, 316] width 549 height 141
click at [277, 282] on div "Color" at bounding box center [260, 296] width 82 height 67
click at [384, 270] on div "Color" at bounding box center [358, 296] width 82 height 67
click at [393, 271] on div "Color" at bounding box center [358, 296] width 82 height 67
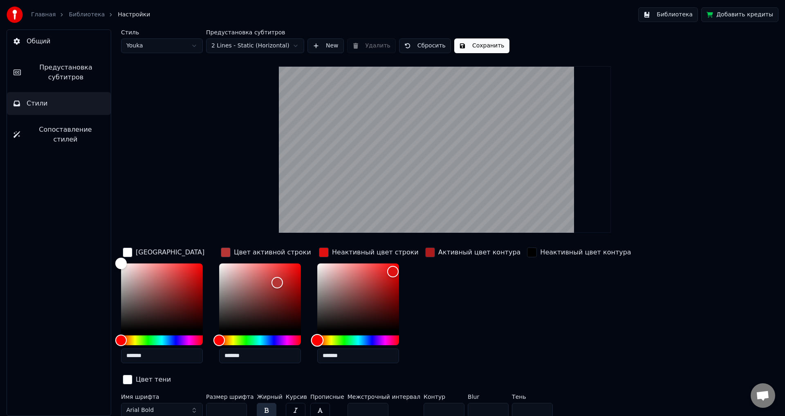
drag, startPoint x: 310, startPoint y: 341, endPoint x: 329, endPoint y: 336, distance: 19.8
click at [304, 340] on div "Цвет заливки ******* Цвет активной строки ******* Неактивный цвет строки ******…" at bounding box center [395, 316] width 549 height 141
click at [382, 273] on div "Color" at bounding box center [358, 296] width 82 height 67
click at [383, 269] on div "Color" at bounding box center [383, 269] width 13 height 13
click at [376, 270] on div "Color" at bounding box center [358, 296] width 82 height 67
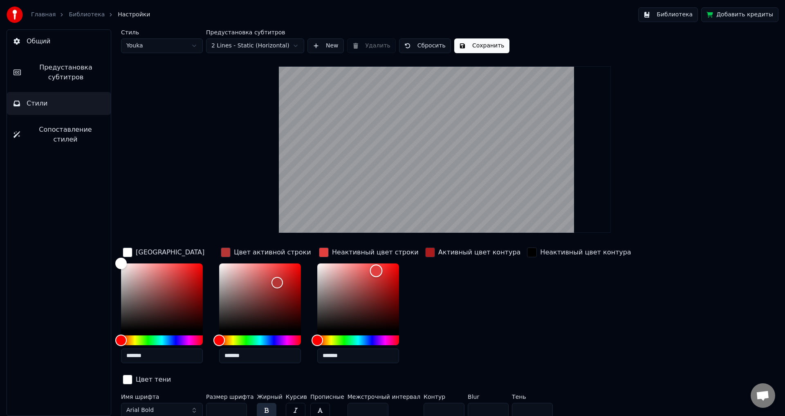
click at [369, 267] on div "Color" at bounding box center [358, 296] width 82 height 67
click at [258, 276] on div "Color" at bounding box center [260, 296] width 82 height 67
click at [231, 269] on div "Color" at bounding box center [260, 296] width 82 height 67
drag, startPoint x: 223, startPoint y: 268, endPoint x: 191, endPoint y: 259, distance: 33.5
click at [191, 259] on div "Цвет заливки ******* Цвет активной строки ******* Неактивный цвет строки ******…" at bounding box center [395, 316] width 549 height 141
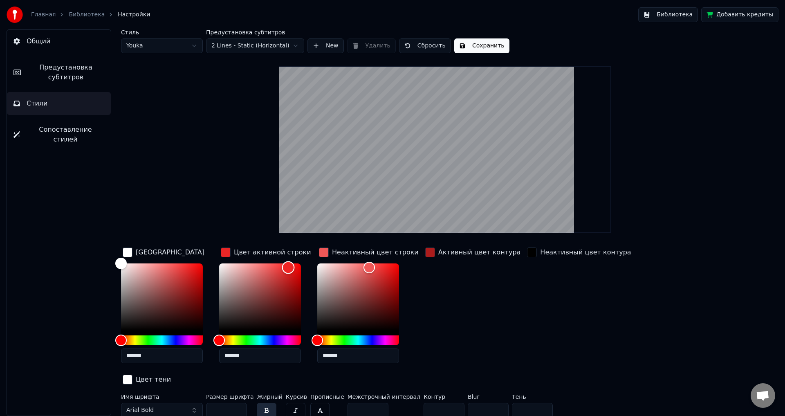
drag, startPoint x: 218, startPoint y: 266, endPoint x: 289, endPoint y: 267, distance: 70.7
click at [289, 267] on div "Color" at bounding box center [288, 267] width 13 height 13
drag, startPoint x: 287, startPoint y: 269, endPoint x: 290, endPoint y: 280, distance: 12.1
click at [290, 280] on div "Color" at bounding box center [290, 281] width 13 height 13
drag, startPoint x: 254, startPoint y: 271, endPoint x: 215, endPoint y: 255, distance: 42.3
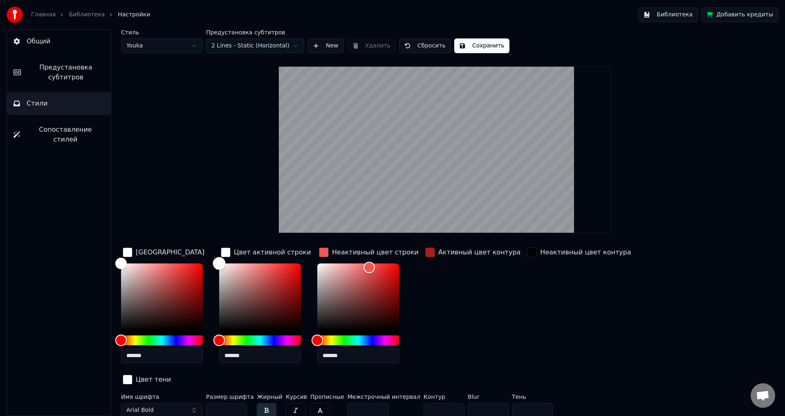
click at [215, 255] on div "Цвет заливки ******* Цвет активной строки ******* Неактивный цвет строки ******…" at bounding box center [395, 316] width 549 height 141
drag, startPoint x: 219, startPoint y: 266, endPoint x: 294, endPoint y: 329, distance: 98.3
click at [294, 329] on div "Color" at bounding box center [295, 329] width 13 height 13
drag, startPoint x: 294, startPoint y: 309, endPoint x: 294, endPoint y: 300, distance: 9.0
click at [294, 316] on div "Color" at bounding box center [294, 322] width 13 height 13
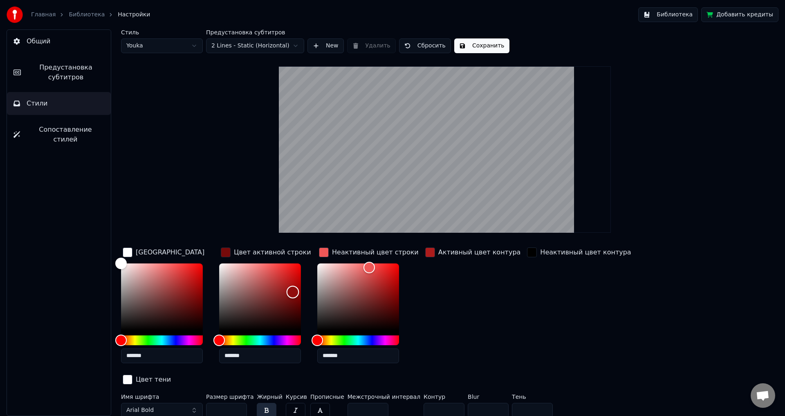
drag, startPoint x: 294, startPoint y: 299, endPoint x: 293, endPoint y: 272, distance: 27.0
click at [293, 286] on div "Color" at bounding box center [293, 292] width 13 height 13
click at [295, 267] on div "Color" at bounding box center [295, 268] width 13 height 13
click at [291, 279] on div "Color" at bounding box center [260, 296] width 82 height 67
click at [284, 278] on div "Color" at bounding box center [260, 296] width 82 height 67
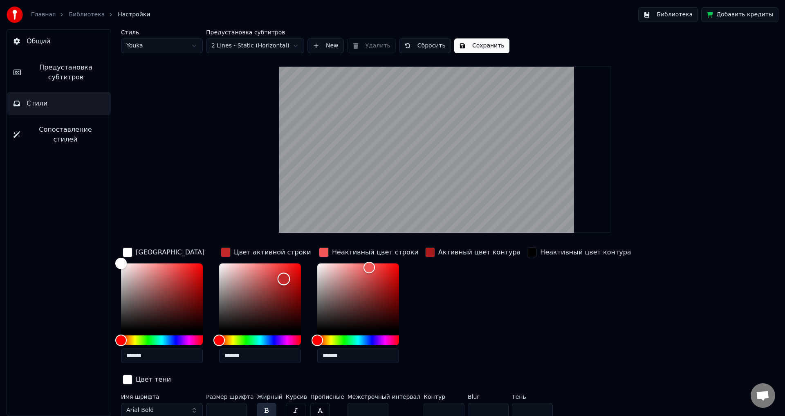
click at [272, 276] on div "Color" at bounding box center [260, 296] width 82 height 67
click at [270, 270] on div "Color" at bounding box center [272, 276] width 13 height 13
click at [267, 267] on div "Color" at bounding box center [267, 267] width 13 height 13
click at [325, 278] on div "Color" at bounding box center [358, 296] width 82 height 67
click at [366, 283] on div "Color" at bounding box center [358, 296] width 82 height 67
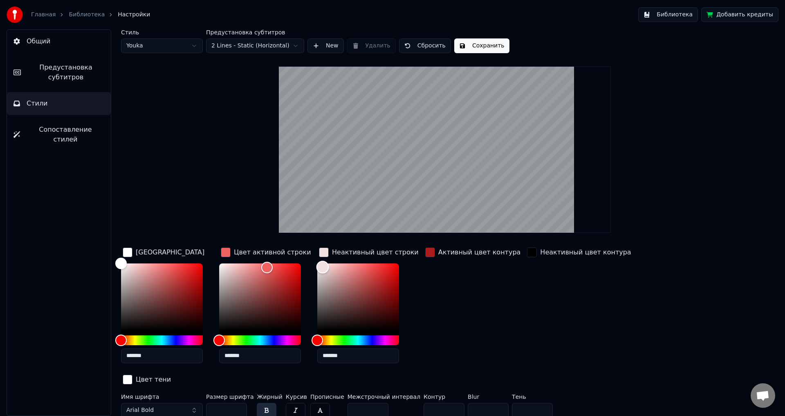
click at [322, 267] on div "Color" at bounding box center [358, 296] width 82 height 67
drag, startPoint x: 123, startPoint y: 264, endPoint x: 224, endPoint y: 256, distance: 101.7
click at [220, 255] on div "Цвет заливки ******* Цвет активной строки ******* Неактивный цвет строки ******…" at bounding box center [395, 316] width 549 height 141
click at [222, 267] on div "Color" at bounding box center [260, 296] width 82 height 67
click at [218, 264] on div "Color" at bounding box center [221, 266] width 13 height 13
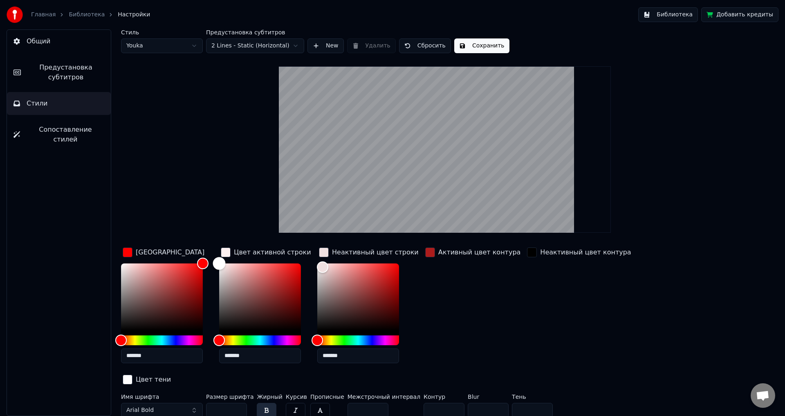
drag, startPoint x: 220, startPoint y: 265, endPoint x: 202, endPoint y: 258, distance: 19.1
click at [202, 258] on div "Цвет заливки ******* Цвет активной строки ******* Неактивный цвет строки ******…" at bounding box center [395, 316] width 549 height 141
drag, startPoint x: 319, startPoint y: 269, endPoint x: 395, endPoint y: 267, distance: 76.1
click at [395, 267] on div "Color" at bounding box center [395, 267] width 13 height 13
drag, startPoint x: 392, startPoint y: 268, endPoint x: 305, endPoint y: 257, distance: 88.6
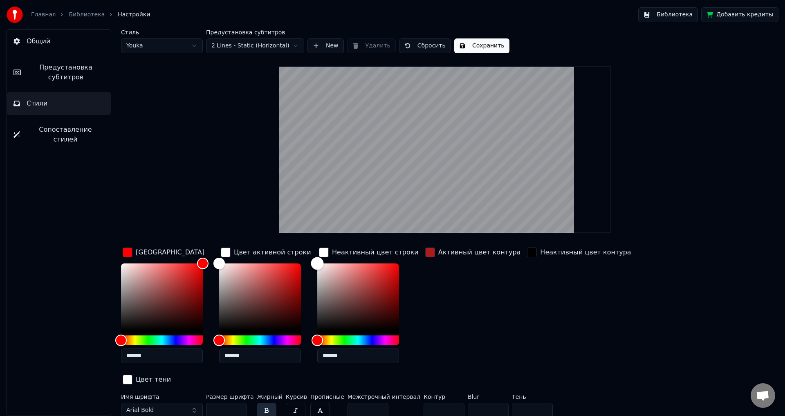
click at [305, 257] on div "Цвет заливки ******* Цвет активной строки ******* Неактивный цвет строки ******…" at bounding box center [395, 316] width 549 height 141
click at [143, 269] on div "Color" at bounding box center [162, 296] width 82 height 67
click at [168, 274] on div "Color" at bounding box center [162, 296] width 82 height 67
click at [134, 273] on div "Color" at bounding box center [162, 296] width 82 height 67
drag, startPoint x: 124, startPoint y: 268, endPoint x: 112, endPoint y: 253, distance: 19.5
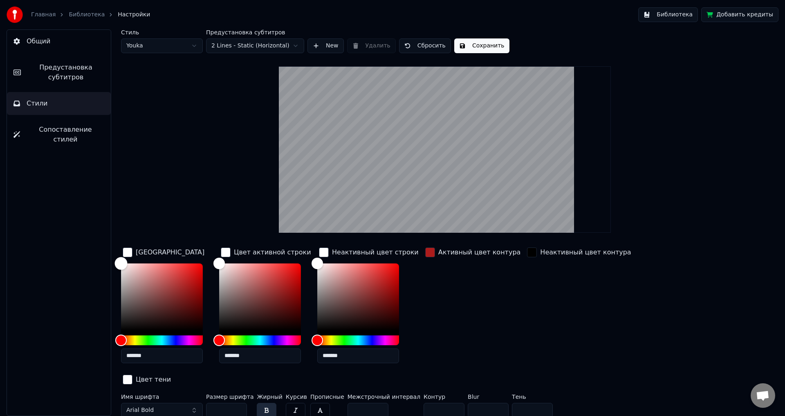
click at [112, 253] on div "Стиль Youka Предустановка субтитров 2 Lines - Static (Horizontal) New Удалить С…" at bounding box center [445, 222] width 680 height 386
click at [292, 269] on div "Color" at bounding box center [260, 296] width 82 height 67
click at [282, 281] on div "Color" at bounding box center [260, 296] width 82 height 67
drag, startPoint x: 326, startPoint y: 274, endPoint x: 354, endPoint y: 275, distance: 28.3
click at [327, 273] on div "Color" at bounding box center [358, 296] width 82 height 67
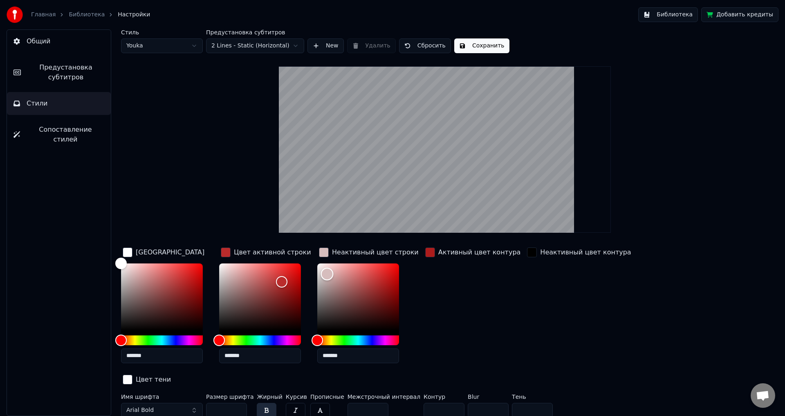
click at [383, 271] on div "Color" at bounding box center [358, 296] width 82 height 67
click at [240, 269] on div "Color" at bounding box center [260, 296] width 82 height 67
click at [224, 265] on div "Color" at bounding box center [260, 296] width 82 height 67
drag, startPoint x: 218, startPoint y: 262, endPoint x: 215, endPoint y: 259, distance: 4.9
click at [215, 259] on div "Color" at bounding box center [219, 263] width 13 height 13
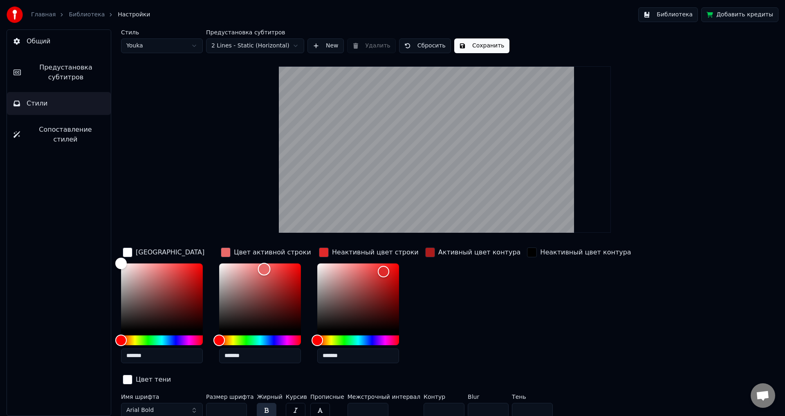
click at [264, 269] on div "Color" at bounding box center [260, 296] width 82 height 67
click at [134, 269] on div "Color" at bounding box center [162, 296] width 82 height 67
drag, startPoint x: 184, startPoint y: 274, endPoint x: 189, endPoint y: 274, distance: 5.3
click at [185, 274] on div "Color" at bounding box center [162, 296] width 82 height 67
click at [200, 272] on div "Color" at bounding box center [162, 296] width 82 height 67
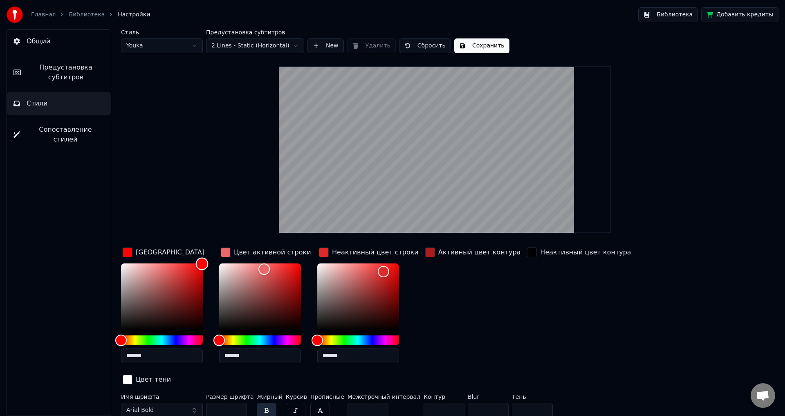
drag, startPoint x: 199, startPoint y: 266, endPoint x: 202, endPoint y: 262, distance: 4.7
click at [202, 262] on div "Color" at bounding box center [202, 264] width 13 height 13
drag, startPoint x: 202, startPoint y: 263, endPoint x: 211, endPoint y: 256, distance: 11.6
click at [211, 256] on div "Цвет заливки *******" at bounding box center [168, 308] width 95 height 124
click at [426, 253] on div "button" at bounding box center [430, 252] width 10 height 10
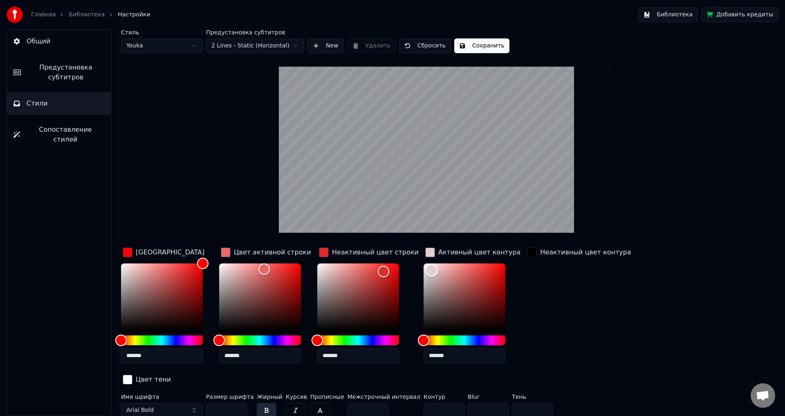
click at [423, 270] on div "Color" at bounding box center [464, 296] width 82 height 67
drag, startPoint x: 420, startPoint y: 268, endPoint x: 396, endPoint y: 249, distance: 30.3
click at [396, 249] on div "Цвет заливки ******* Цвет активной строки ******* Неактивный цвет строки ******…" at bounding box center [395, 316] width 549 height 141
click at [538, 306] on div "Неактивный цвет контура" at bounding box center [578, 308] width 107 height 124
click at [427, 281] on div "Color" at bounding box center [464, 296] width 82 height 67
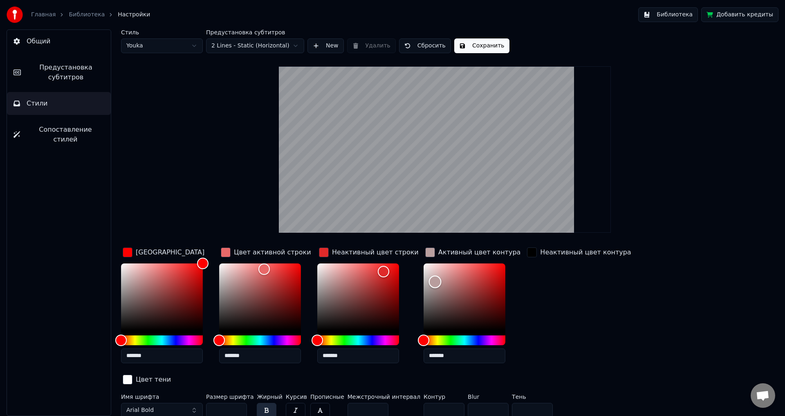
click at [431, 275] on div "Color" at bounding box center [464, 296] width 82 height 67
drag, startPoint x: 423, startPoint y: 267, endPoint x: 405, endPoint y: 248, distance: 26.6
click at [405, 248] on div "Цвет заливки ******* Цвет активной строки ******* Неактивный цвет строки ******…" at bounding box center [395, 316] width 549 height 141
drag, startPoint x: 415, startPoint y: 259, endPoint x: 410, endPoint y: 254, distance: 6.9
click at [410, 254] on div "Цвет заливки ******* Цвет активной строки ******* Неактивный цвет строки ******…" at bounding box center [395, 316] width 549 height 141
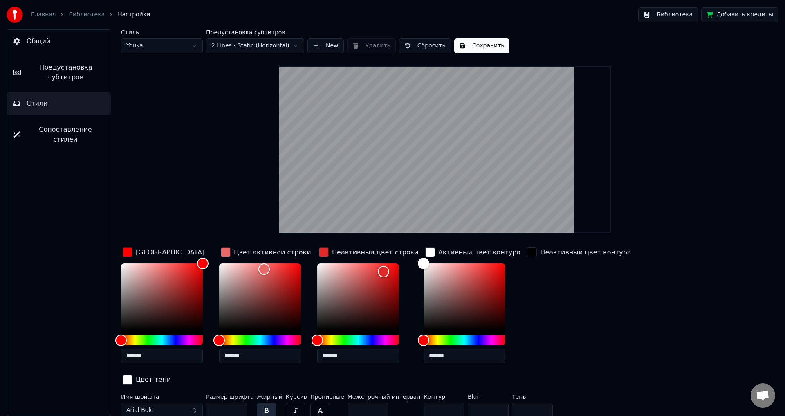
click at [425, 250] on div "button" at bounding box center [430, 252] width 10 height 10
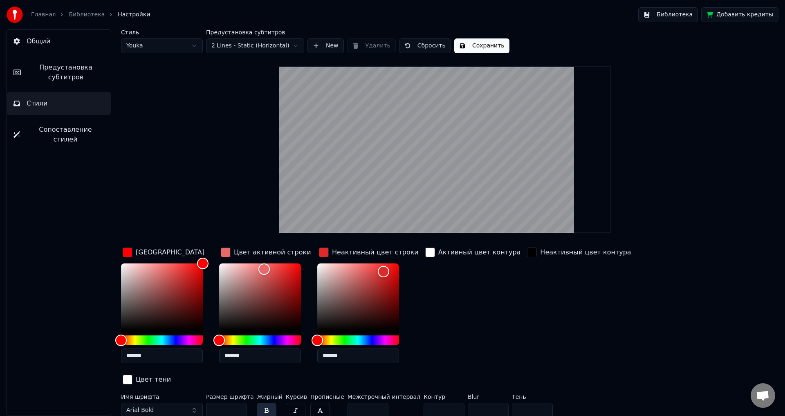
click at [425, 251] on div "button" at bounding box center [430, 252] width 10 height 10
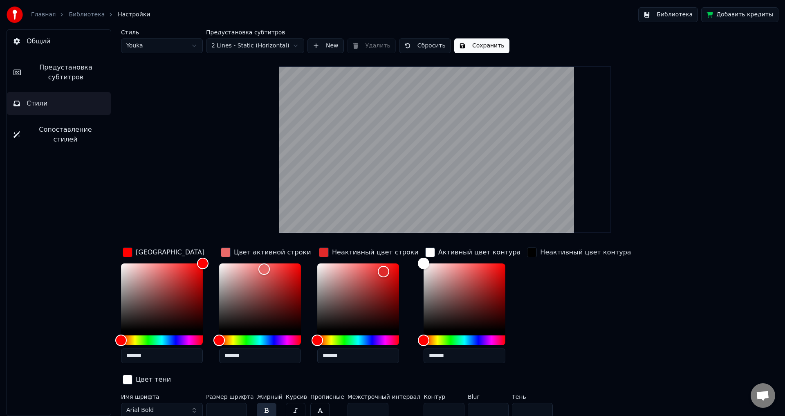
click at [527, 252] on div "button" at bounding box center [532, 252] width 10 height 10
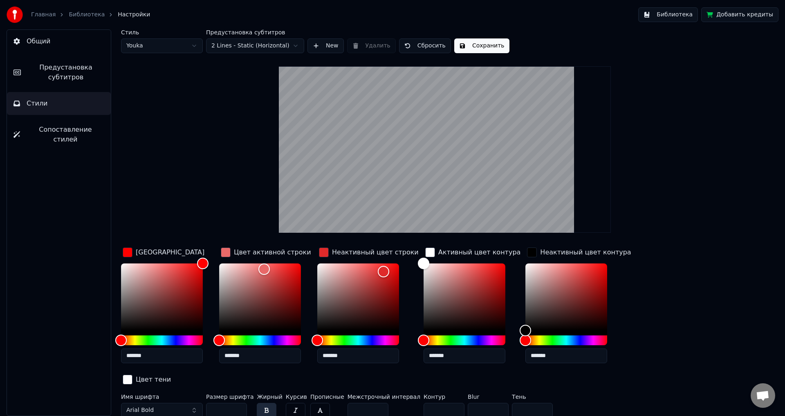
click at [132, 374] on div "button" at bounding box center [128, 379] width 10 height 10
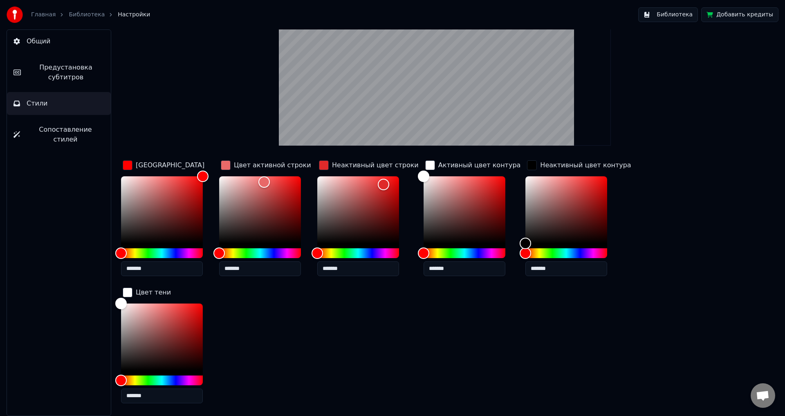
scroll to position [73, 0]
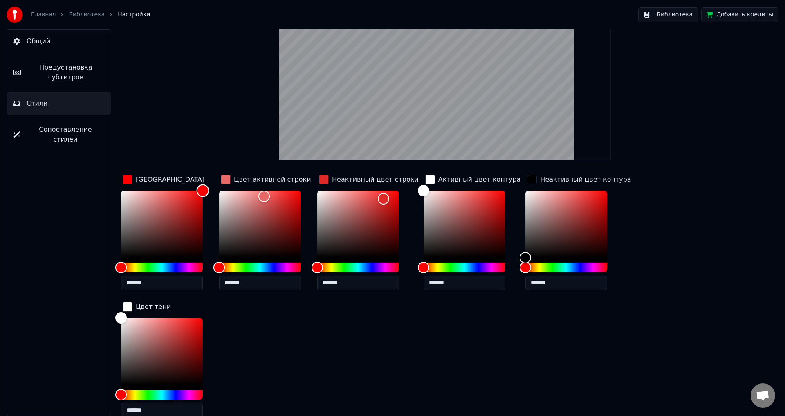
click at [127, 194] on div "Color" at bounding box center [162, 223] width 82 height 67
click at [199, 199] on div "Color" at bounding box center [162, 223] width 82 height 67
drag, startPoint x: 199, startPoint y: 189, endPoint x: 199, endPoint y: 180, distance: 9.0
click at [199, 180] on div "Цвет заливки *******" at bounding box center [168, 235] width 95 height 124
click at [193, 204] on div "Color" at bounding box center [162, 223] width 82 height 67
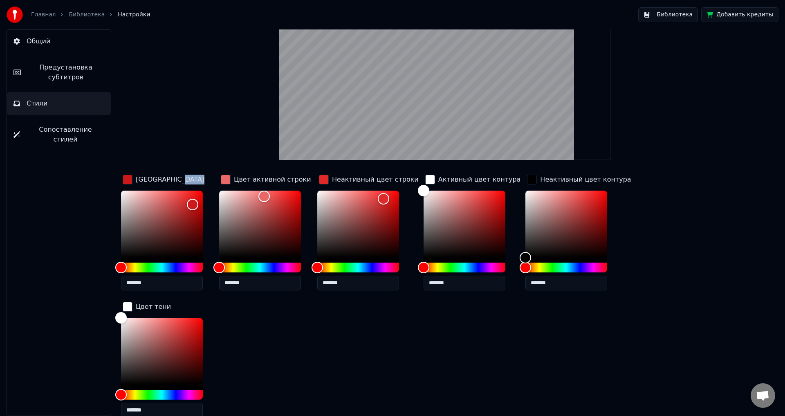
drag, startPoint x: 204, startPoint y: 193, endPoint x: 216, endPoint y: 177, distance: 19.2
click at [216, 177] on div "Цвет заливки ******* Цвет активной строки ******* Неактивный цвет строки ******…" at bounding box center [395, 298] width 549 height 251
drag, startPoint x: 194, startPoint y: 202, endPoint x: 221, endPoint y: 171, distance: 40.3
click at [221, 171] on div "Стиль Youka Предустановка субтитров 2 Lines - Static (Horizontal) New Удалить С…" at bounding box center [444, 207] width 647 height 501
drag, startPoint x: 261, startPoint y: 193, endPoint x: 203, endPoint y: 186, distance: 58.2
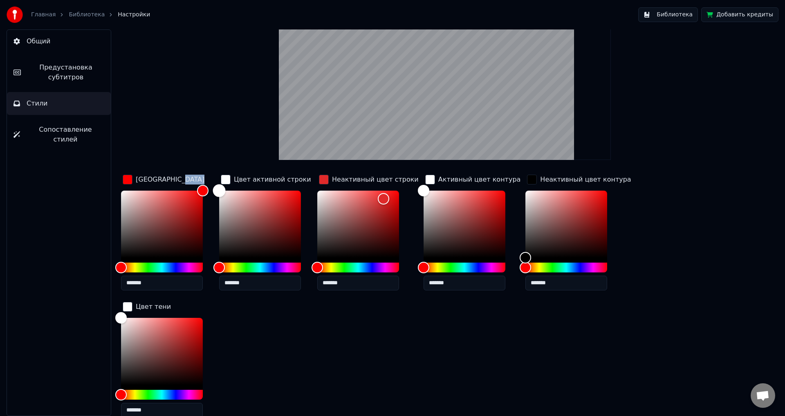
click at [203, 186] on div "Цвет заливки ******* Цвет активной строки ******* Неактивный цвет строки ******…" at bounding box center [395, 298] width 549 height 251
click at [251, 215] on div "Color" at bounding box center [260, 223] width 82 height 67
drag, startPoint x: 282, startPoint y: 221, endPoint x: 285, endPoint y: 225, distance: 4.8
click at [282, 222] on div "Color" at bounding box center [260, 223] width 82 height 67
click at [244, 198] on div "Color" at bounding box center [260, 223] width 82 height 67
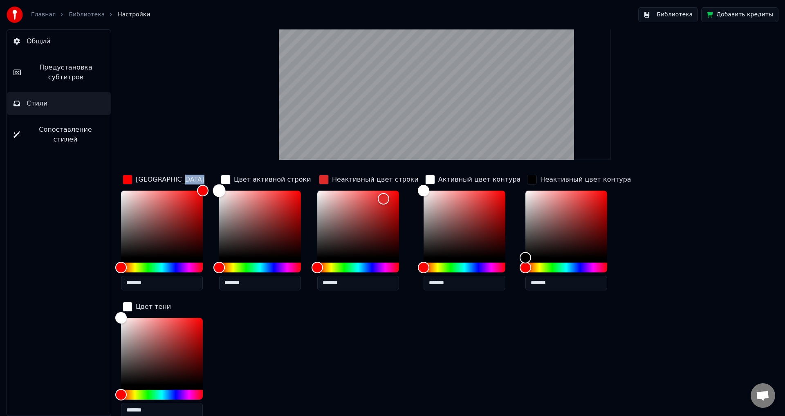
drag, startPoint x: 213, startPoint y: 181, endPoint x: 193, endPoint y: 172, distance: 21.2
click at [193, 173] on div "Цвет заливки ******* Цвет активной строки ******* Неактивный цвет строки ******…" at bounding box center [395, 298] width 549 height 251
click at [238, 267] on div "Hue" at bounding box center [260, 267] width 82 height 10
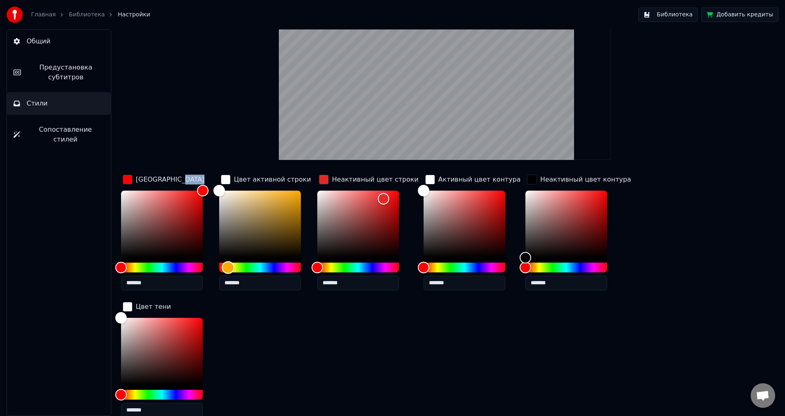
click at [228, 267] on div "Hue" at bounding box center [260, 267] width 82 height 10
click at [281, 215] on div "Color" at bounding box center [260, 223] width 82 height 67
click at [288, 204] on div "Color" at bounding box center [260, 223] width 82 height 67
click at [291, 241] on div "Color" at bounding box center [260, 223] width 82 height 67
click at [299, 214] on div "Color" at bounding box center [260, 223] width 82 height 67
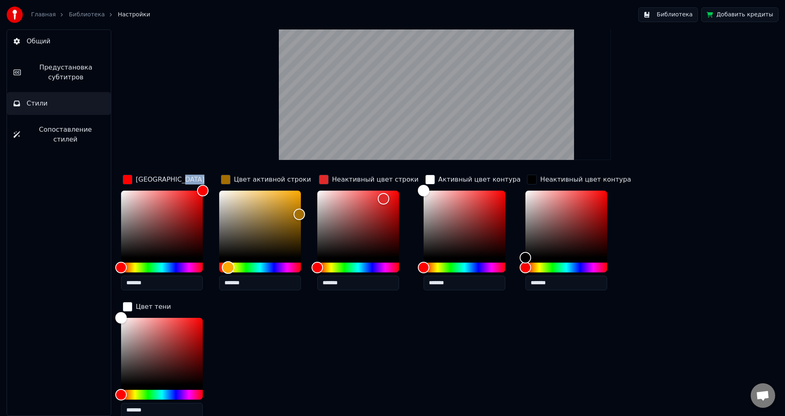
click at [278, 262] on div "Hue" at bounding box center [260, 267] width 82 height 10
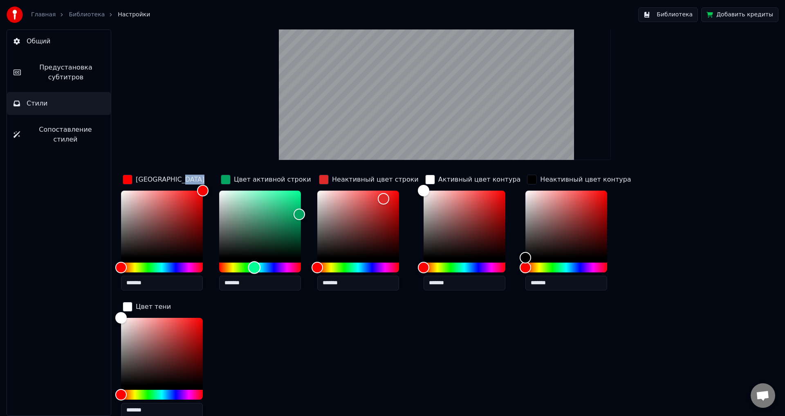
click at [254, 266] on div "Hue" at bounding box center [260, 267] width 82 height 10
click at [237, 263] on div "Hue" at bounding box center [260, 267] width 82 height 10
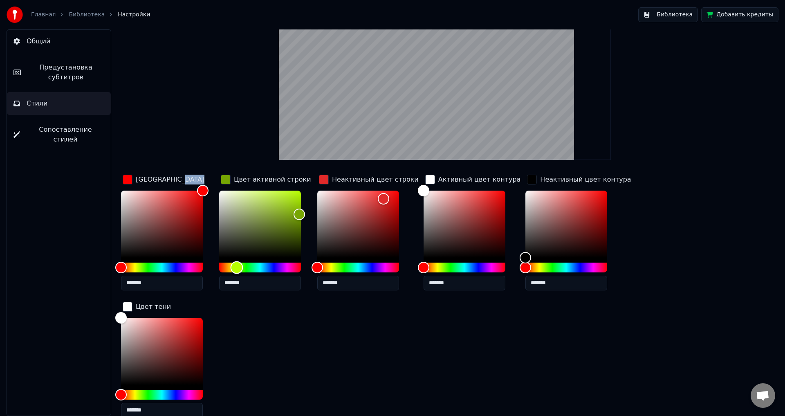
click at [229, 264] on div "Hue" at bounding box center [260, 267] width 82 height 10
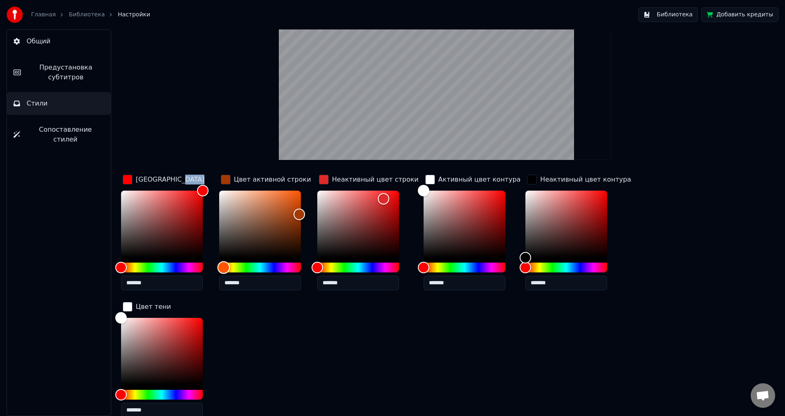
click at [224, 264] on div "Hue" at bounding box center [223, 267] width 13 height 13
drag, startPoint x: 223, startPoint y: 266, endPoint x: 200, endPoint y: 263, distance: 23.1
click at [200, 263] on div "Цвет заливки ******* Цвет активной строки ******* Неактивный цвет строки ******…" at bounding box center [395, 298] width 549 height 251
click at [290, 201] on div "Color" at bounding box center [260, 223] width 82 height 67
click at [277, 199] on div "Color" at bounding box center [260, 223] width 82 height 67
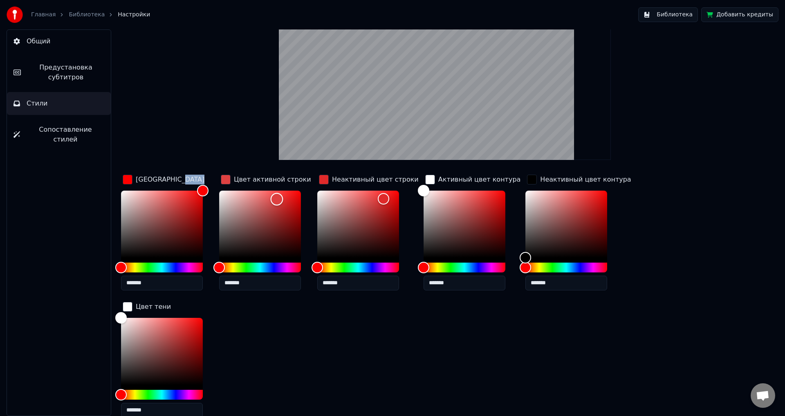
click at [264, 198] on div "Color" at bounding box center [260, 223] width 82 height 67
click at [253, 206] on div "Color" at bounding box center [260, 223] width 82 height 67
click at [261, 225] on div "Color" at bounding box center [260, 223] width 82 height 67
click at [289, 208] on div "Color" at bounding box center [260, 223] width 82 height 67
click at [284, 194] on div "Color" at bounding box center [260, 223] width 82 height 67
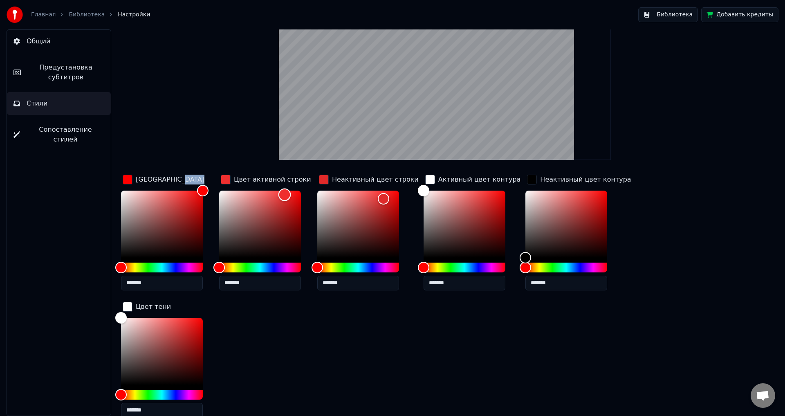
click at [271, 194] on div "Color" at bounding box center [260, 223] width 82 height 67
click at [274, 209] on div "Color" at bounding box center [260, 223] width 82 height 67
click at [303, 208] on div "*******" at bounding box center [266, 241] width 95 height 103
click at [289, 202] on div "Color" at bounding box center [260, 223] width 82 height 67
click at [225, 266] on div "Hue" at bounding box center [260, 267] width 82 height 10
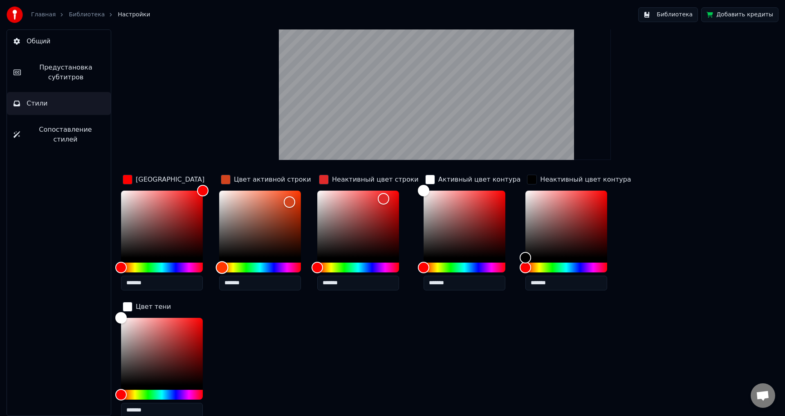
click at [222, 266] on div "Hue" at bounding box center [222, 267] width 13 height 13
click at [217, 267] on div "Hue" at bounding box center [219, 267] width 13 height 13
click at [272, 199] on div "Color" at bounding box center [260, 223] width 82 height 67
click at [258, 203] on div "Color" at bounding box center [260, 223] width 82 height 67
click at [257, 206] on div "Color" at bounding box center [257, 203] width 13 height 13
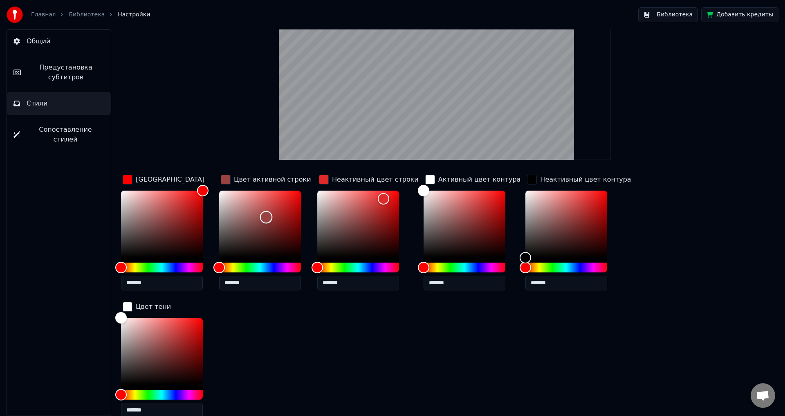
click at [266, 217] on div "Color" at bounding box center [260, 223] width 82 height 67
click at [260, 222] on div "Color" at bounding box center [260, 223] width 82 height 67
click at [260, 211] on div "Color" at bounding box center [260, 223] width 82 height 67
click at [260, 196] on div "Color" at bounding box center [260, 223] width 82 height 67
click at [221, 267] on div "Hue" at bounding box center [221, 267] width 13 height 13
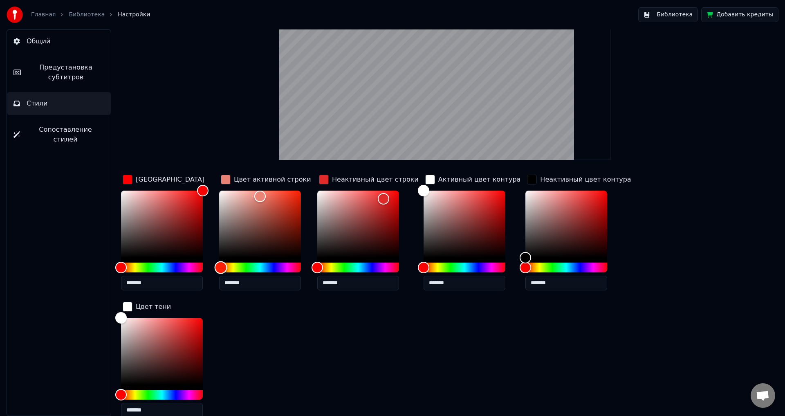
click at [293, 266] on div "Hue" at bounding box center [260, 267] width 82 height 10
click at [298, 266] on div "Hue" at bounding box center [298, 267] width 13 height 13
click at [221, 266] on div "Hue" at bounding box center [260, 267] width 82 height 10
drag, startPoint x: 221, startPoint y: 266, endPoint x: 215, endPoint y: 264, distance: 6.5
click at [213, 265] on div "Hue" at bounding box center [219, 267] width 13 height 13
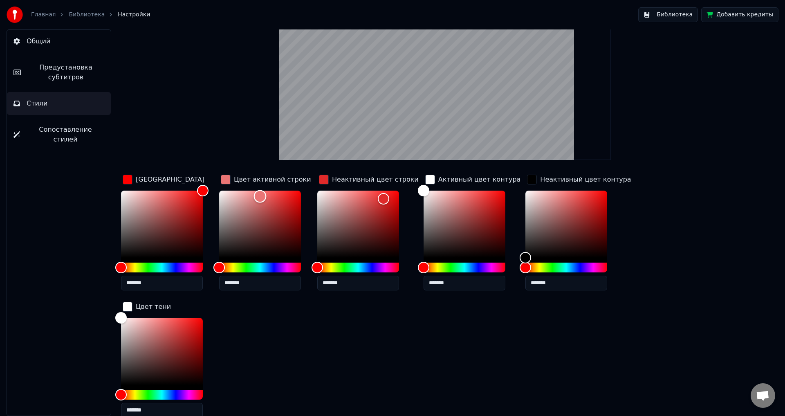
click at [275, 192] on div "Color" at bounding box center [260, 223] width 82 height 67
click at [231, 194] on div "Color" at bounding box center [260, 223] width 82 height 67
drag, startPoint x: 231, startPoint y: 194, endPoint x: 213, endPoint y: 184, distance: 19.8
click at [213, 184] on div "Цвет заливки ******* Цвет активной строки ******* Неактивный цвет строки ******…" at bounding box center [395, 298] width 549 height 251
click at [282, 199] on div "Color" at bounding box center [260, 223] width 82 height 67
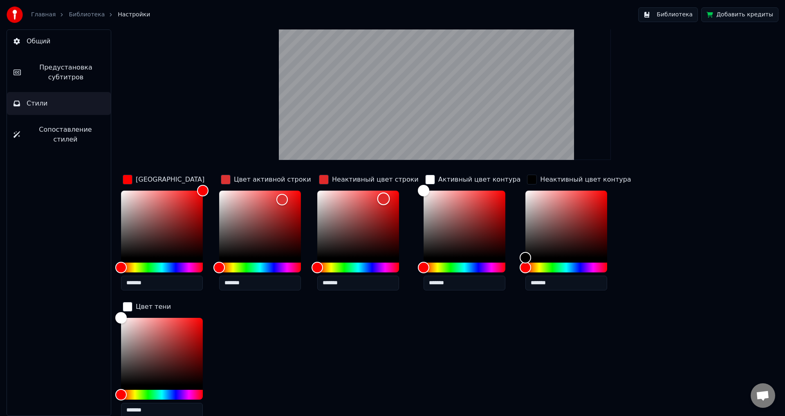
click at [352, 207] on div "Color" at bounding box center [358, 223] width 82 height 67
click at [322, 205] on div "Color" at bounding box center [358, 223] width 82 height 67
drag, startPoint x: 322, startPoint y: 198, endPoint x: 314, endPoint y: 170, distance: 29.4
click at [314, 170] on div "Стиль Youka Предустановка субтитров 2 Lines - Static (Horizontal) New Удалить С…" at bounding box center [444, 207] width 647 height 501
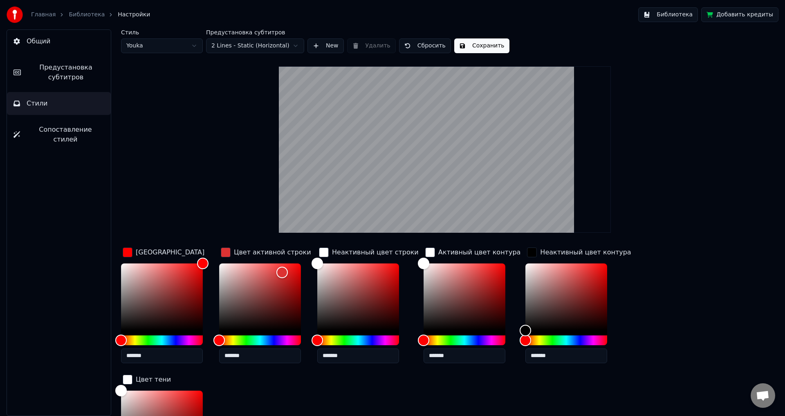
click at [422, 47] on button "Сбросить" at bounding box center [425, 45] width 52 height 15
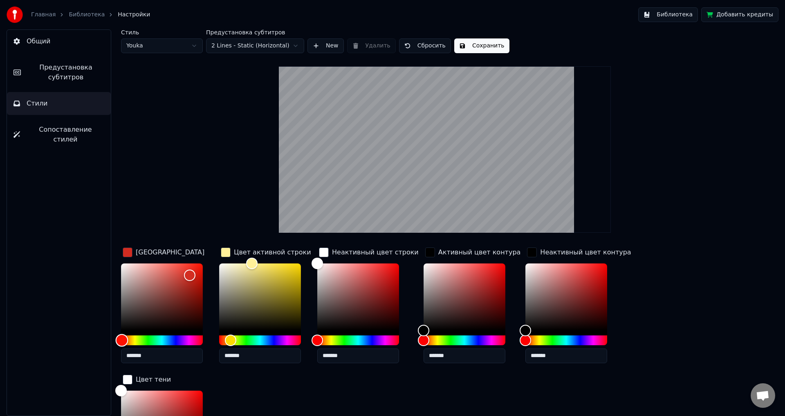
click at [122, 338] on div "Hue" at bounding box center [162, 340] width 82 height 10
drag, startPoint x: 121, startPoint y: 338, endPoint x: 101, endPoint y: 338, distance: 20.0
click at [101, 338] on div "Общий Предустановка субтитров Стили Сопоставление стилей Стиль Youka Предустано…" at bounding box center [392, 222] width 785 height 386
click at [423, 314] on div "Color" at bounding box center [464, 296] width 82 height 67
click at [423, 326] on div "Color" at bounding box center [464, 296] width 82 height 67
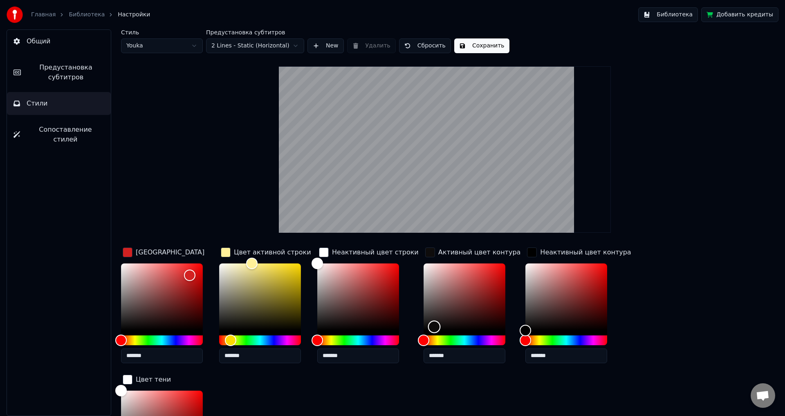
drag, startPoint x: 426, startPoint y: 326, endPoint x: 462, endPoint y: 314, distance: 38.4
click at [440, 320] on div "Color" at bounding box center [434, 326] width 13 height 13
click at [472, 282] on div "Color" at bounding box center [464, 296] width 82 height 67
click at [486, 269] on div "Color" at bounding box center [464, 296] width 82 height 67
click at [436, 274] on div "Color" at bounding box center [464, 296] width 82 height 67
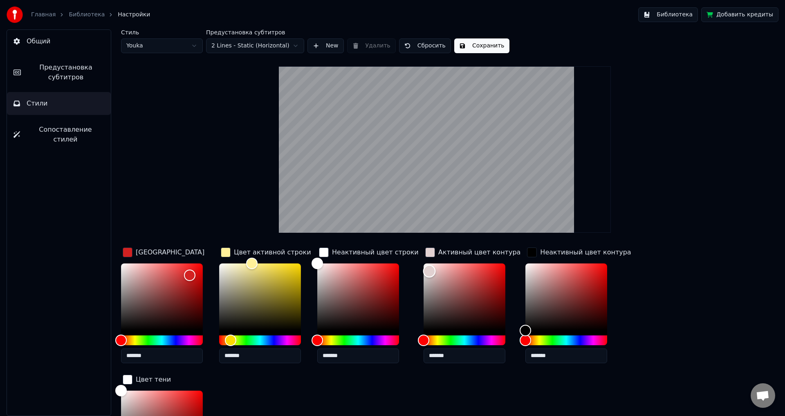
click at [423, 271] on div "Color" at bounding box center [464, 296] width 82 height 67
drag, startPoint x: 420, startPoint y: 308, endPoint x: 421, endPoint y: 324, distance: 16.4
click at [423, 308] on div "Color" at bounding box center [464, 296] width 82 height 67
click at [423, 333] on div at bounding box center [464, 299] width 82 height 72
click at [423, 330] on div at bounding box center [464, 299] width 82 height 72
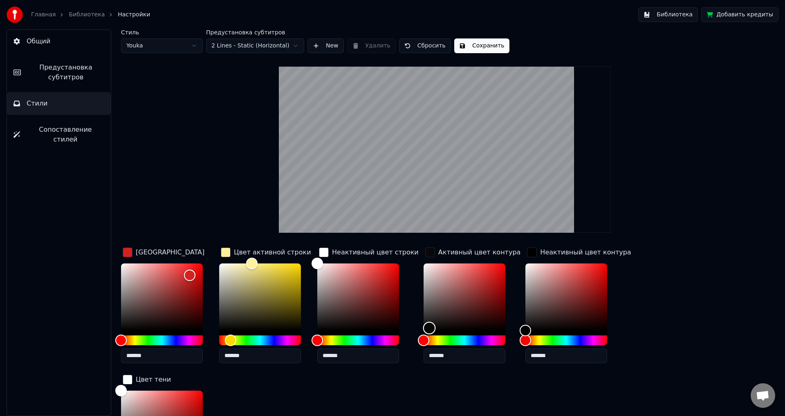
click at [423, 327] on div "Color" at bounding box center [464, 296] width 82 height 67
click at [421, 319] on div "Color" at bounding box center [427, 319] width 13 height 13
click at [423, 307] on div "Color" at bounding box center [464, 296] width 82 height 67
click at [423, 294] on div "Color" at bounding box center [464, 296] width 82 height 67
drag, startPoint x: 188, startPoint y: 272, endPoint x: 222, endPoint y: 257, distance: 37.1
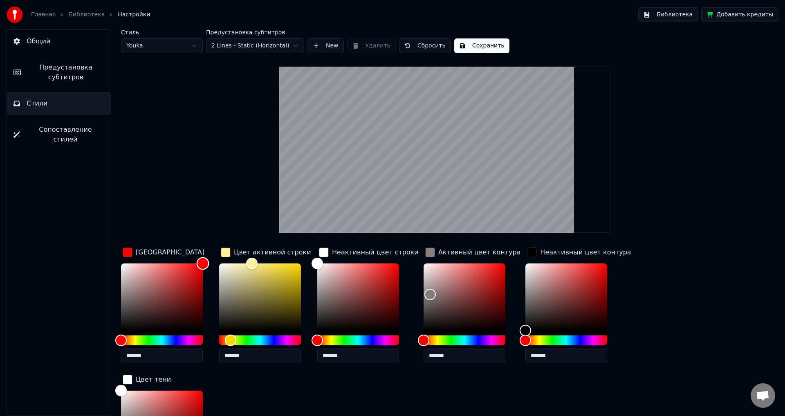
click at [222, 257] on div "Цвет заливки ******* Цвет активной строки ******* Неактивный цвет строки ******…" at bounding box center [395, 371] width 549 height 251
click at [423, 316] on div "Color" at bounding box center [464, 296] width 82 height 67
click at [424, 328] on div "Color" at bounding box center [464, 296] width 82 height 67
click at [422, 324] on div "Color" at bounding box center [428, 324] width 13 height 13
click at [422, 326] on div "Color" at bounding box center [428, 326] width 13 height 13
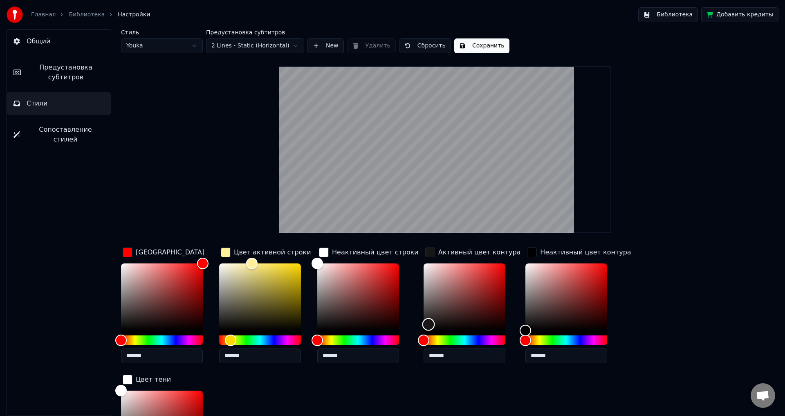
click at [422, 324] on div "Color" at bounding box center [428, 324] width 13 height 13
click at [423, 320] on div "Color" at bounding box center [429, 320] width 13 height 13
click at [423, 314] on div "Color" at bounding box center [429, 315] width 13 height 13
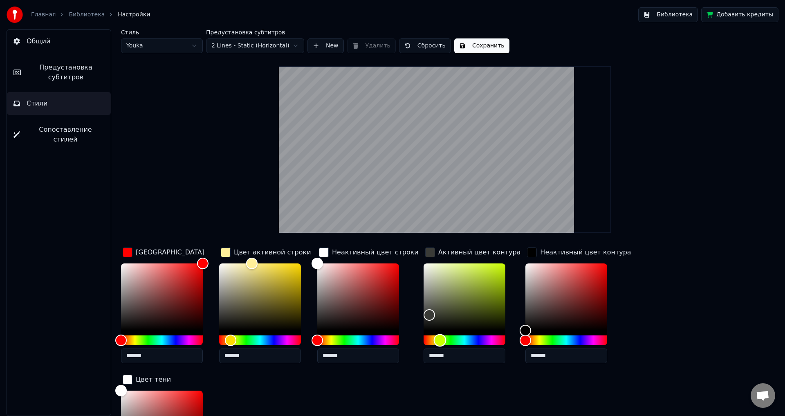
click at [432, 340] on div "Hue" at bounding box center [464, 340] width 82 height 10
click at [424, 338] on div "Hue" at bounding box center [464, 340] width 82 height 10
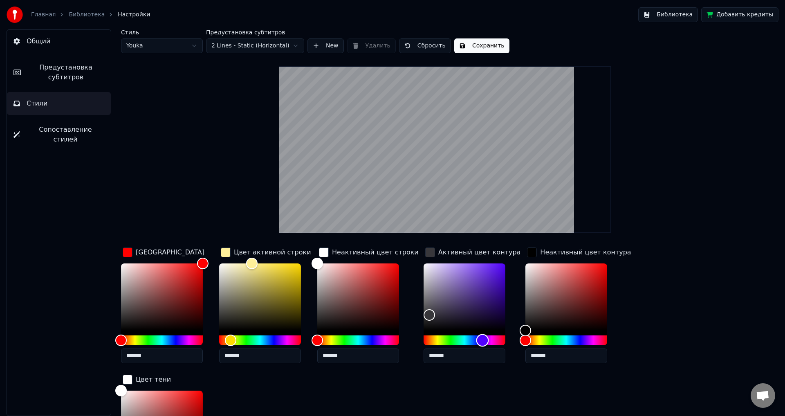
click at [474, 340] on div "Hue" at bounding box center [464, 340] width 82 height 10
click at [491, 337] on div "Hue" at bounding box center [464, 340] width 82 height 10
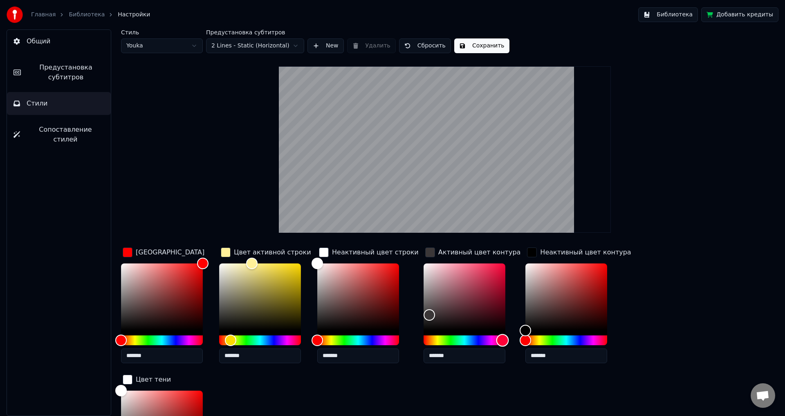
click at [496, 337] on div "Hue" at bounding box center [502, 340] width 13 height 13
drag, startPoint x: 494, startPoint y: 338, endPoint x: 489, endPoint y: 338, distance: 5.3
click at [490, 338] on div "Hue" at bounding box center [496, 340] width 13 height 13
click at [483, 284] on div "Color" at bounding box center [464, 296] width 82 height 67
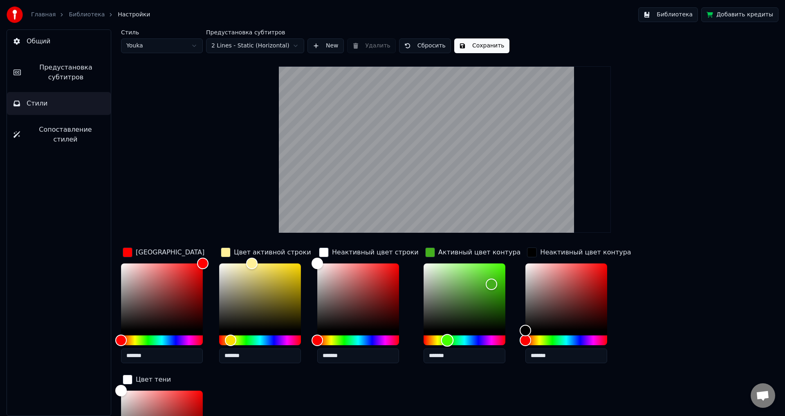
click at [439, 339] on div "Hue" at bounding box center [464, 340] width 82 height 10
click at [428, 338] on div "Hue" at bounding box center [464, 340] width 82 height 10
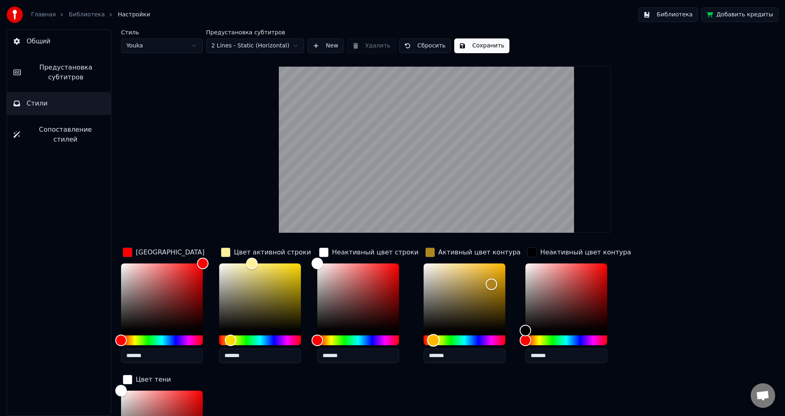
click at [427, 337] on div "Hue" at bounding box center [433, 340] width 13 height 13
click at [428, 301] on div "Color" at bounding box center [464, 296] width 82 height 67
click at [423, 318] on div "Color" at bounding box center [464, 296] width 82 height 67
click at [425, 322] on div "Color" at bounding box center [431, 318] width 13 height 13
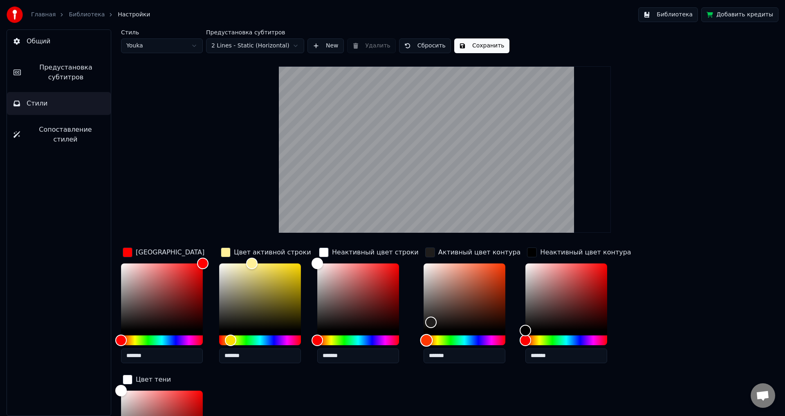
click at [420, 341] on div "Hue" at bounding box center [426, 340] width 13 height 13
click at [424, 321] on div "Color" at bounding box center [430, 322] width 13 height 13
click at [419, 322] on div "Color" at bounding box center [425, 322] width 13 height 13
click at [419, 325] on div "Color" at bounding box center [425, 322] width 13 height 13
click at [423, 339] on div "Hue" at bounding box center [429, 340] width 13 height 13
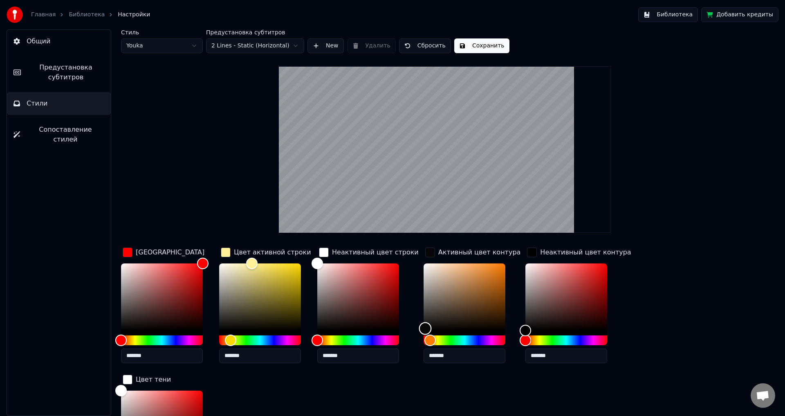
click at [419, 328] on div "Color" at bounding box center [425, 328] width 13 height 13
click at [419, 325] on div "Color" at bounding box center [425, 325] width 13 height 13
drag, startPoint x: 417, startPoint y: 327, endPoint x: 416, endPoint y: 337, distance: 10.3
click at [423, 337] on div at bounding box center [464, 304] width 82 height 82
drag, startPoint x: 416, startPoint y: 329, endPoint x: 414, endPoint y: 336, distance: 6.7
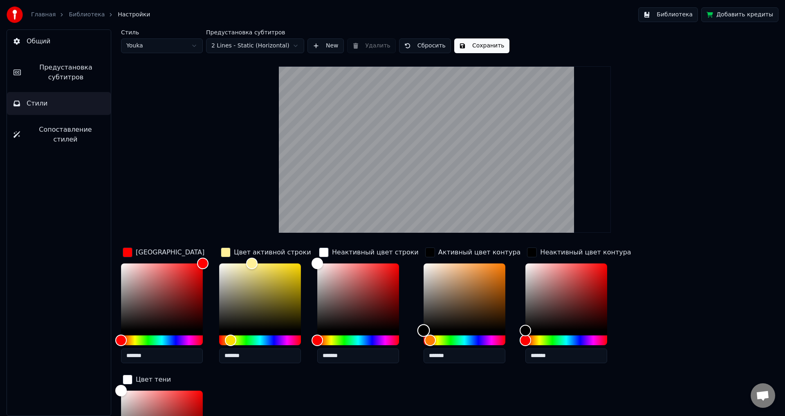
click at [417, 336] on div "Color" at bounding box center [423, 330] width 13 height 13
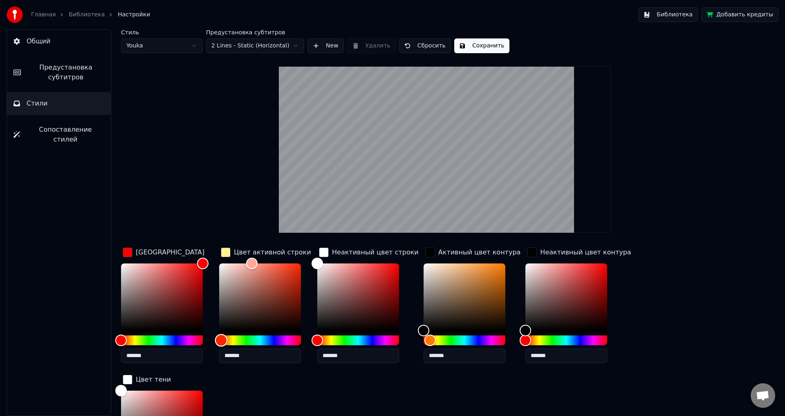
click at [221, 338] on div "Hue" at bounding box center [260, 340] width 82 height 10
drag, startPoint x: 221, startPoint y: 338, endPoint x: 215, endPoint y: 337, distance: 6.7
click at [215, 337] on div "Hue" at bounding box center [219, 340] width 13 height 13
click at [283, 272] on div "Color" at bounding box center [260, 296] width 82 height 67
click at [262, 272] on div "Color" at bounding box center [260, 296] width 82 height 67
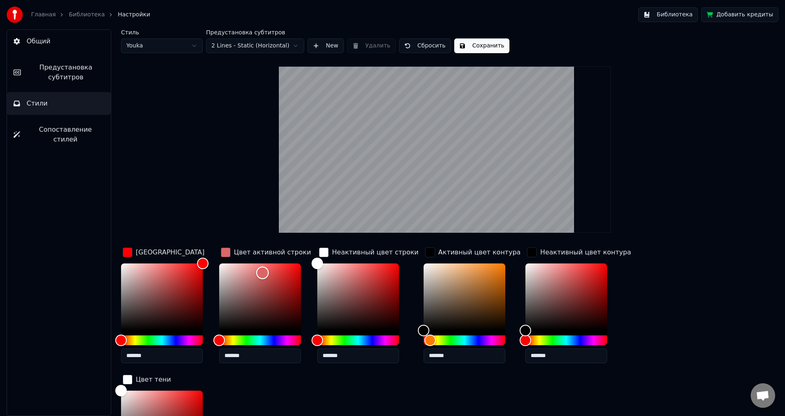
click at [234, 271] on div "Color" at bounding box center [260, 296] width 82 height 67
click at [253, 267] on div "Color" at bounding box center [260, 296] width 82 height 67
click at [225, 340] on div "Hue" at bounding box center [260, 340] width 82 height 10
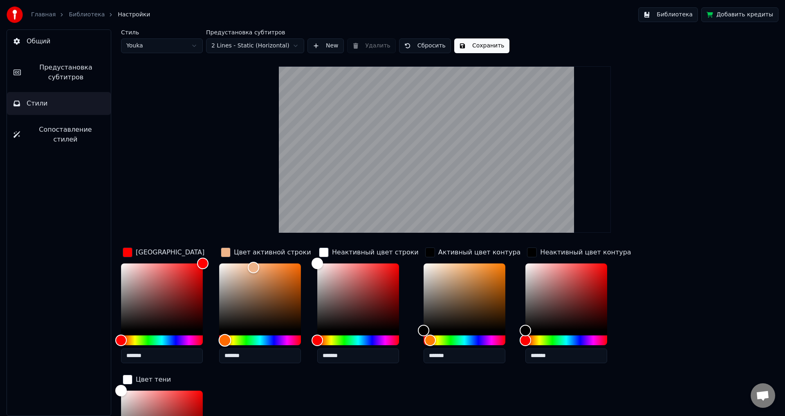
click at [227, 339] on div "Hue" at bounding box center [225, 340] width 13 height 13
click at [267, 269] on div "Color" at bounding box center [260, 296] width 82 height 67
click at [273, 267] on div "Color" at bounding box center [260, 296] width 82 height 67
click at [273, 264] on div "Color" at bounding box center [273, 264] width 13 height 13
click at [267, 267] on div "Color" at bounding box center [260, 296] width 82 height 67
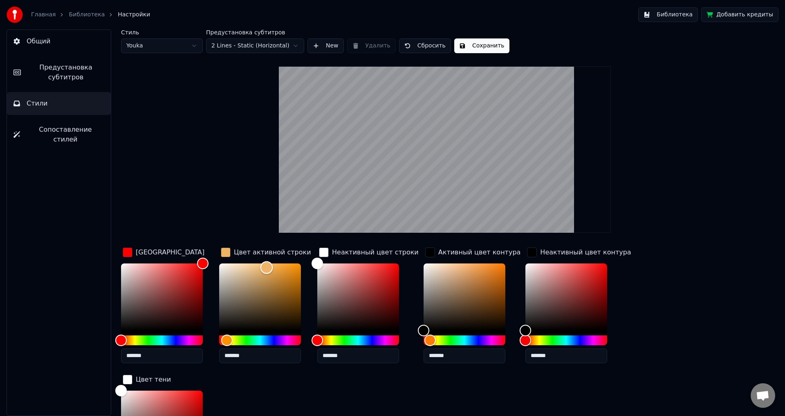
click at [257, 269] on div "Color" at bounding box center [260, 296] width 82 height 67
click at [260, 276] on div "Color" at bounding box center [260, 296] width 82 height 67
click at [263, 282] on div "Color" at bounding box center [260, 276] width 13 height 13
click at [266, 269] on div "Color" at bounding box center [260, 296] width 82 height 67
click at [222, 338] on div "Hue" at bounding box center [227, 340] width 13 height 13
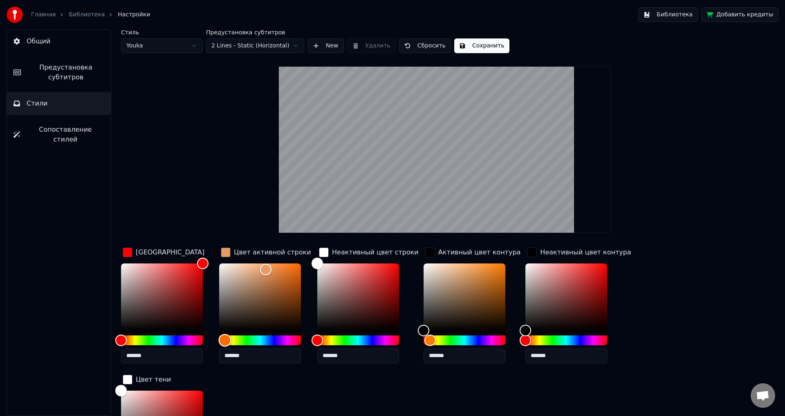
click at [225, 338] on div "Hue" at bounding box center [225, 340] width 13 height 13
click at [233, 338] on div "Hue" at bounding box center [260, 340] width 82 height 10
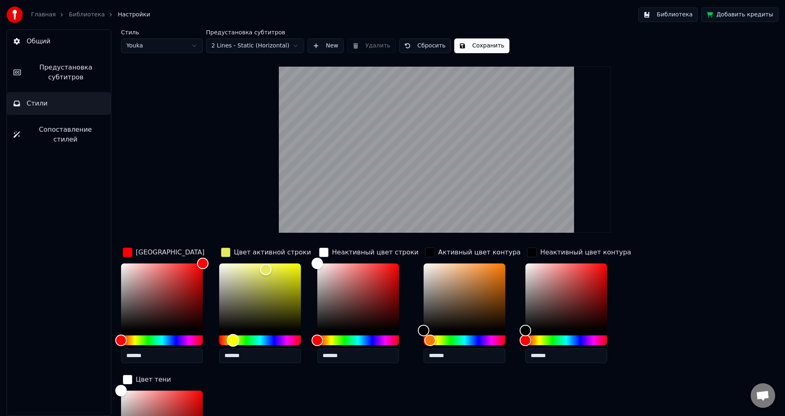
click at [241, 339] on div "Hue" at bounding box center [260, 340] width 82 height 10
click at [231, 340] on div "Hue" at bounding box center [260, 340] width 82 height 10
click at [225, 340] on div "Hue" at bounding box center [231, 340] width 13 height 13
click at [228, 339] on div "Hue" at bounding box center [227, 340] width 13 height 13
click at [491, 42] on button "Сохранить" at bounding box center [481, 45] width 55 height 15
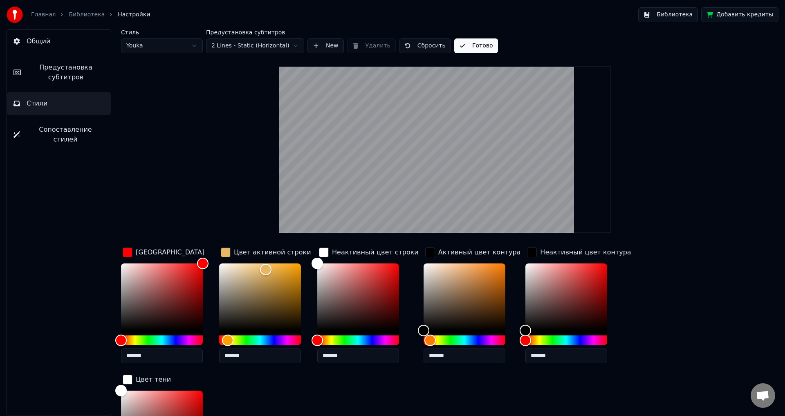
click at [684, 14] on button "Библиотека" at bounding box center [668, 14] width 60 height 15
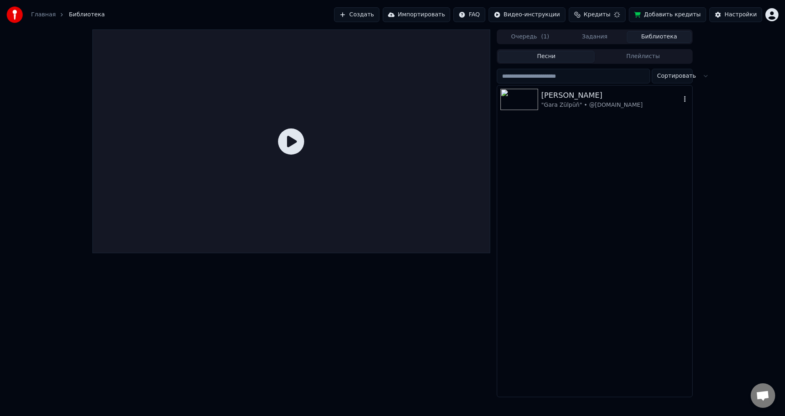
click at [518, 92] on img at bounding box center [519, 99] width 38 height 21
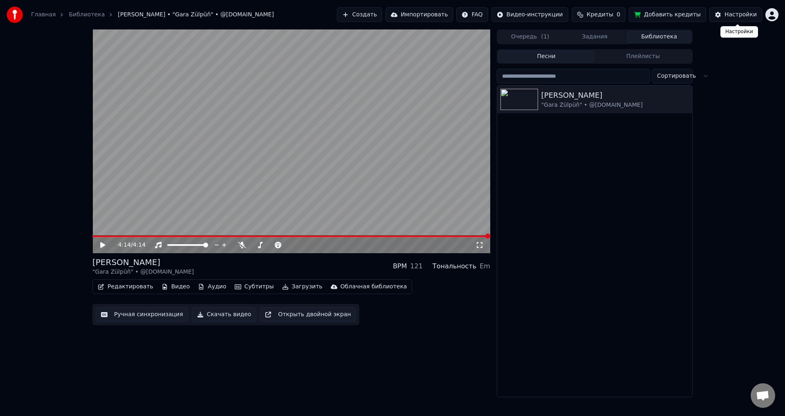
click at [741, 20] on button "Настройки" at bounding box center [735, 14] width 53 height 15
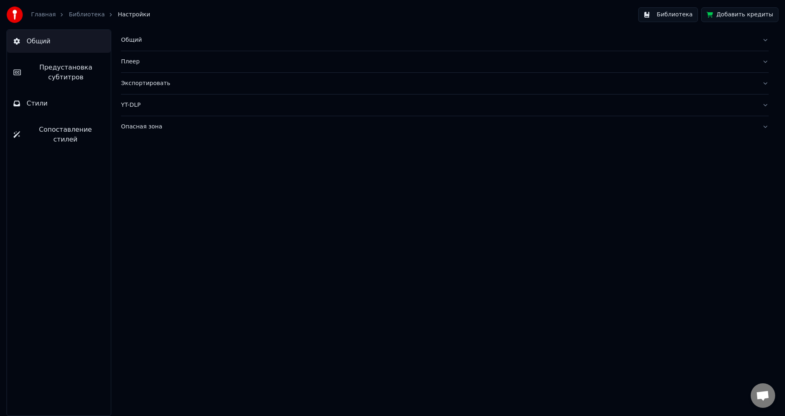
click at [65, 105] on button "Стили" at bounding box center [59, 103] width 104 height 23
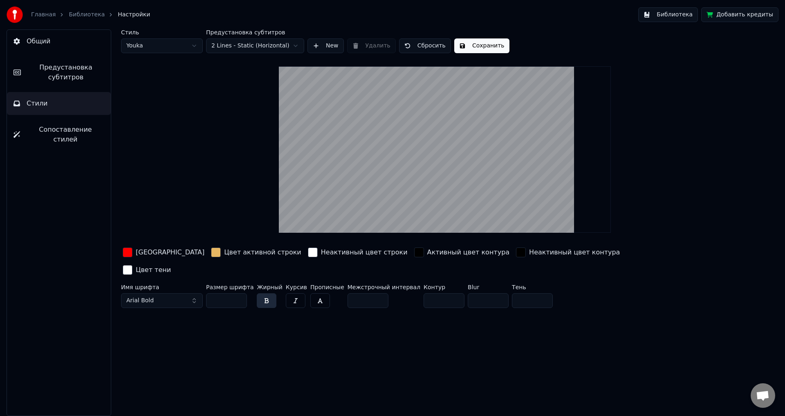
click at [128, 249] on div "button" at bounding box center [128, 252] width 10 height 10
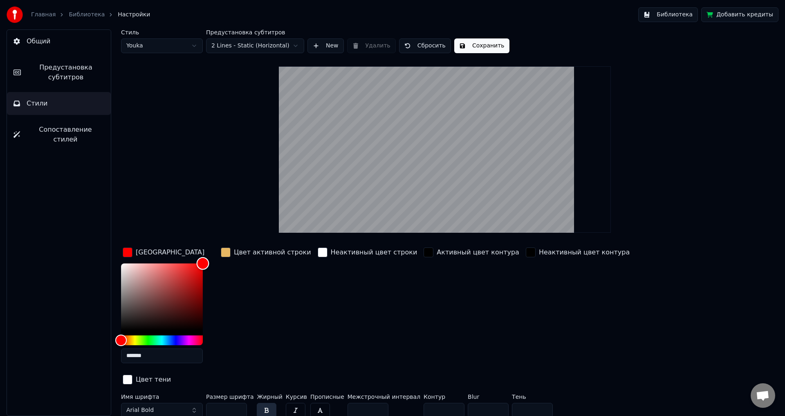
click at [196, 279] on div "Color" at bounding box center [162, 296] width 82 height 67
click at [185, 272] on div "Color" at bounding box center [162, 296] width 82 height 67
click at [179, 270] on div "Color" at bounding box center [178, 270] width 13 height 13
click at [175, 271] on div "Color" at bounding box center [175, 271] width 13 height 13
click at [169, 270] on div "Color" at bounding box center [175, 271] width 13 height 13
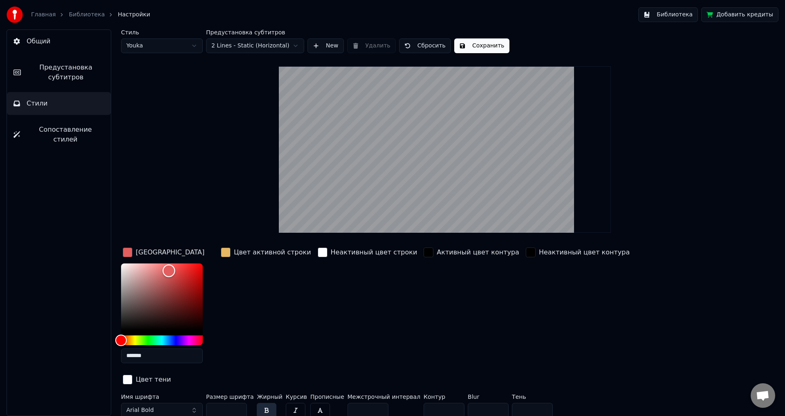
click at [177, 271] on div "Color" at bounding box center [162, 296] width 82 height 67
click at [183, 271] on div "Color" at bounding box center [177, 271] width 13 height 13
click at [182, 265] on div "Color" at bounding box center [183, 271] width 13 height 13
click at [176, 263] on div "Color" at bounding box center [162, 296] width 82 height 67
click at [174, 258] on div "Color" at bounding box center [174, 263] width 13 height 13
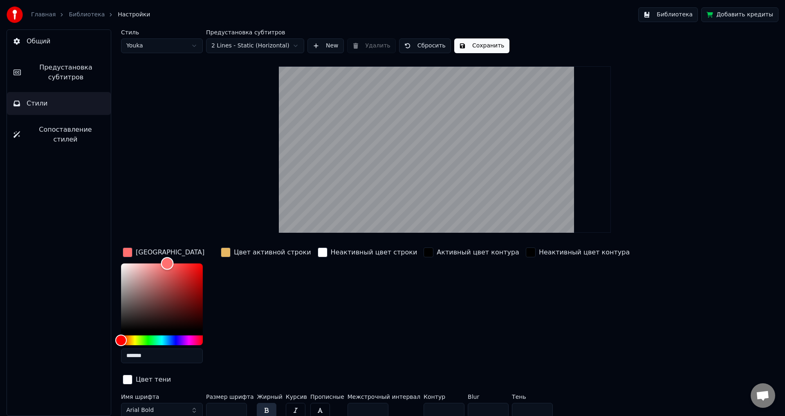
click at [167, 261] on div "Color" at bounding box center [167, 263] width 13 height 13
click at [179, 263] on div "Color" at bounding box center [162, 296] width 82 height 67
click at [169, 269] on div "Color" at bounding box center [162, 296] width 82 height 67
click at [172, 278] on div "Color" at bounding box center [162, 296] width 82 height 67
click at [154, 276] on div "Color" at bounding box center [162, 296] width 82 height 67
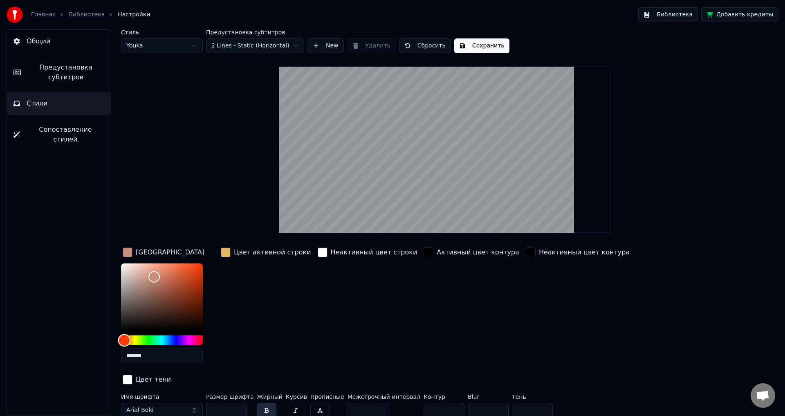
click at [124, 338] on div "Hue" at bounding box center [124, 340] width 13 height 13
drag, startPoint x: 124, startPoint y: 338, endPoint x: 229, endPoint y: 338, distance: 105.0
click at [229, 338] on div "Цвет заливки ******* Цвет активной строки Неактивный цвет строки Активный цвет …" at bounding box center [395, 316] width 549 height 141
drag, startPoint x: 195, startPoint y: 338, endPoint x: 101, endPoint y: 332, distance: 94.2
click at [102, 332] on div "Общий Предустановка субтитров Стили Сопоставление стилей Стиль Youka Предустано…" at bounding box center [392, 222] width 785 height 386
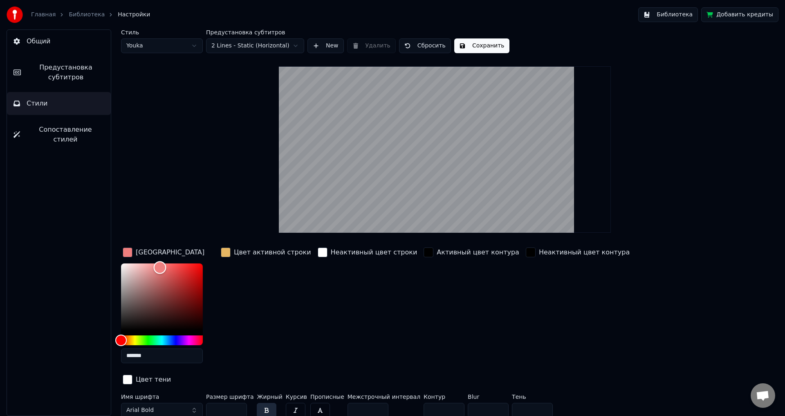
click at [160, 267] on div "Color" at bounding box center [162, 296] width 82 height 67
drag, startPoint x: 150, startPoint y: 296, endPoint x: 151, endPoint y: 312, distance: 16.4
click at [150, 296] on div "Color" at bounding box center [162, 296] width 82 height 67
click at [147, 308] on div "Color" at bounding box center [162, 296] width 82 height 67
click at [159, 302] on div "Color" at bounding box center [162, 296] width 82 height 67
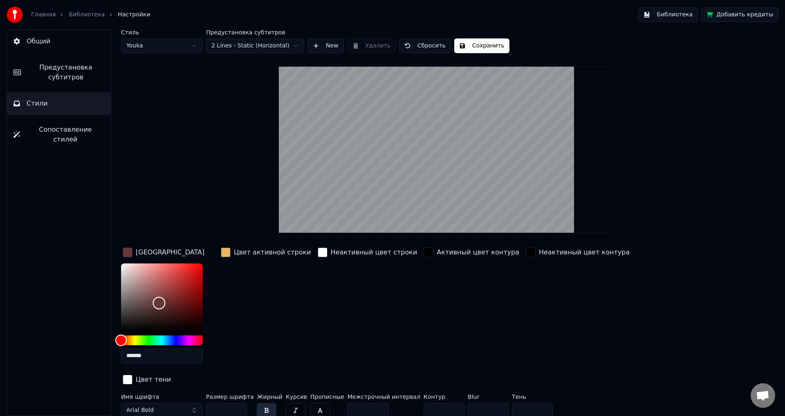
click at [174, 299] on div "Color" at bounding box center [162, 296] width 82 height 67
click at [176, 289] on div "Color" at bounding box center [162, 296] width 82 height 67
click at [170, 281] on div "Color" at bounding box center [162, 296] width 82 height 67
click at [171, 274] on div "Color" at bounding box center [162, 296] width 82 height 67
click at [475, 46] on button "Сохранить" at bounding box center [481, 45] width 55 height 15
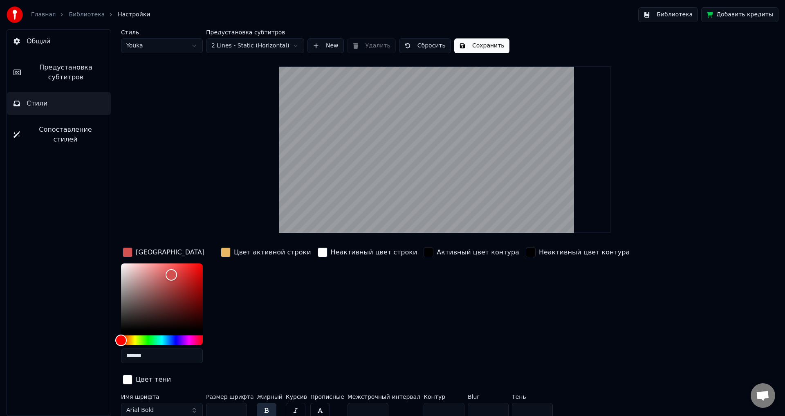
click at [672, 13] on button "Библиотека" at bounding box center [668, 14] width 60 height 15
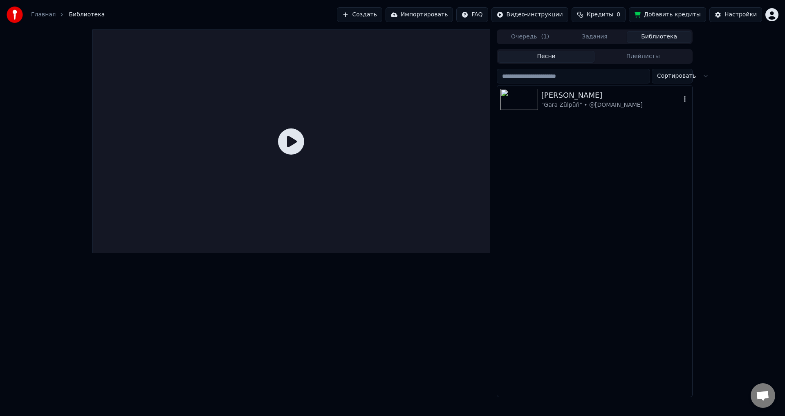
click at [526, 103] on img at bounding box center [519, 99] width 38 height 21
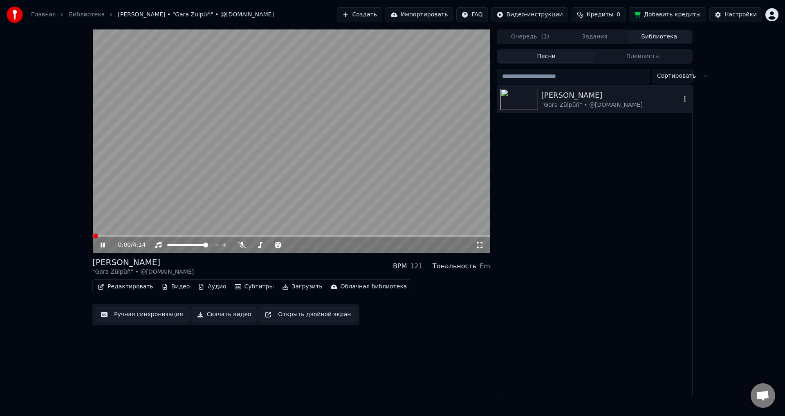
click at [637, 97] on div "[PERSON_NAME]" at bounding box center [610, 95] width 139 height 11
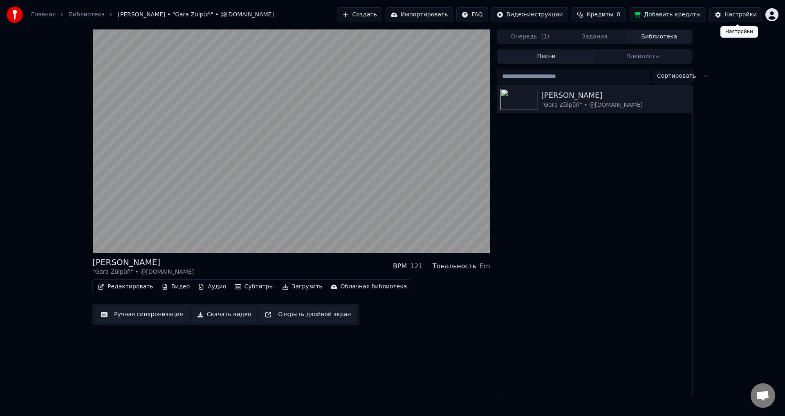
click at [736, 16] on div "Настройки" at bounding box center [740, 15] width 32 height 8
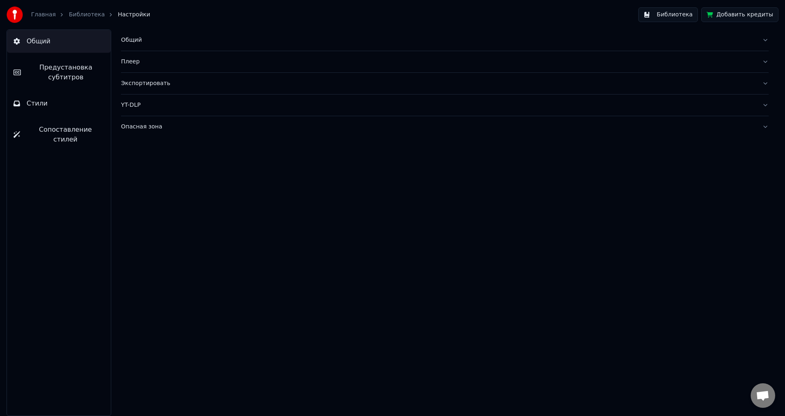
click at [132, 40] on div "Общий" at bounding box center [438, 40] width 634 height 8
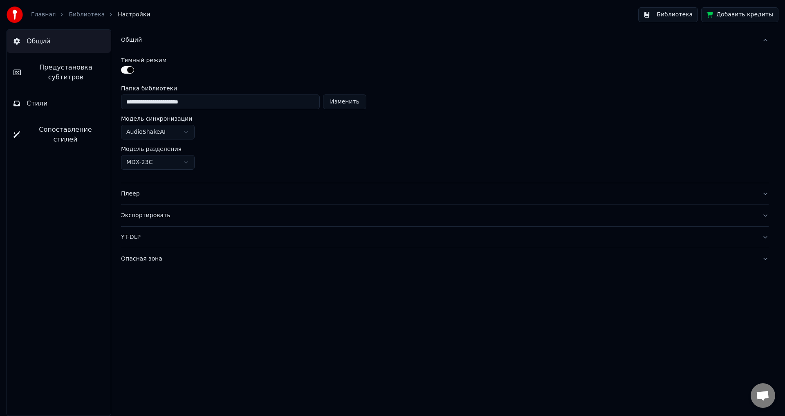
click at [65, 73] on span "Предустановка субтитров" at bounding box center [65, 73] width 77 height 20
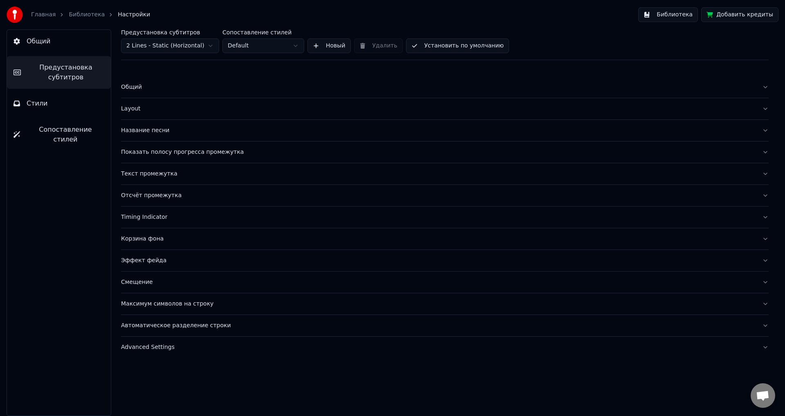
click at [152, 174] on div "Текст промежутка" at bounding box center [438, 174] width 634 height 8
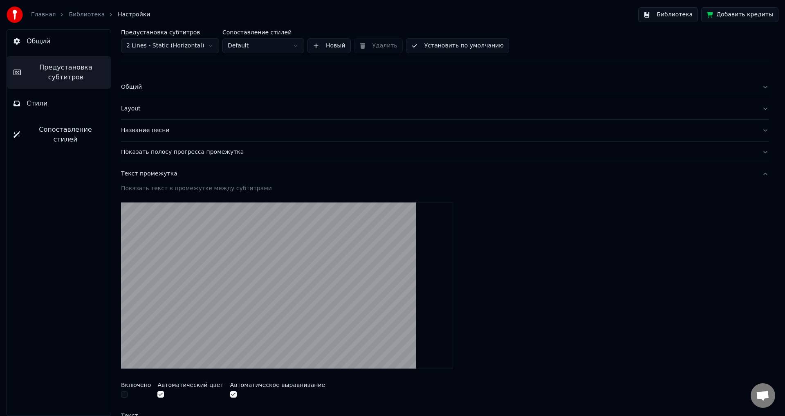
click at [188, 152] on div "Показать полосу прогресса промежутка" at bounding box center [438, 152] width 634 height 8
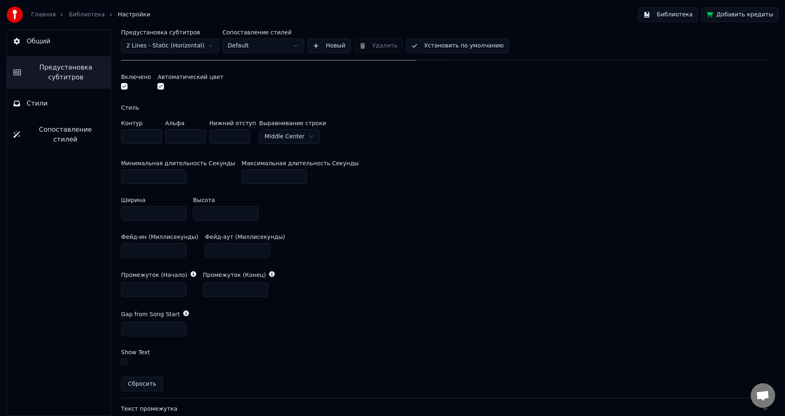
scroll to position [245, 0]
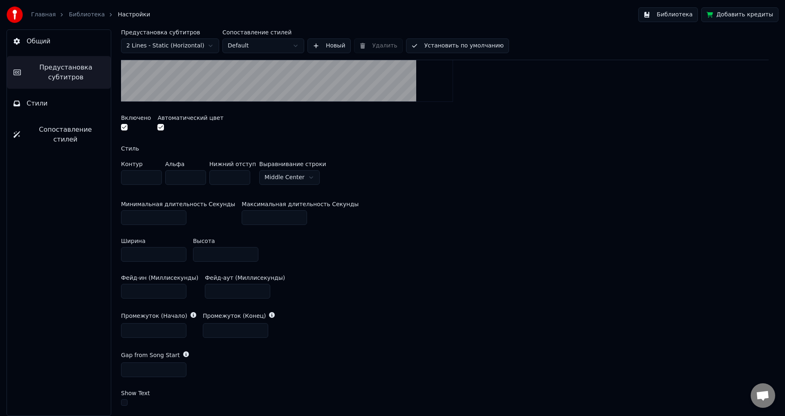
drag, startPoint x: 140, startPoint y: 251, endPoint x: 89, endPoint y: 250, distance: 51.1
click at [89, 250] on div "Общий Предустановка субтитров Стили Сопоставление стилей Предустановка субтитро…" at bounding box center [392, 222] width 785 height 386
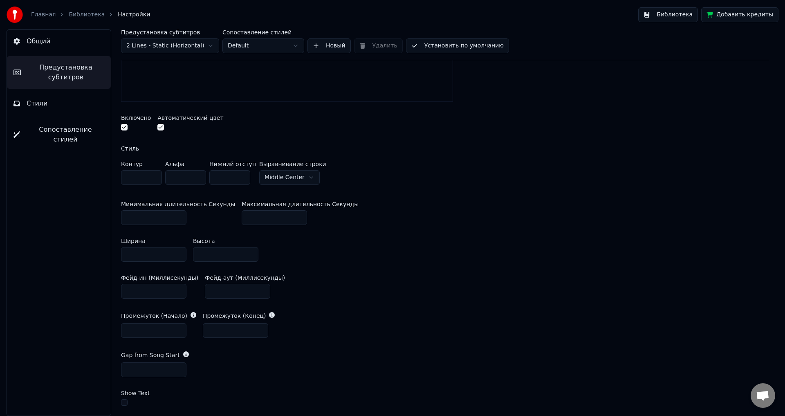
click at [177, 250] on input "*" at bounding box center [153, 254] width 65 height 15
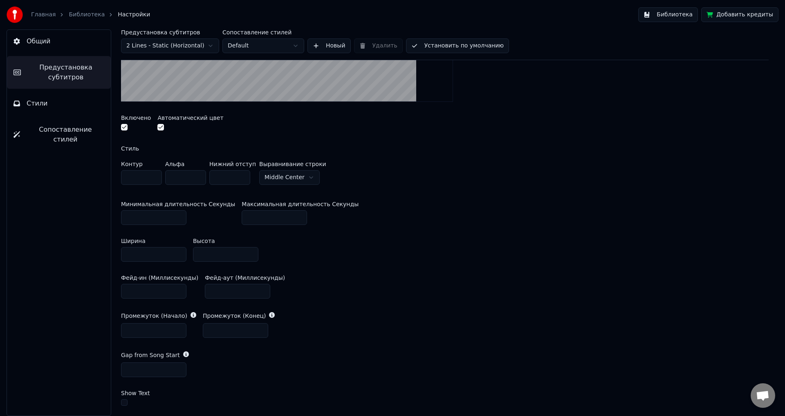
drag, startPoint x: 131, startPoint y: 254, endPoint x: 114, endPoint y: 254, distance: 16.8
click at [114, 254] on div "Предустановка субтитров 2 Lines - Static (Horizontal) Сопоставление стилей Defa…" at bounding box center [445, 222] width 680 height 386
click at [373, 263] on div "Ширина *** Высота **" at bounding box center [444, 249] width 647 height 37
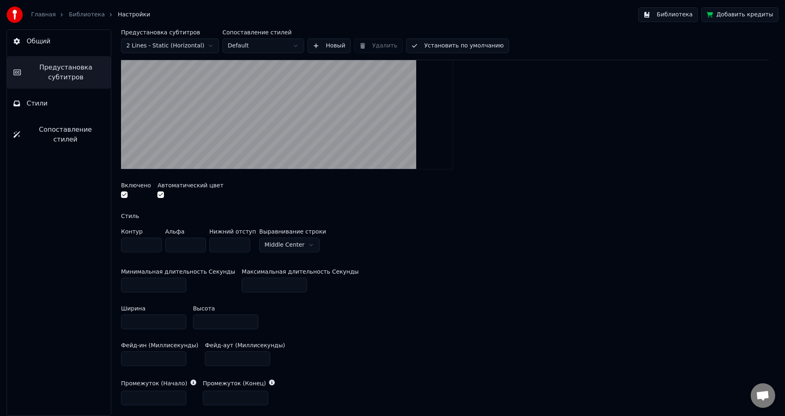
scroll to position [163, 0]
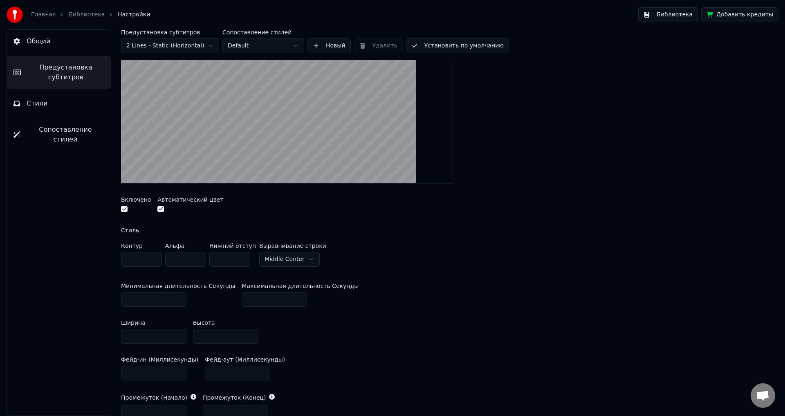
drag, startPoint x: 139, startPoint y: 334, endPoint x: 89, endPoint y: 334, distance: 49.9
click at [89, 334] on div "Общий Предустановка субтитров Стили Сопоставление стилей Предустановка субтитро…" at bounding box center [392, 222] width 785 height 386
click at [486, 319] on div "Ширина *** Высота **" at bounding box center [444, 331] width 647 height 37
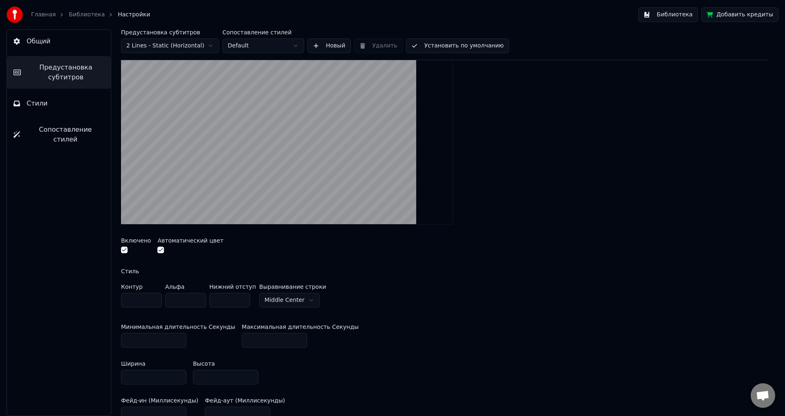
drag, startPoint x: 116, startPoint y: 375, endPoint x: 104, endPoint y: 375, distance: 12.3
click at [105, 375] on div "Предустановка субтитров 2 Lines - Static (Horizontal) Сопоставление стилей Defa…" at bounding box center [445, 222] width 680 height 386
click at [456, 323] on div "Минимальная длительность Секунды ** Максимальная длительность Секунды **" at bounding box center [444, 335] width 647 height 37
click at [251, 378] on input "**" at bounding box center [225, 377] width 65 height 15
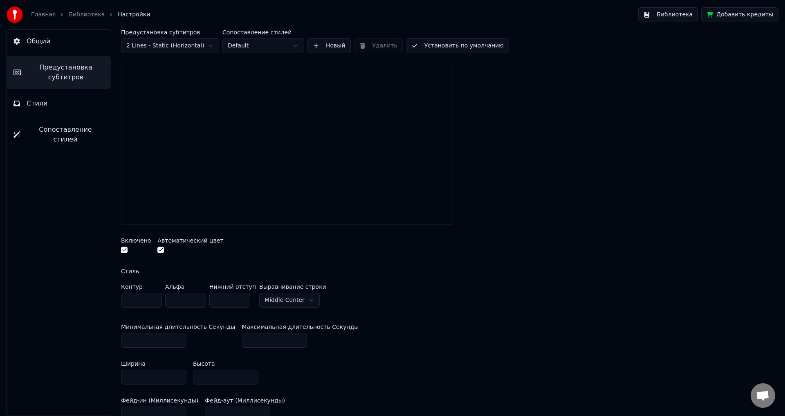
click at [251, 378] on input "**" at bounding box center [225, 377] width 65 height 15
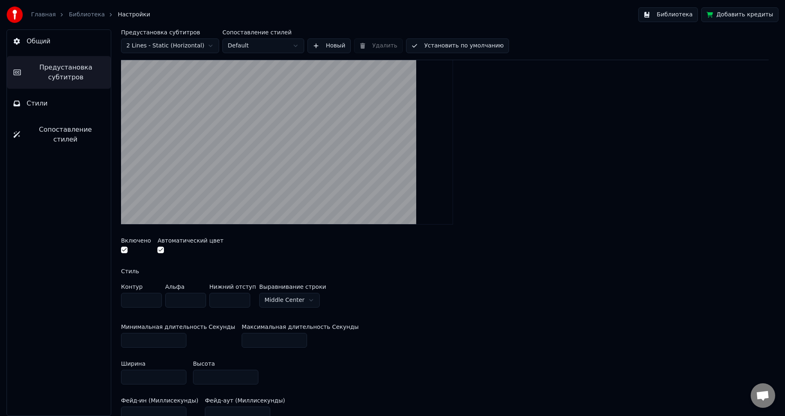
click at [374, 336] on div "Минимальная длительность Секунды ** Максимальная длительность Секунды **" at bounding box center [444, 335] width 647 height 37
click at [78, 16] on link "Библиотека" at bounding box center [87, 15] width 36 height 8
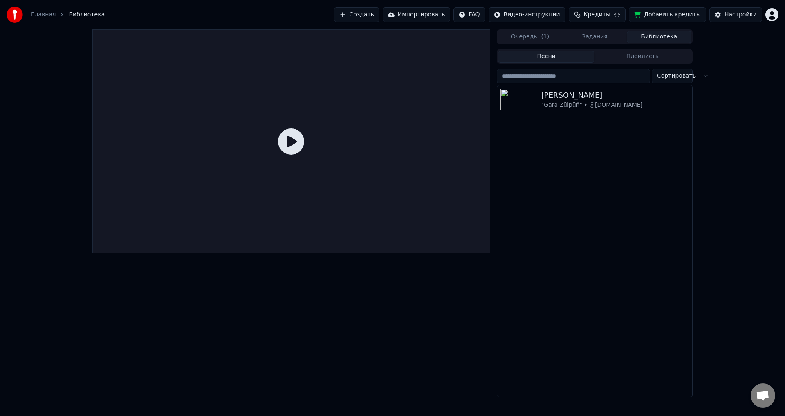
click at [284, 138] on icon at bounding box center [291, 141] width 26 height 26
click at [524, 110] on div "[PERSON_NAME] "Gara Zülpüň" • @[DOMAIN_NAME]" at bounding box center [594, 99] width 195 height 28
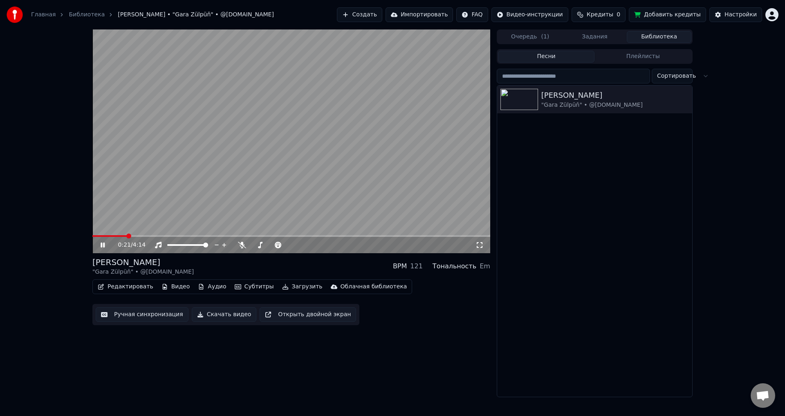
click at [101, 245] on icon at bounding box center [108, 245] width 19 height 7
click at [101, 244] on icon at bounding box center [102, 245] width 5 height 6
click at [738, 14] on div "Настройки" at bounding box center [740, 15] width 32 height 8
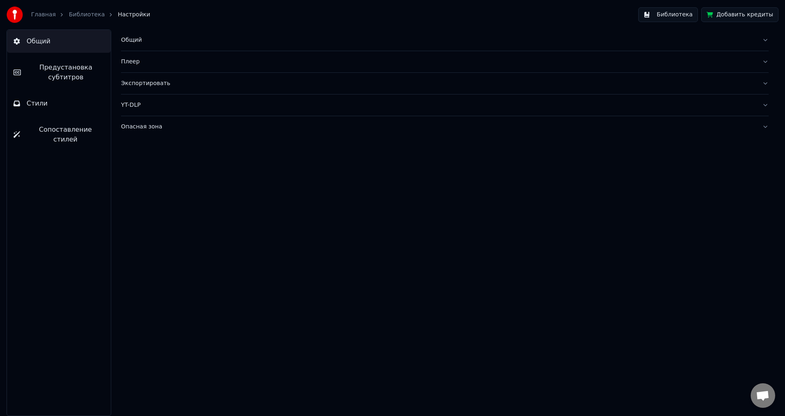
click at [63, 76] on span "Предустановка субтитров" at bounding box center [65, 73] width 77 height 20
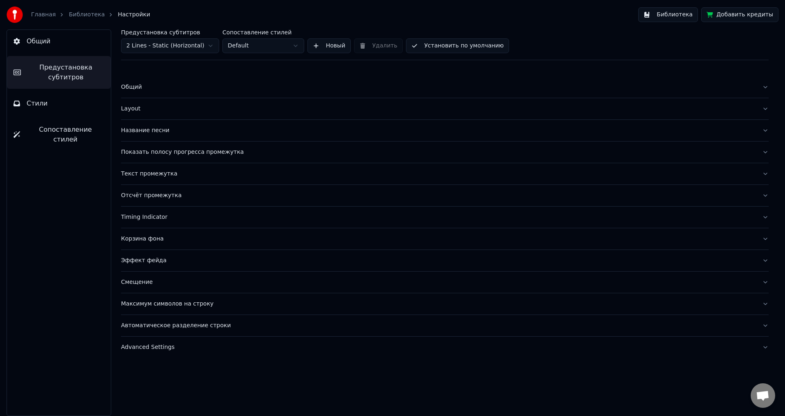
click at [174, 153] on div "Показать полосу прогресса промежутка" at bounding box center [438, 152] width 634 height 8
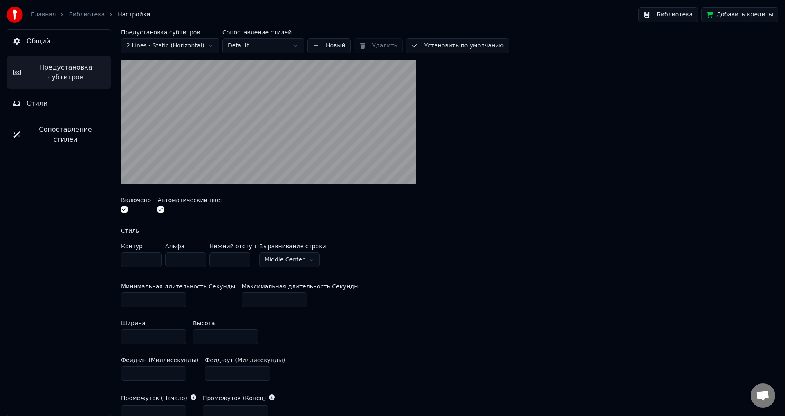
scroll to position [163, 0]
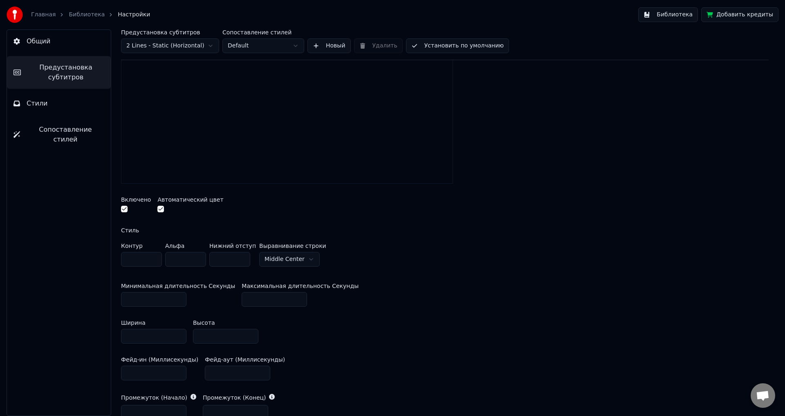
click at [251, 333] on input "**" at bounding box center [225, 336] width 65 height 15
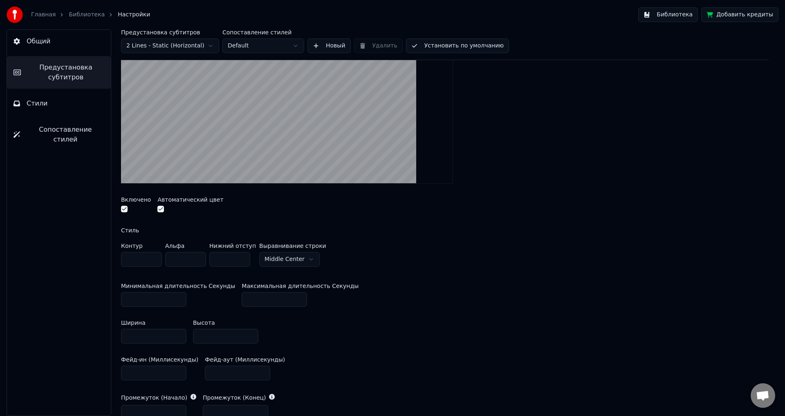
click at [251, 333] on input "**" at bounding box center [225, 336] width 65 height 15
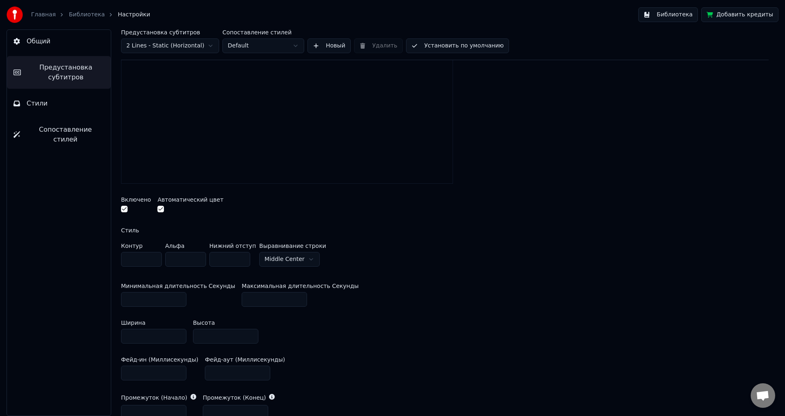
click at [250, 332] on input "**" at bounding box center [225, 336] width 65 height 15
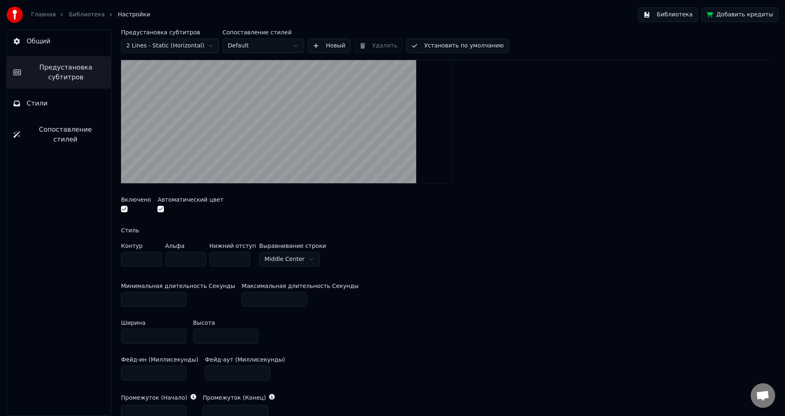
click at [250, 332] on input "**" at bounding box center [225, 336] width 65 height 15
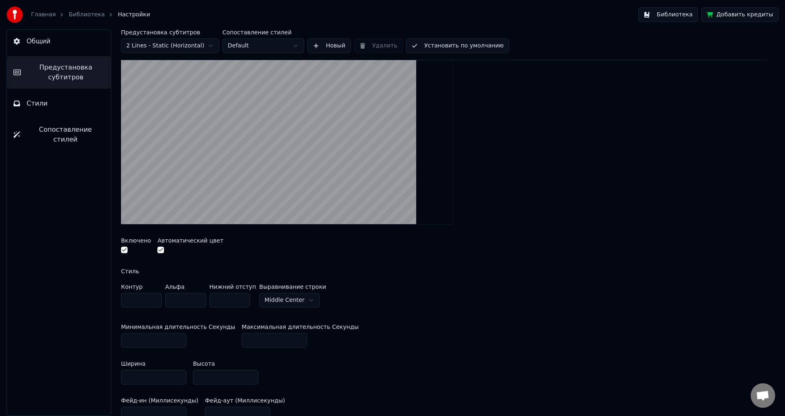
drag, startPoint x: 360, startPoint y: 190, endPoint x: 385, endPoint y: 224, distance: 42.3
click at [360, 191] on video at bounding box center [287, 141] width 332 height 166
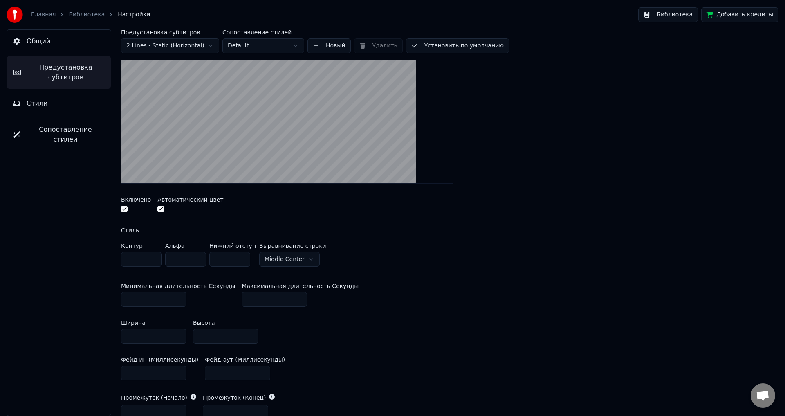
drag, startPoint x: 206, startPoint y: 336, endPoint x: 167, endPoint y: 336, distance: 38.8
click at [167, 336] on div "Ширина *** Высота **" at bounding box center [444, 331] width 647 height 37
click at [302, 326] on div "Ширина *** Высота **" at bounding box center [444, 331] width 647 height 37
drag, startPoint x: 141, startPoint y: 334, endPoint x: 105, endPoint y: 335, distance: 35.2
click at [105, 335] on div "Предустановка субтитров 2 Lines - Static (Horizontal) Сопоставление стилей Defa…" at bounding box center [445, 222] width 680 height 386
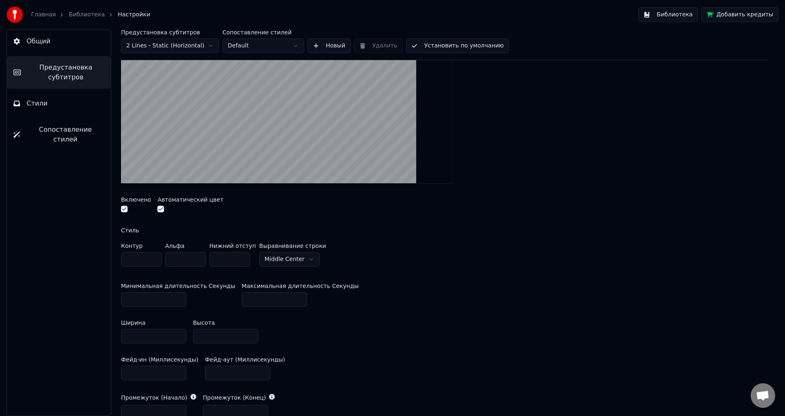
click at [497, 320] on div "Ширина *** Высота **" at bounding box center [444, 331] width 647 height 37
click at [73, 12] on link "Библиотека" at bounding box center [87, 15] width 36 height 8
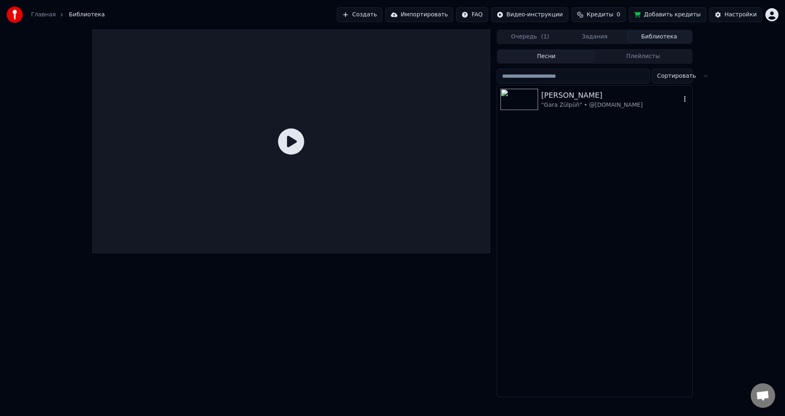
drag, startPoint x: 549, startPoint y: 103, endPoint x: 555, endPoint y: 105, distance: 6.5
click at [549, 103] on div ""Gara Zülpüň" • @[DOMAIN_NAME]" at bounding box center [610, 105] width 139 height 8
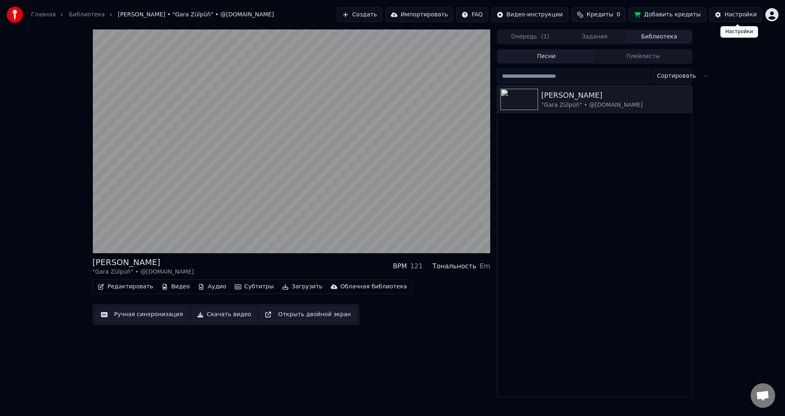
click at [735, 14] on div "Настройки" at bounding box center [740, 15] width 32 height 8
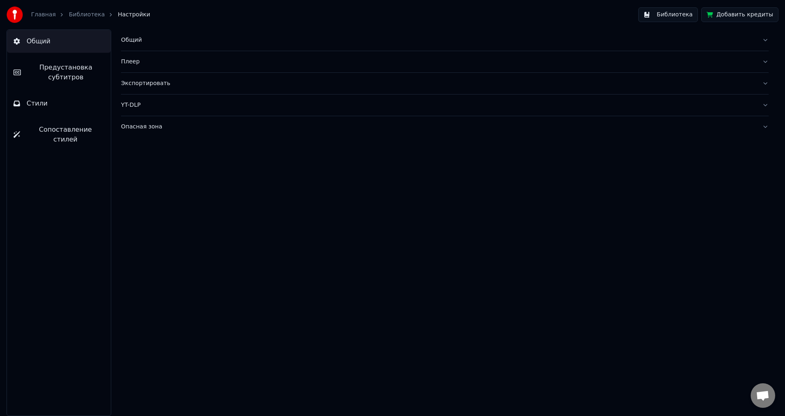
click at [67, 70] on span "Предустановка субтитров" at bounding box center [65, 73] width 77 height 20
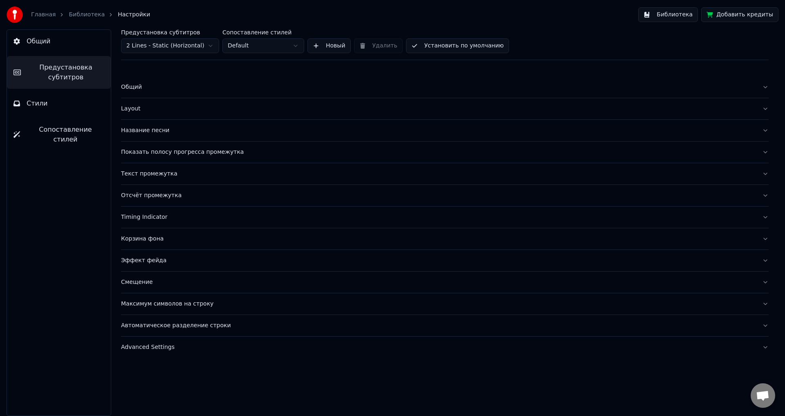
click at [177, 152] on div "Показать полосу прогресса промежутка" at bounding box center [438, 152] width 634 height 8
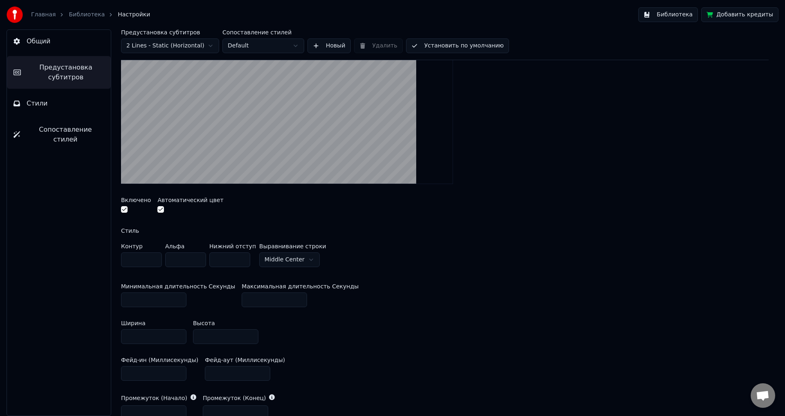
scroll to position [163, 0]
drag, startPoint x: 130, startPoint y: 336, endPoint x: 75, endPoint y: 332, distance: 54.9
click at [75, 333] on div "Общий Предустановка субтитров Стили Сопоставление стилей Предустановка субтитро…" at bounding box center [392, 222] width 785 height 386
drag, startPoint x: 634, startPoint y: 174, endPoint x: 276, endPoint y: 112, distance: 362.6
click at [629, 174] on div at bounding box center [444, 100] width 647 height 179
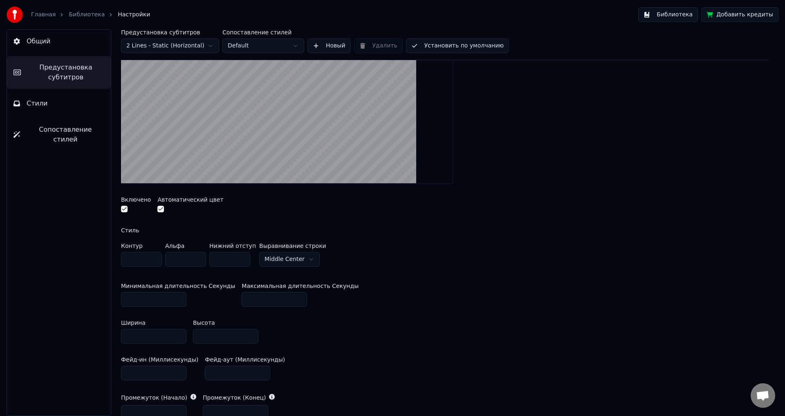
click at [47, 40] on span "Общий" at bounding box center [39, 41] width 24 height 10
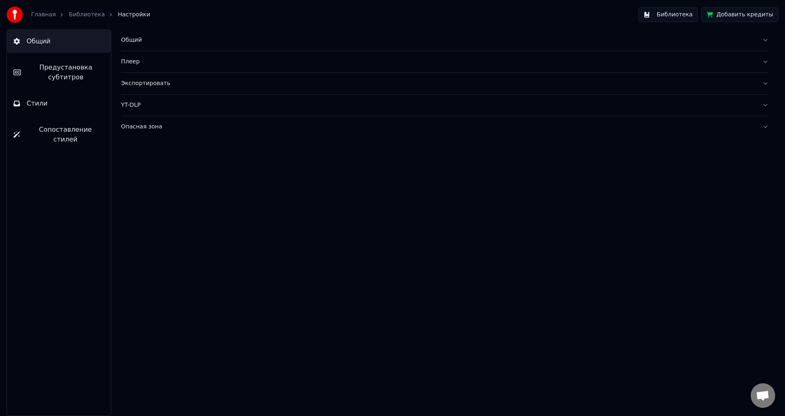
scroll to position [0, 0]
click at [81, 11] on link "Библиотека" at bounding box center [87, 15] width 36 height 8
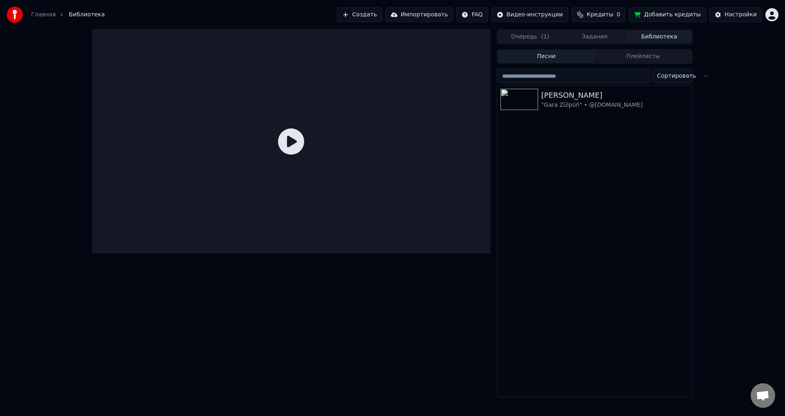
drag, startPoint x: 304, startPoint y: 138, endPoint x: 416, endPoint y: 121, distance: 113.0
click at [304, 138] on icon at bounding box center [291, 141] width 26 height 26
click at [542, 96] on div "[PERSON_NAME]" at bounding box center [610, 95] width 139 height 11
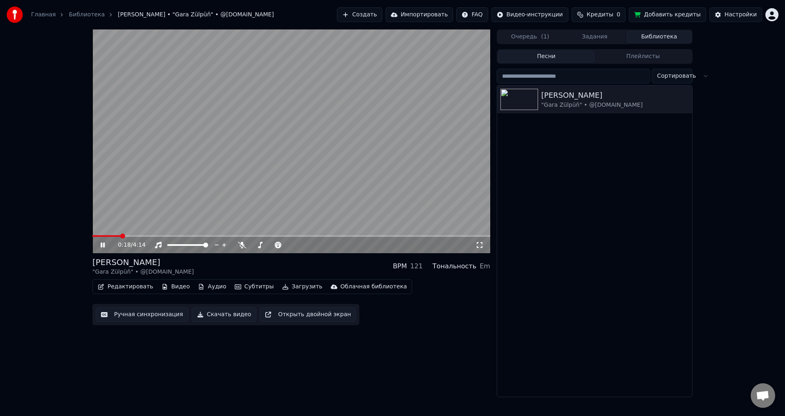
click at [121, 235] on span at bounding box center [291, 236] width 398 height 2
click at [742, 10] on button "Настройки" at bounding box center [735, 14] width 53 height 15
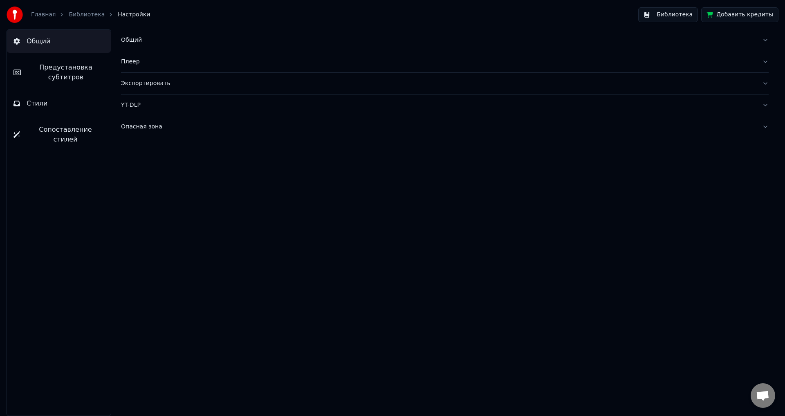
click at [86, 69] on span "Предустановка субтитров" at bounding box center [65, 73] width 77 height 20
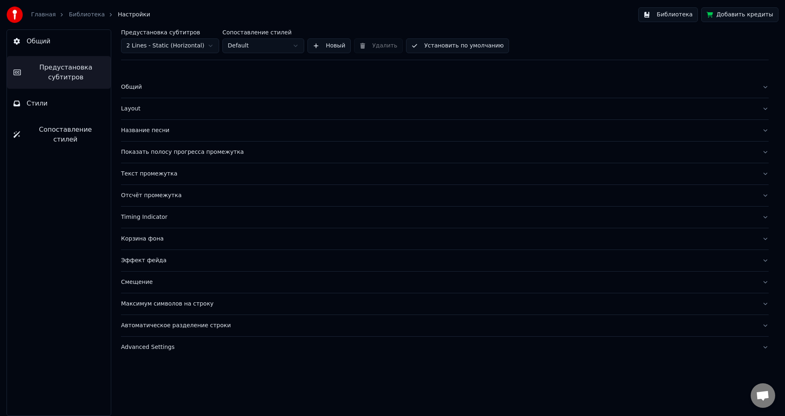
click at [41, 100] on span "Стили" at bounding box center [37, 104] width 21 height 10
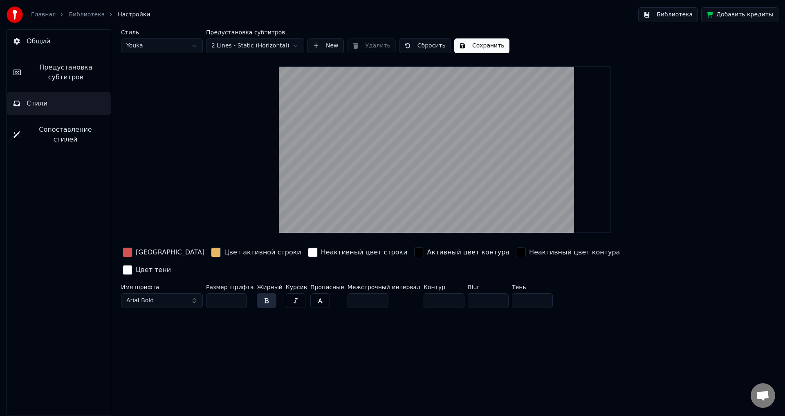
click at [211, 250] on div "button" at bounding box center [216, 252] width 10 height 10
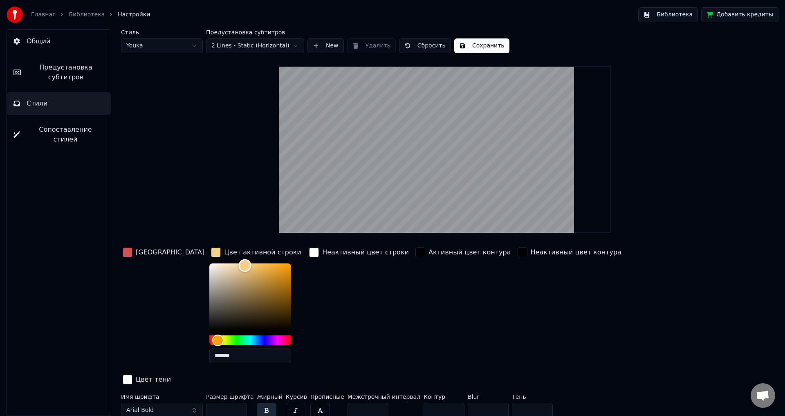
click at [216, 265] on div "Color" at bounding box center [250, 296] width 82 height 67
click at [235, 265] on div "Color" at bounding box center [250, 296] width 82 height 67
click at [251, 263] on div "Color" at bounding box center [250, 296] width 82 height 67
drag, startPoint x: 262, startPoint y: 260, endPoint x: 272, endPoint y: 255, distance: 11.0
click at [272, 255] on div "Цвет активной строки *******" at bounding box center [256, 308] width 95 height 124
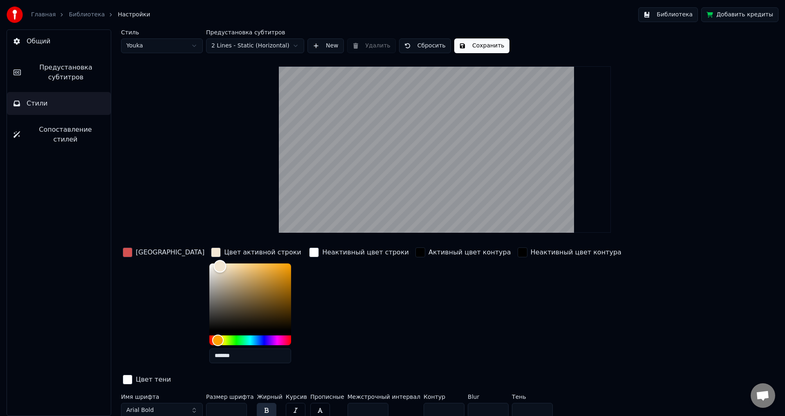
click at [209, 266] on div "Color" at bounding box center [250, 296] width 82 height 67
drag, startPoint x: 187, startPoint y: 265, endPoint x: 168, endPoint y: 261, distance: 19.3
click at [168, 261] on div "Цвет заливки Цвет активной строки ******* Неактивный цвет строки Активный цвет …" at bounding box center [395, 316] width 549 height 141
click at [309, 252] on div "button" at bounding box center [314, 252] width 10 height 10
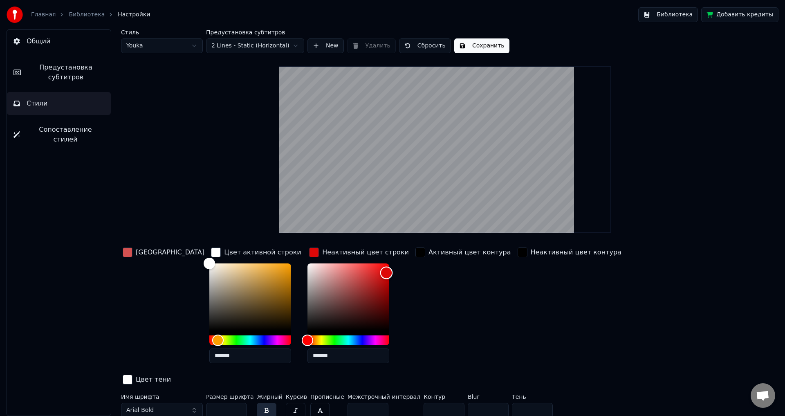
click at [358, 272] on div "Color" at bounding box center [348, 296] width 82 height 67
click at [307, 267] on div "Color" at bounding box center [348, 296] width 82 height 67
click at [307, 270] on div "Color" at bounding box center [348, 296] width 82 height 67
click at [343, 269] on div "Color" at bounding box center [348, 296] width 82 height 67
click at [307, 268] on div "Color" at bounding box center [348, 296] width 82 height 67
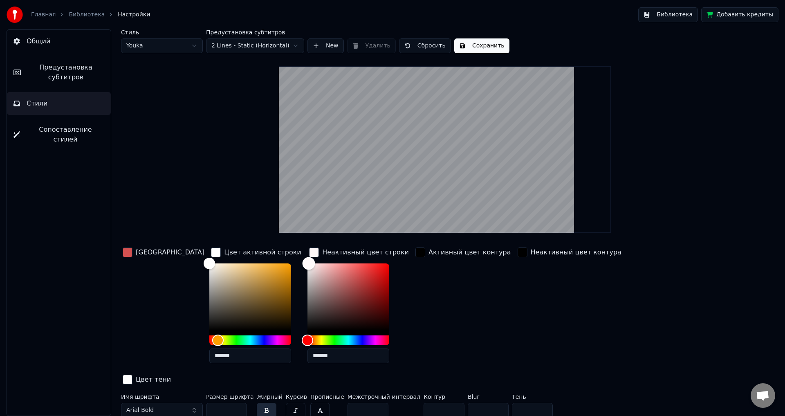
drag, startPoint x: 282, startPoint y: 264, endPoint x: 278, endPoint y: 259, distance: 7.0
click at [302, 259] on div "Color" at bounding box center [308, 263] width 13 height 13
click at [301, 262] on div "Color" at bounding box center [307, 263] width 13 height 13
click at [203, 260] on div "Color" at bounding box center [209, 263] width 13 height 13
drag, startPoint x: 470, startPoint y: 45, endPoint x: 589, endPoint y: 45, distance: 118.9
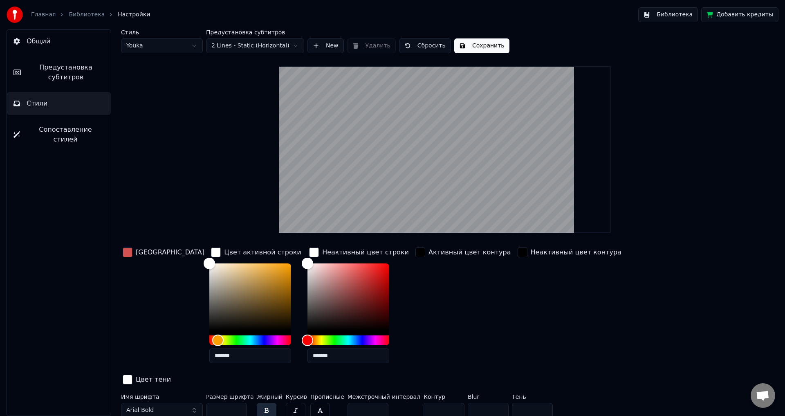
click at [471, 45] on button "Сохранить" at bounding box center [481, 45] width 55 height 15
click at [676, 16] on button "Библиотека" at bounding box center [668, 14] width 60 height 15
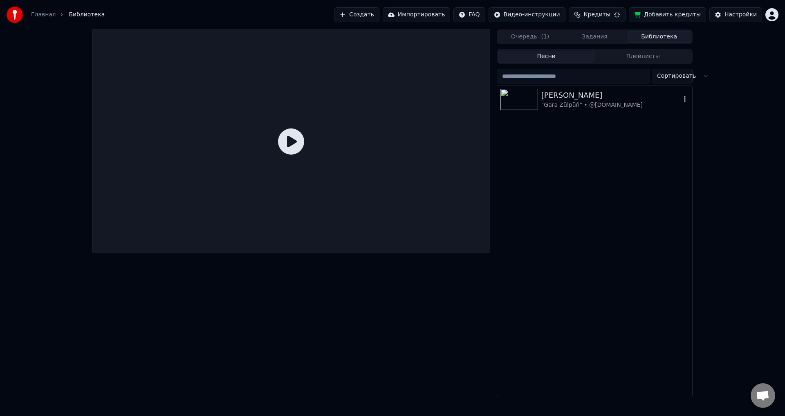
drag, startPoint x: 521, startPoint y: 96, endPoint x: 600, endPoint y: 121, distance: 83.1
click at [520, 96] on img at bounding box center [519, 99] width 38 height 21
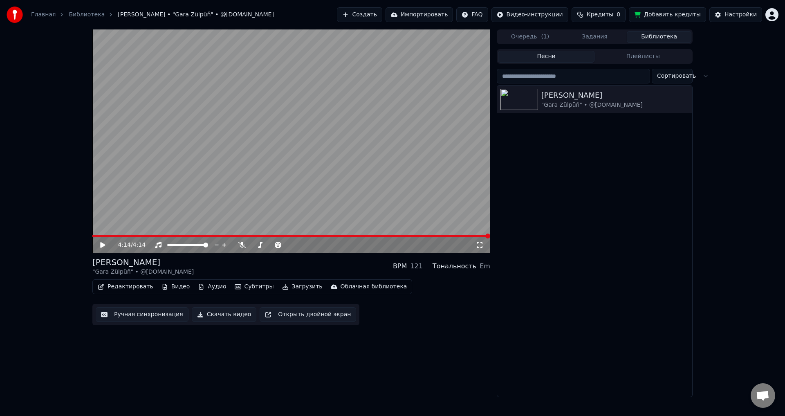
click at [141, 233] on video at bounding box center [291, 141] width 398 height 224
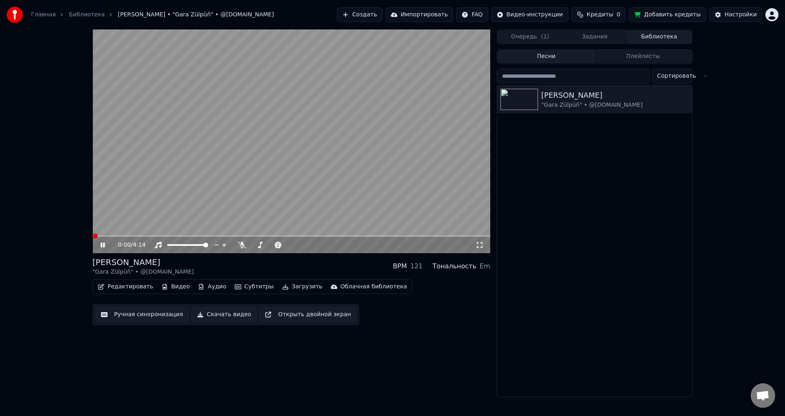
click at [143, 234] on video at bounding box center [291, 141] width 398 height 224
click at [141, 236] on span at bounding box center [291, 236] width 398 height 2
click at [102, 244] on icon at bounding box center [102, 245] width 5 height 6
click at [745, 19] on button "Настройки" at bounding box center [735, 14] width 53 height 15
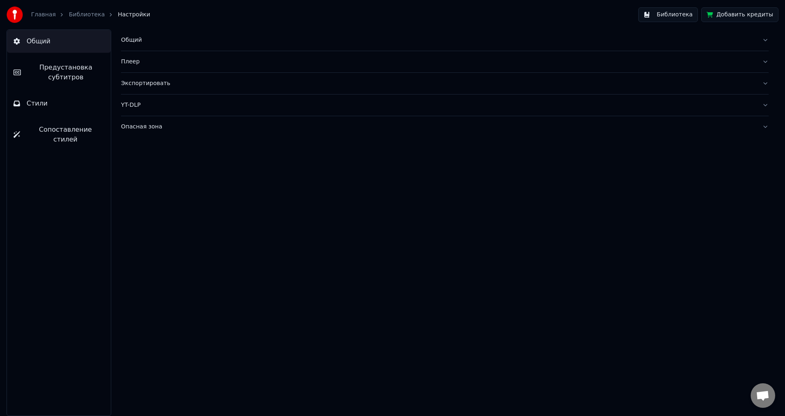
click at [65, 69] on span "Предустановка субтитров" at bounding box center [65, 73] width 77 height 20
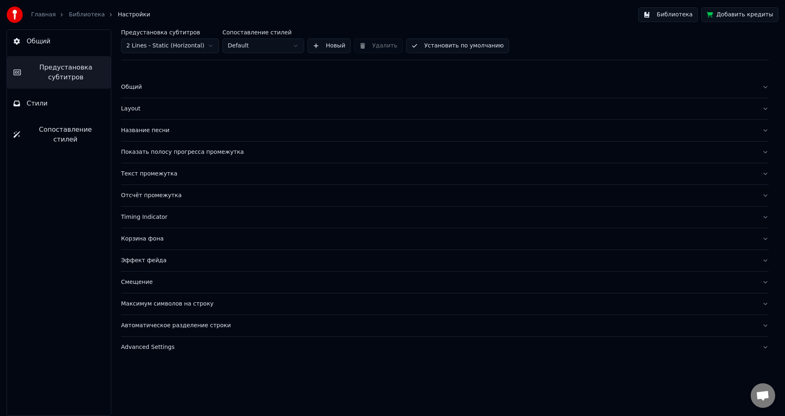
click at [138, 260] on div "Эффект фейда" at bounding box center [438, 260] width 634 height 8
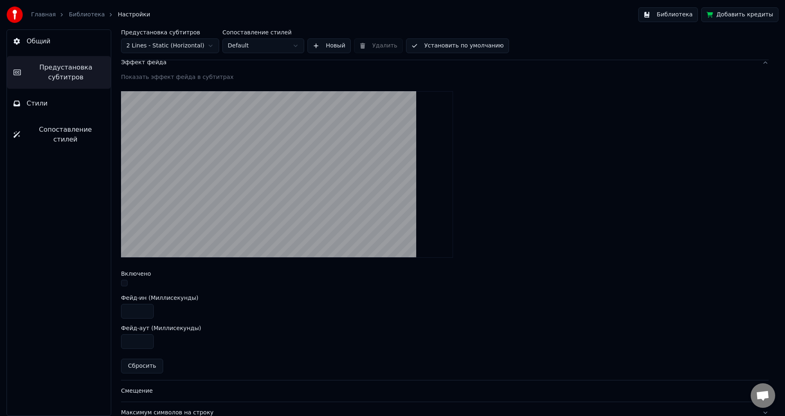
scroll to position [245, 0]
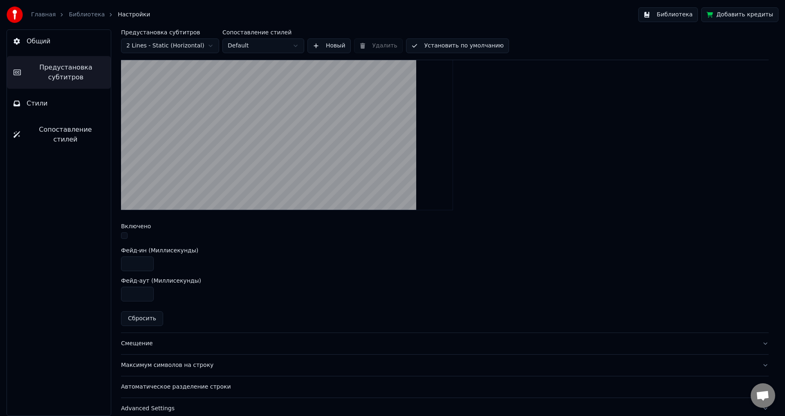
click at [124, 234] on button "button" at bounding box center [124, 235] width 7 height 7
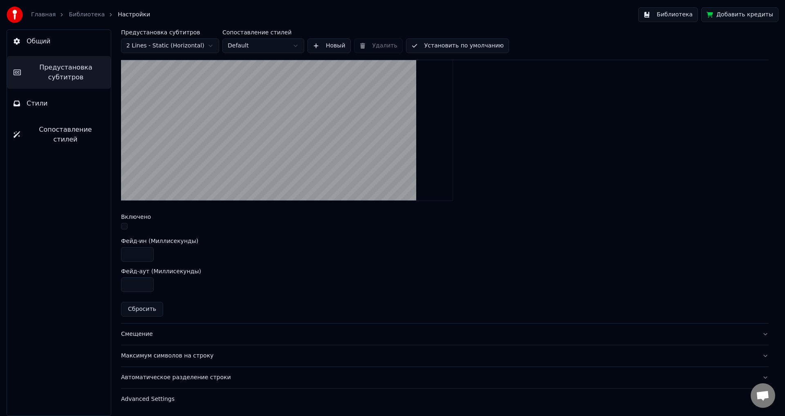
click at [141, 332] on div "Смещение" at bounding box center [438, 334] width 634 height 8
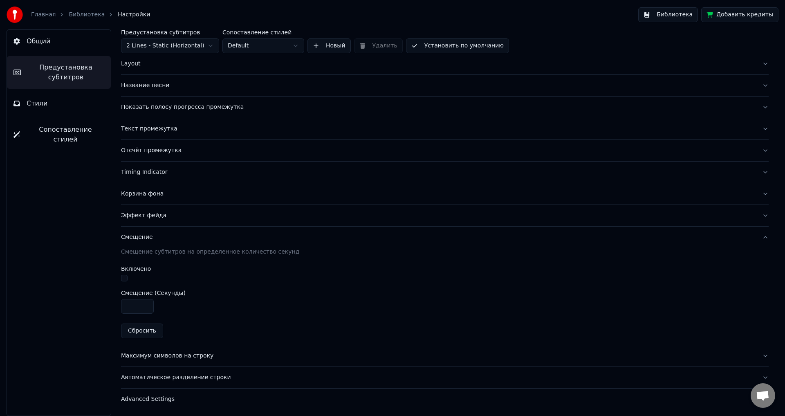
click at [154, 352] on div "Максимум символов на строку" at bounding box center [438, 356] width 634 height 8
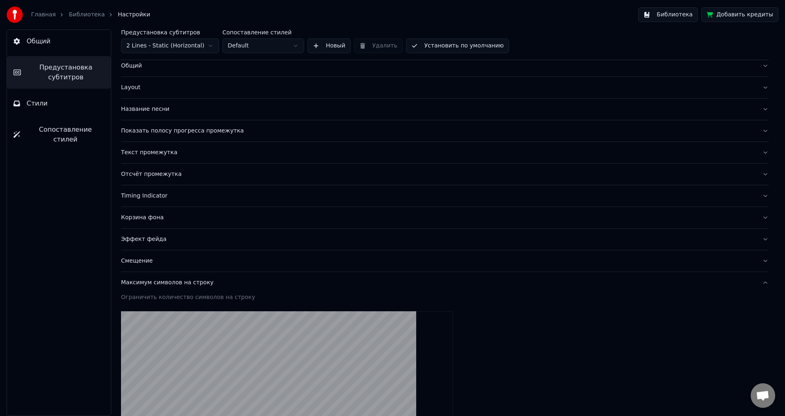
scroll to position [0, 0]
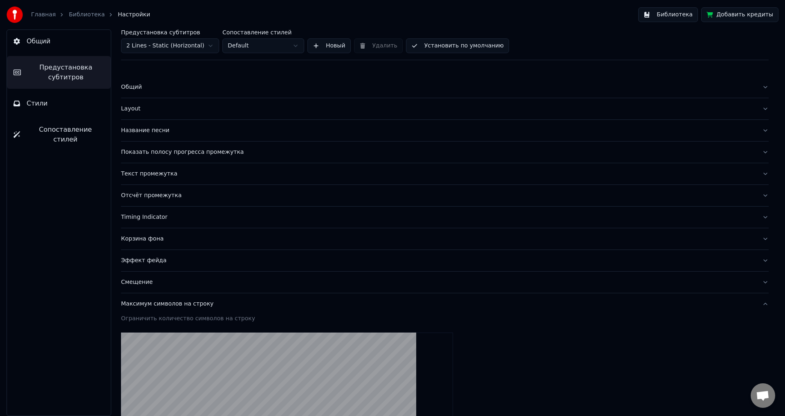
click at [141, 259] on div "Эффект фейда" at bounding box center [438, 260] width 634 height 8
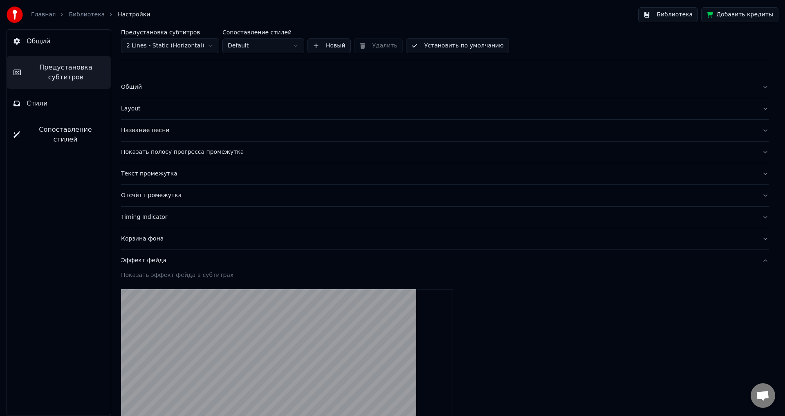
click at [142, 240] on div "Корзина фона" at bounding box center [438, 239] width 634 height 8
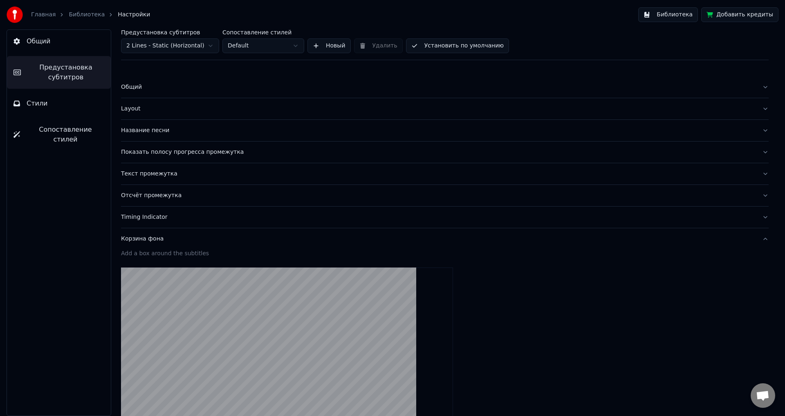
scroll to position [163, 0]
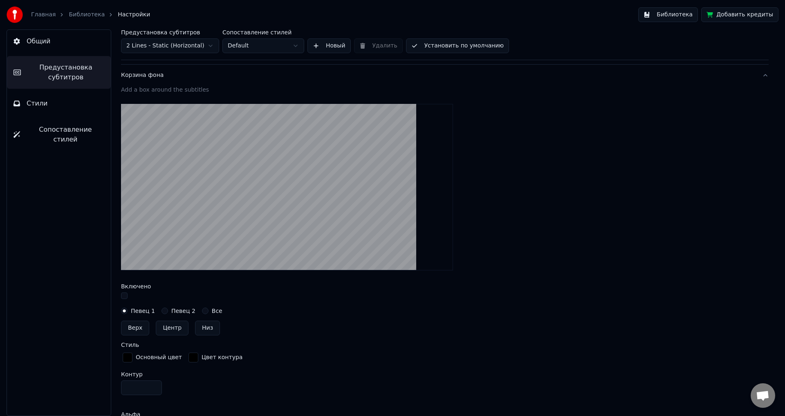
click at [124, 294] on button "button" at bounding box center [124, 295] width 7 height 7
click at [685, 14] on button "Библиотека" at bounding box center [668, 14] width 60 height 15
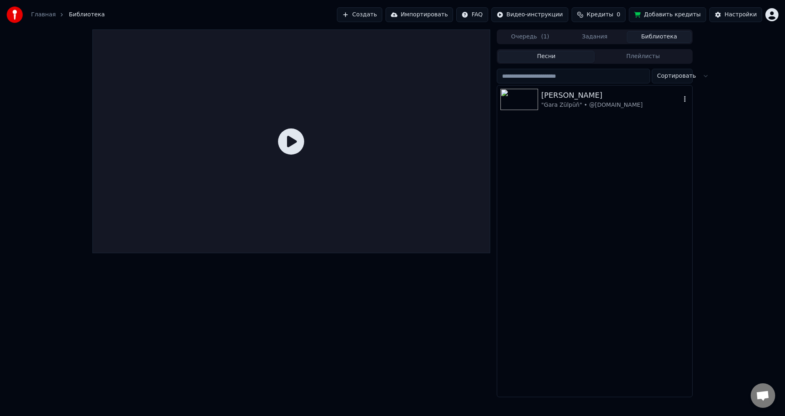
click at [563, 101] on div ""Gara Zülpüň" • @[DOMAIN_NAME]" at bounding box center [610, 105] width 139 height 8
